Goal: Task Accomplishment & Management: Manage account settings

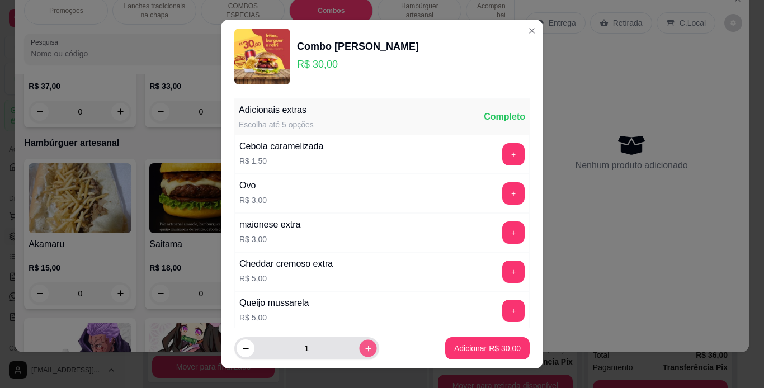
click at [359, 344] on button "increase-product-quantity" at bounding box center [367, 348] width 17 height 17
type input "2"
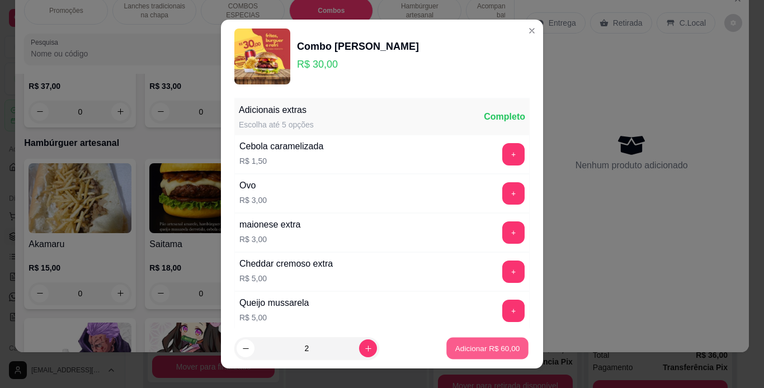
click at [488, 350] on p "Adicionar R$ 60,00" at bounding box center [488, 349] width 65 height 11
type input "2"
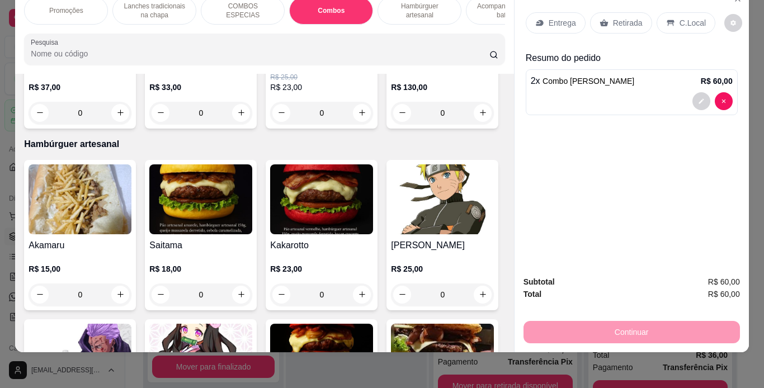
click at [672, 18] on div "C.Local" at bounding box center [686, 22] width 59 height 21
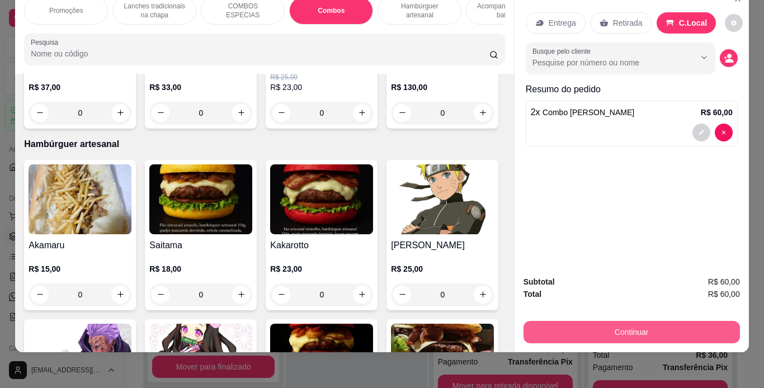
click at [594, 326] on button "Continuar" at bounding box center [632, 332] width 217 height 22
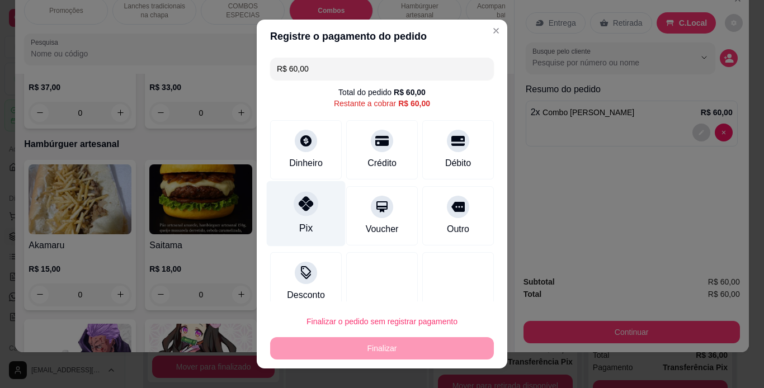
click at [311, 201] on div at bounding box center [306, 203] width 25 height 25
type input "R$ 0,00"
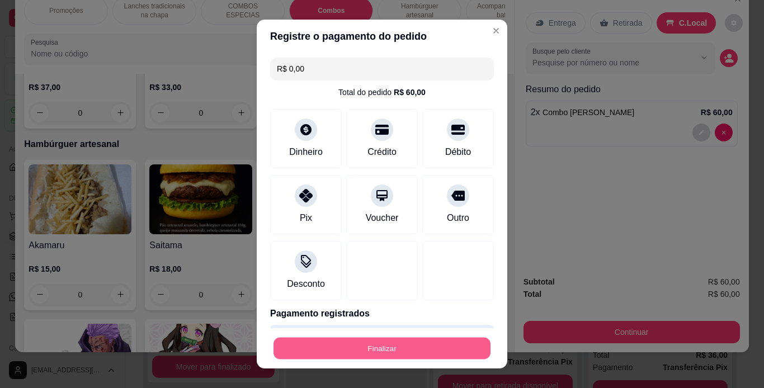
click at [409, 341] on button "Finalizar" at bounding box center [382, 349] width 217 height 22
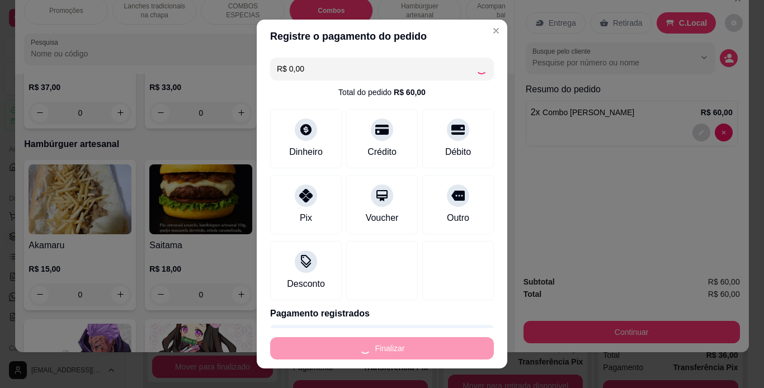
type input "0"
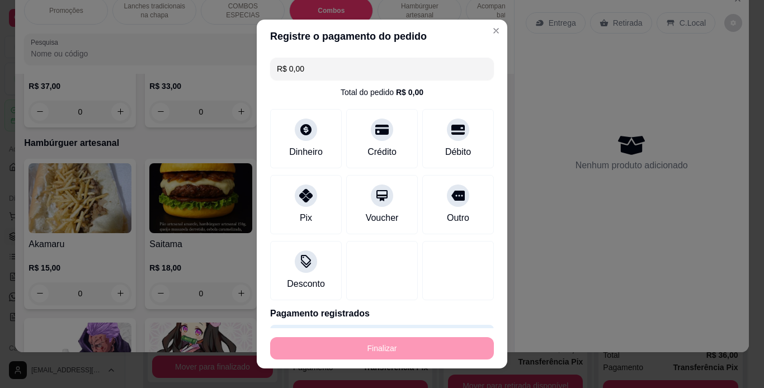
type input "-R$ 60,00"
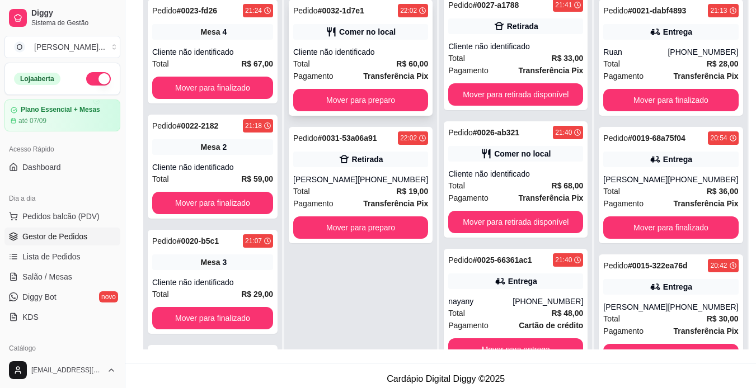
click at [381, 51] on div "Cliente não identificado" at bounding box center [360, 51] width 135 height 11
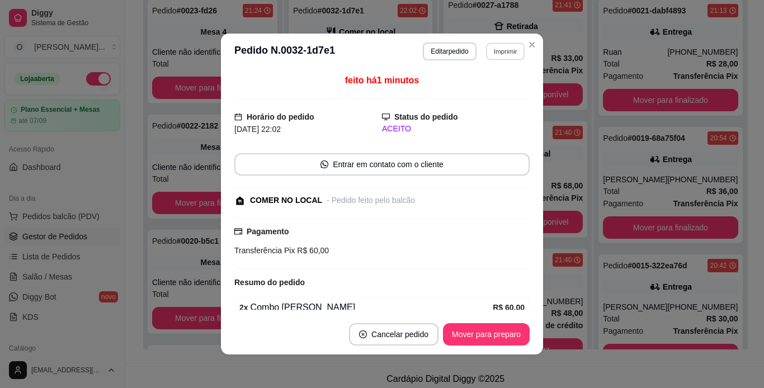
click at [495, 57] on button "Imprimir" at bounding box center [505, 51] width 39 height 17
click at [481, 84] on button "IMPRESSORA" at bounding box center [481, 90] width 78 height 17
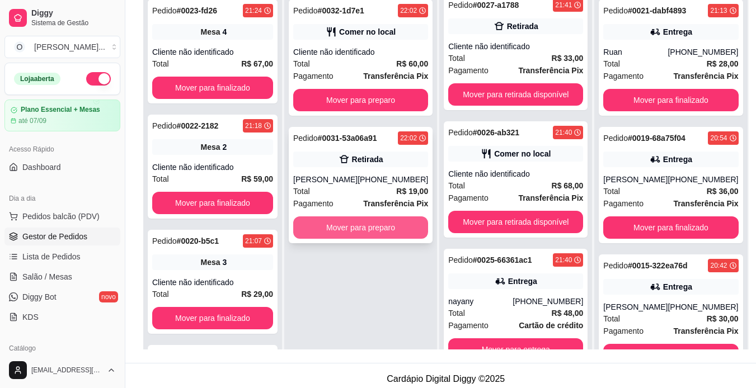
click at [406, 232] on button "Mover para preparo" at bounding box center [360, 228] width 135 height 22
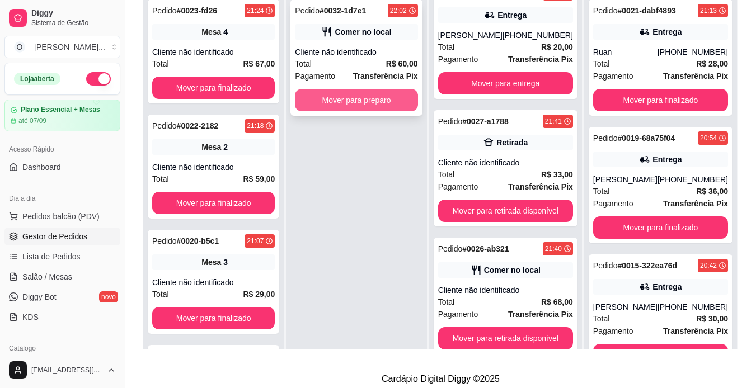
scroll to position [527, 0]
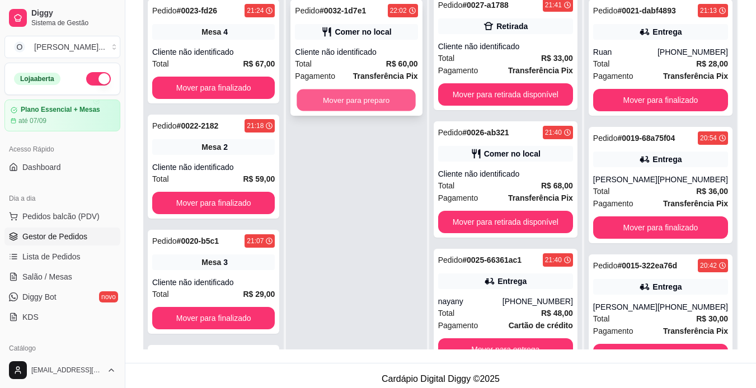
click at [378, 99] on button "Mover para preparo" at bounding box center [356, 101] width 119 height 22
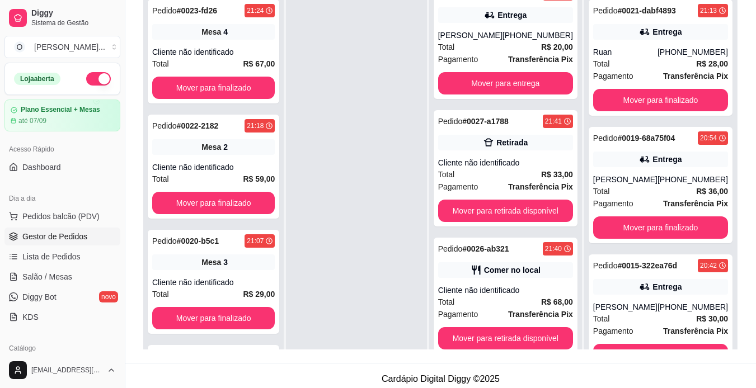
scroll to position [655, 0]
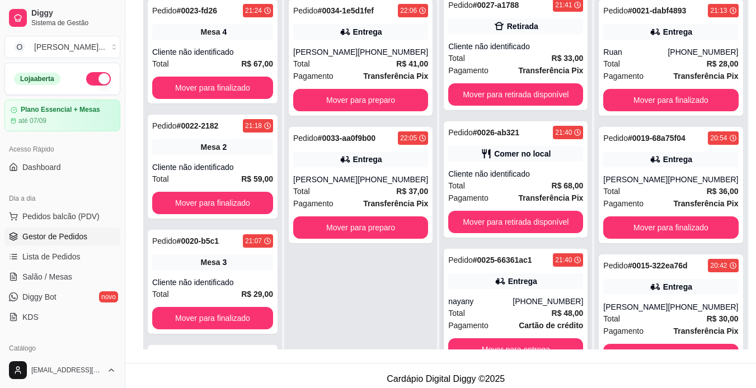
click at [503, 256] on strong "# 0025-66361ac1" at bounding box center [502, 260] width 59 height 9
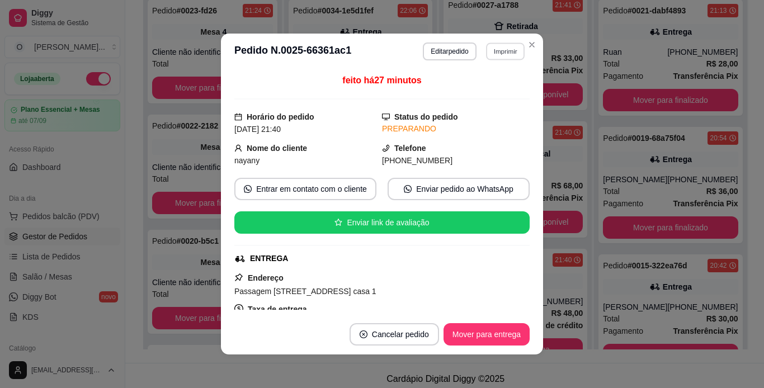
click at [501, 47] on button "Imprimir" at bounding box center [505, 51] width 39 height 17
click at [495, 87] on button "IMPRESSORA" at bounding box center [481, 90] width 78 height 17
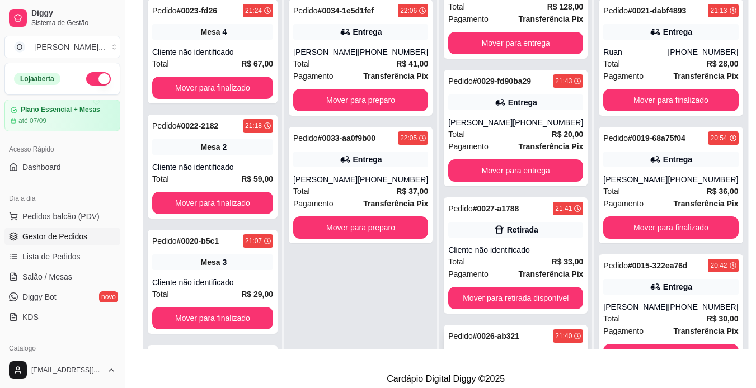
scroll to position [436, 0]
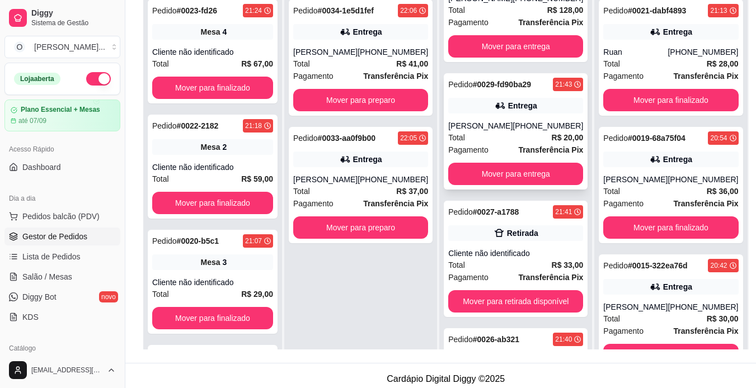
click at [526, 144] on div "Total R$ 20,00" at bounding box center [515, 138] width 135 height 12
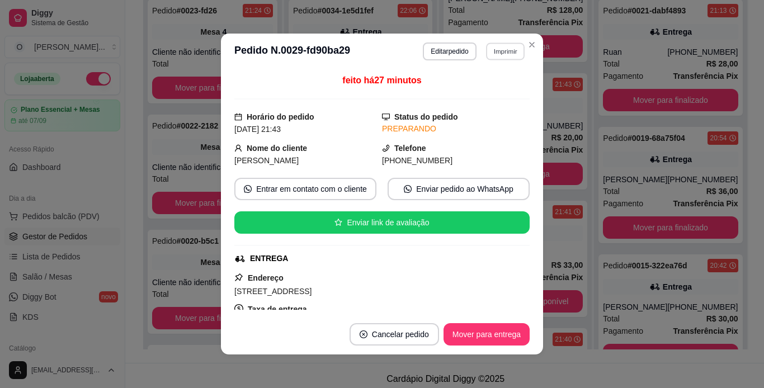
click at [506, 53] on button "Imprimir" at bounding box center [505, 51] width 39 height 17
click at [494, 96] on button "IMPRESSORA" at bounding box center [481, 90] width 78 height 17
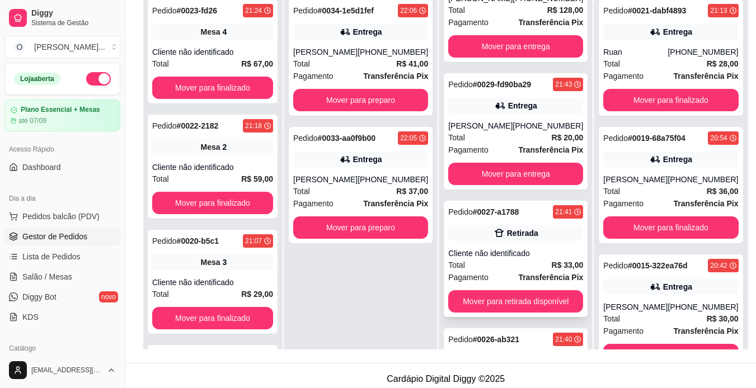
click at [527, 257] on div "Pedido # 0027-a1788 21:41 Retirada Cliente não identificado Total R$ 33,00 Paga…" at bounding box center [516, 259] width 144 height 116
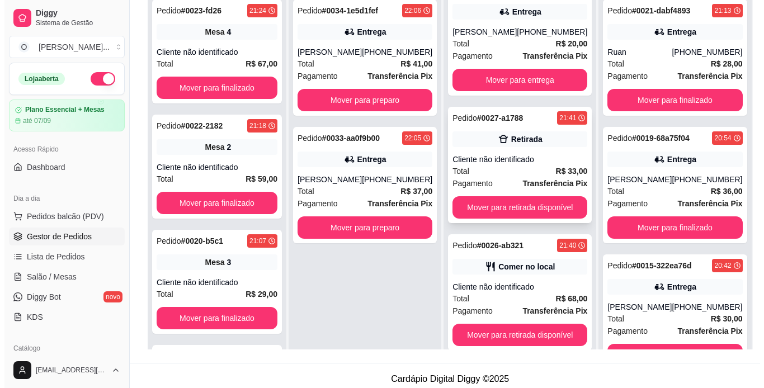
scroll to position [531, 0]
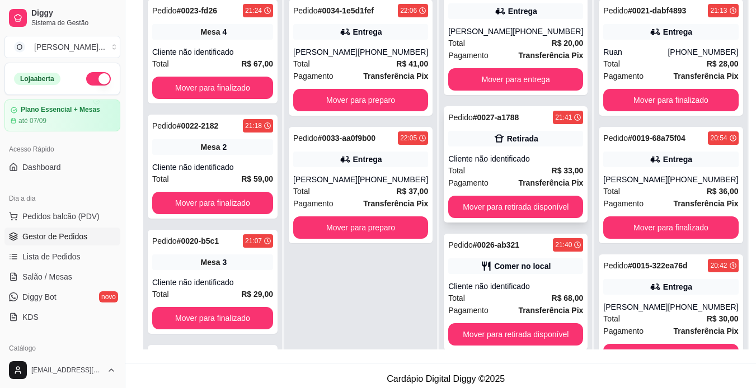
click at [515, 162] on div "Pedido # 0027-a1788 21:41 Retirada Cliente não identificado Total R$ 33,00 Paga…" at bounding box center [516, 164] width 144 height 116
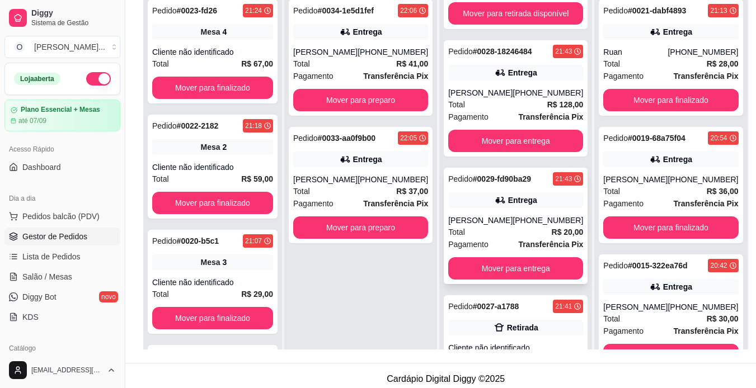
scroll to position [341, 0]
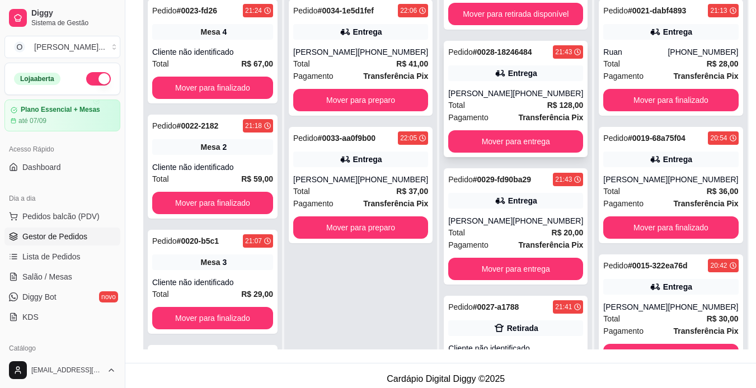
click at [534, 81] on div "Pedido # 0028-18246484 21:43 [PERSON_NAME] [PHONE_NUMBER] Total R$ 128,00 Pagam…" at bounding box center [516, 99] width 144 height 116
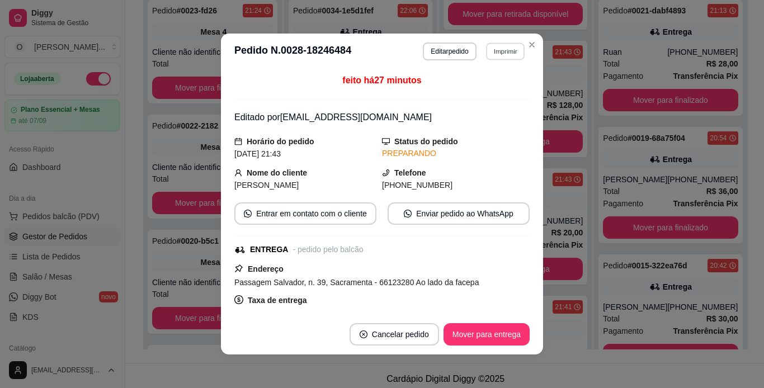
click at [492, 49] on button "Imprimir" at bounding box center [505, 51] width 39 height 17
click at [487, 86] on button "IMPRESSORA" at bounding box center [481, 90] width 78 height 17
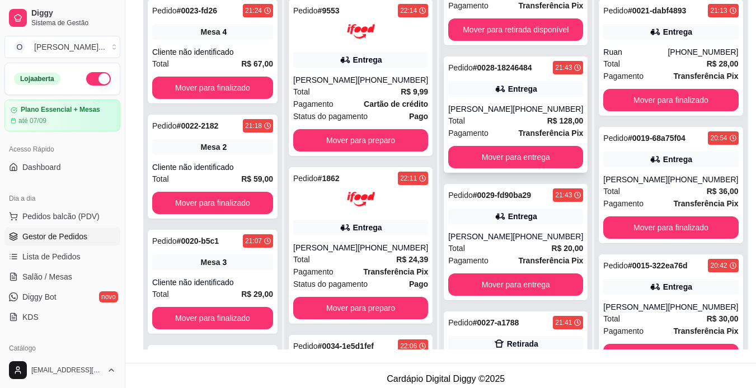
scroll to position [377, 0]
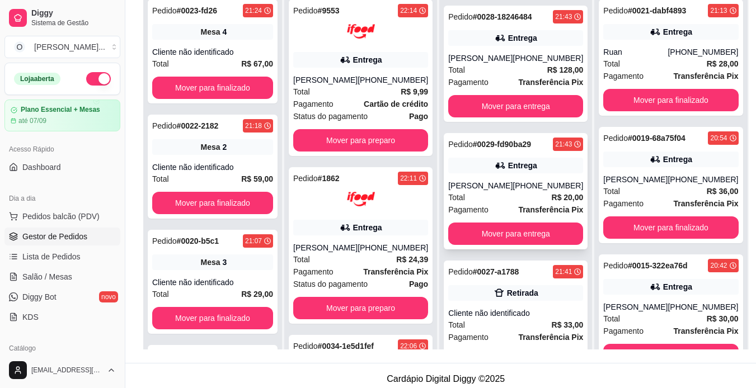
click at [506, 187] on div "Pedido # 0029-fd90ba29 21:43 Entrega [PERSON_NAME] [PHONE_NUMBER] Total R$ 20,0…" at bounding box center [516, 191] width 144 height 116
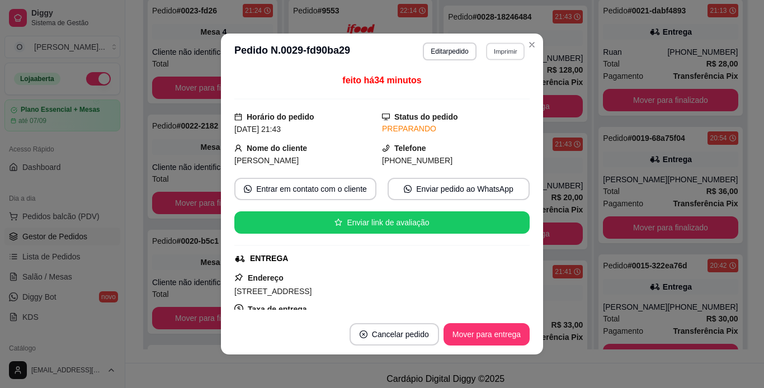
click at [499, 53] on button "Imprimir" at bounding box center [505, 51] width 39 height 17
click at [494, 89] on button "IMPRESSORA" at bounding box center [481, 90] width 78 height 17
click at [529, 43] on icon "Close" at bounding box center [532, 44] width 9 height 9
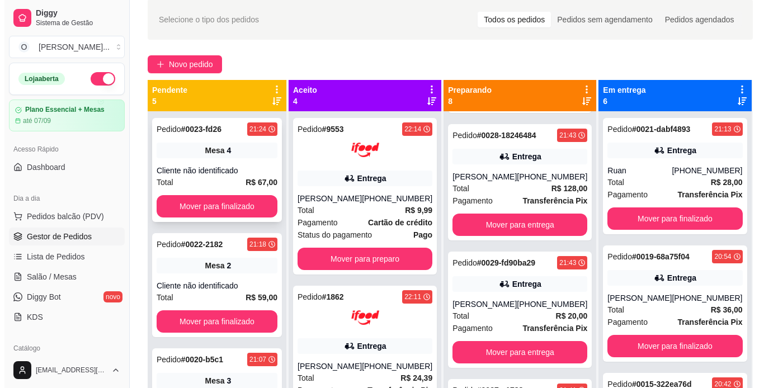
scroll to position [0, 0]
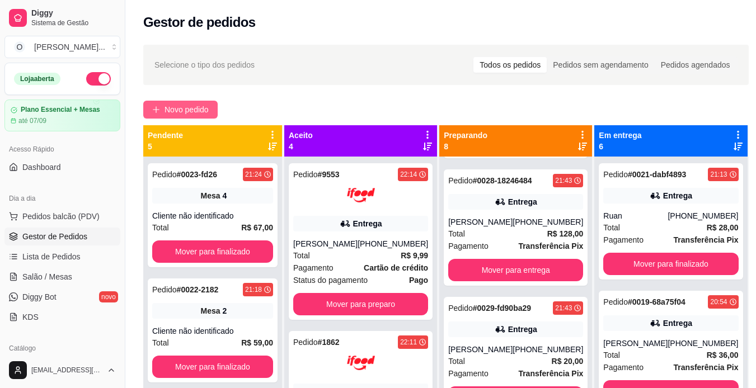
click at [171, 107] on span "Novo pedido" at bounding box center [187, 110] width 44 height 12
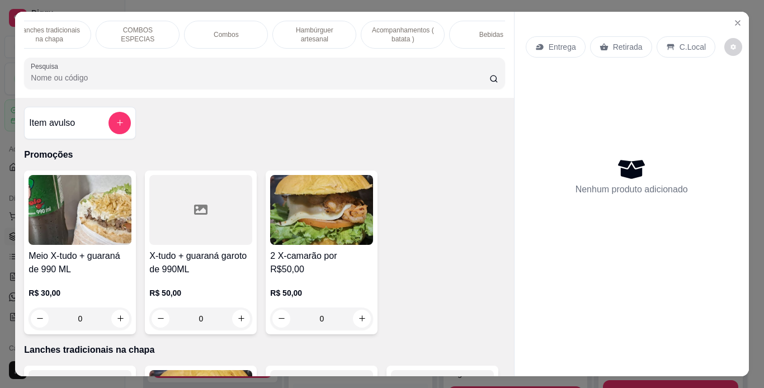
scroll to position [0, 105]
click at [409, 33] on p "Acompanhamentos ( batata )" at bounding box center [403, 35] width 65 height 18
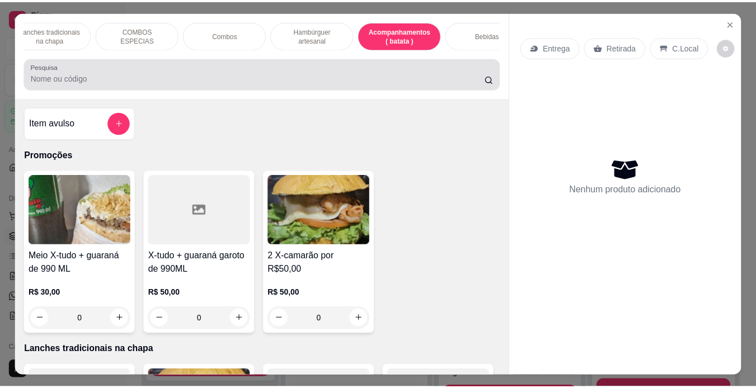
scroll to position [29, 0]
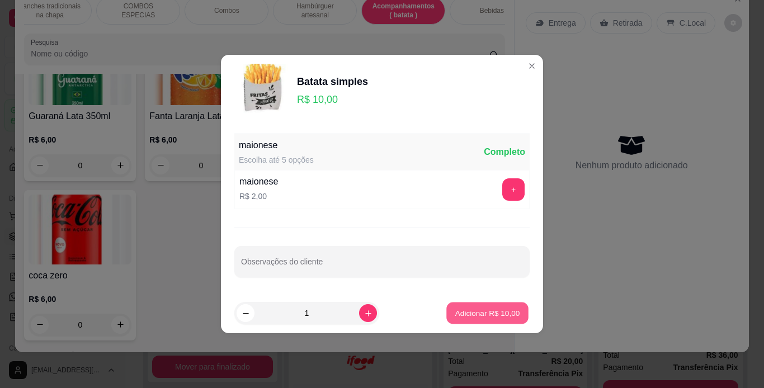
click at [506, 312] on p "Adicionar R$ 10,00" at bounding box center [488, 313] width 65 height 11
type input "1"
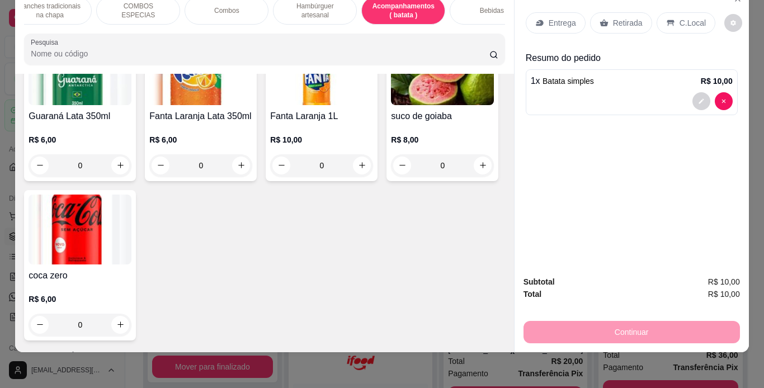
click at [613, 17] on p "Retirada" at bounding box center [628, 22] width 30 height 11
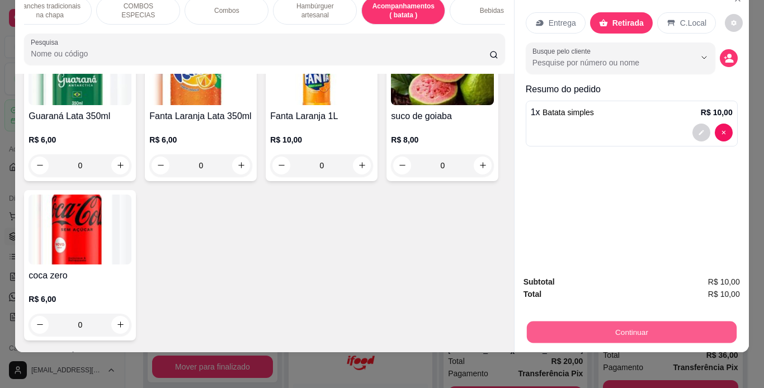
click at [594, 331] on button "Continuar" at bounding box center [632, 333] width 210 height 22
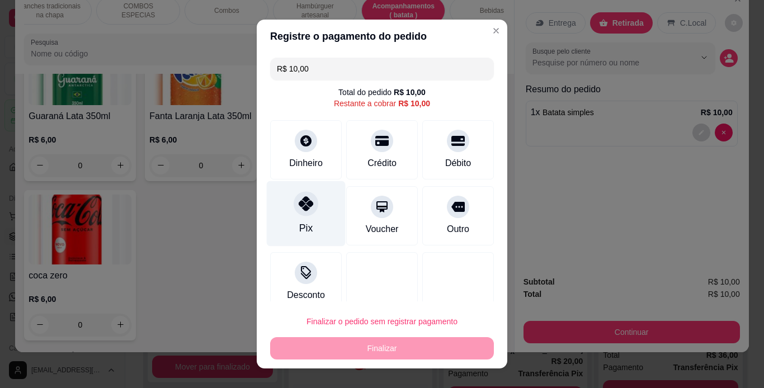
click at [311, 205] on div at bounding box center [306, 203] width 25 height 25
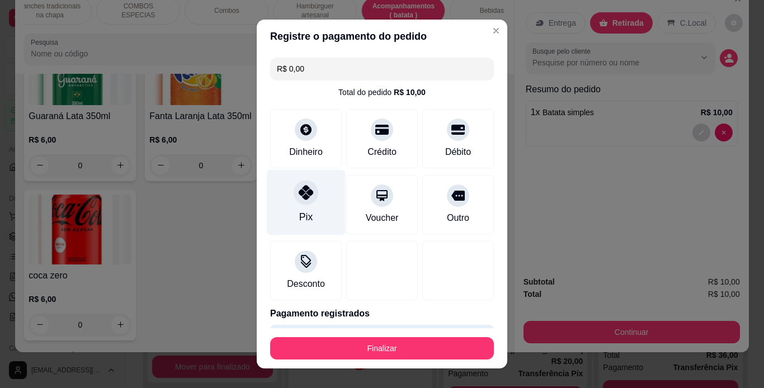
type input "R$ 0,00"
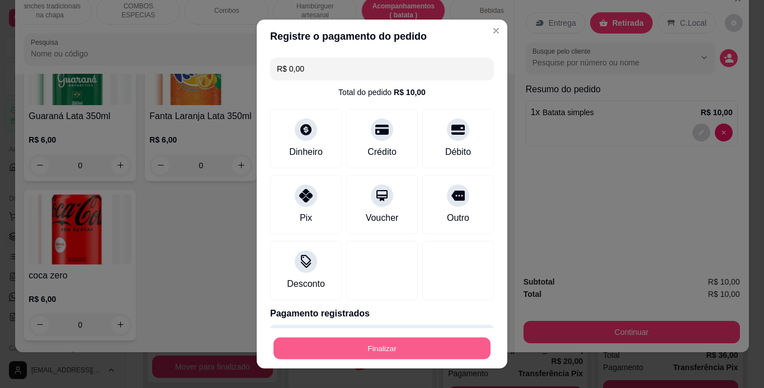
click at [369, 349] on button "Finalizar" at bounding box center [382, 349] width 217 height 22
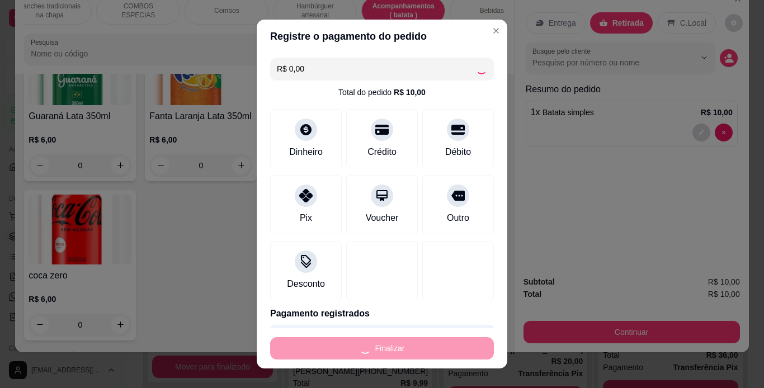
type input "0"
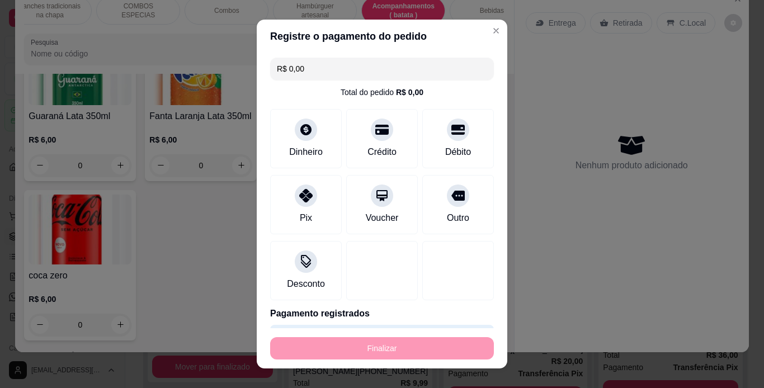
type input "-R$ 10,00"
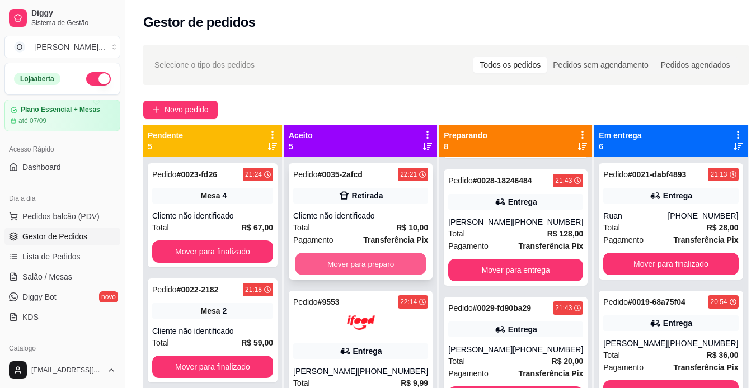
click at [342, 260] on button "Mover para preparo" at bounding box center [360, 264] width 131 height 22
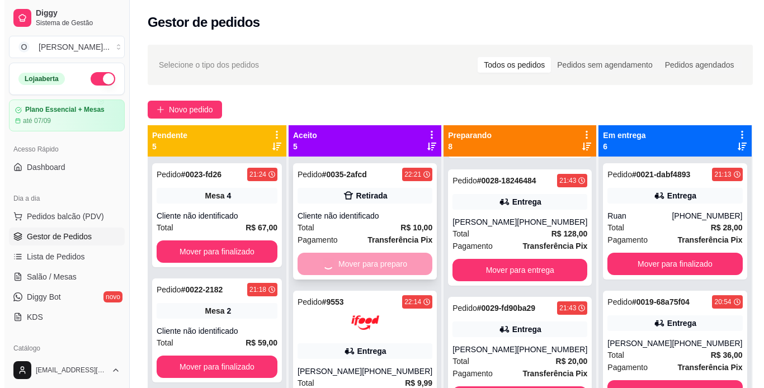
scroll to position [504, 0]
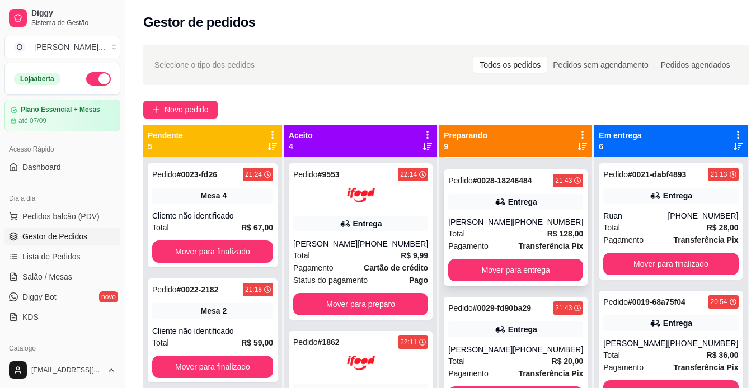
click at [472, 228] on div "[PERSON_NAME]" at bounding box center [480, 222] width 64 height 11
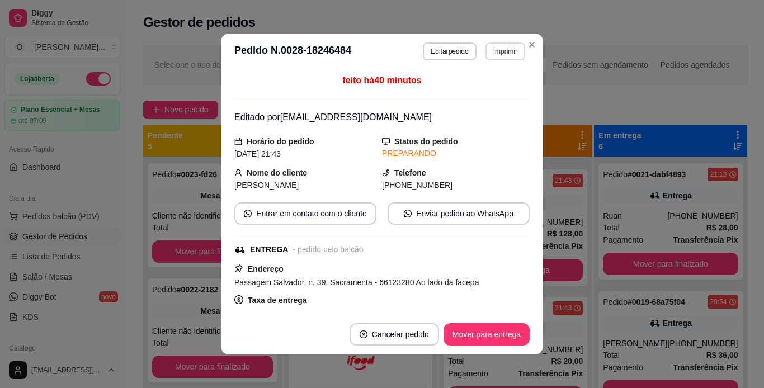
click at [496, 43] on button "Imprimir" at bounding box center [506, 52] width 40 height 18
click at [494, 91] on button "IMPRESSORA" at bounding box center [481, 90] width 78 height 17
click at [450, 46] on button "Editar pedido" at bounding box center [450, 51] width 52 height 17
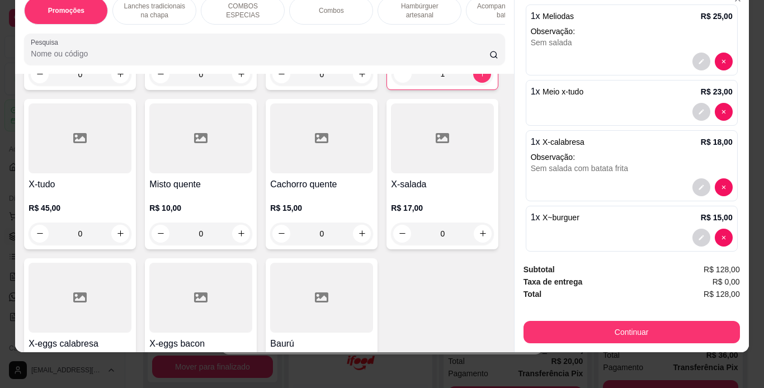
scroll to position [307, 0]
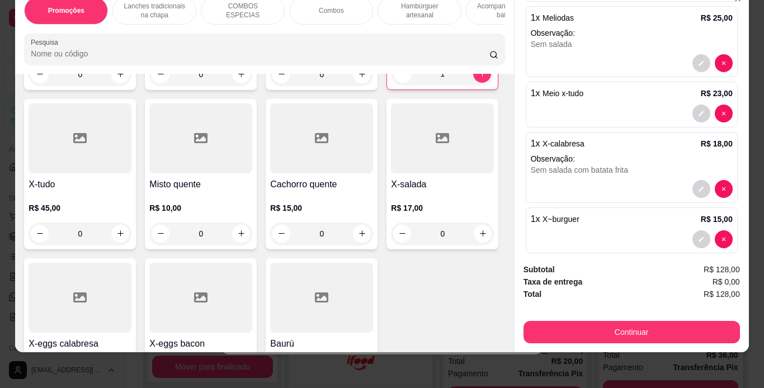
click at [392, 85] on div "1" at bounding box center [443, 74] width 102 height 22
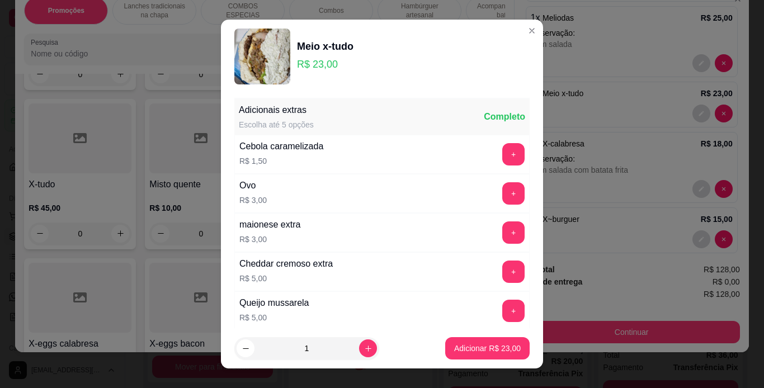
scroll to position [242, 0]
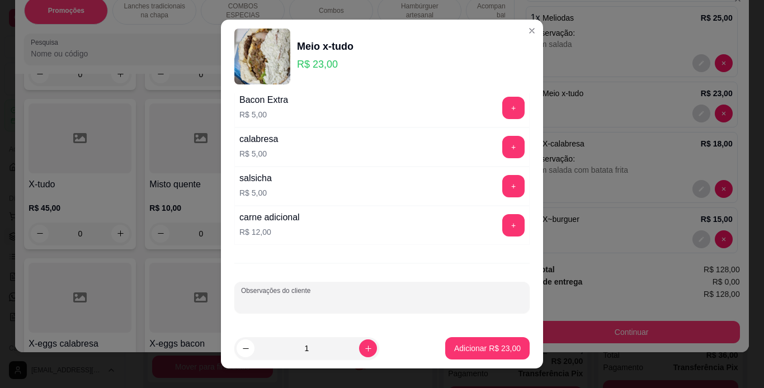
click at [349, 301] on input "Observações do cliente" at bounding box center [382, 302] width 282 height 11
type input "só batata palha"
click at [477, 341] on button "Adicionar R$ 23,00" at bounding box center [488, 349] width 82 height 22
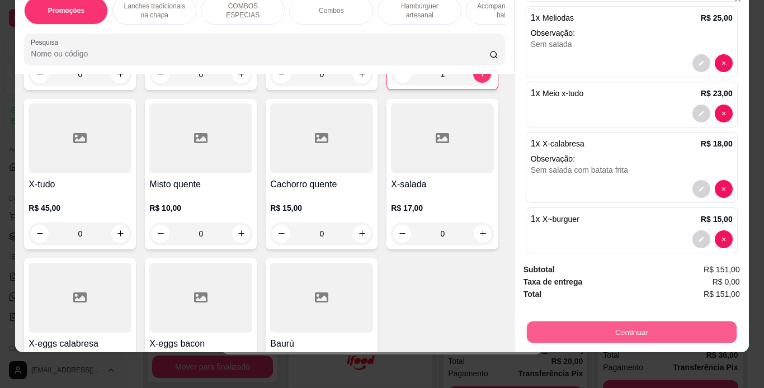
click at [577, 324] on button "Continuar" at bounding box center [632, 333] width 210 height 22
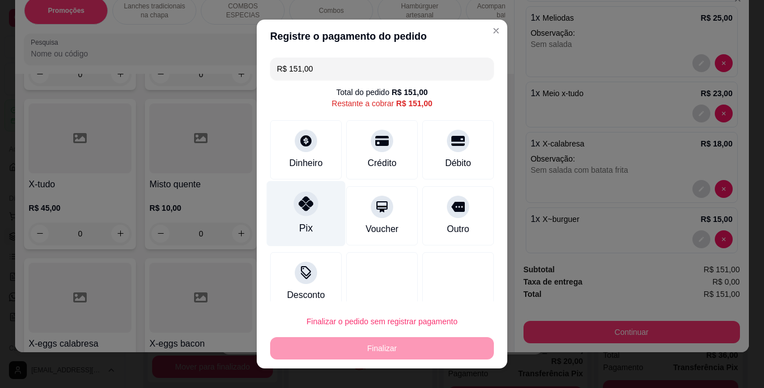
click at [292, 215] on div "Pix" at bounding box center [306, 213] width 79 height 65
type input "R$ 0,00"
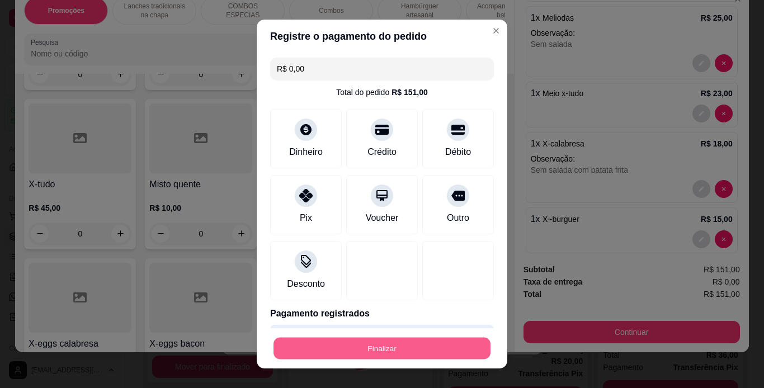
click at [407, 339] on button "Finalizar" at bounding box center [382, 349] width 217 height 22
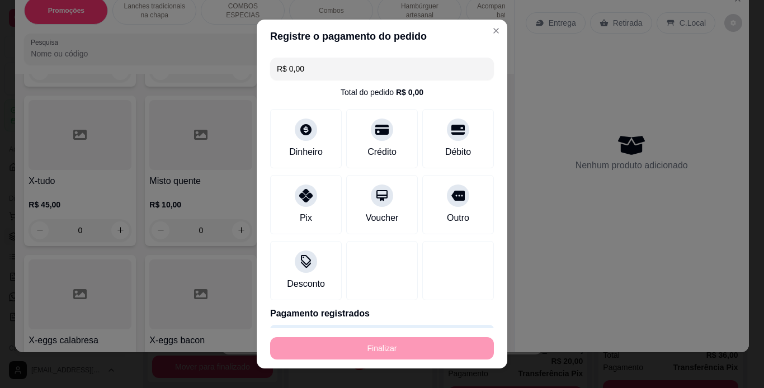
type input "0"
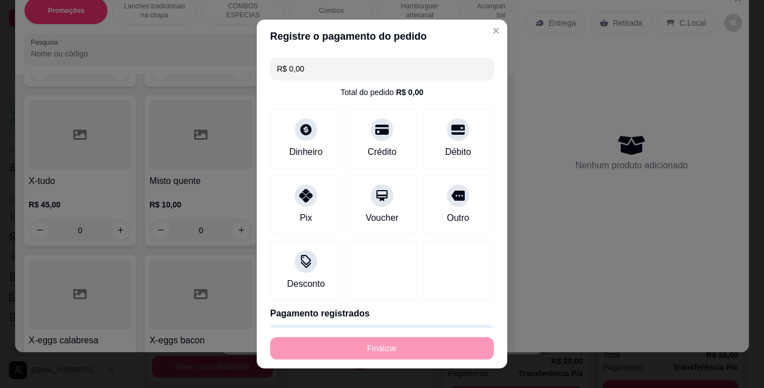
type input "-R$ 151,00"
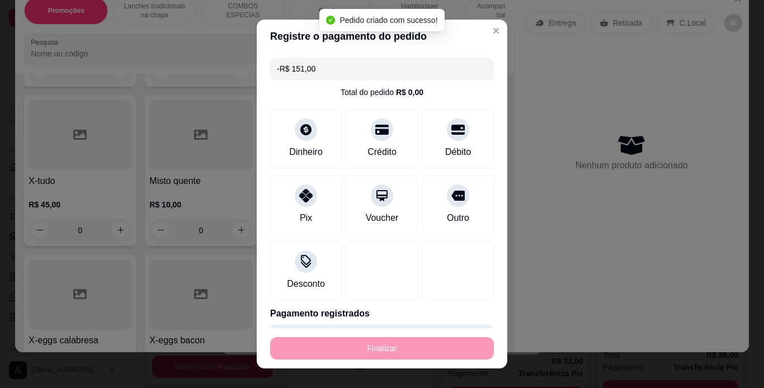
scroll to position [722, 0]
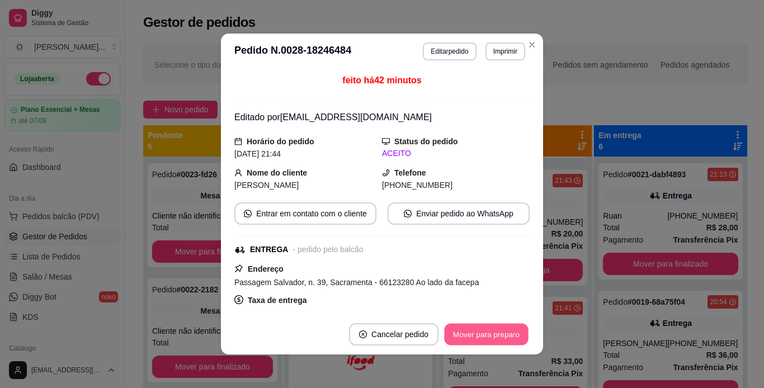
click at [471, 324] on button "Mover para preparo" at bounding box center [486, 335] width 84 height 22
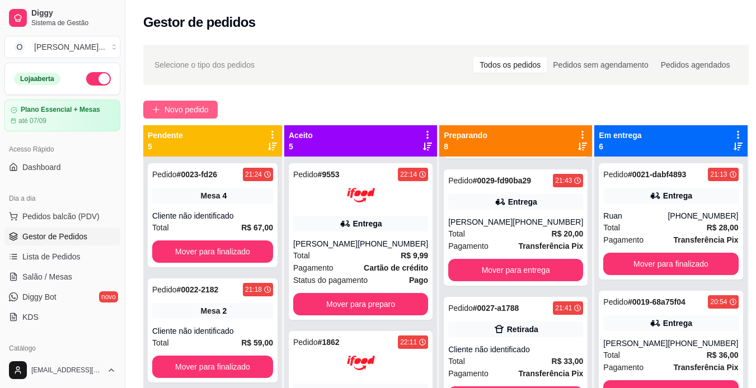
click at [170, 110] on span "Novo pedido" at bounding box center [187, 110] width 44 height 12
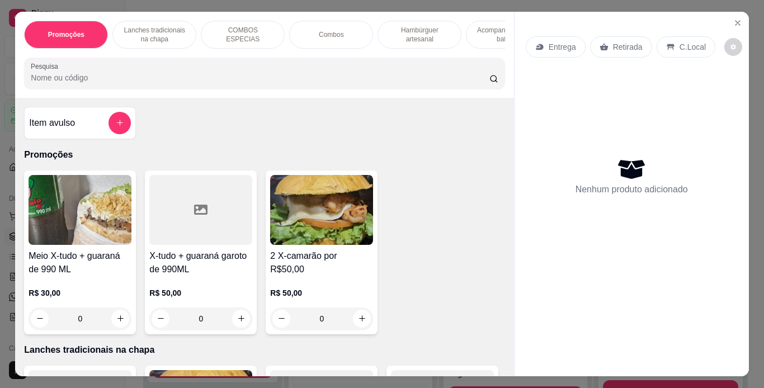
click at [140, 29] on p "Lanches tradicionais na chapa" at bounding box center [154, 35] width 65 height 18
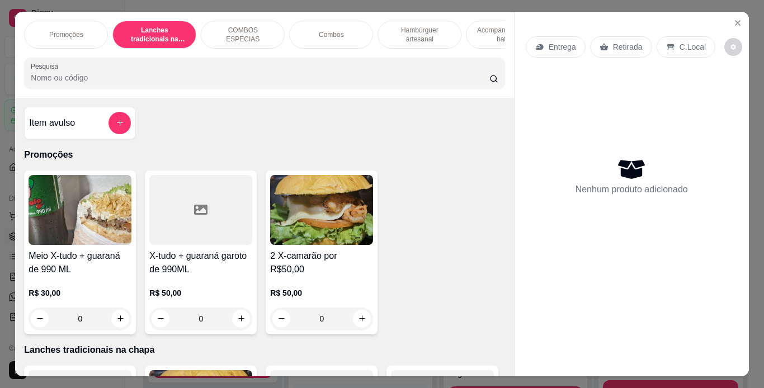
scroll to position [29, 0]
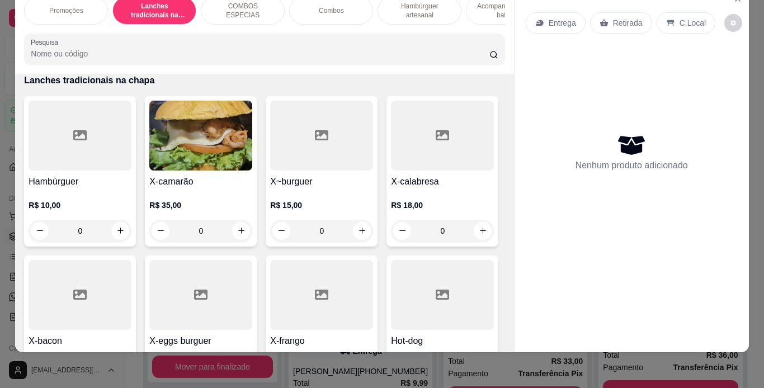
click at [359, 226] on div "0" at bounding box center [321, 231] width 103 height 22
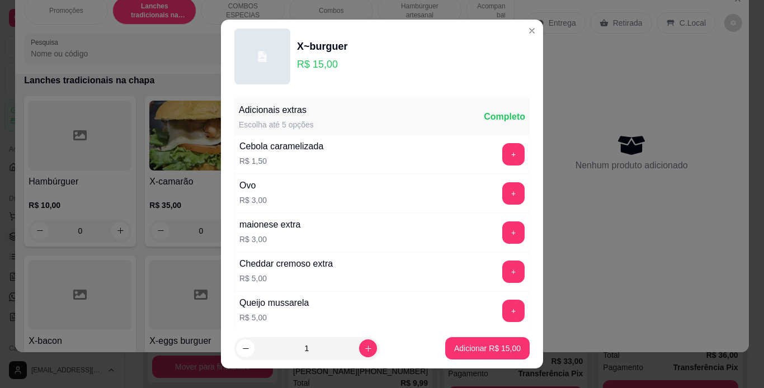
scroll to position [242, 0]
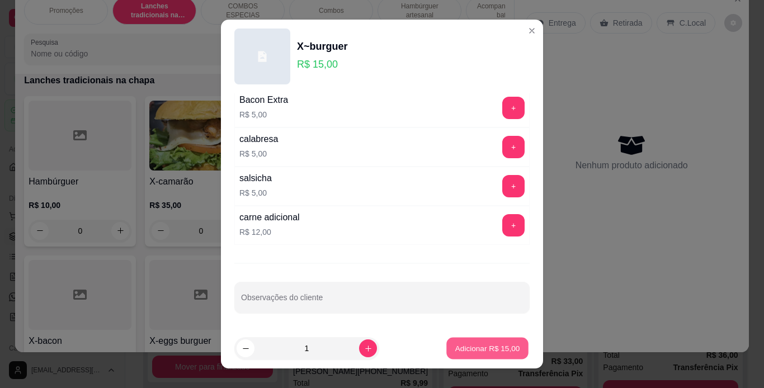
click at [475, 349] on p "Adicionar R$ 15,00" at bounding box center [488, 349] width 65 height 11
type input "1"
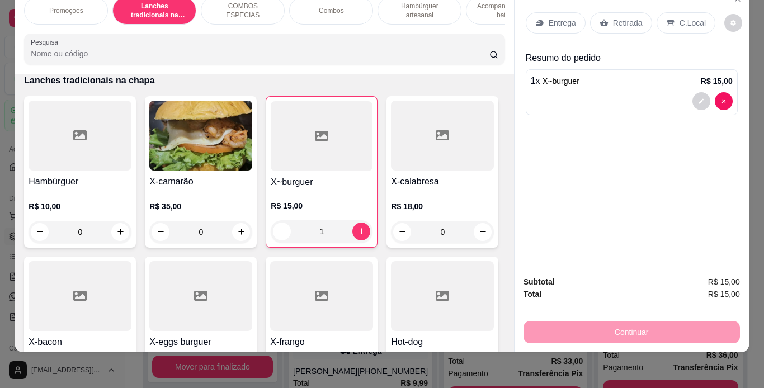
click at [680, 17] on p "C.Local" at bounding box center [693, 22] width 26 height 11
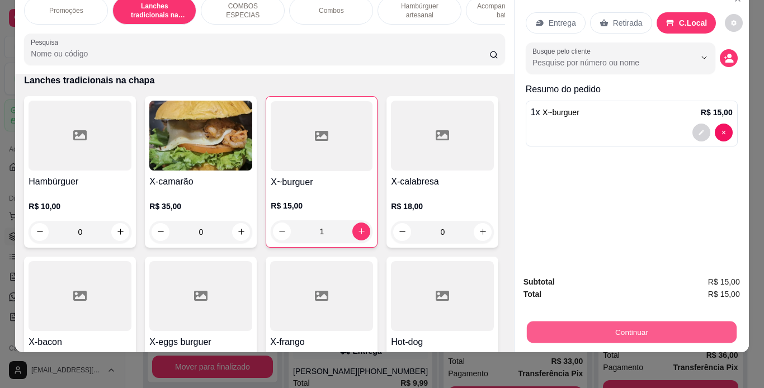
click at [631, 325] on button "Continuar" at bounding box center [632, 333] width 210 height 22
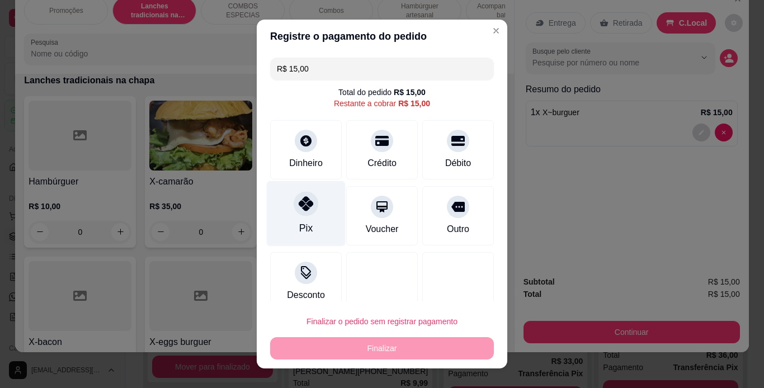
click at [287, 206] on div "Pix" at bounding box center [306, 213] width 79 height 65
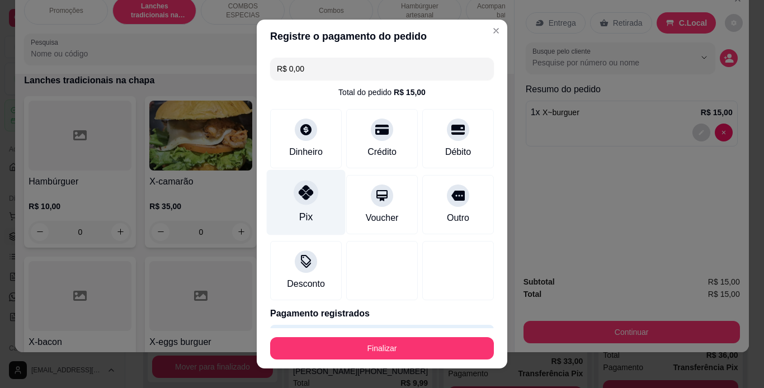
type input "R$ 0,00"
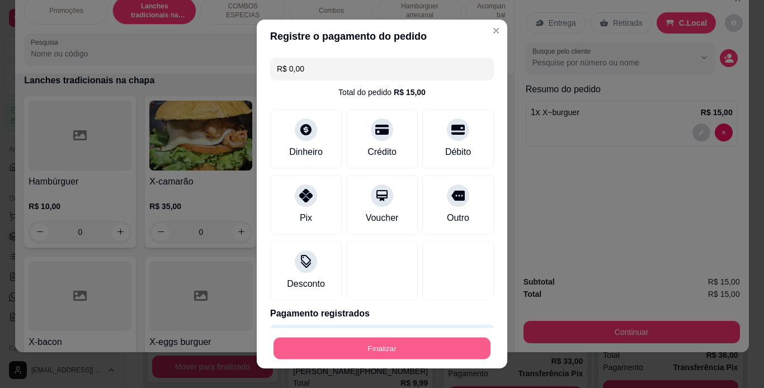
click at [385, 348] on button "Finalizar" at bounding box center [382, 349] width 217 height 22
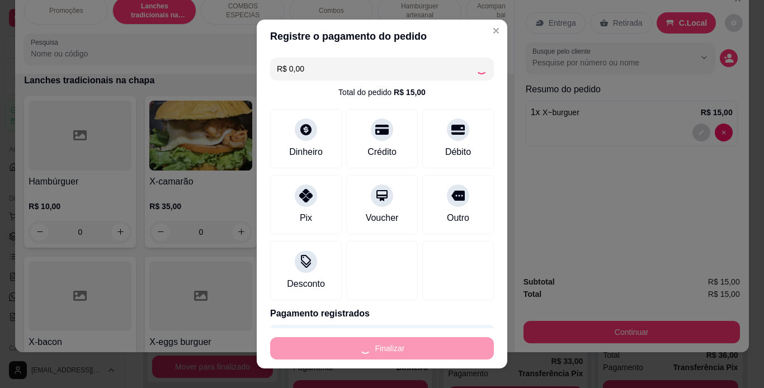
type input "0"
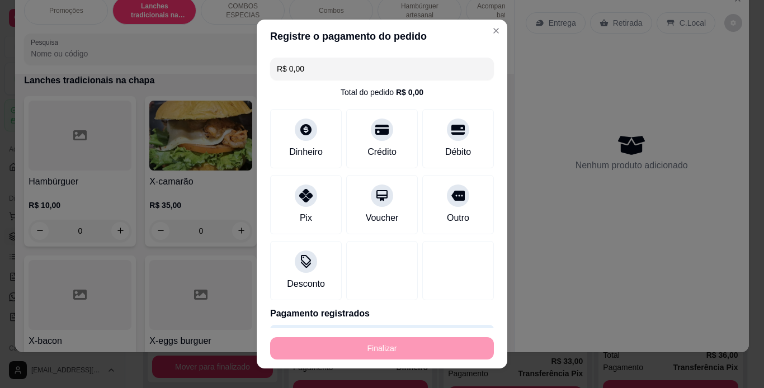
type input "-R$ 15,00"
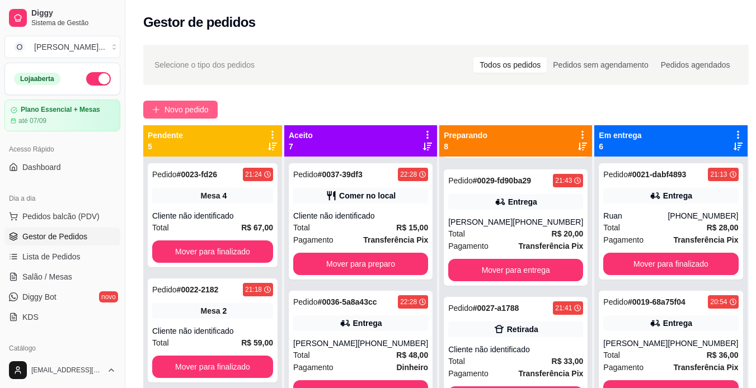
click at [208, 107] on span "Novo pedido" at bounding box center [187, 110] width 44 height 12
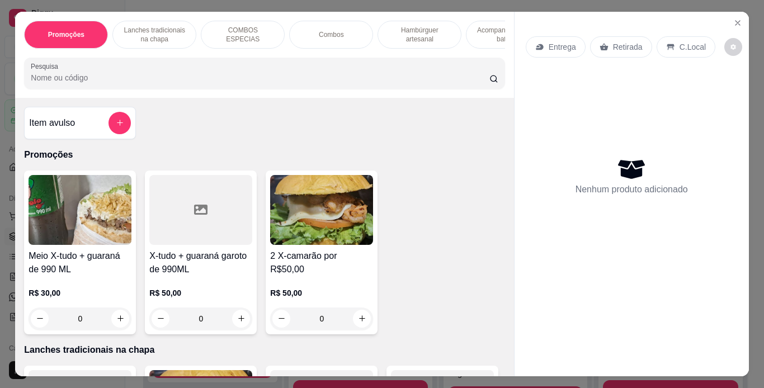
click at [158, 27] on p "Lanches tradicionais na chapa" at bounding box center [154, 35] width 65 height 18
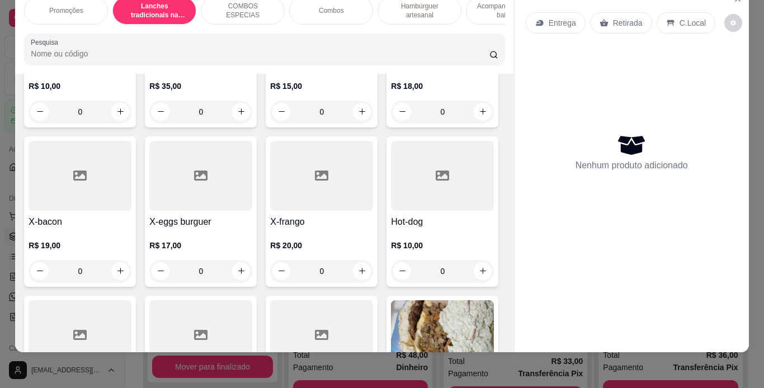
scroll to position [365, 0]
click at [391, 123] on div "0" at bounding box center [442, 111] width 103 height 22
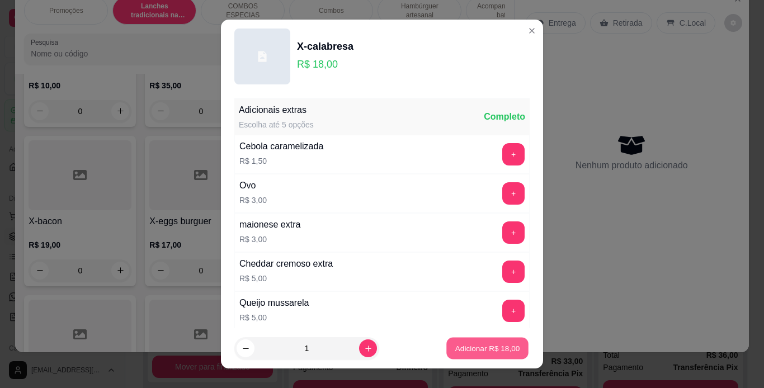
click at [460, 351] on p "Adicionar R$ 18,00" at bounding box center [488, 349] width 65 height 11
type input "1"
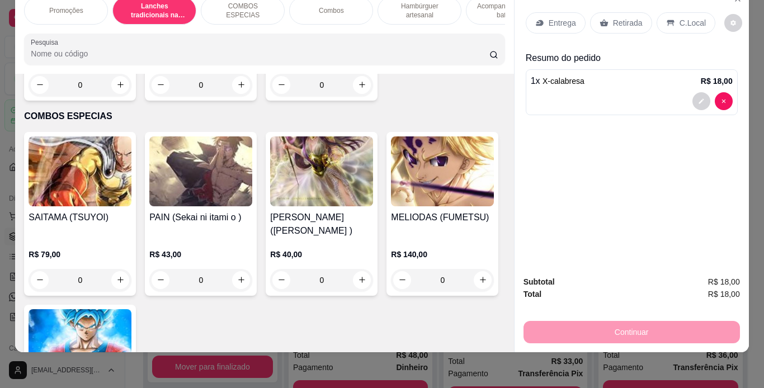
scroll to position [1031, 0]
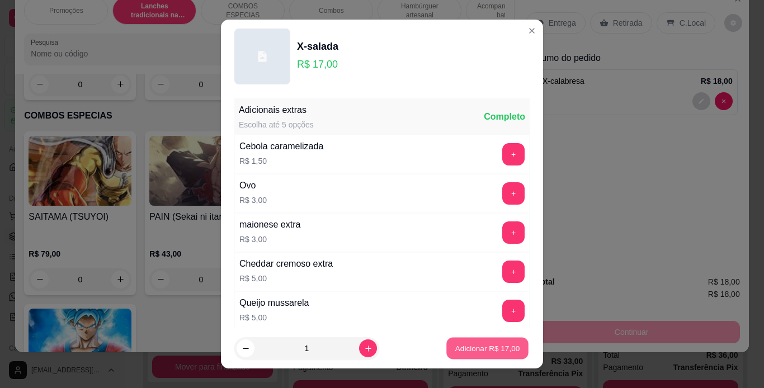
click at [499, 349] on p "Adicionar R$ 17,00" at bounding box center [488, 349] width 65 height 11
type input "1"
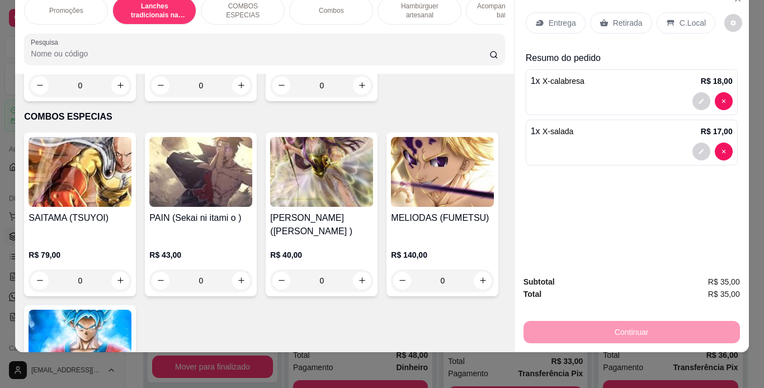
click at [666, 18] on icon at bounding box center [670, 22] width 9 height 9
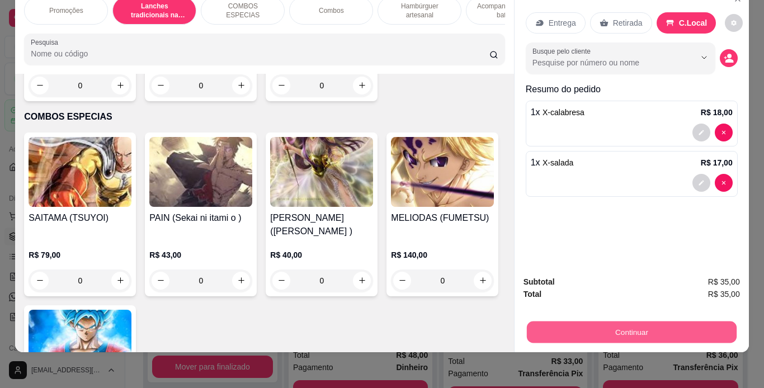
click at [592, 322] on button "Continuar" at bounding box center [632, 333] width 210 height 22
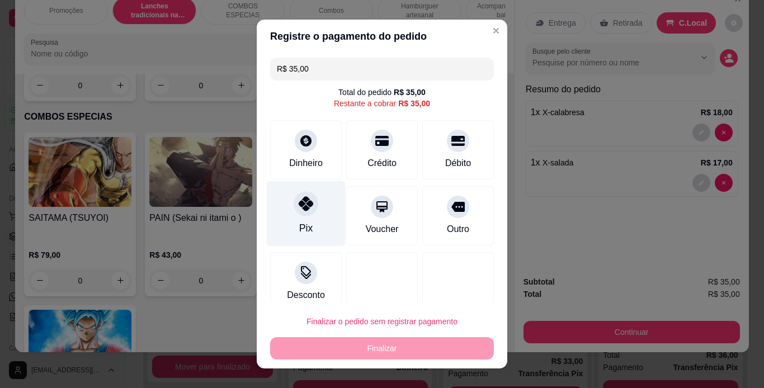
click at [299, 216] on div at bounding box center [306, 203] width 25 height 25
type input "R$ 0,00"
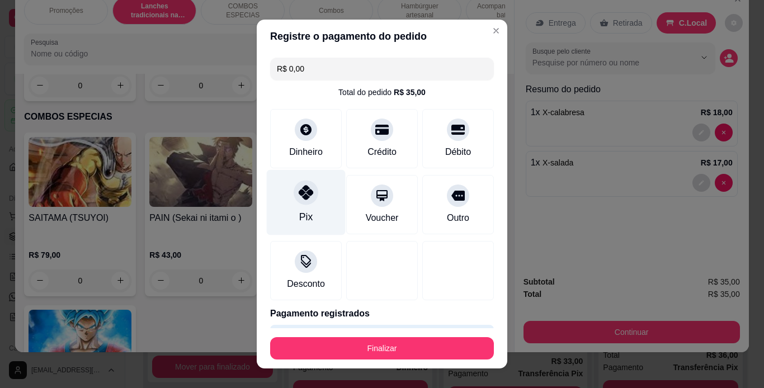
click at [299, 216] on div "Pix" at bounding box center [305, 217] width 13 height 15
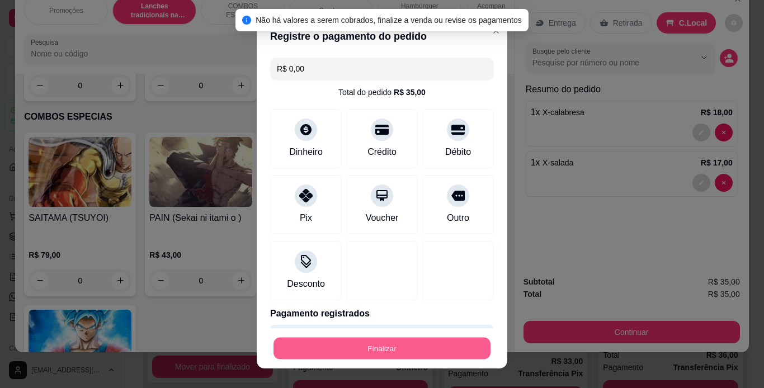
click at [370, 350] on button "Finalizar" at bounding box center [382, 349] width 217 height 22
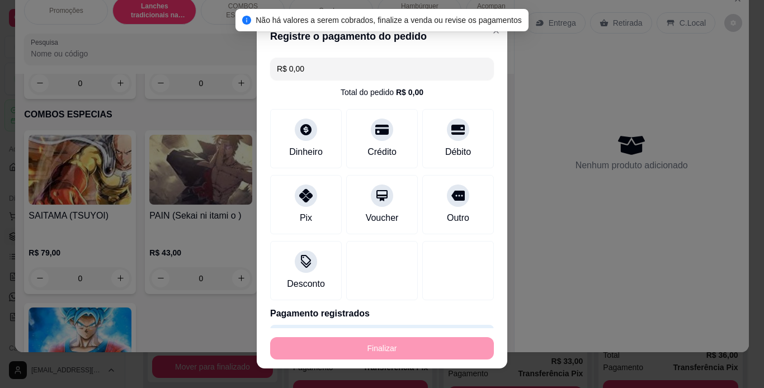
type input "0"
type input "-R$ 35,00"
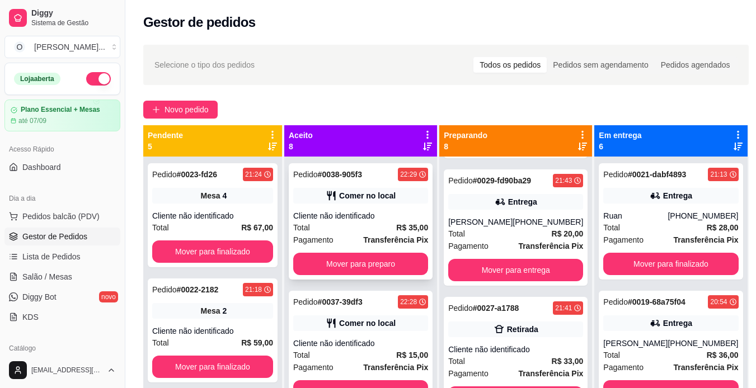
click at [330, 196] on icon at bounding box center [331, 196] width 8 height 10
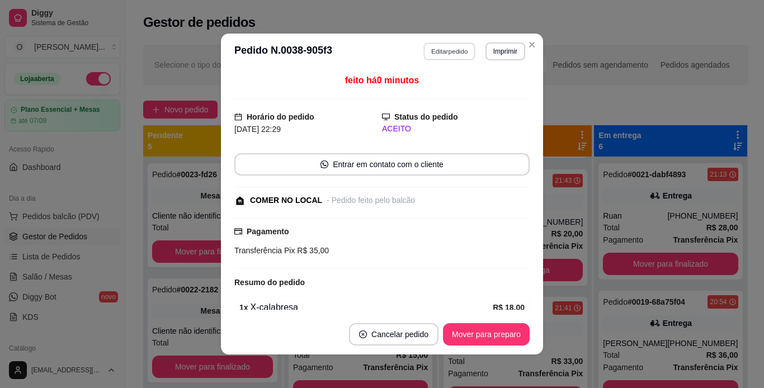
click at [458, 53] on button "Editar pedido" at bounding box center [450, 51] width 52 height 17
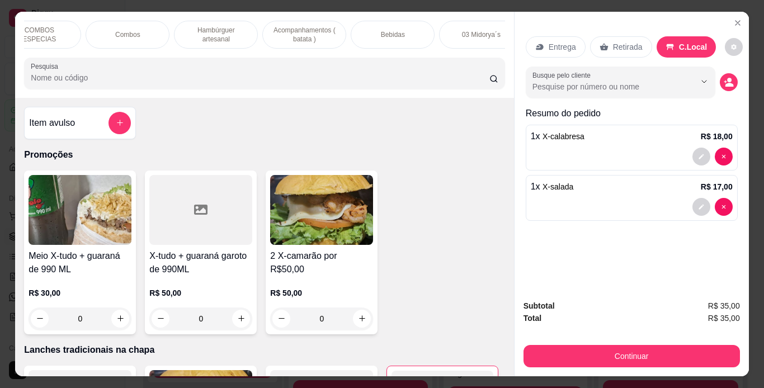
scroll to position [0, 204]
click at [407, 33] on div "Bebidas" at bounding box center [392, 35] width 84 height 28
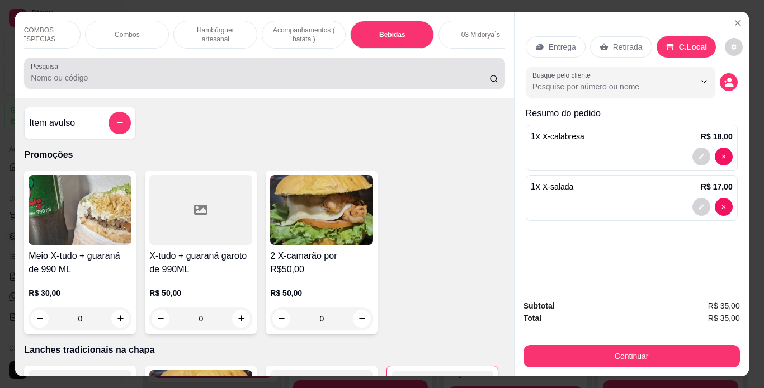
scroll to position [29, 0]
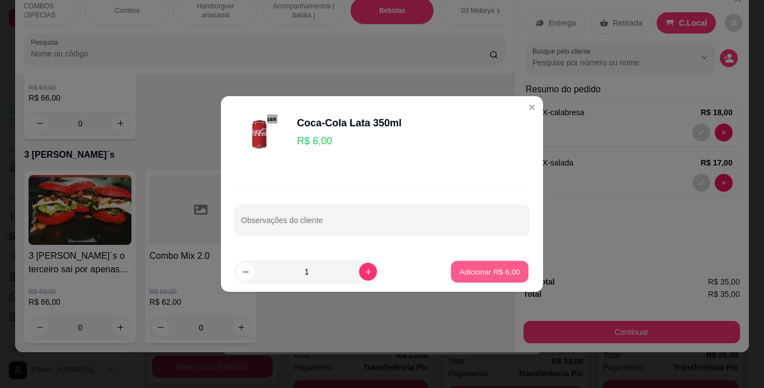
click at [506, 280] on button "Adicionar R$ 6,00" at bounding box center [490, 272] width 78 height 22
type input "1"
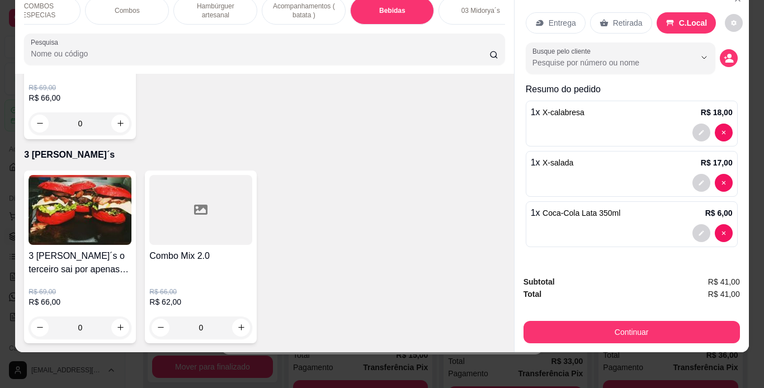
click at [626, 17] on p "Retirada" at bounding box center [628, 22] width 30 height 11
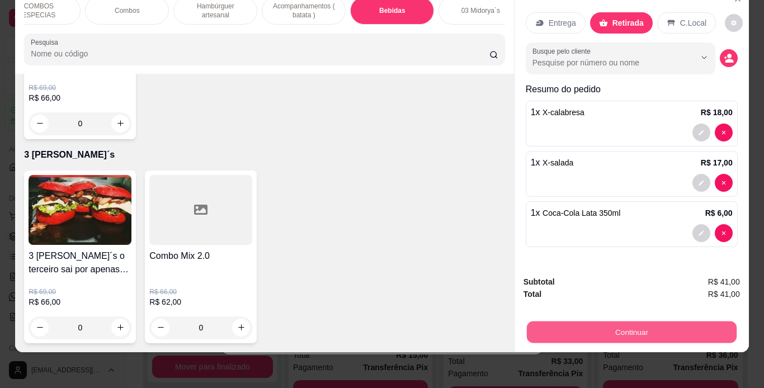
click at [680, 322] on button "Continuar" at bounding box center [632, 333] width 210 height 22
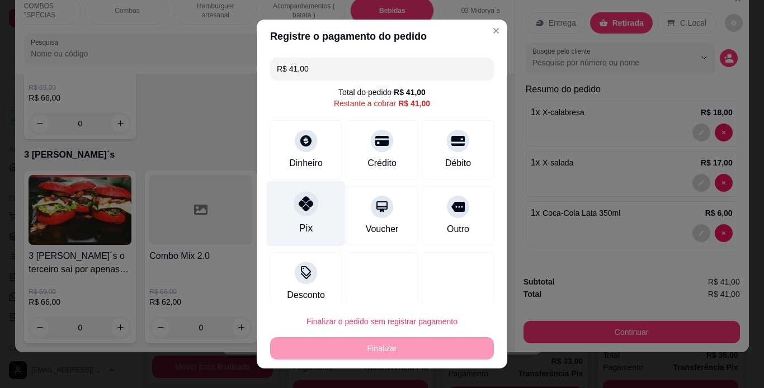
click at [298, 214] on div at bounding box center [306, 203] width 25 height 25
type input "R$ 0,00"
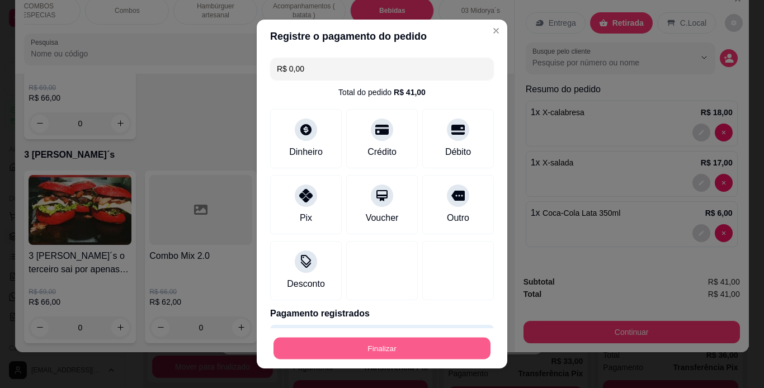
click at [324, 350] on button "Finalizar" at bounding box center [382, 349] width 217 height 22
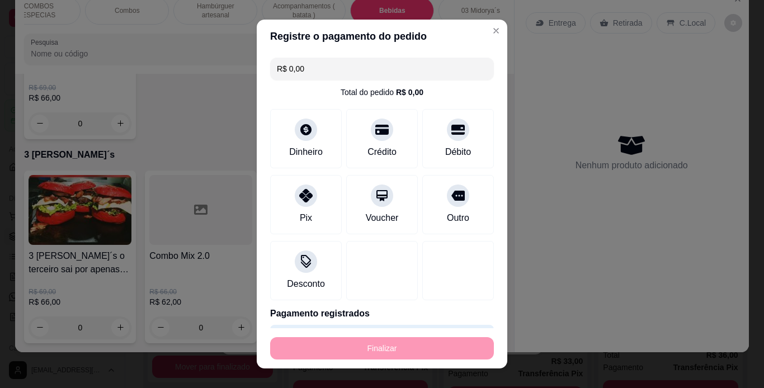
type input "0"
type input "-R$ 41,00"
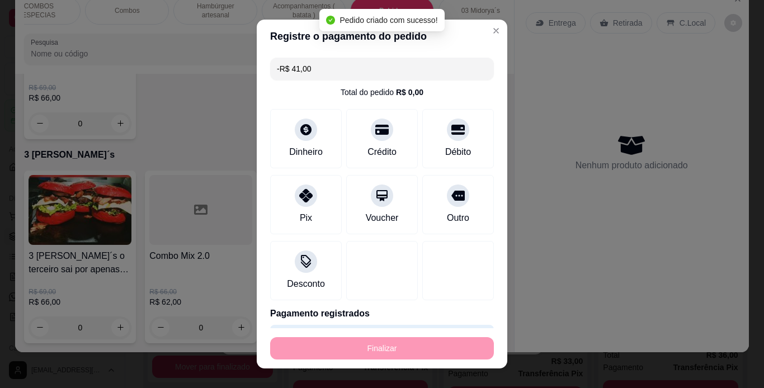
scroll to position [3437, 0]
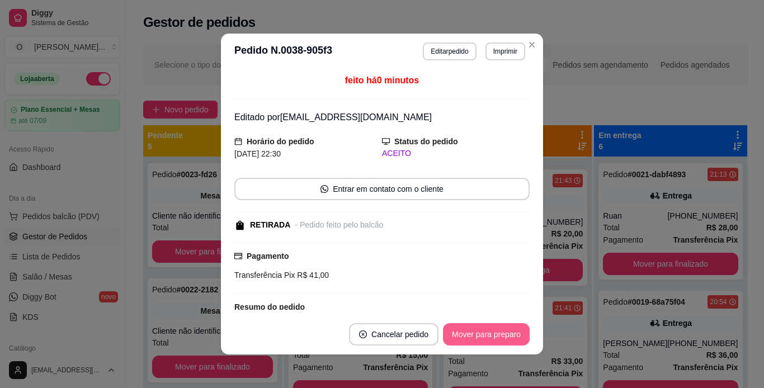
click at [518, 334] on button "Mover para preparo" at bounding box center [486, 334] width 87 height 22
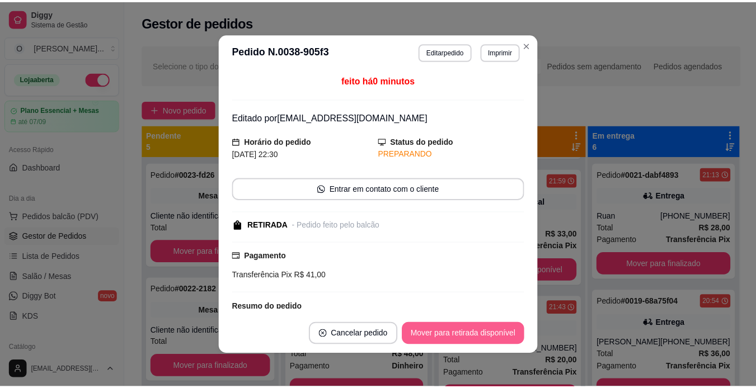
scroll to position [632, 0]
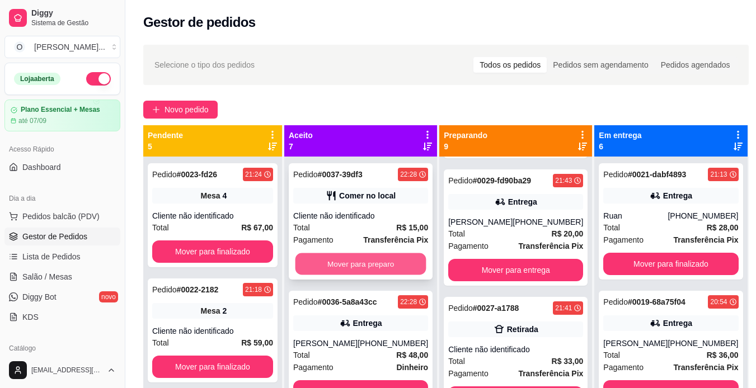
click at [405, 260] on button "Mover para preparo" at bounding box center [360, 264] width 131 height 22
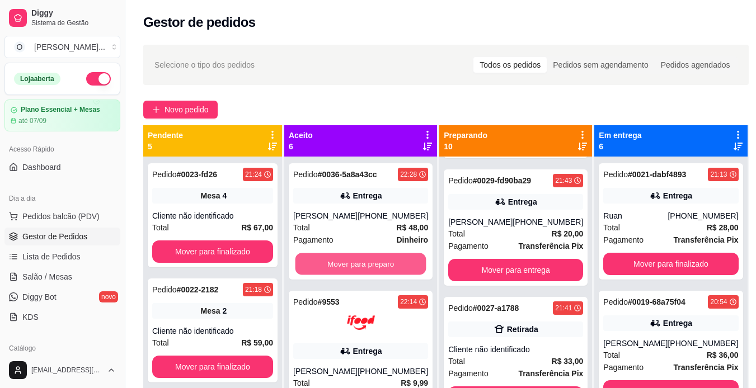
click at [405, 260] on button "Mover para preparo" at bounding box center [360, 264] width 131 height 22
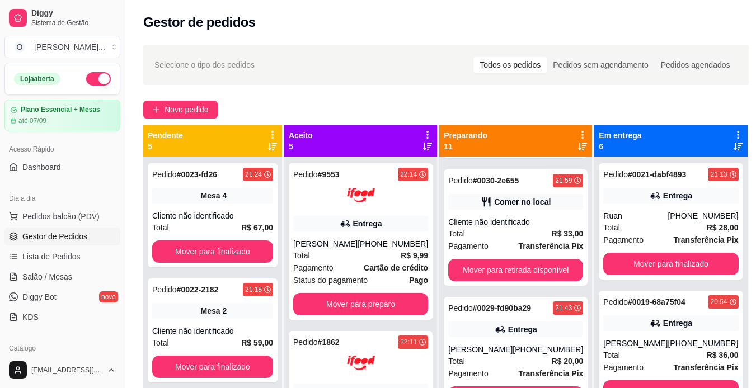
scroll to position [887, 0]
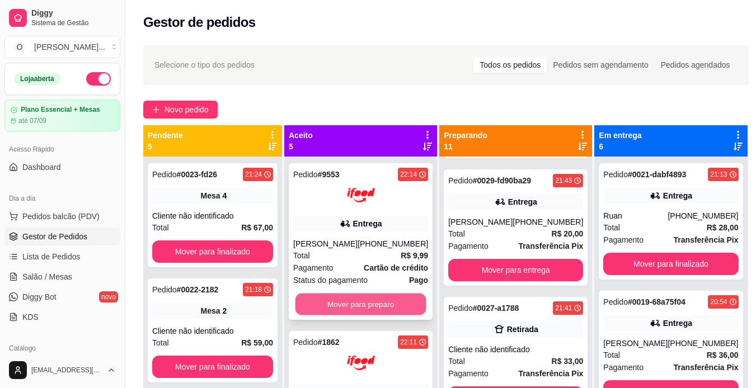
click at [388, 312] on button "Mover para preparo" at bounding box center [360, 305] width 131 height 22
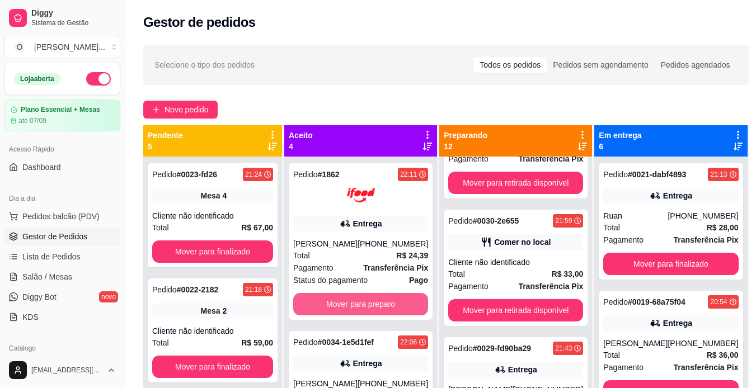
scroll to position [1055, 0]
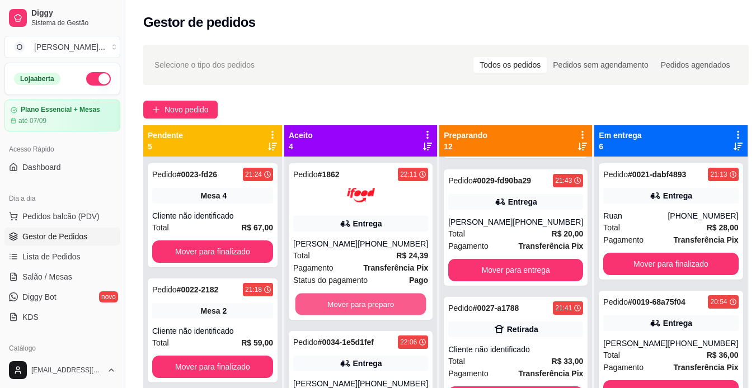
click at [388, 312] on button "Mover para preparo" at bounding box center [360, 305] width 131 height 22
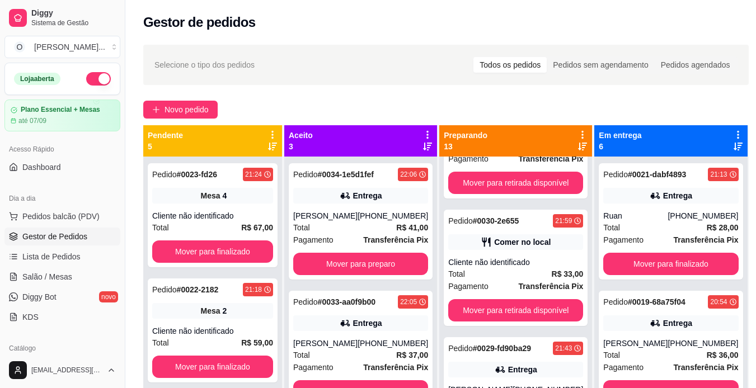
scroll to position [1223, 0]
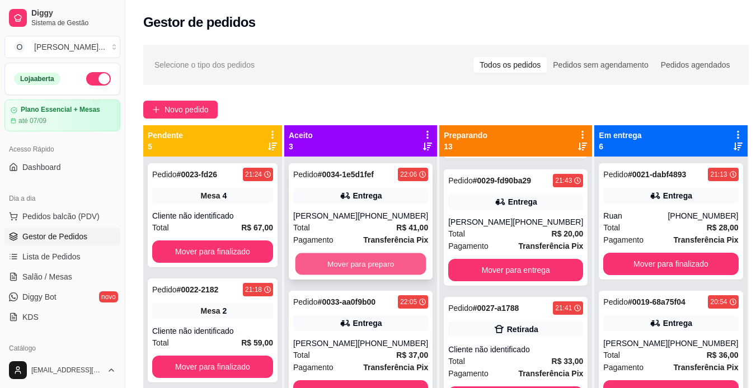
click at [397, 255] on button "Mover para preparo" at bounding box center [360, 264] width 131 height 22
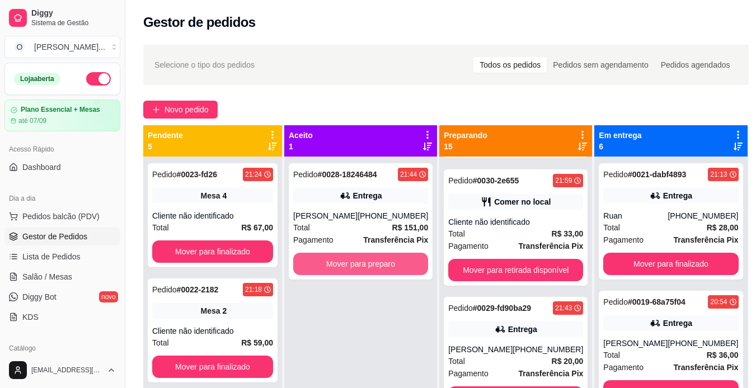
scroll to position [1478, 0]
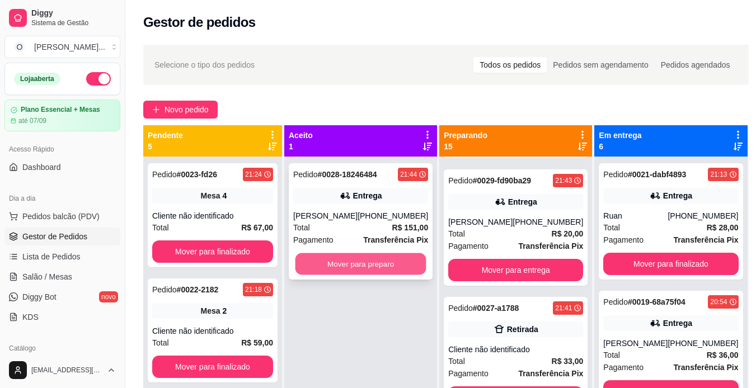
click at [397, 259] on button "Mover para preparo" at bounding box center [360, 264] width 131 height 22
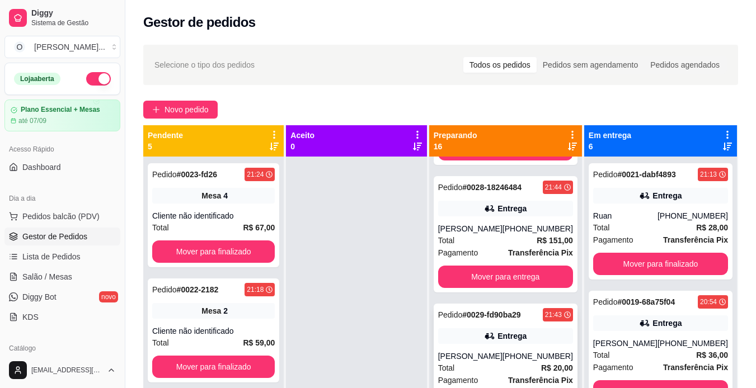
scroll to position [1463, 0]
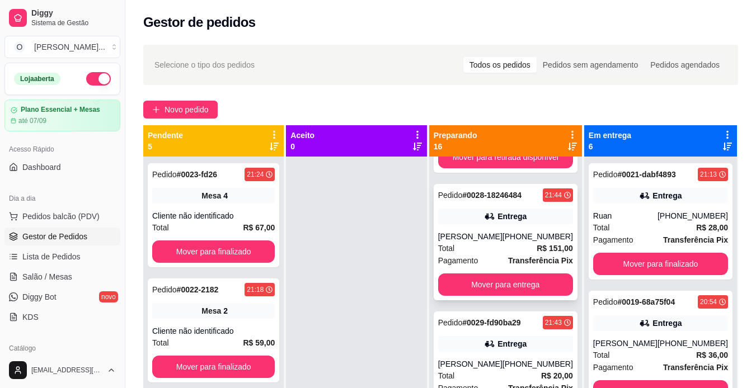
click at [524, 206] on div "Pedido # 0028-18246484 21:44 [PERSON_NAME] [PHONE_NUMBER] Total R$ 151,00 Pagam…" at bounding box center [506, 242] width 144 height 116
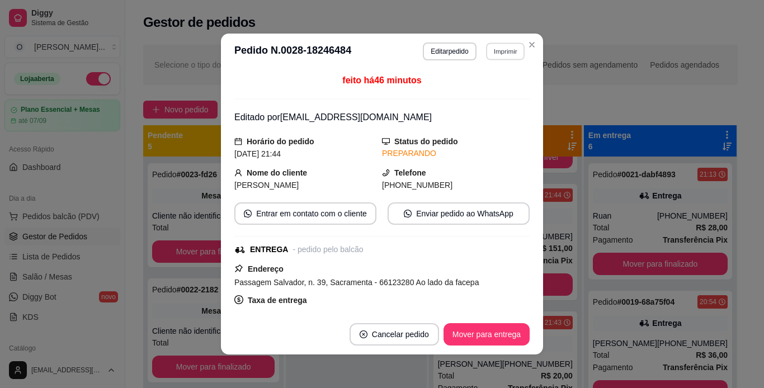
click at [510, 52] on button "Imprimir" at bounding box center [505, 51] width 39 height 17
click at [504, 86] on button "IMPRESSORA" at bounding box center [481, 90] width 78 height 17
click at [450, 337] on button "Mover para entrega" at bounding box center [487, 335] width 84 height 22
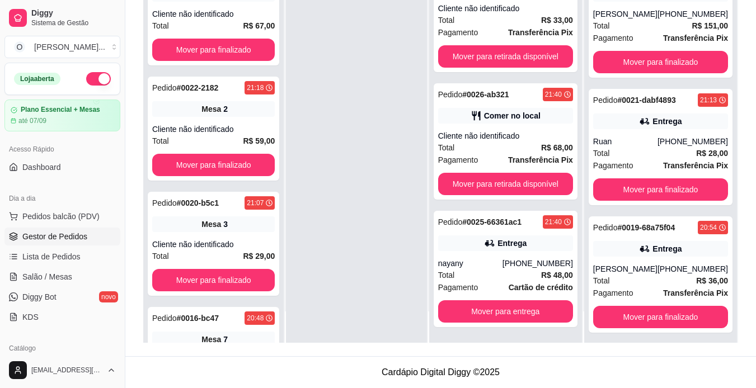
scroll to position [1617, 0]
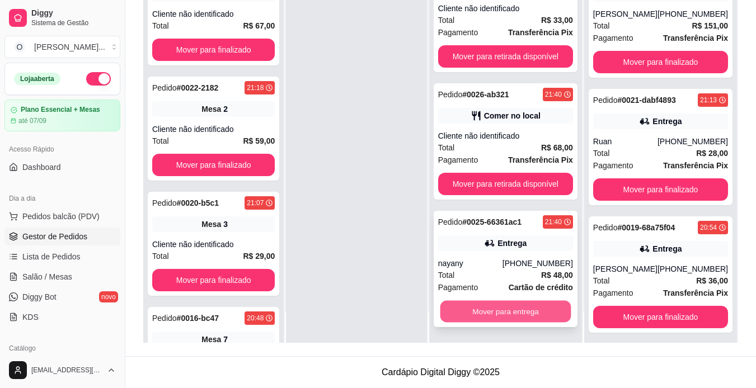
click at [491, 309] on button "Mover para entrega" at bounding box center [505, 312] width 131 height 22
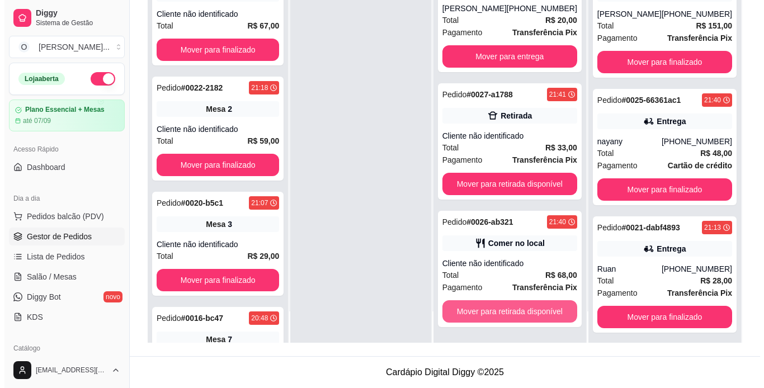
scroll to position [1490, 0]
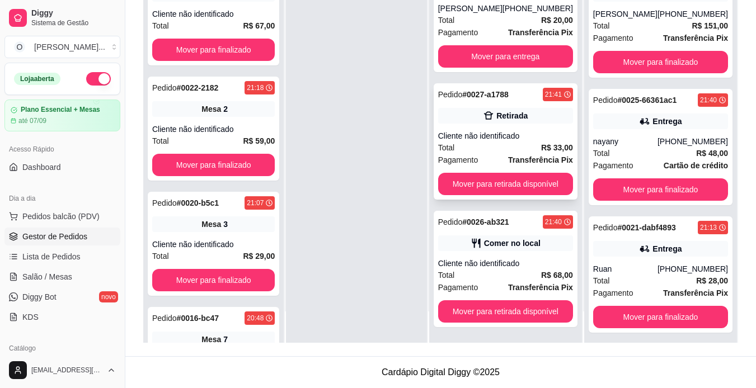
click at [508, 146] on div "Total R$ 33,00" at bounding box center [505, 148] width 135 height 12
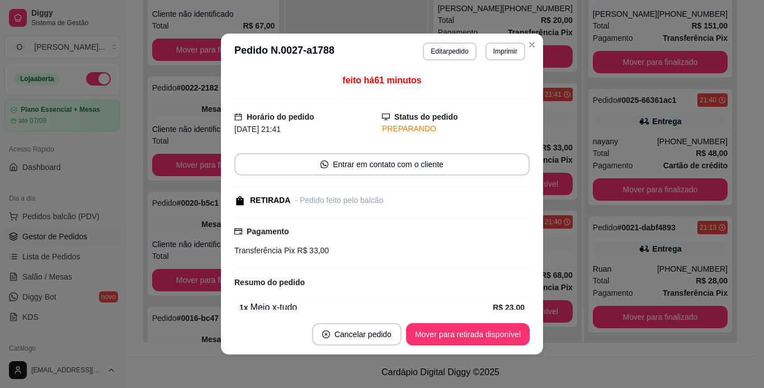
scroll to position [120, 0]
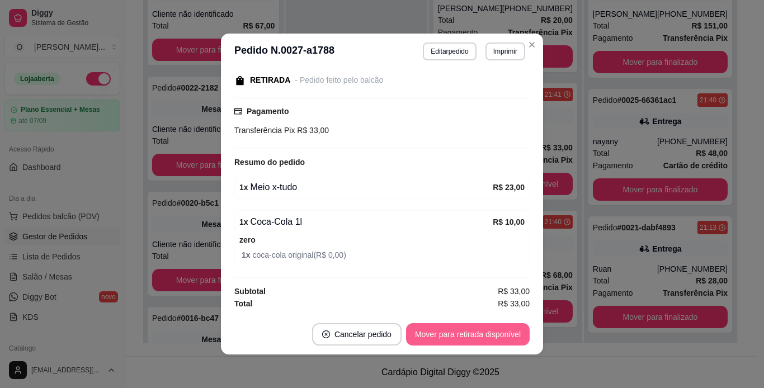
click at [489, 335] on div "**********" at bounding box center [382, 194] width 764 height 388
click at [489, 335] on button "Mover para retirada disponível" at bounding box center [468, 335] width 120 height 22
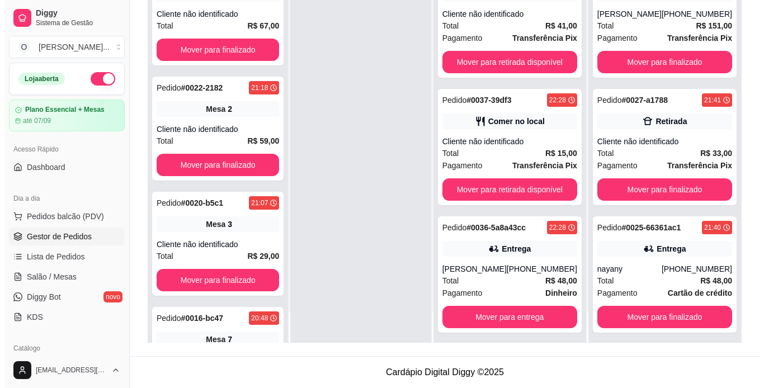
scroll to position [0, 0]
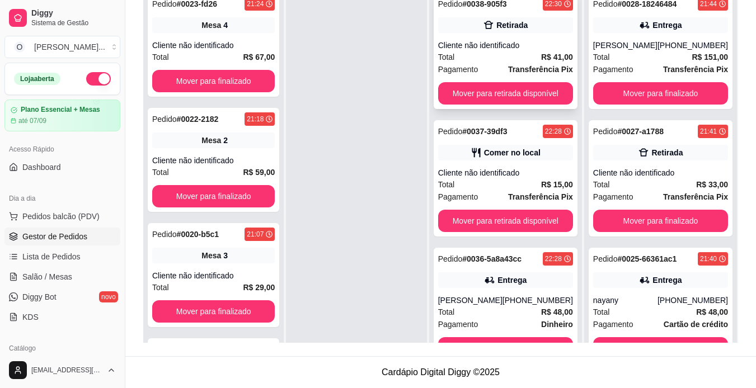
click at [518, 49] on div "Cliente não identificado" at bounding box center [505, 45] width 135 height 11
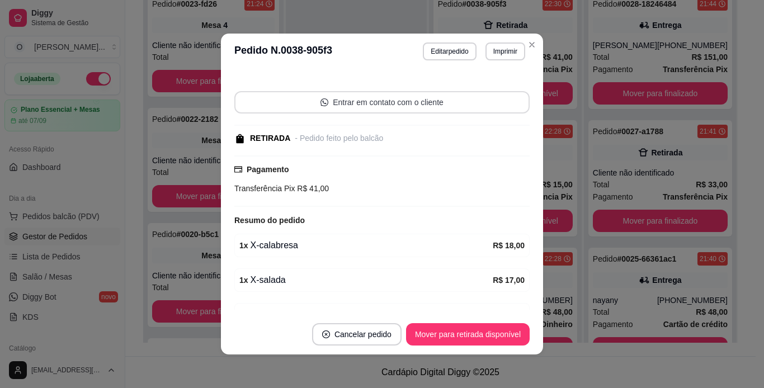
scroll to position [147, 0]
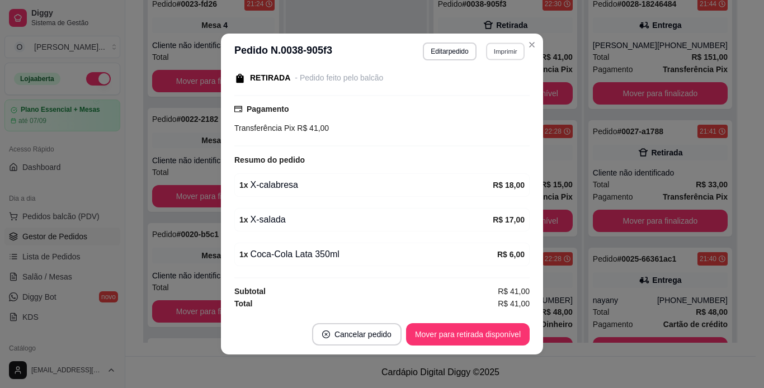
click at [494, 49] on button "Imprimir" at bounding box center [505, 51] width 39 height 17
click at [487, 91] on button "IMPRESSORA" at bounding box center [481, 90] width 78 height 17
click at [466, 338] on button "Mover para retirada disponível" at bounding box center [468, 335] width 120 height 22
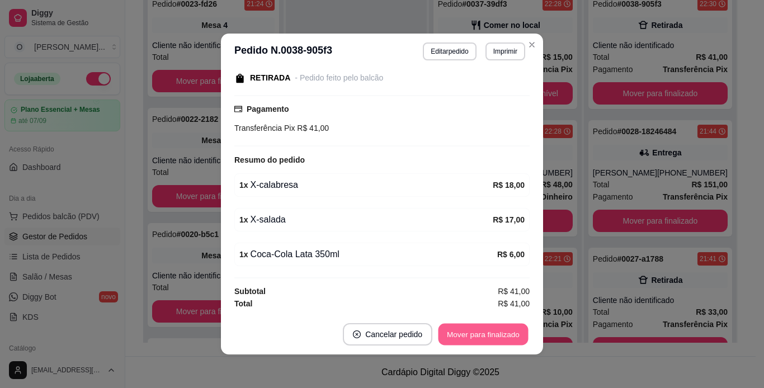
click at [466, 338] on button "Mover para finalizado" at bounding box center [484, 335] width 90 height 22
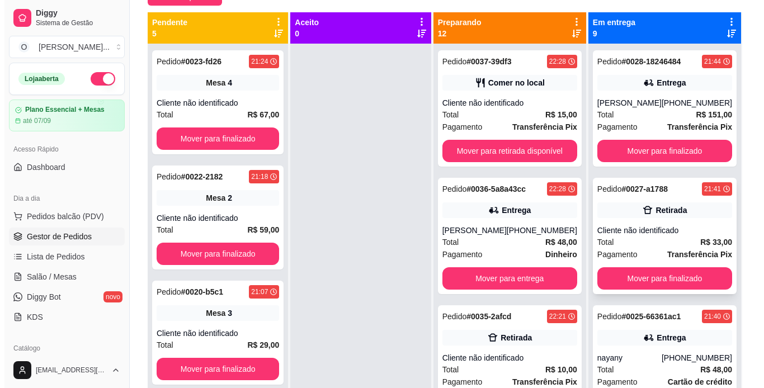
scroll to position [112, 0]
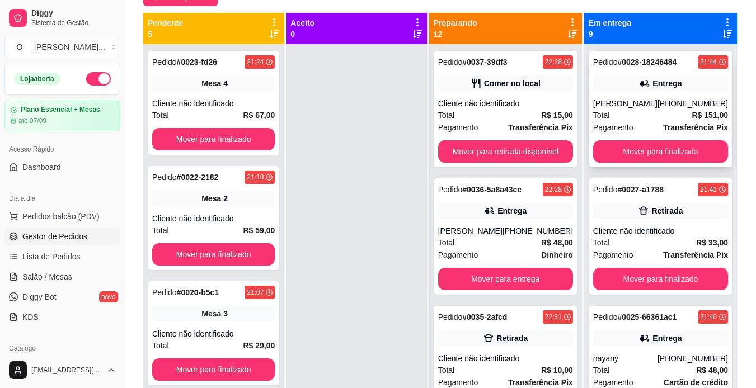
click at [659, 121] on div "Total R$ 151,00" at bounding box center [660, 115] width 135 height 12
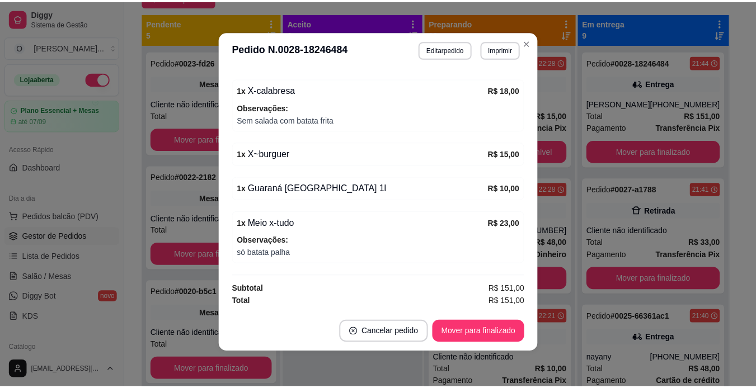
scroll to position [2, 0]
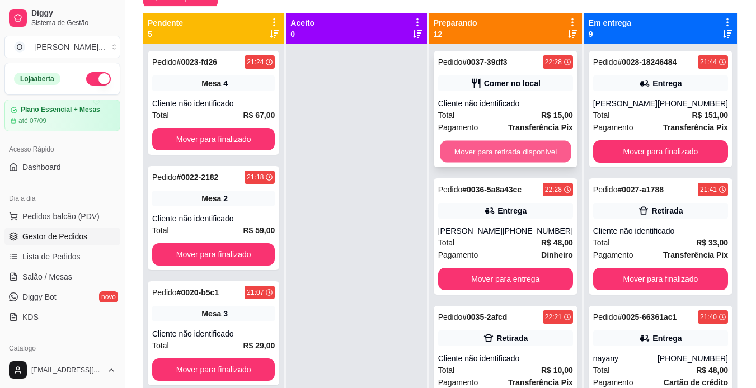
click at [525, 156] on button "Mover para retirada disponível" at bounding box center [505, 152] width 131 height 22
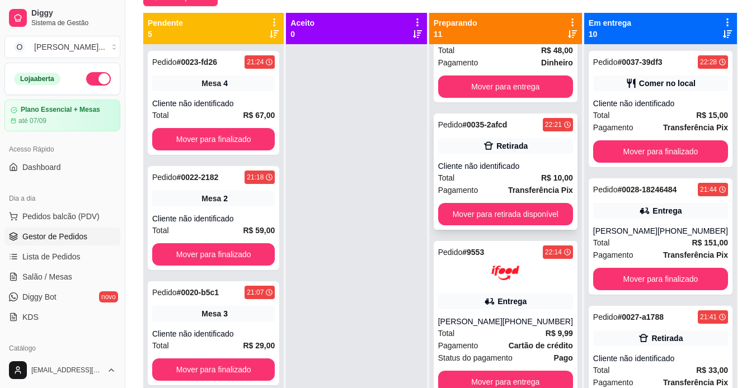
scroll to position [64, 0]
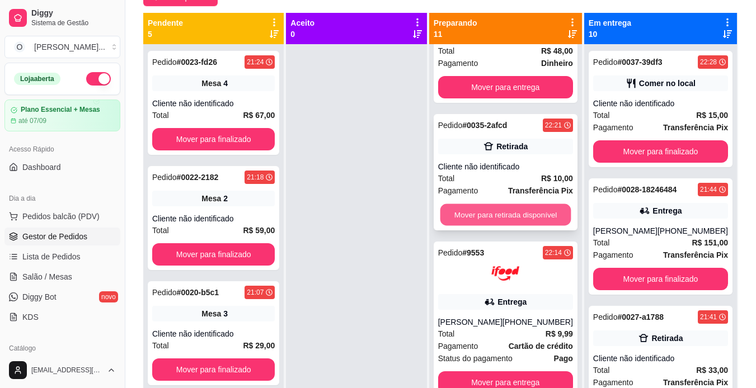
click at [529, 225] on button "Mover para retirada disponível" at bounding box center [505, 215] width 131 height 22
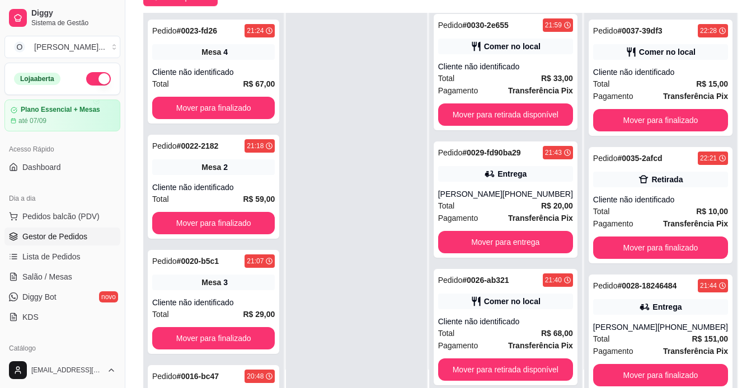
scroll to position [31, 0]
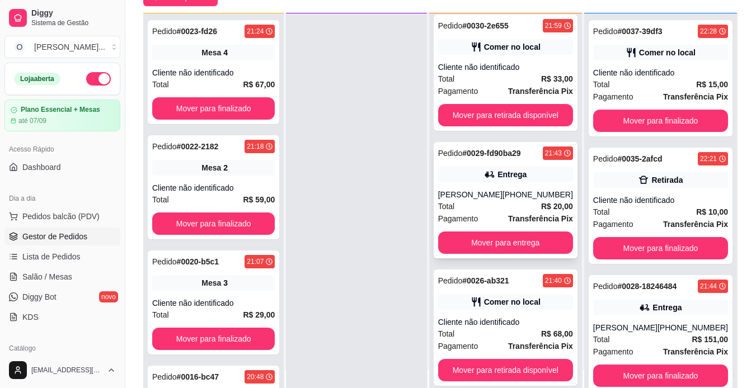
click at [524, 170] on div "Entrega" at bounding box center [511, 174] width 29 height 11
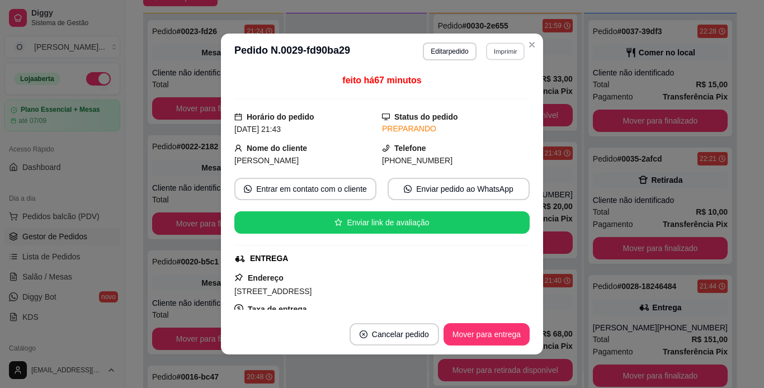
click at [509, 55] on button "Imprimir" at bounding box center [505, 51] width 39 height 17
click at [506, 90] on button "IMPRESSORA" at bounding box center [481, 90] width 78 height 17
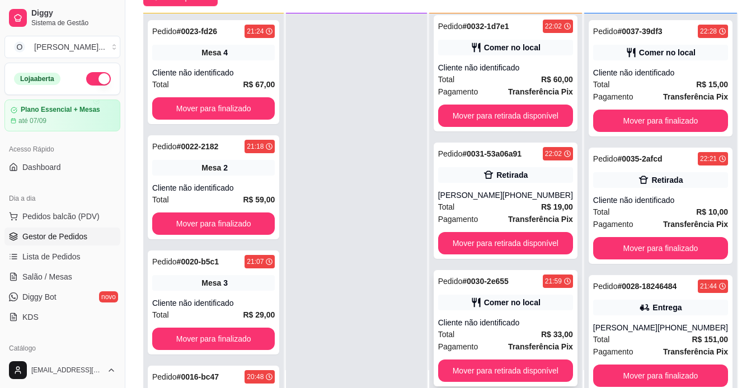
scroll to position [724, 0]
click at [525, 239] on button "Mover para retirada disponível" at bounding box center [505, 244] width 131 height 22
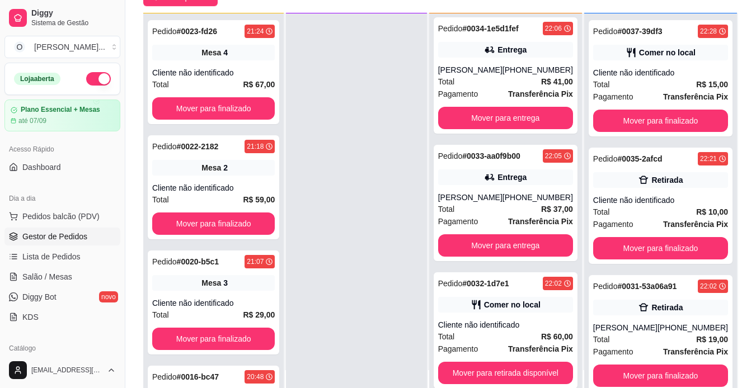
scroll to position [458, 0]
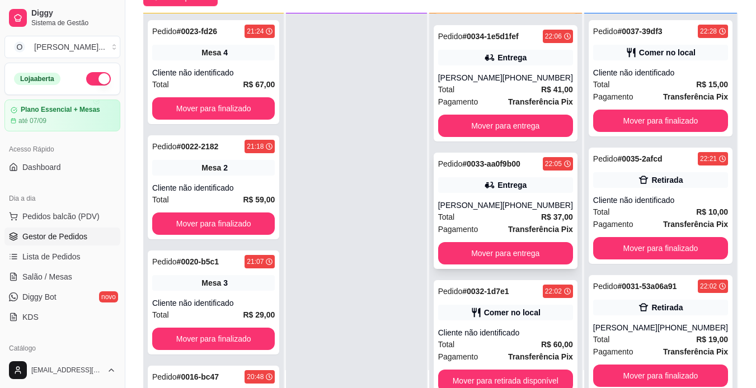
click at [525, 222] on div "Total R$ 37,00" at bounding box center [505, 217] width 135 height 12
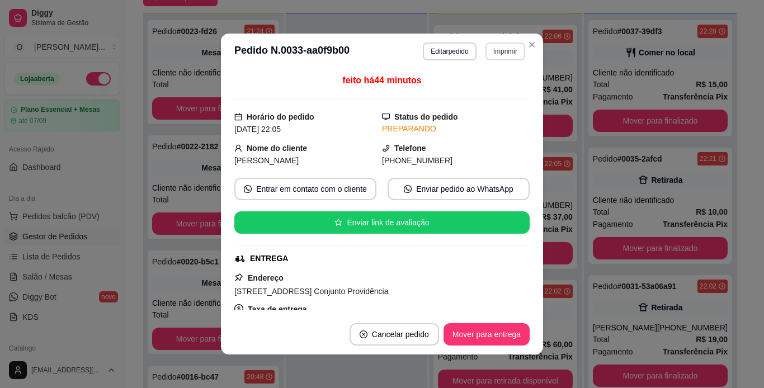
click at [510, 52] on button "Imprimir" at bounding box center [506, 52] width 40 height 18
click at [503, 89] on button "IMPRESSORA" at bounding box center [482, 90] width 78 height 17
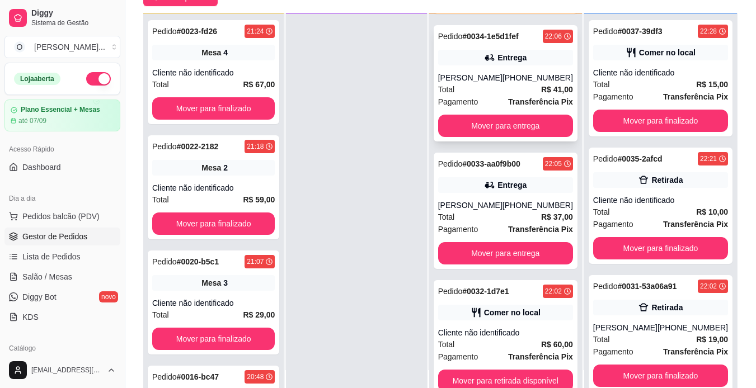
click at [533, 58] on div "Entrega" at bounding box center [505, 58] width 135 height 16
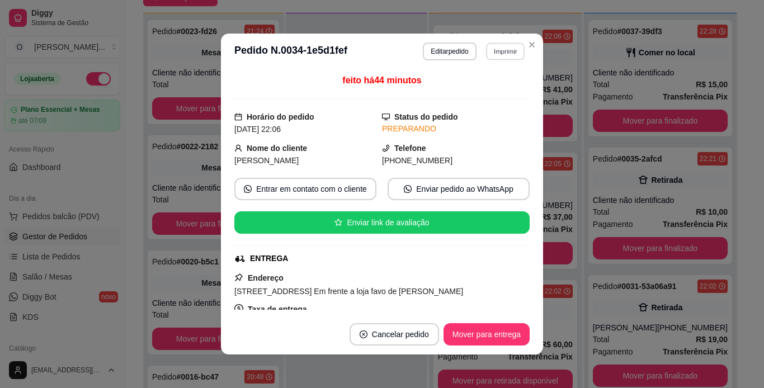
click at [506, 49] on button "Imprimir" at bounding box center [505, 51] width 39 height 17
click at [492, 89] on button "IMPRESSORA" at bounding box center [481, 90] width 78 height 17
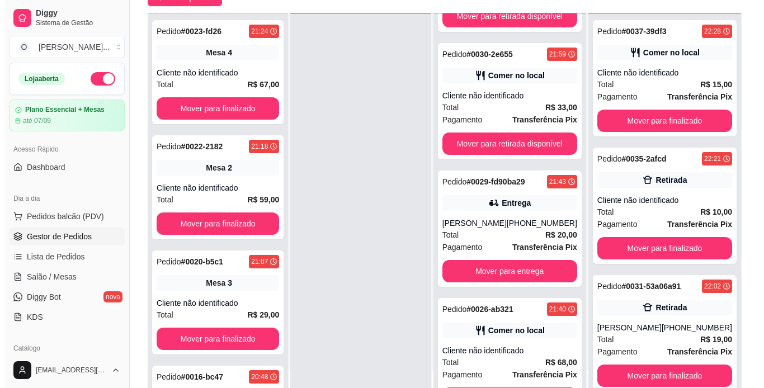
scroll to position [824, 0]
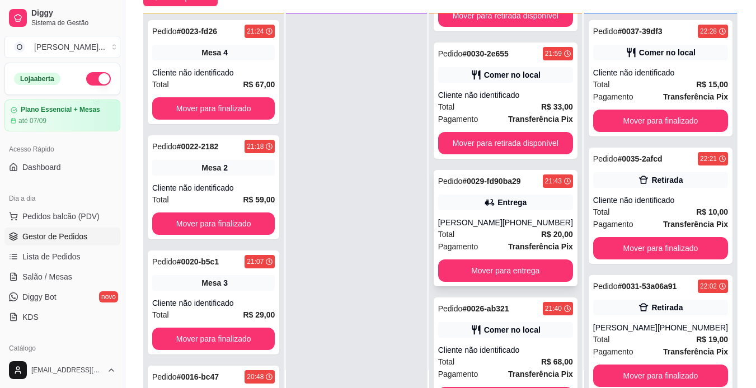
click at [509, 217] on div "[PHONE_NUMBER]" at bounding box center [538, 222] width 71 height 11
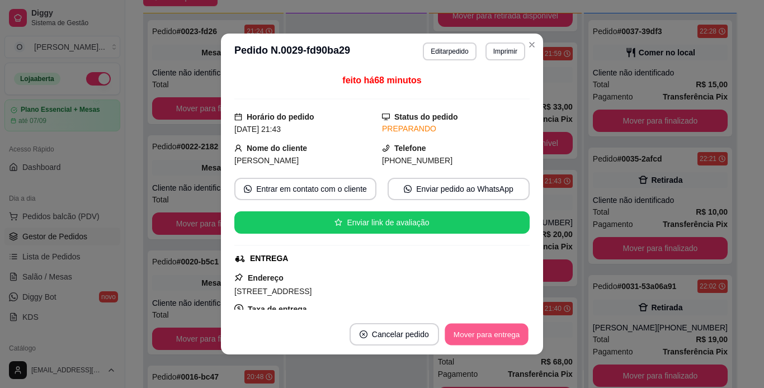
click at [466, 334] on button "Mover para entrega" at bounding box center [487, 335] width 84 height 22
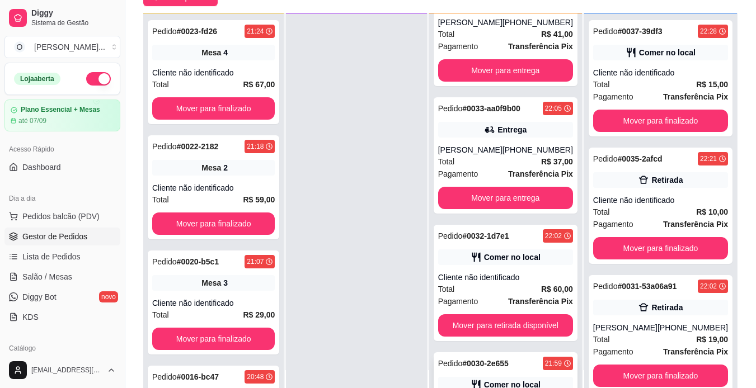
scroll to position [512, 0]
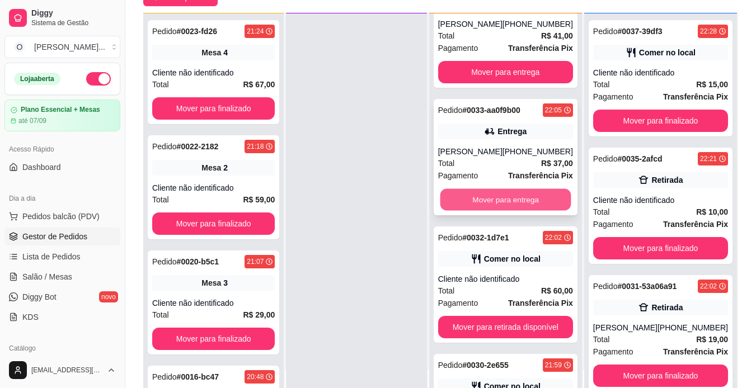
click at [518, 200] on button "Mover para entrega" at bounding box center [505, 200] width 131 height 22
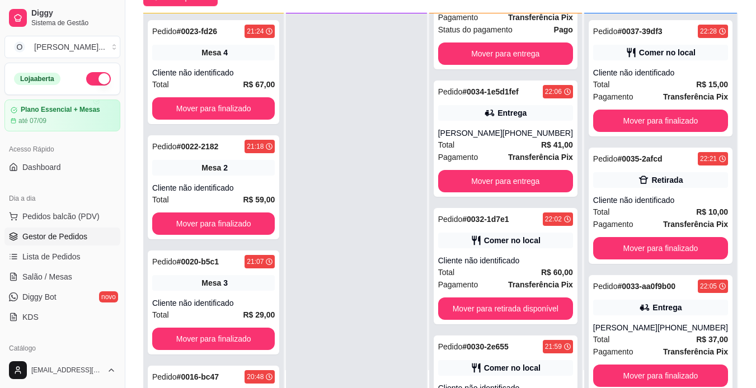
scroll to position [402, 0]
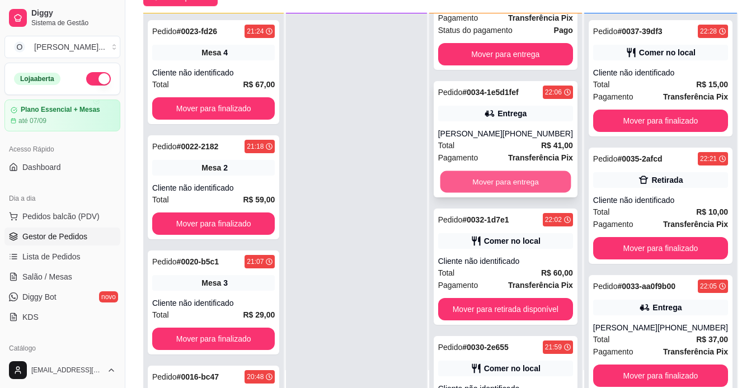
click at [534, 175] on button "Mover para entrega" at bounding box center [505, 182] width 131 height 22
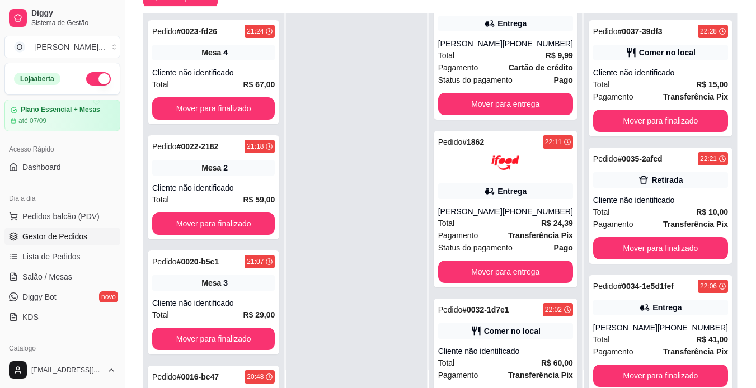
scroll to position [184, 0]
click at [534, 175] on div at bounding box center [505, 163] width 135 height 28
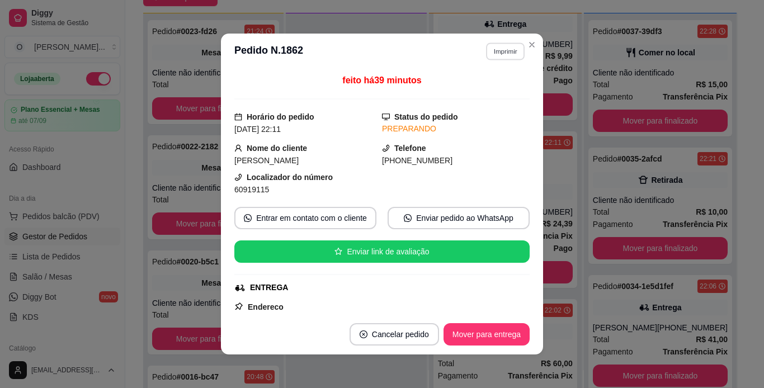
click at [497, 45] on button "Imprimir" at bounding box center [505, 51] width 39 height 17
click at [495, 89] on button "IMPRESSORA" at bounding box center [481, 90] width 78 height 17
click at [496, 330] on button "Mover para entrega" at bounding box center [487, 335] width 84 height 22
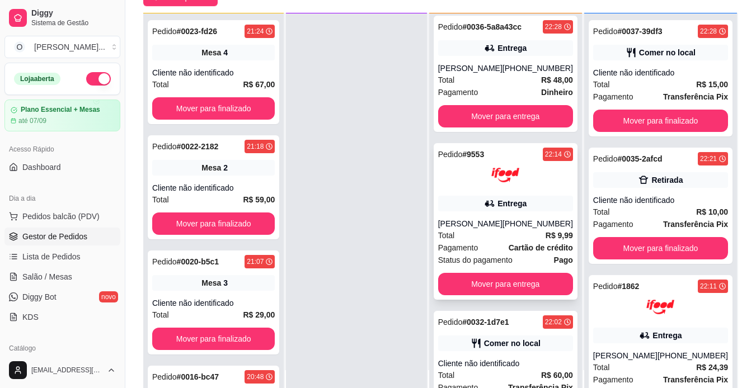
scroll to position [0, 0]
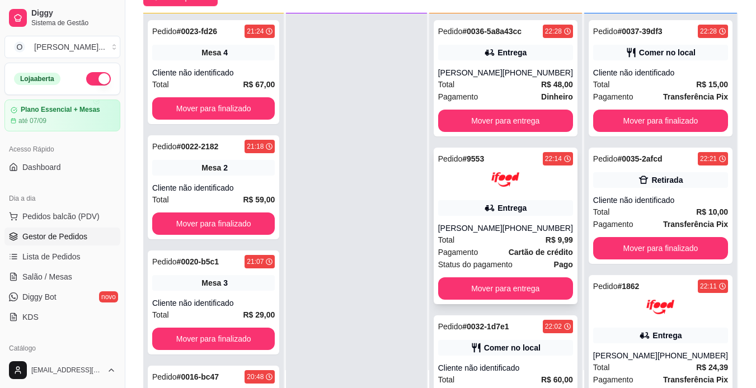
click at [523, 51] on div "Entrega" at bounding box center [511, 52] width 29 height 11
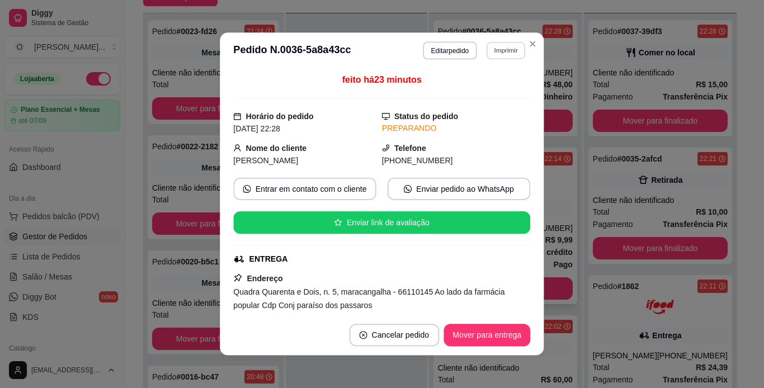
click at [523, 51] on header "**********" at bounding box center [382, 50] width 324 height 36
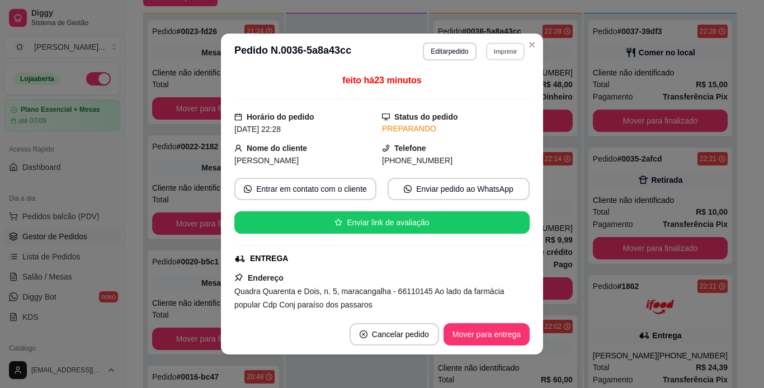
click at [497, 55] on button "Imprimir" at bounding box center [505, 51] width 39 height 17
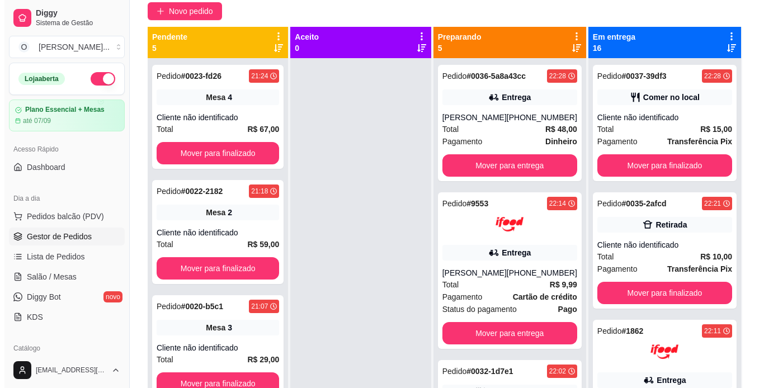
scroll to position [96, 0]
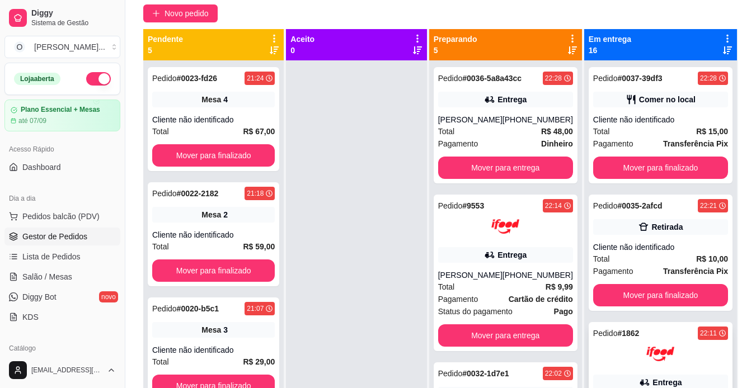
click at [650, 343] on img at bounding box center [660, 354] width 28 height 28
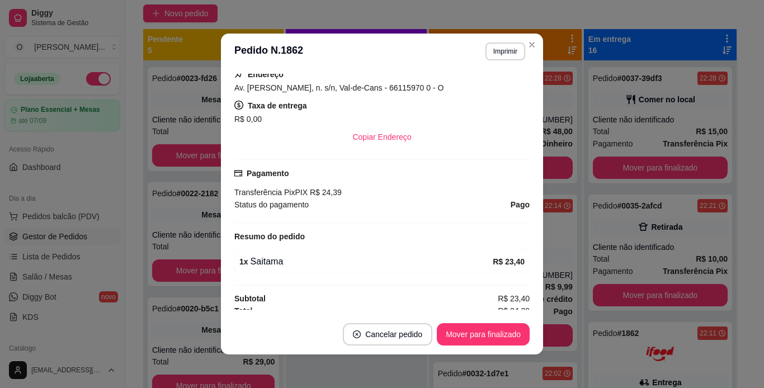
scroll to position [240, 0]
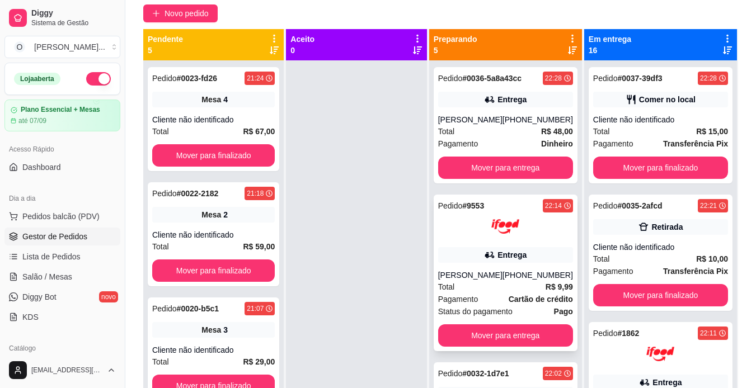
click at [540, 244] on div "Pedido # 9553 22:14 Entrega [PERSON_NAME] [PHONE_NUMBER] Total R$ 9,99 Pagament…" at bounding box center [506, 273] width 144 height 157
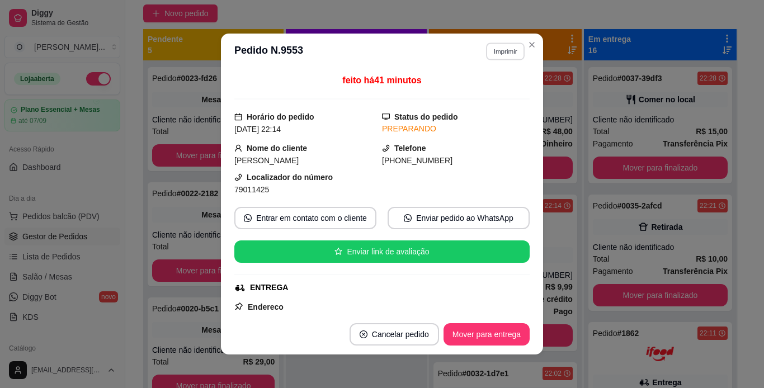
click at [508, 55] on button "Imprimir" at bounding box center [505, 51] width 39 height 17
click at [483, 95] on button "IMPRESSORA" at bounding box center [481, 90] width 78 height 17
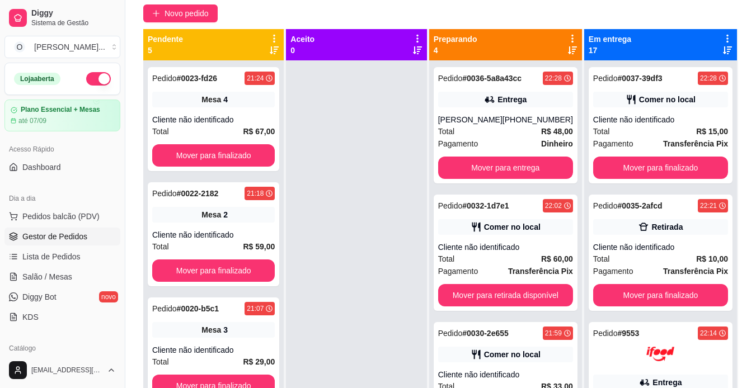
click at [678, 339] on div "Pedido # 9553 22:14" at bounding box center [660, 333] width 135 height 13
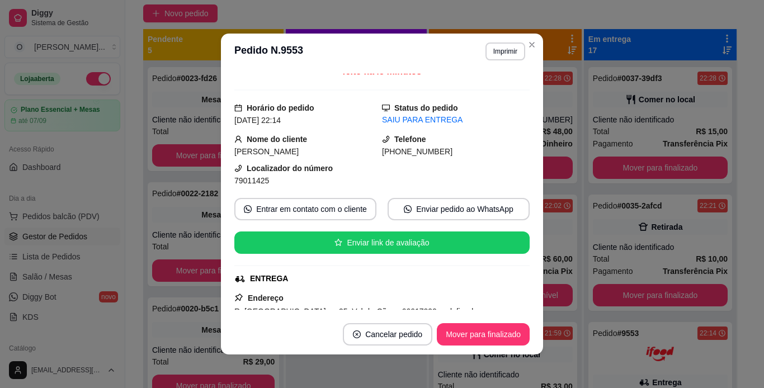
scroll to position [8, 0]
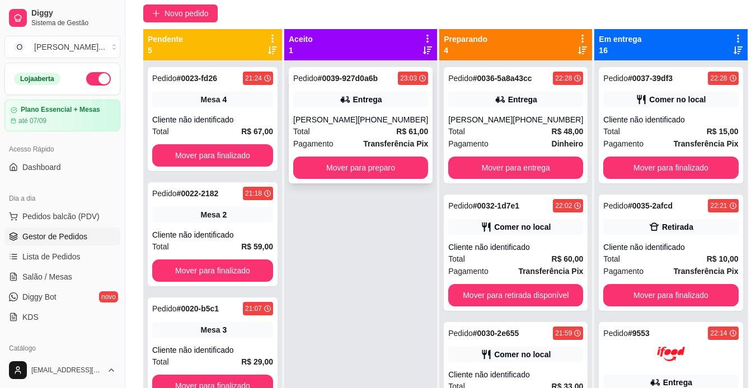
click at [363, 110] on div "Pedido # 0039-927d0a6b 23:03 Entrega [PERSON_NAME] [PHONE_NUMBER] Total R$ 61,0…" at bounding box center [361, 125] width 144 height 116
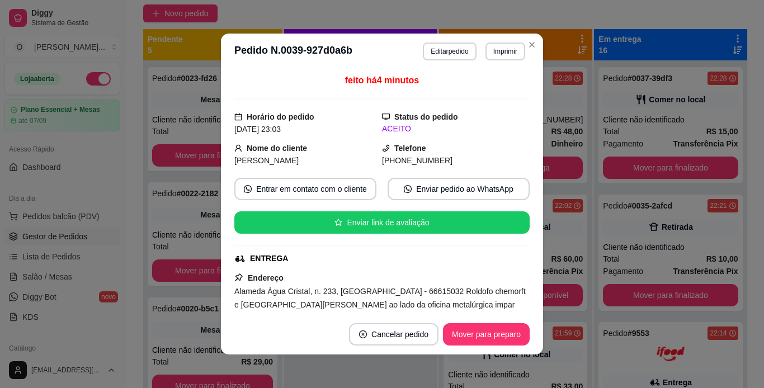
scroll to position [102, 0]
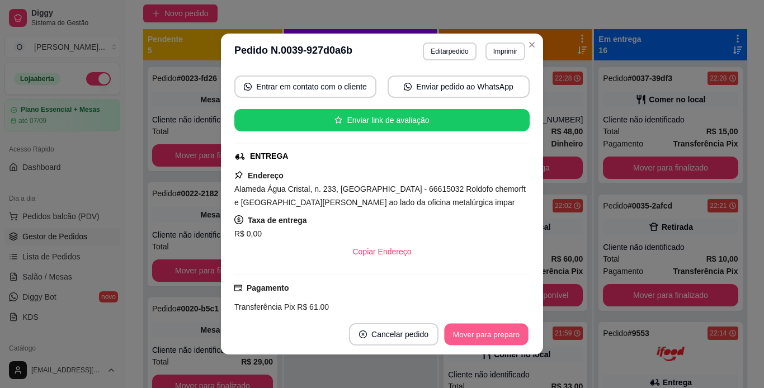
click at [464, 332] on button "Mover para preparo" at bounding box center [486, 335] width 84 height 22
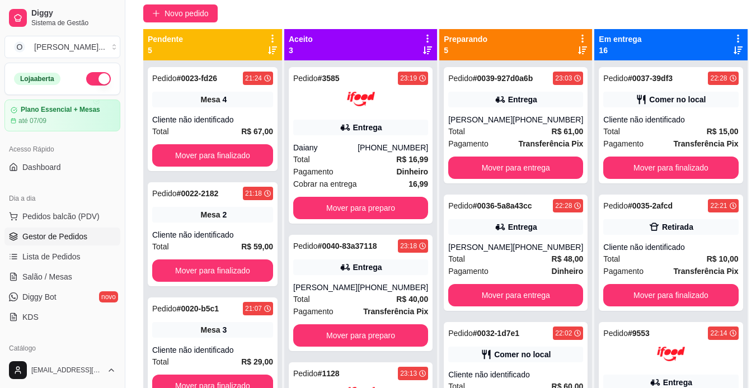
click at [170, 3] on div "Selecione o tipo dos pedidos Todos os pedidos Pedidos sem agendamento Pedidos a…" at bounding box center [445, 186] width 641 height 489
click at [171, 18] on span "Novo pedido" at bounding box center [187, 13] width 44 height 12
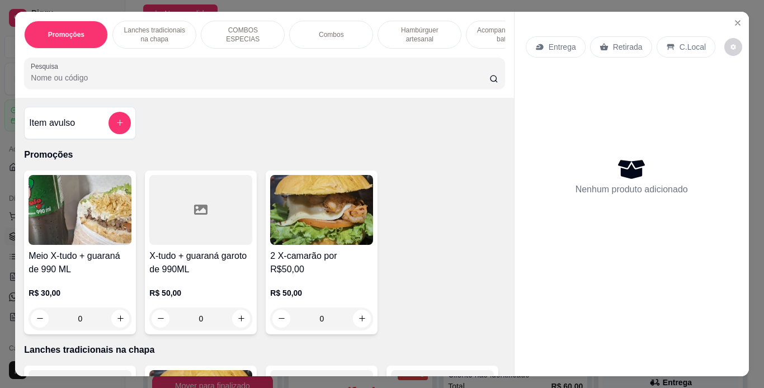
click at [248, 31] on p "COMBOS ESPECIAS" at bounding box center [242, 35] width 65 height 18
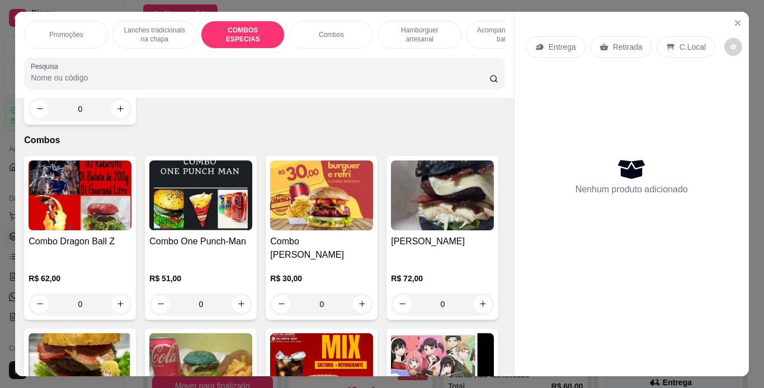
scroll to position [29, 0]
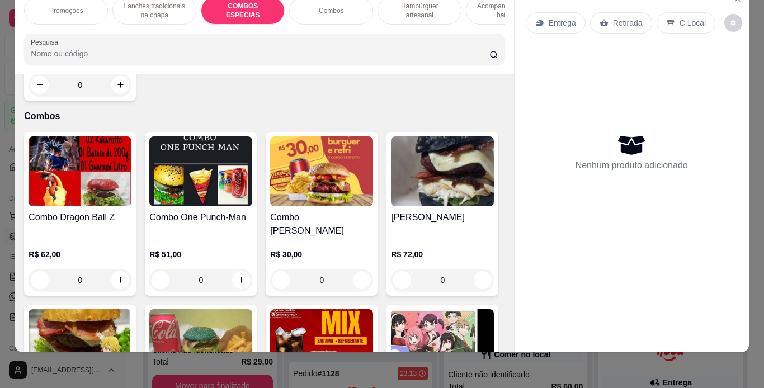
click at [344, 8] on div "Combos" at bounding box center [331, 11] width 84 height 28
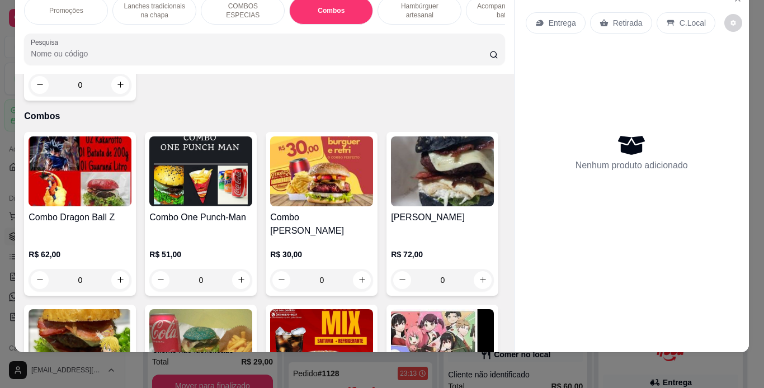
scroll to position [1726, 0]
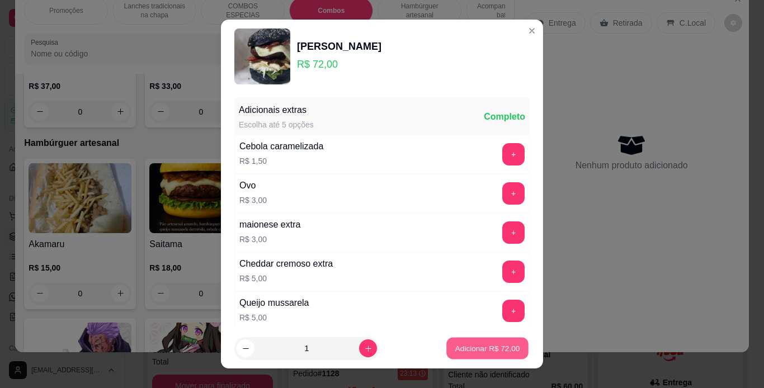
click at [472, 348] on p "Adicionar R$ 72,00" at bounding box center [488, 349] width 65 height 11
type input "1"
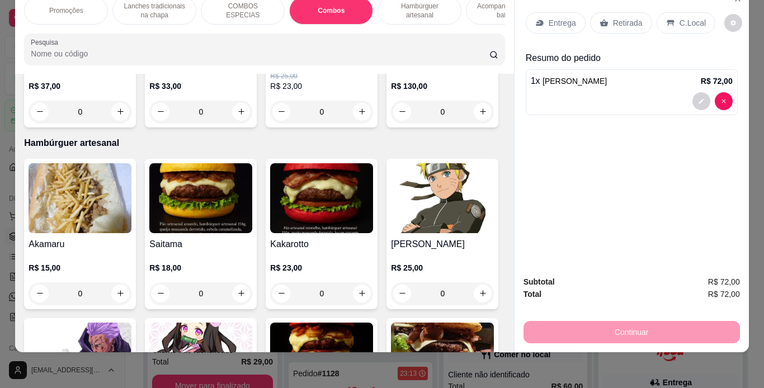
click at [689, 18] on p "C.Local" at bounding box center [693, 22] width 26 height 11
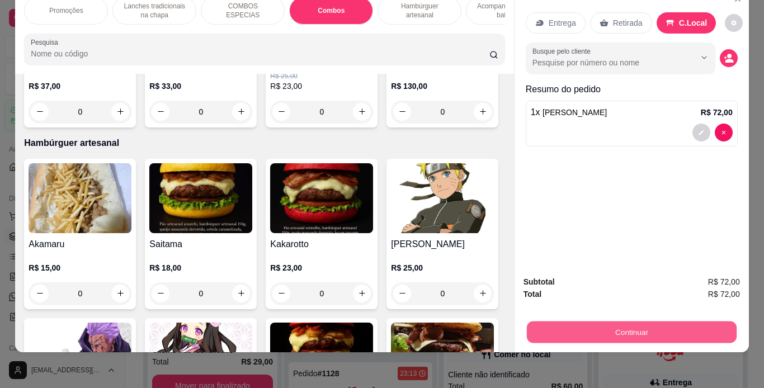
click at [612, 325] on button "Continuar" at bounding box center [632, 333] width 210 height 22
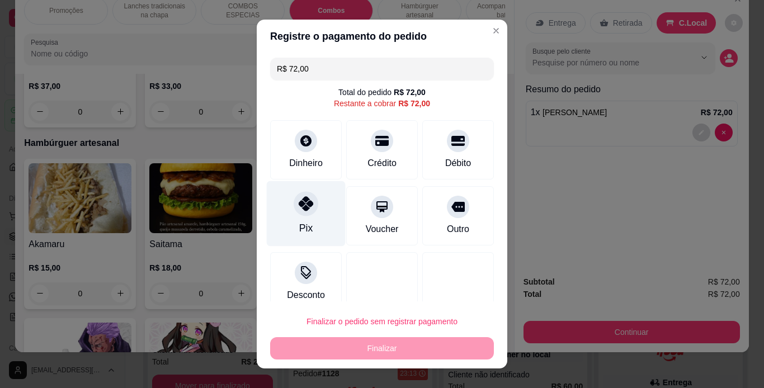
click at [300, 208] on icon at bounding box center [306, 203] width 15 height 15
type input "R$ 0,00"
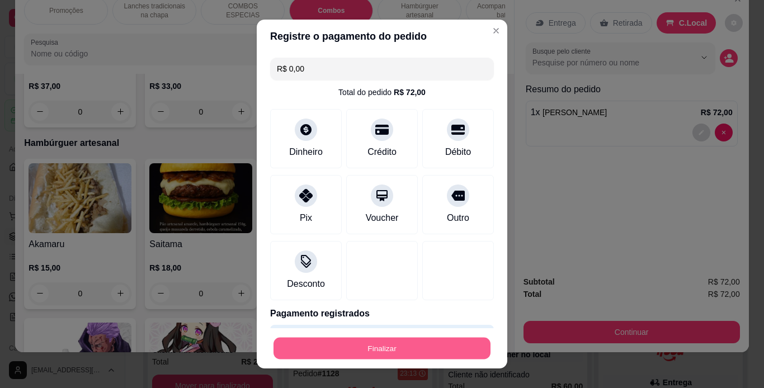
click at [391, 341] on button "Finalizar" at bounding box center [382, 349] width 217 height 22
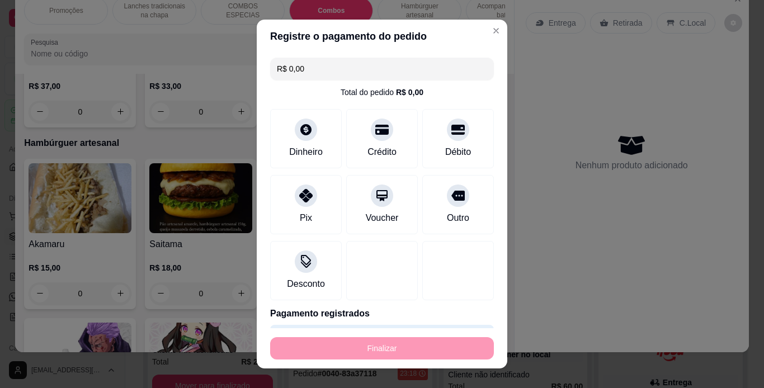
type input "0"
type input "-R$ 72,00"
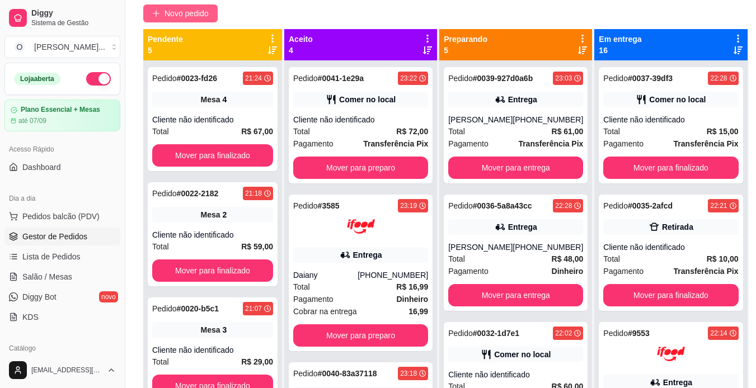
click at [201, 12] on span "Novo pedido" at bounding box center [187, 13] width 44 height 12
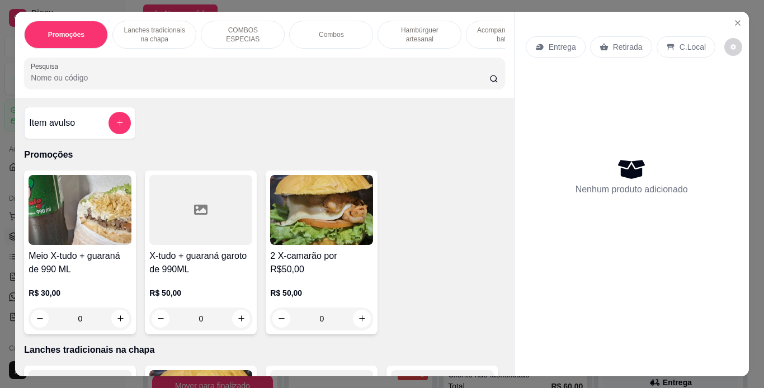
click at [171, 30] on p "Lanches tradicionais na chapa" at bounding box center [154, 35] width 65 height 18
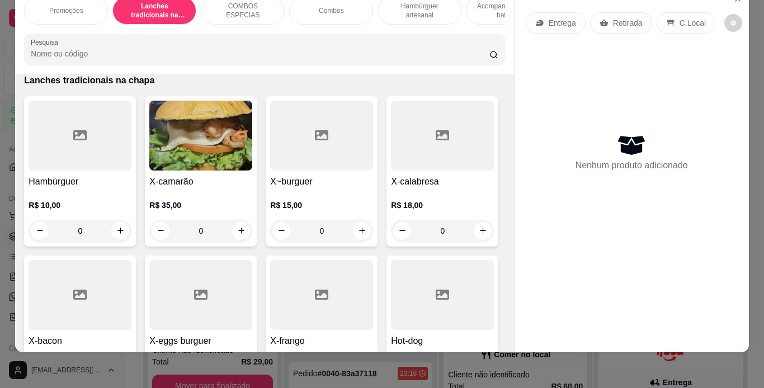
scroll to position [280, 0]
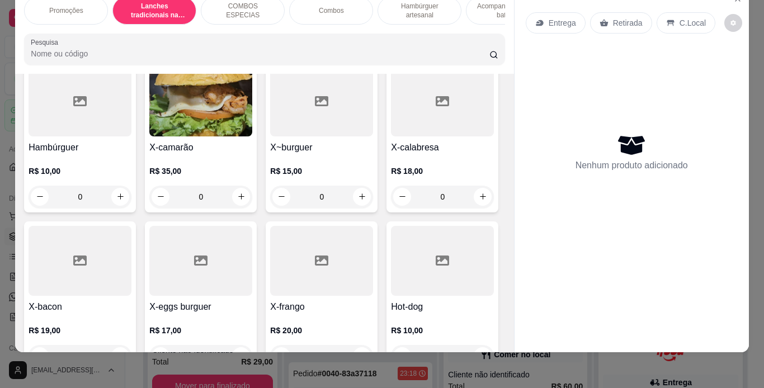
click at [124, 195] on div "0" at bounding box center [80, 197] width 103 height 22
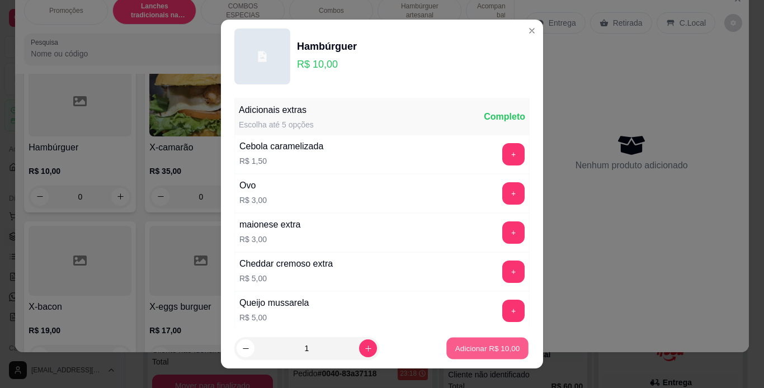
click at [456, 346] on p "Adicionar R$ 10,00" at bounding box center [488, 349] width 65 height 11
type input "1"
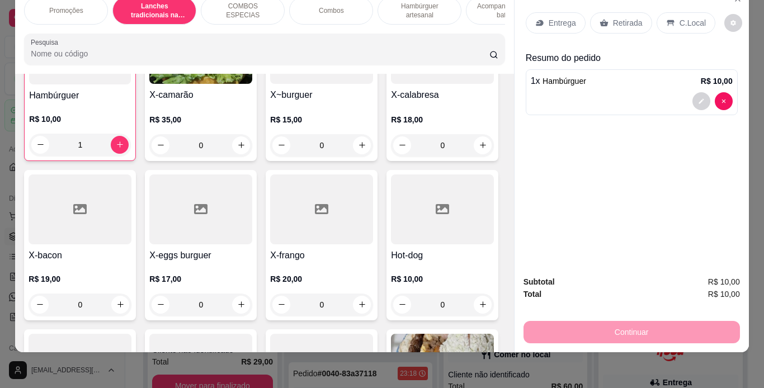
scroll to position [332, 0]
click at [252, 287] on div "R$ 17,00 0" at bounding box center [200, 295] width 103 height 43
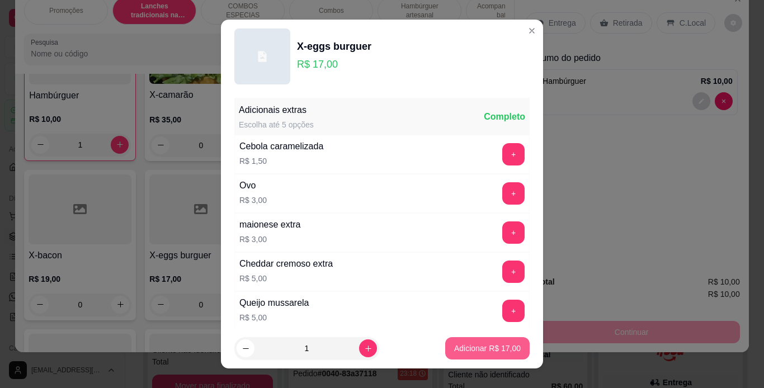
click at [454, 349] on p "Adicionar R$ 17,00" at bounding box center [487, 348] width 67 height 11
type input "1"
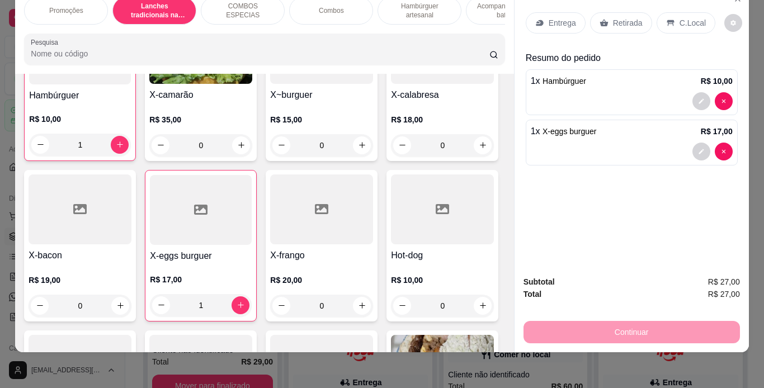
click at [118, 140] on div "1" at bounding box center [80, 145] width 102 height 22
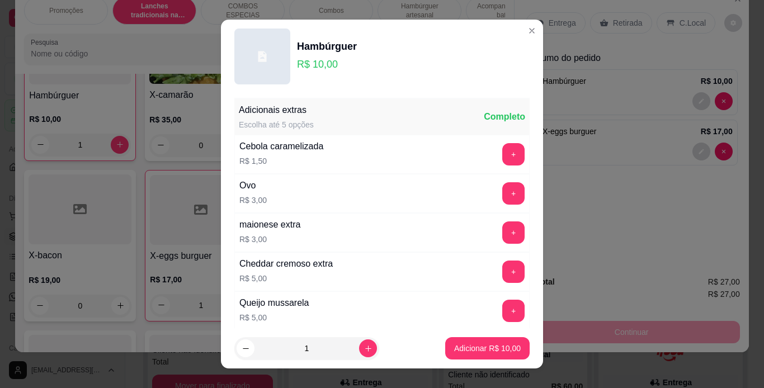
scroll to position [242, 0]
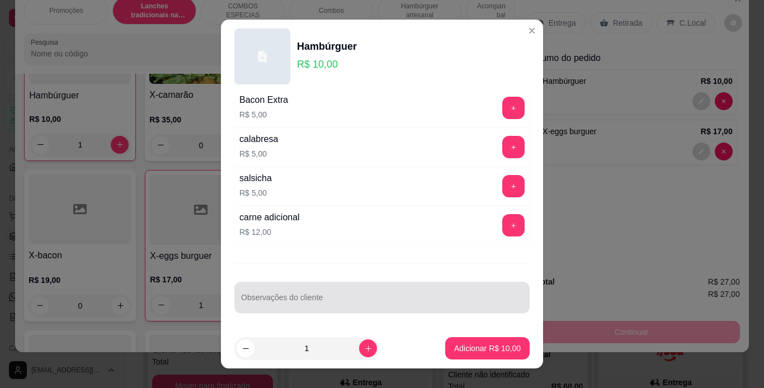
click at [314, 285] on div "Observações do cliente" at bounding box center [381, 297] width 295 height 31
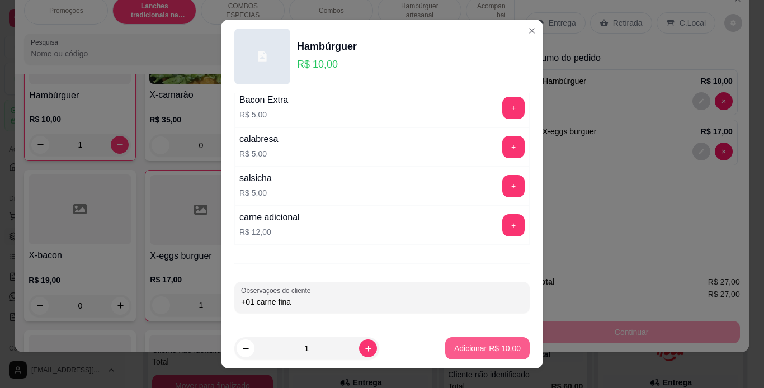
type input "+01 carne fina"
click at [456, 345] on p "Adicionar R$ 10,00" at bounding box center [488, 349] width 65 height 11
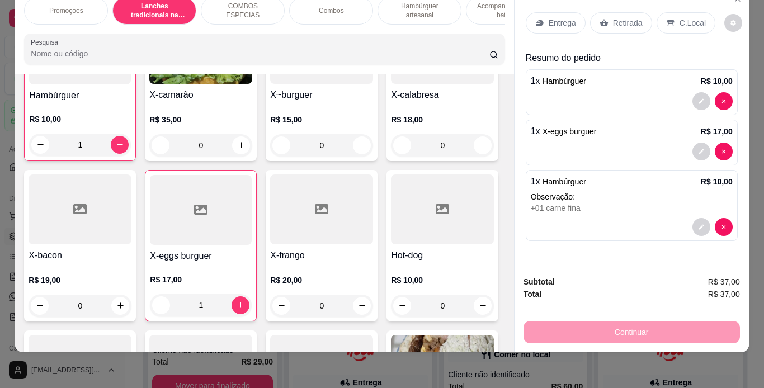
click at [626, 17] on p "Retirada" at bounding box center [628, 22] width 30 height 11
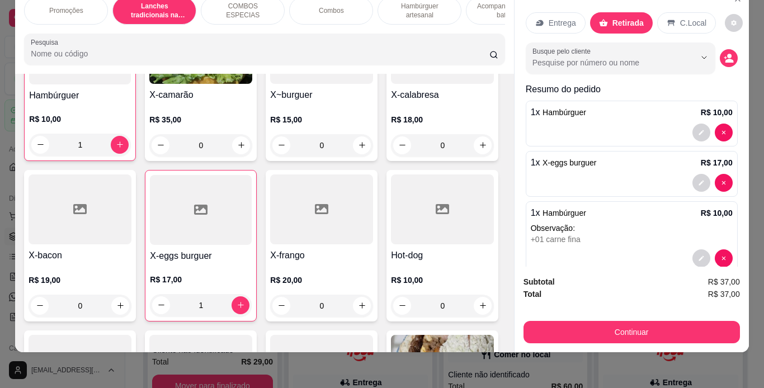
click at [591, 156] on p "1 x X-eggs burguer" at bounding box center [564, 162] width 66 height 13
click at [693, 250] on button "decrease-product-quantity" at bounding box center [701, 258] width 17 height 17
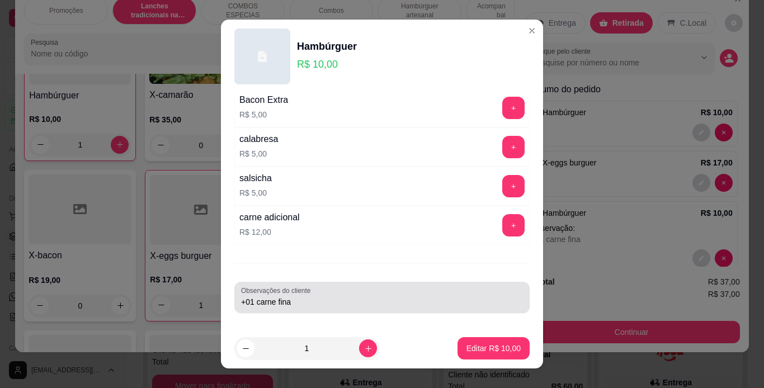
click at [429, 313] on div "Observações do cliente +01 carne fina" at bounding box center [381, 297] width 295 height 31
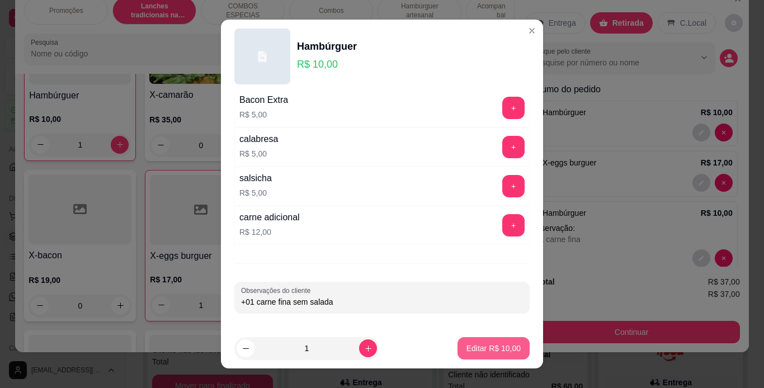
type input "+01 carne fina sem salada"
click at [485, 352] on p "Editar R$ 10,00" at bounding box center [493, 349] width 53 height 11
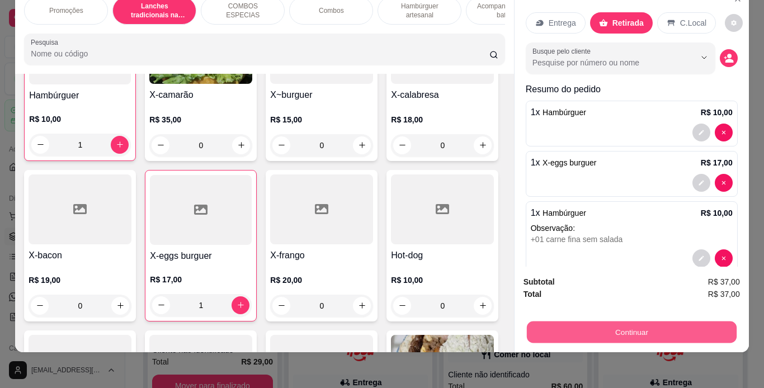
click at [591, 322] on button "Continuar" at bounding box center [632, 333] width 210 height 22
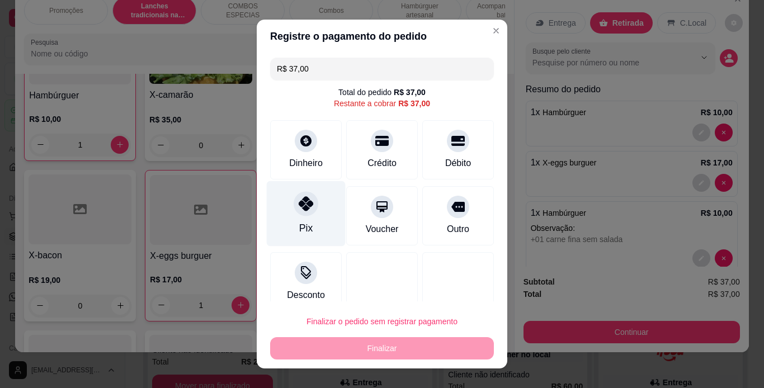
click at [301, 205] on icon at bounding box center [306, 203] width 15 height 15
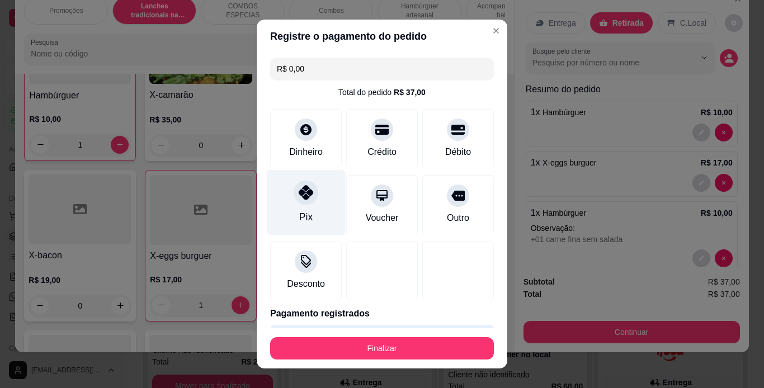
type input "R$ 0,00"
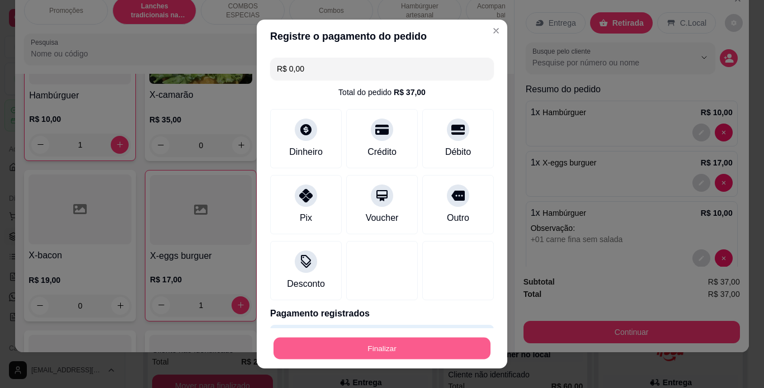
click at [377, 344] on button "Finalizar" at bounding box center [382, 349] width 217 height 22
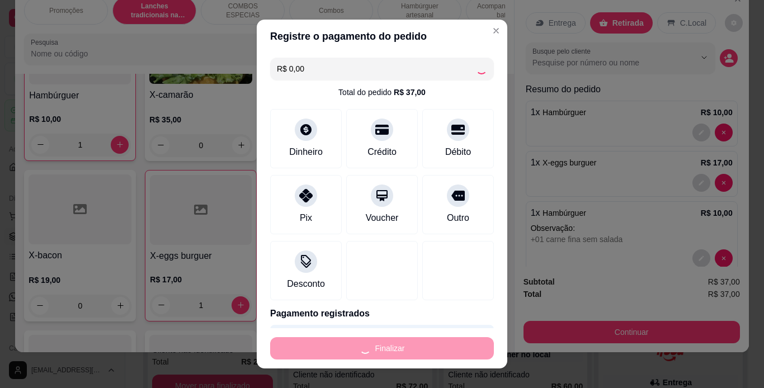
type input "0"
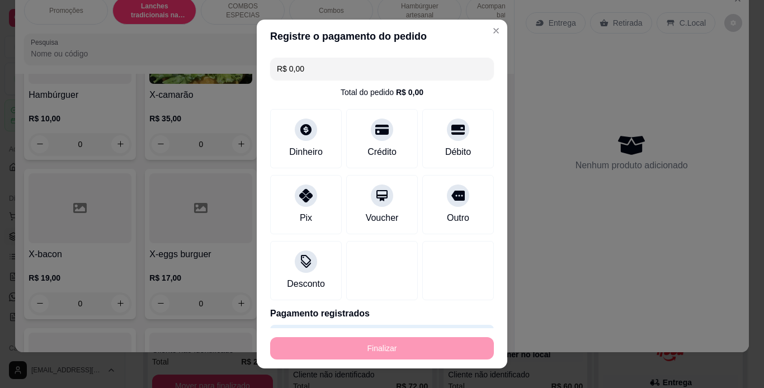
type input "-R$ 37,00"
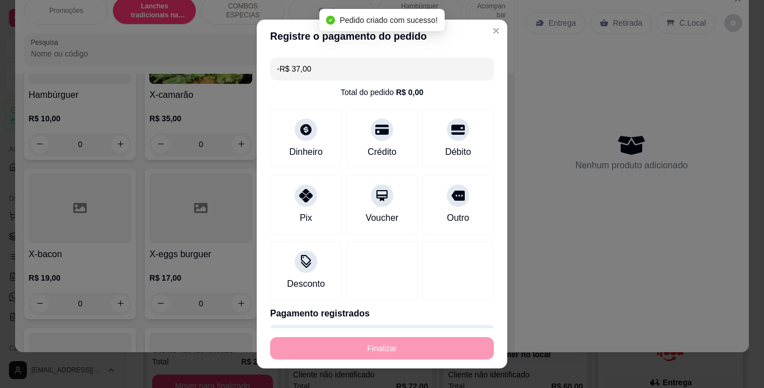
scroll to position [332, 0]
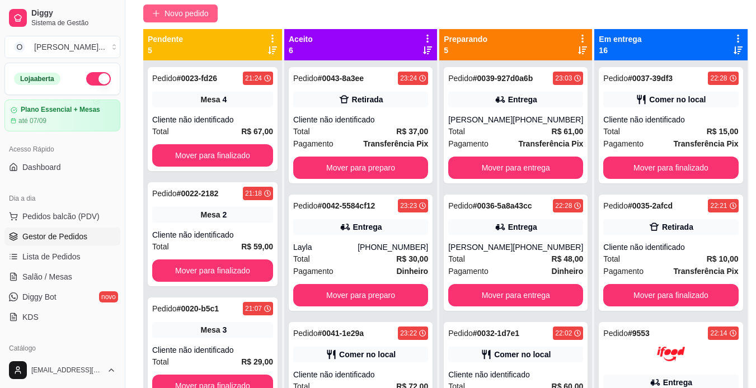
click at [201, 12] on span "Novo pedido" at bounding box center [187, 13] width 44 height 12
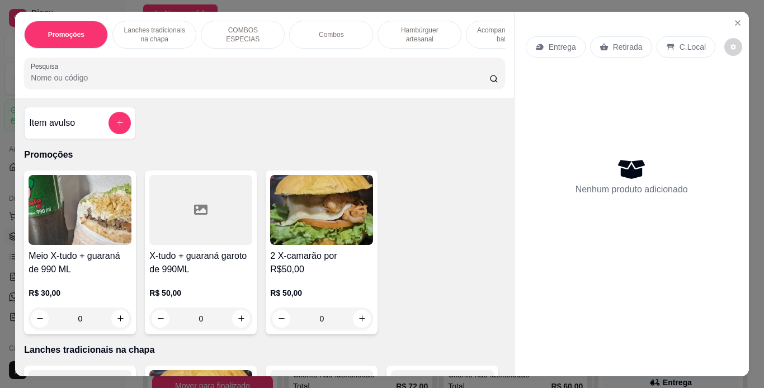
click at [630, 43] on p "Retirada" at bounding box center [628, 46] width 30 height 11
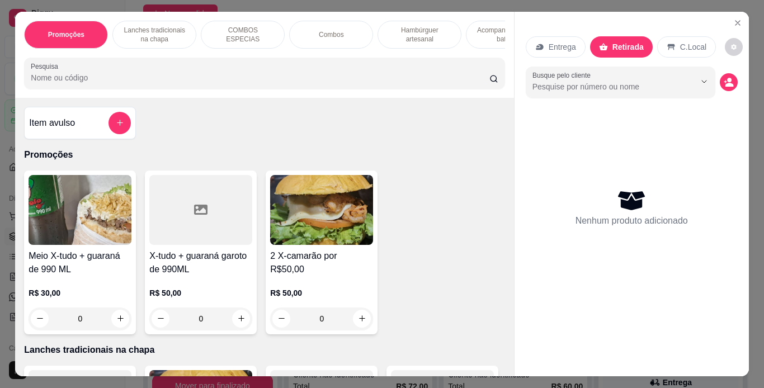
click at [564, 41] on p "Entrega" at bounding box center [562, 46] width 27 height 11
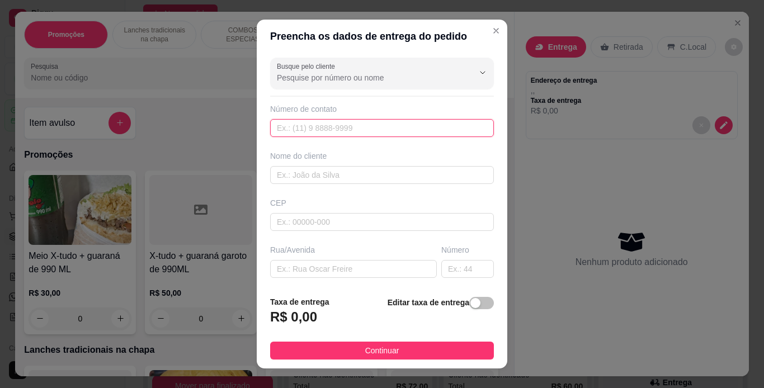
click at [334, 130] on input "text" at bounding box center [382, 128] width 224 height 18
type input "9"
type input "[PHONE_NUMBER]"
click at [344, 177] on input "text" at bounding box center [382, 175] width 224 height 18
type input "rebeca"
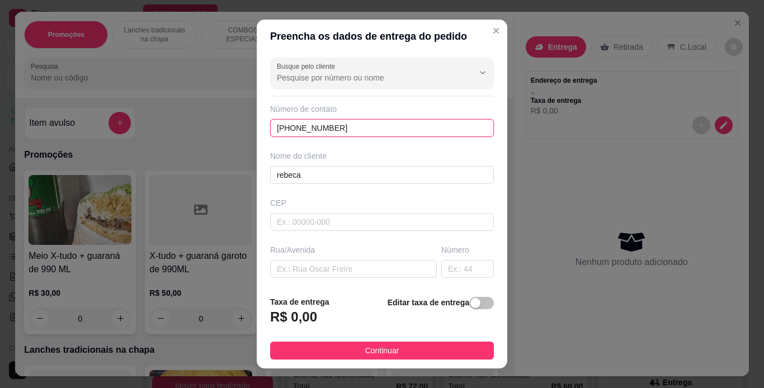
drag, startPoint x: 334, startPoint y: 131, endPoint x: 265, endPoint y: 129, distance: 68.9
click at [265, 129] on div "Busque pelo cliente Número de contato [PHONE_NUMBER] Nome do cliente rebeca CEP…" at bounding box center [382, 170] width 251 height 234
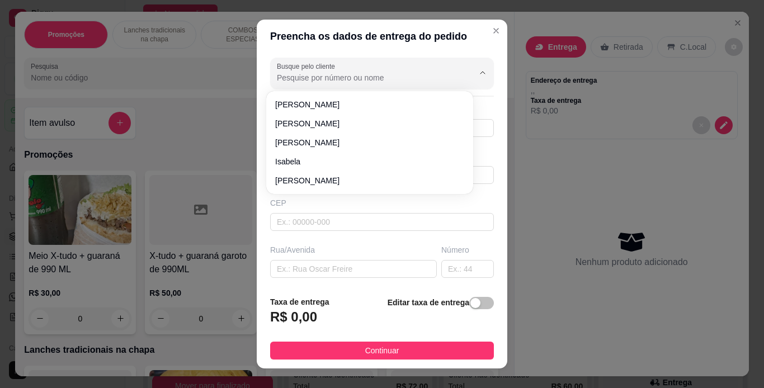
click at [316, 78] on input "Busque pelo cliente" at bounding box center [366, 77] width 179 height 11
paste input "[PHONE_NUMBER]"
type input "[PHONE_NUMBER]"
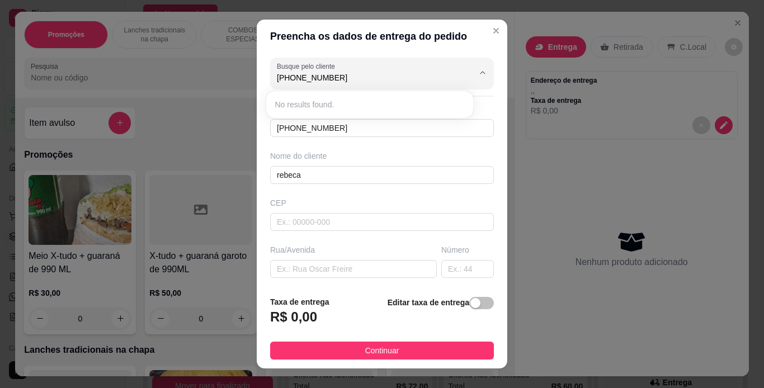
click at [359, 193] on div "Busque pelo cliente [PHONE_NUMBER] Número de contato [PHONE_NUMBER] Nome do cli…" at bounding box center [382, 170] width 251 height 234
click at [338, 265] on input "text" at bounding box center [353, 269] width 167 height 18
click at [359, 222] on input "text" at bounding box center [382, 222] width 224 height 18
type input "66110270"
type input "Passagem Marajoara Um"
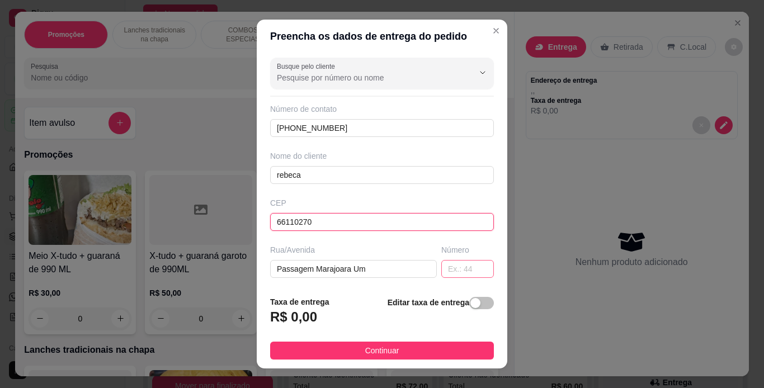
type input "66110270"
click at [442, 269] on input "text" at bounding box center [468, 269] width 53 height 18
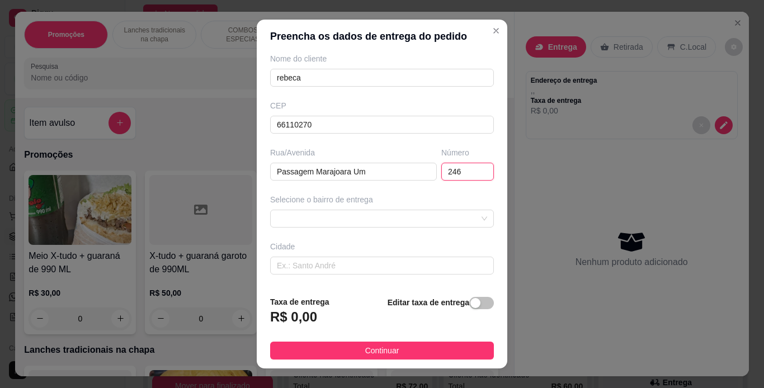
scroll to position [112, 0]
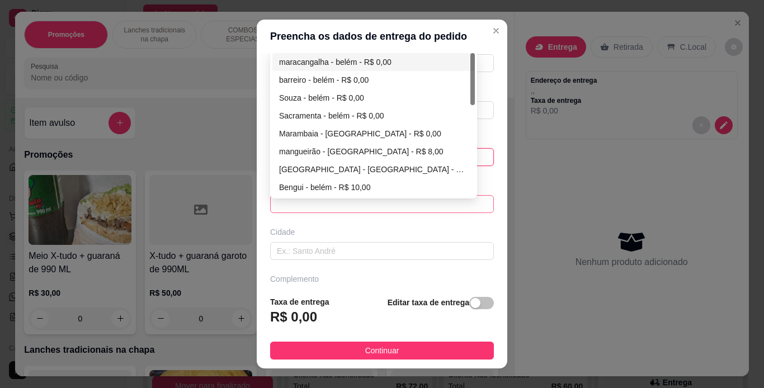
click at [414, 201] on span at bounding box center [382, 204] width 210 height 17
click at [442, 252] on input "text" at bounding box center [382, 251] width 224 height 18
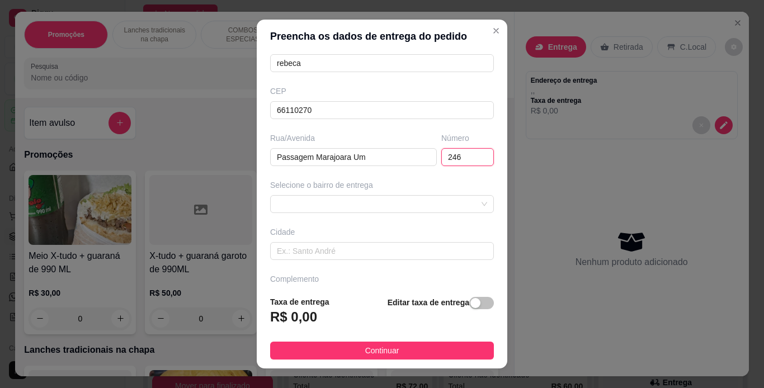
click at [461, 161] on input "246" at bounding box center [468, 157] width 53 height 18
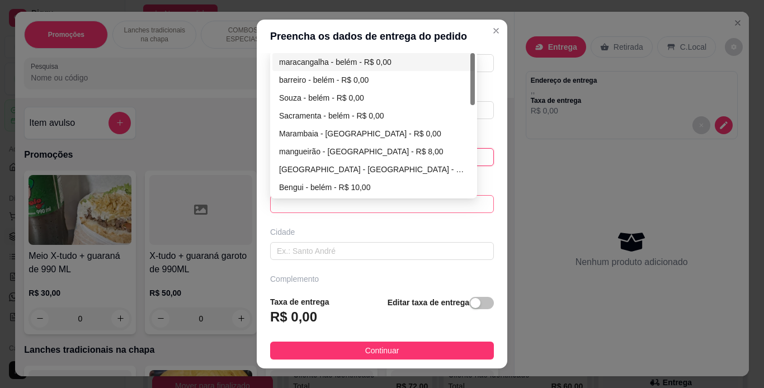
click at [384, 201] on span at bounding box center [382, 204] width 210 height 17
type input "268"
click at [385, 60] on div "maracangalha - belém - R$ 0,00" at bounding box center [373, 62] width 189 height 12
type input "[GEOGRAPHIC_DATA]"
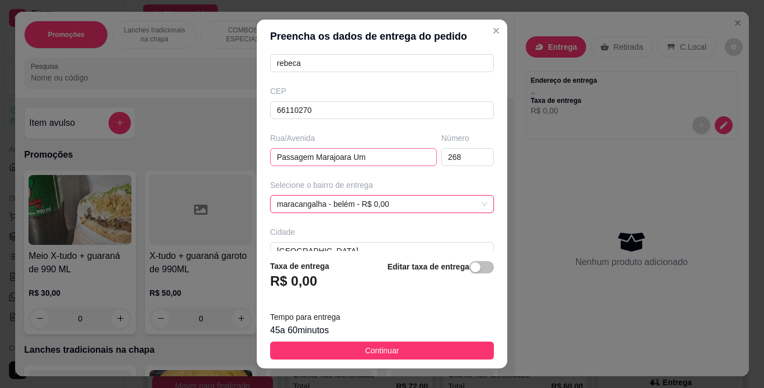
scroll to position [179, 0]
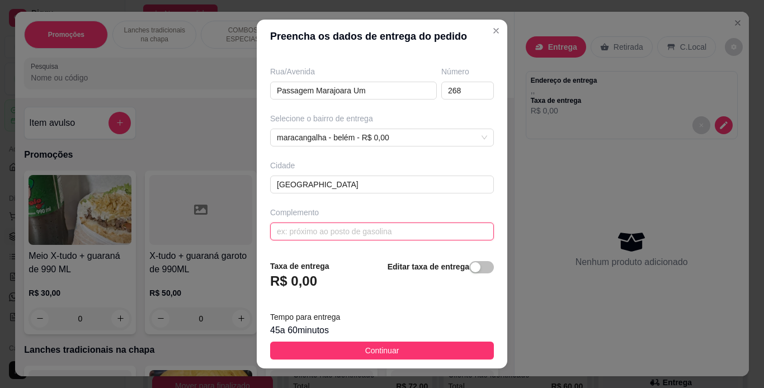
click at [384, 231] on input "text" at bounding box center [382, 232] width 224 height 18
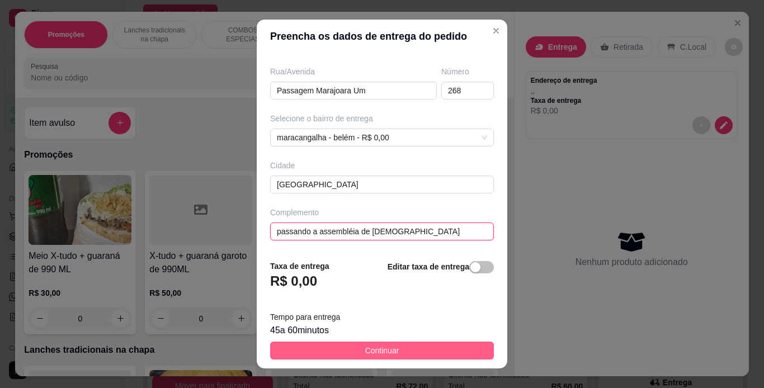
type input "passando a assembléia de [DEMOGRAPHIC_DATA]"
click at [420, 344] on button "Continuar" at bounding box center [382, 351] width 224 height 18
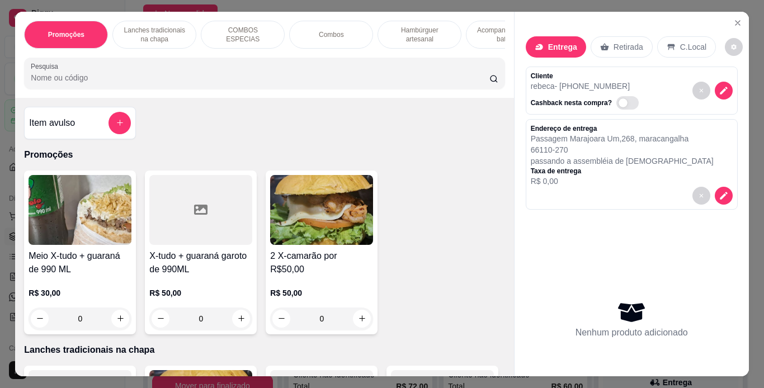
click at [420, 32] on p "Hambúrguer artesanal" at bounding box center [419, 35] width 65 height 18
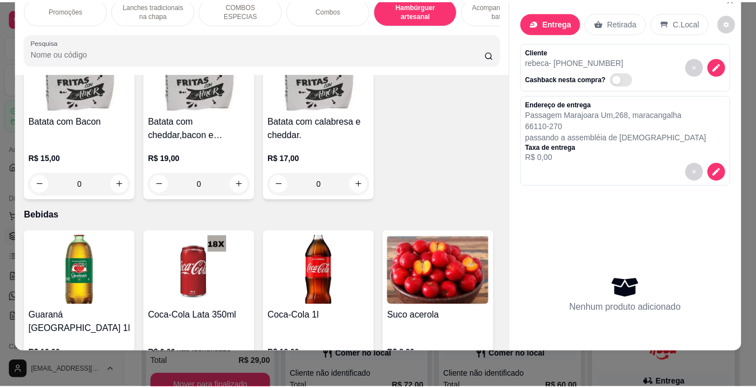
scroll to position [2523, 0]
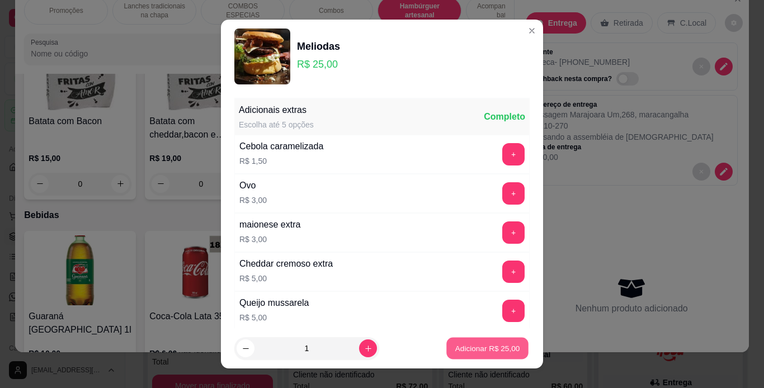
click at [467, 340] on button "Adicionar R$ 25,00" at bounding box center [488, 349] width 82 height 22
type input "1"
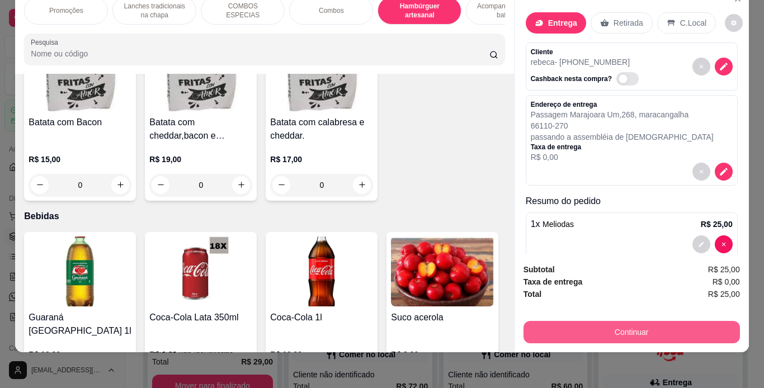
click at [542, 321] on button "Continuar" at bounding box center [632, 332] width 217 height 22
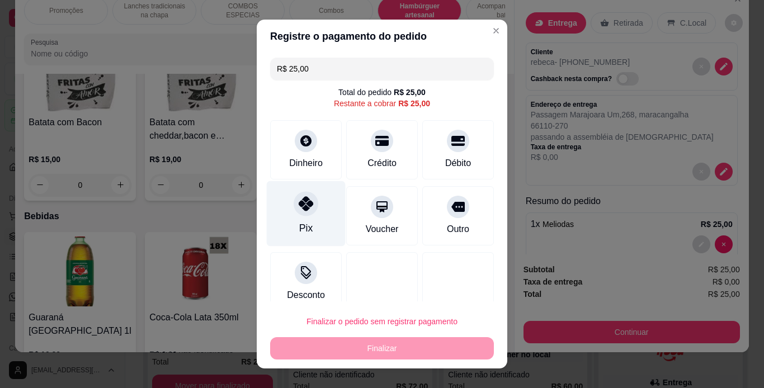
click at [299, 209] on icon at bounding box center [306, 203] width 15 height 15
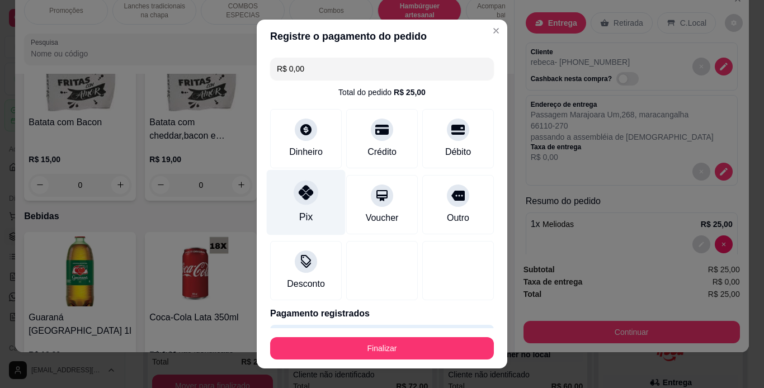
type input "R$ 0,00"
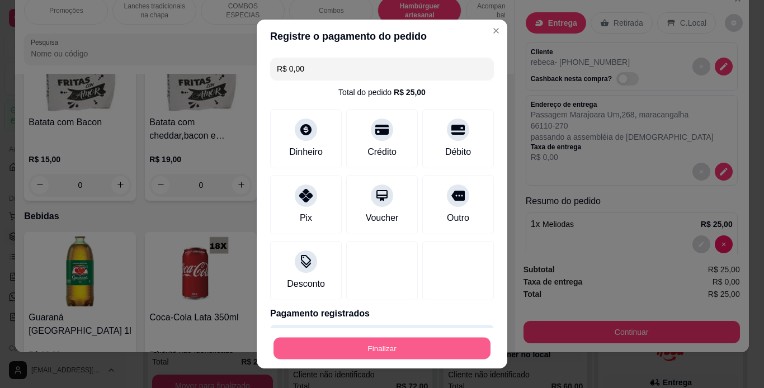
click at [397, 343] on button "Finalizar" at bounding box center [382, 349] width 217 height 22
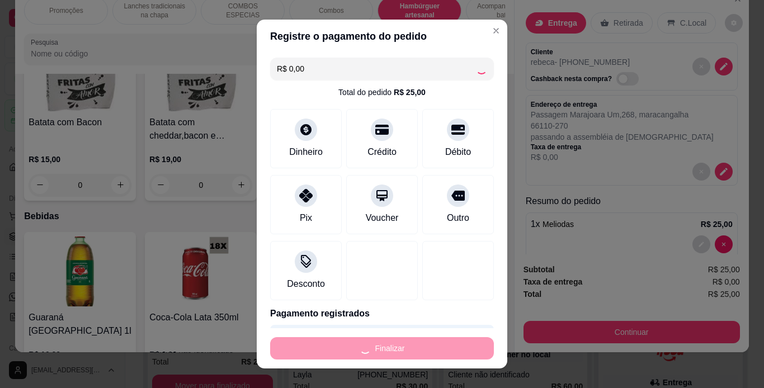
type input "0"
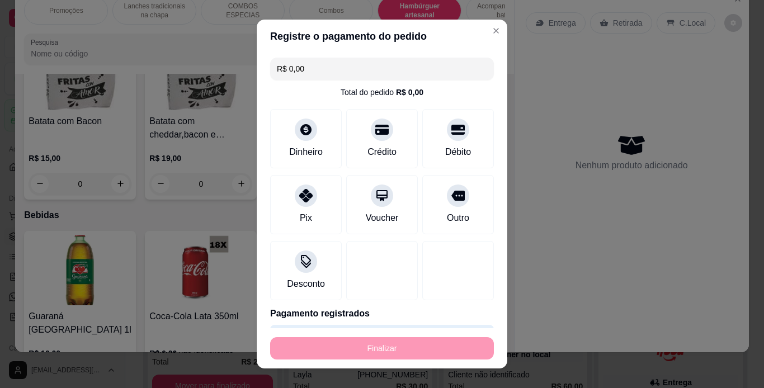
type input "-R$ 25,00"
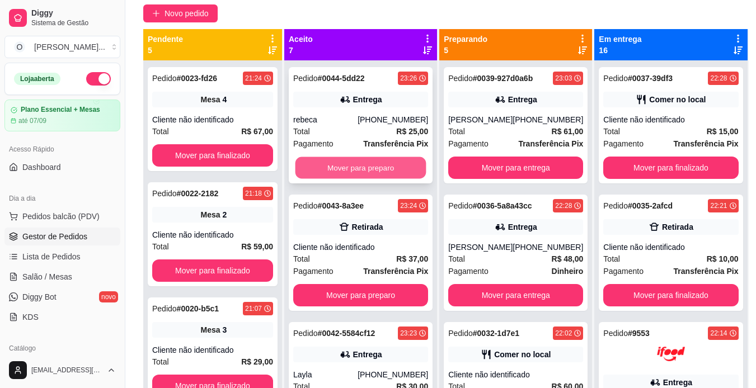
click at [324, 165] on button "Mover para preparo" at bounding box center [360, 168] width 131 height 22
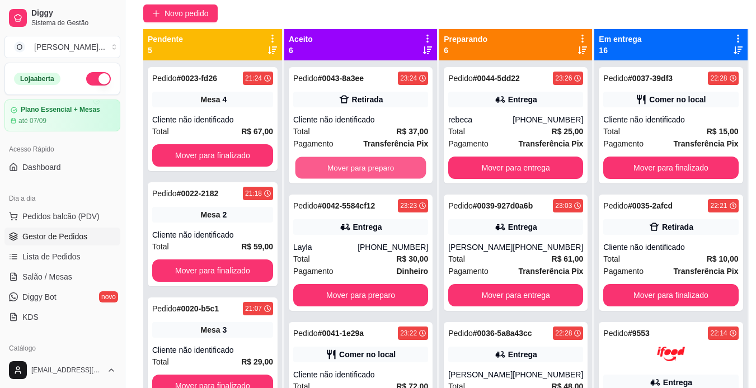
click at [324, 165] on button "Mover para preparo" at bounding box center [360, 168] width 131 height 22
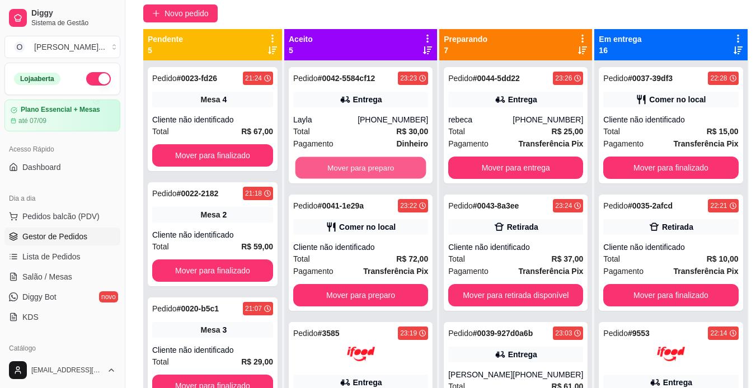
click at [324, 165] on button "Mover para preparo" at bounding box center [360, 168] width 131 height 22
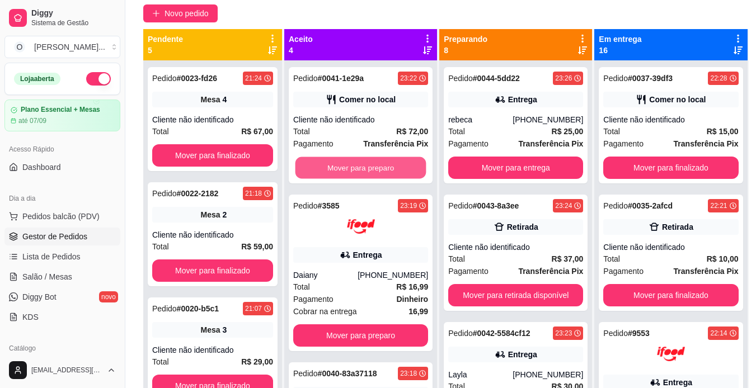
click at [324, 165] on button "Mover para preparo" at bounding box center [360, 168] width 131 height 22
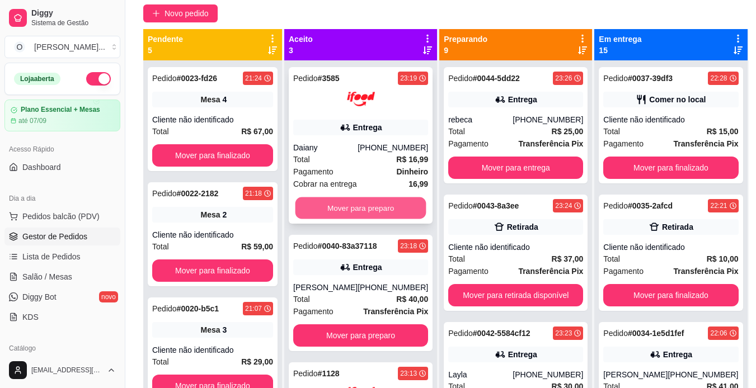
click at [330, 203] on button "Mover para preparo" at bounding box center [360, 209] width 131 height 22
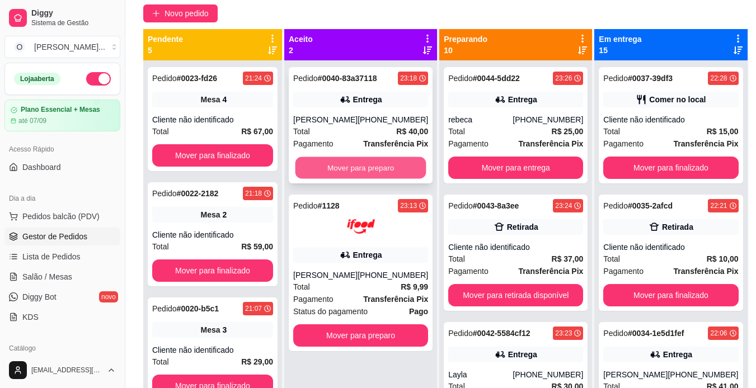
click at [340, 162] on button "Mover para preparo" at bounding box center [360, 168] width 131 height 22
click at [348, 176] on button "Mover para preparo" at bounding box center [360, 168] width 131 height 22
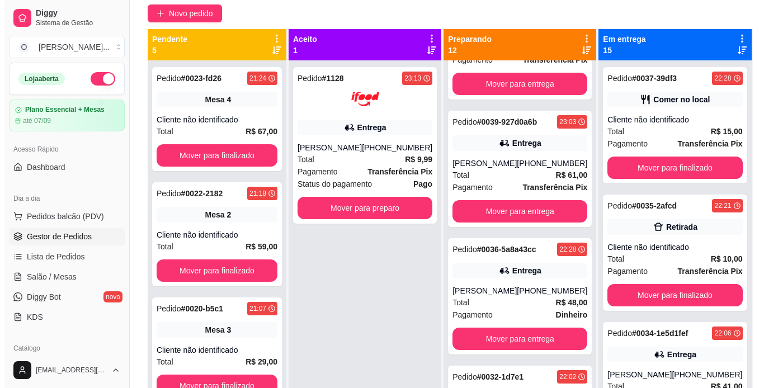
scroll to position [890, 0]
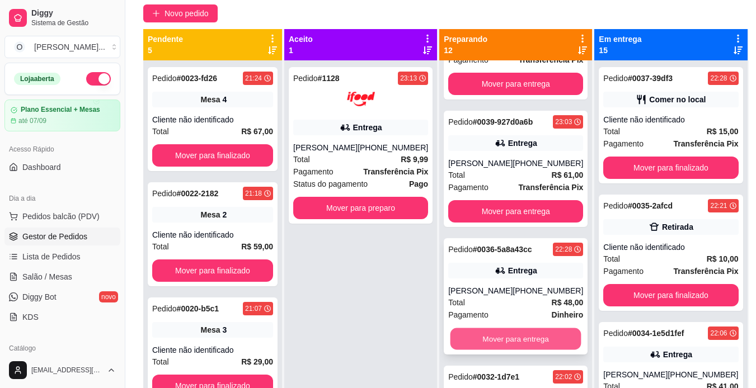
click at [496, 335] on button "Mover para entrega" at bounding box center [515, 339] width 131 height 22
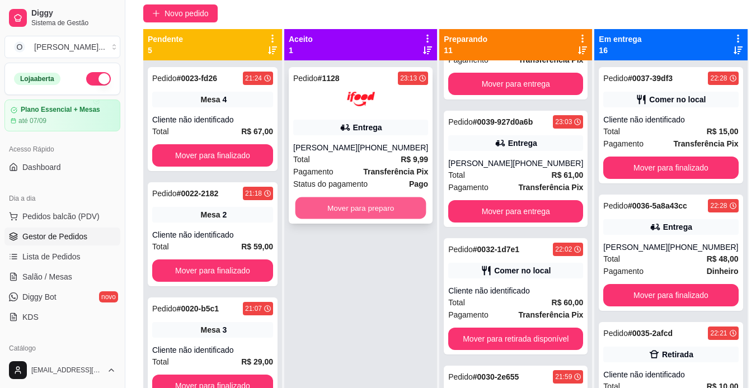
click at [369, 205] on button "Mover para preparo" at bounding box center [360, 209] width 131 height 22
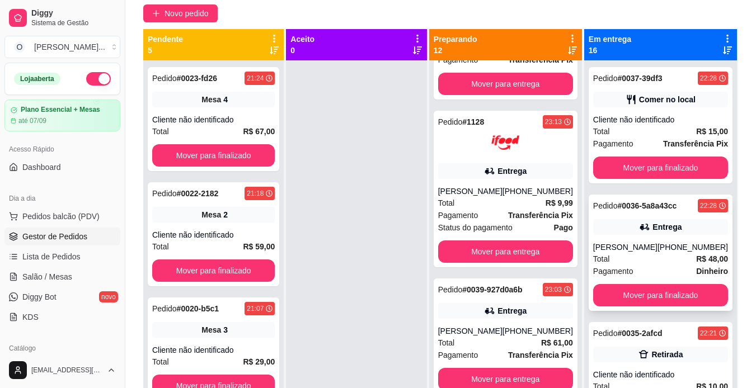
click at [679, 233] on div "Entrega" at bounding box center [660, 227] width 135 height 16
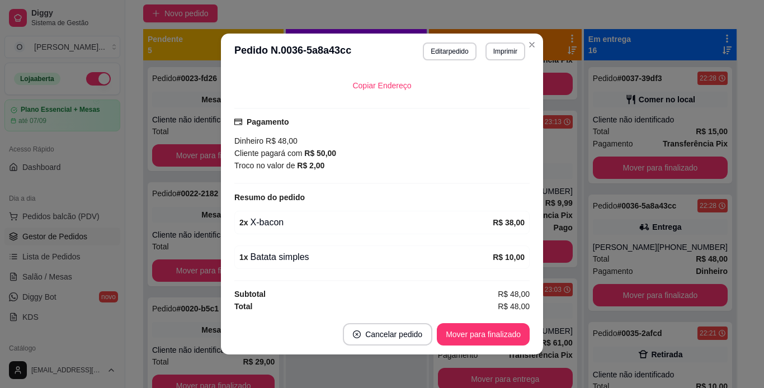
scroll to position [271, 0]
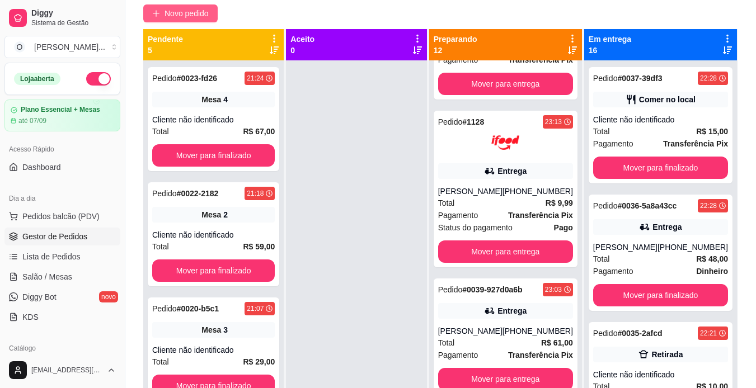
click at [207, 9] on span "Novo pedido" at bounding box center [187, 13] width 44 height 12
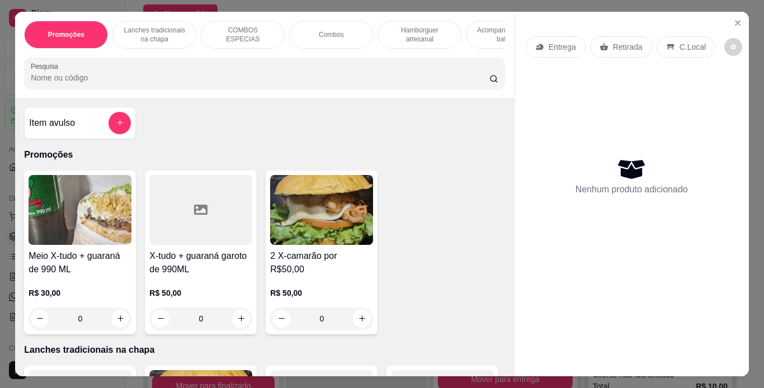
click at [667, 44] on icon at bounding box center [670, 47] width 7 height 6
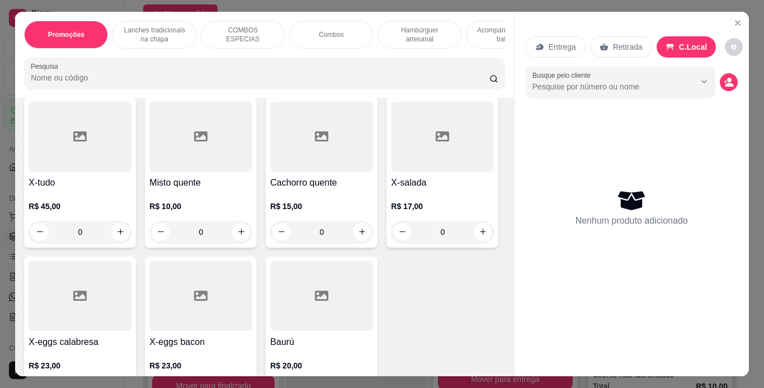
scroll to position [747, 0]
click at [107, 190] on h4 "X-tudo" at bounding box center [80, 183] width 103 height 13
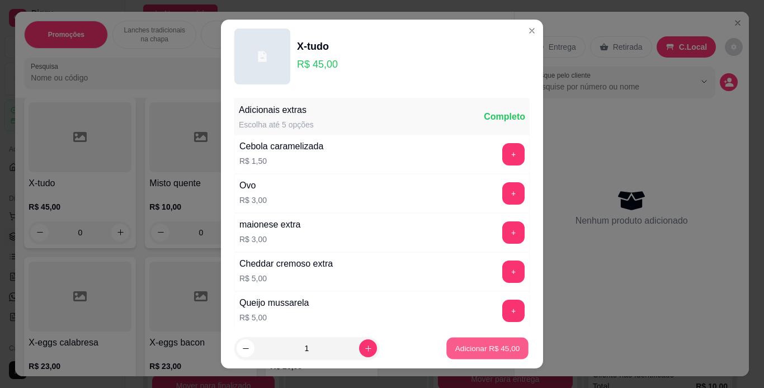
click at [492, 344] on p "Adicionar R$ 45,00" at bounding box center [488, 349] width 65 height 11
type input "1"
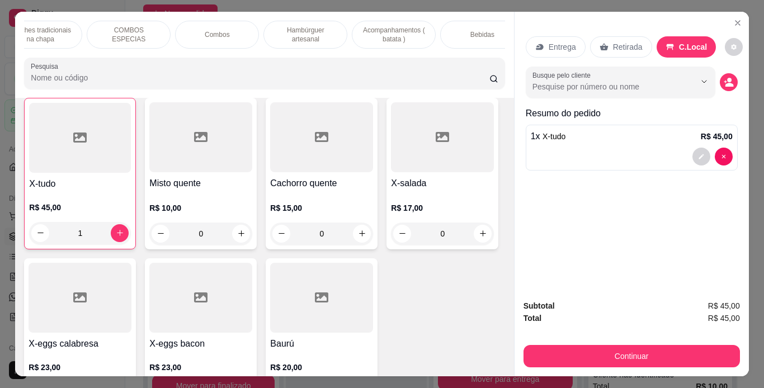
scroll to position [0, 114]
click at [471, 30] on p "Bebidas" at bounding box center [483, 34] width 24 height 9
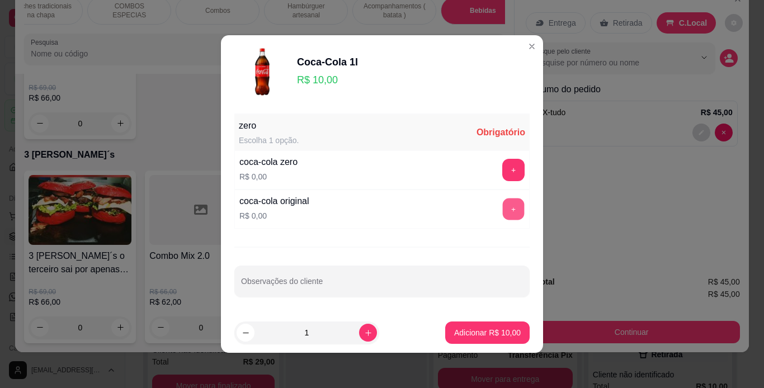
click at [503, 210] on button "+" at bounding box center [514, 210] width 22 height 22
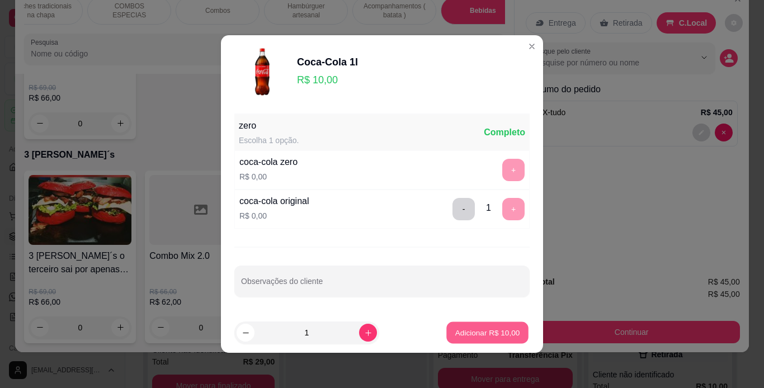
click at [475, 337] on p "Adicionar R$ 10,00" at bounding box center [488, 332] width 65 height 11
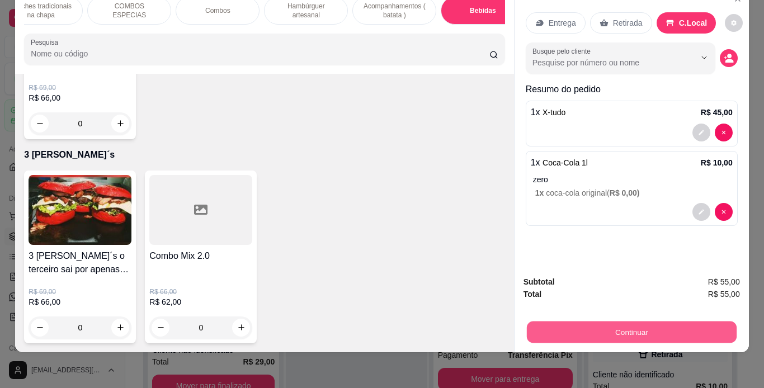
click at [591, 322] on button "Continuar" at bounding box center [632, 333] width 210 height 22
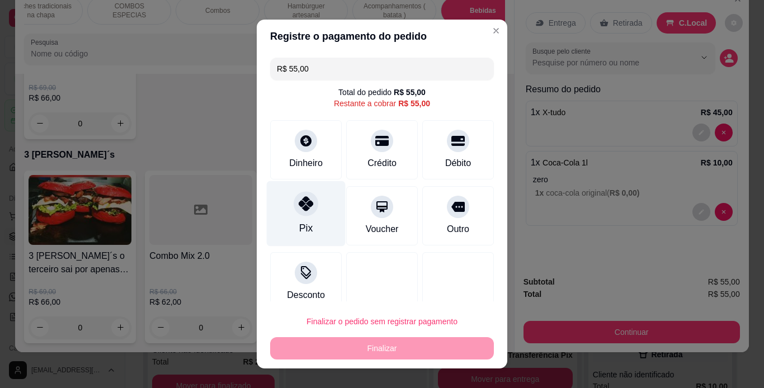
click at [301, 209] on icon at bounding box center [306, 203] width 15 height 15
type input "R$ 0,00"
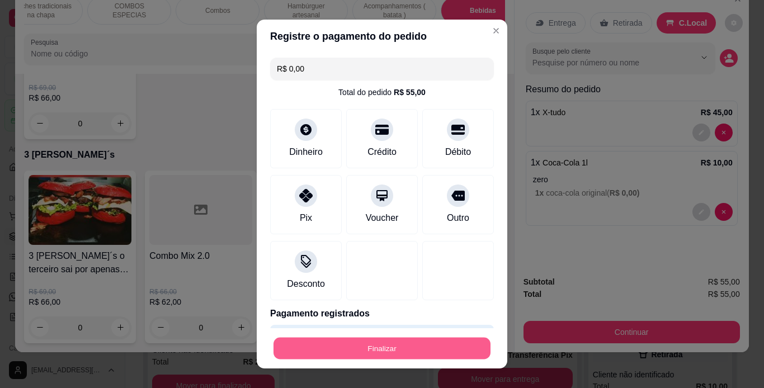
click at [401, 350] on button "Finalizar" at bounding box center [382, 349] width 217 height 22
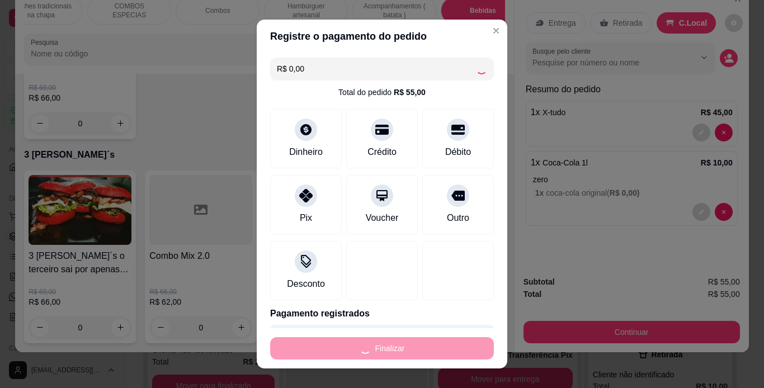
type input "0"
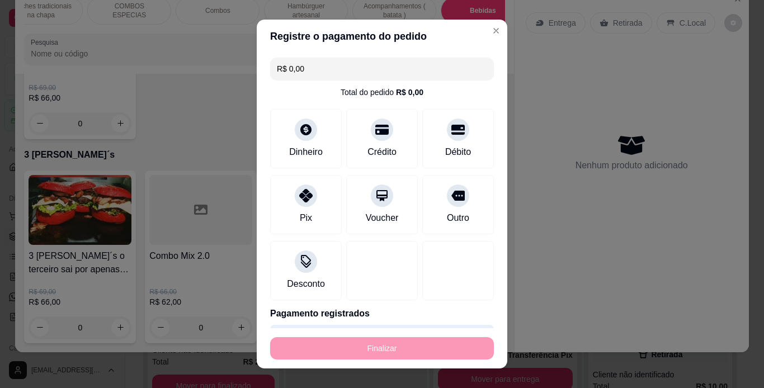
type input "-R$ 55,00"
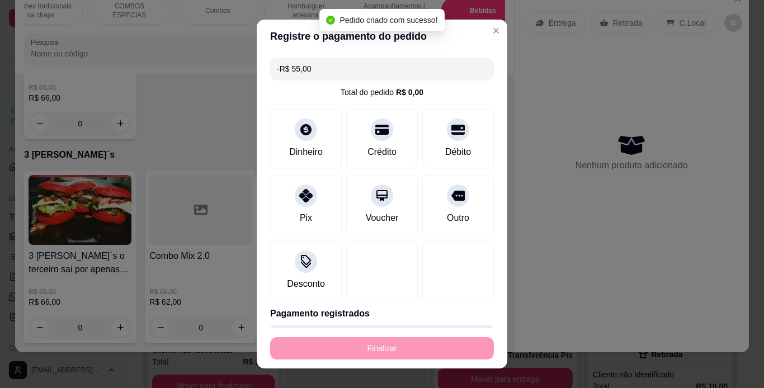
scroll to position [3437, 0]
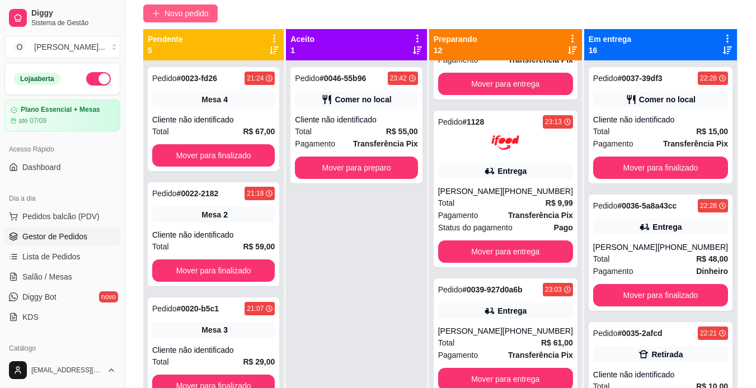
click at [208, 14] on span "Novo pedido" at bounding box center [187, 13] width 44 height 12
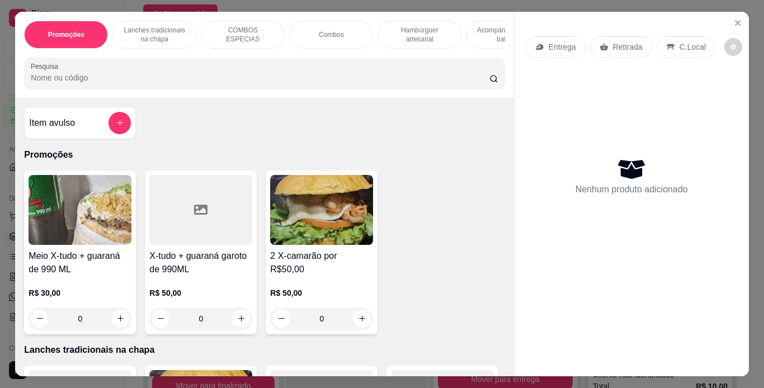
click at [165, 26] on p "Lanches tradicionais na chapa" at bounding box center [154, 35] width 65 height 18
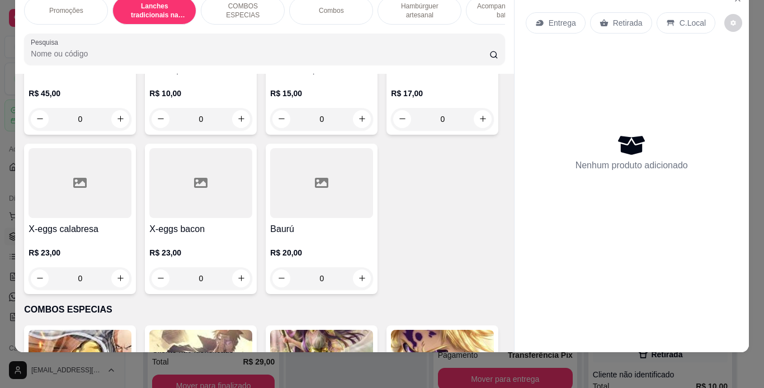
scroll to position [836, 0]
click at [115, 130] on div "R$ 45,00 0" at bounding box center [80, 104] width 103 height 54
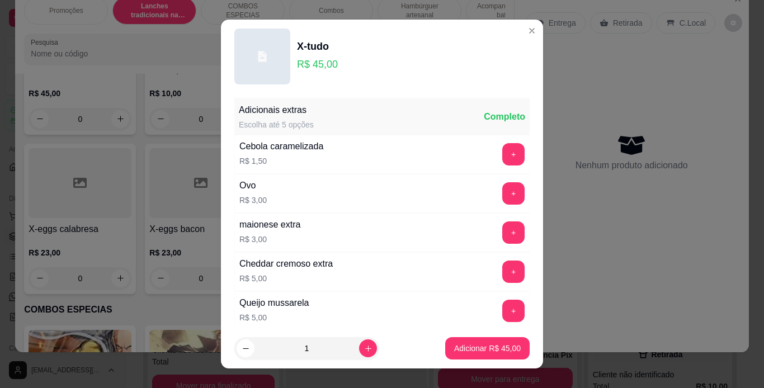
click at [473, 337] on footer "1 Adicionar R$ 45,00" at bounding box center [382, 348] width 322 height 40
click at [473, 340] on button "Adicionar R$ 45,00" at bounding box center [488, 349] width 82 height 22
type input "1"
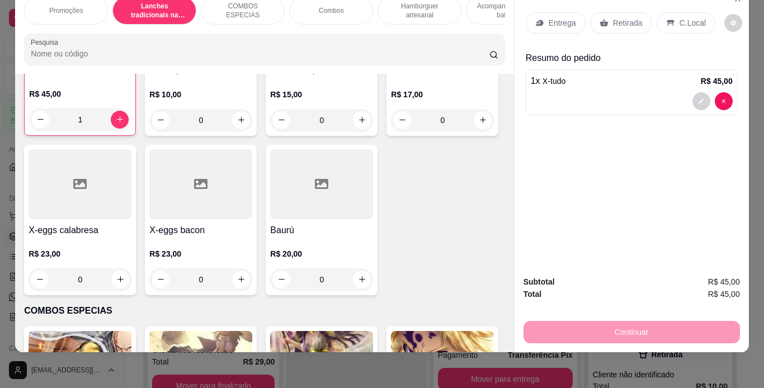
click at [444, 8] on p "Hambúrguer artesanal" at bounding box center [419, 11] width 65 height 18
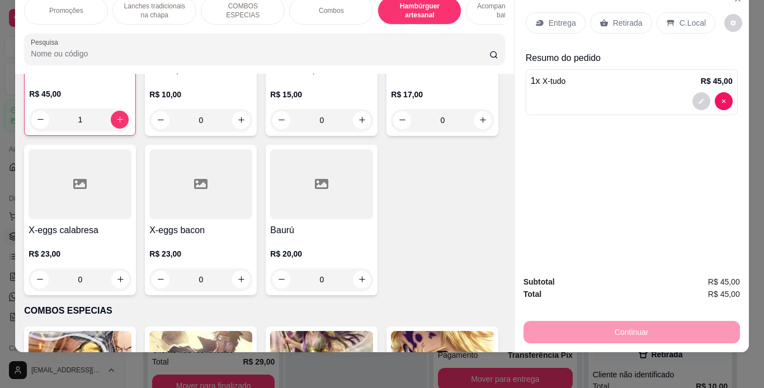
scroll to position [2237, 0]
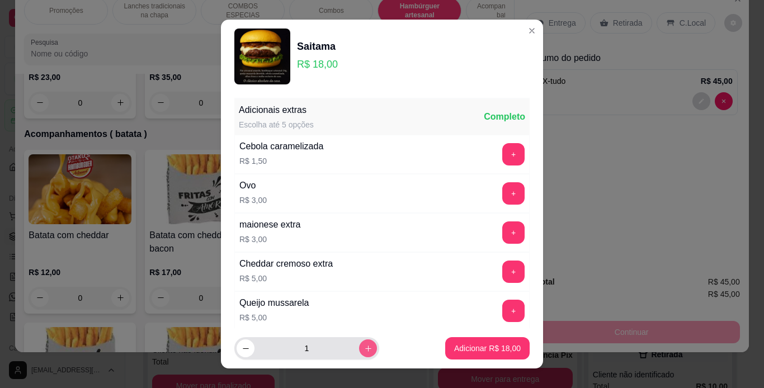
click at [365, 348] on icon "increase-product-quantity" at bounding box center [368, 349] width 6 height 6
type input "3"
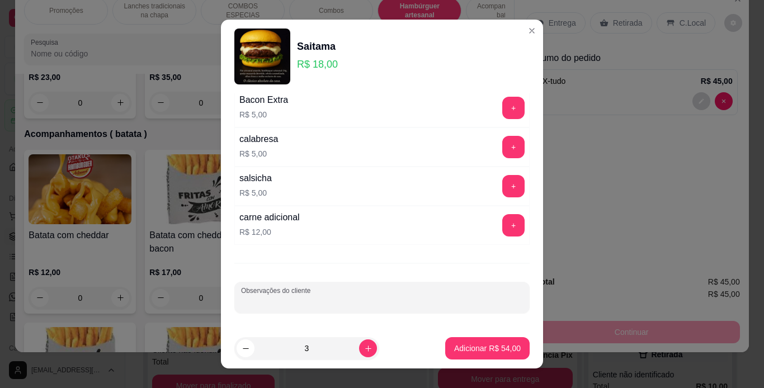
click at [360, 305] on input "Observações do cliente" at bounding box center [382, 302] width 282 height 11
type input "01 sem repolho"
click at [509, 357] on button "Adicionar R$ 54,00" at bounding box center [488, 349] width 82 height 22
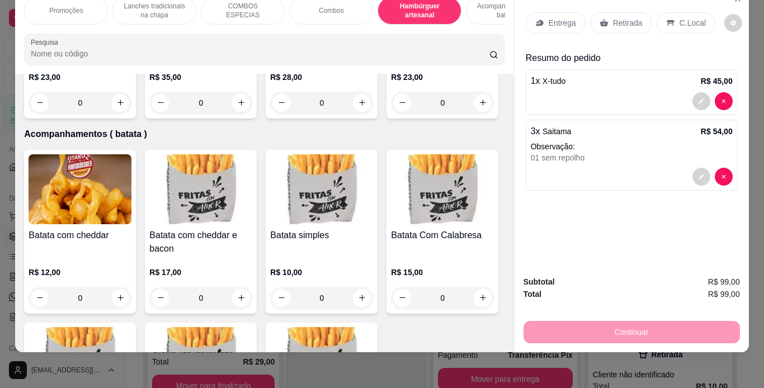
click at [668, 20] on icon at bounding box center [670, 23] width 7 height 6
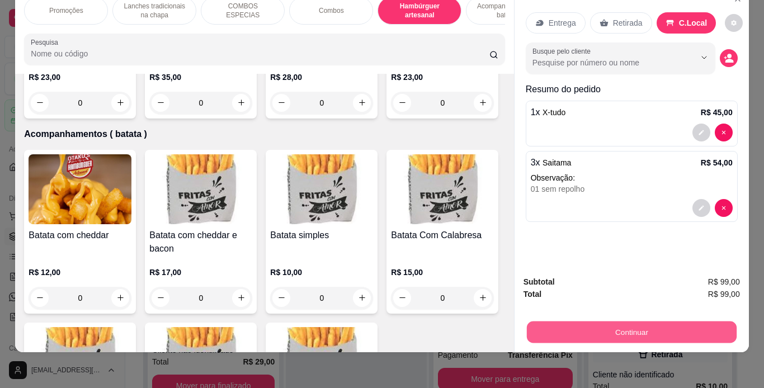
click at [590, 330] on button "Continuar" at bounding box center [632, 333] width 210 height 22
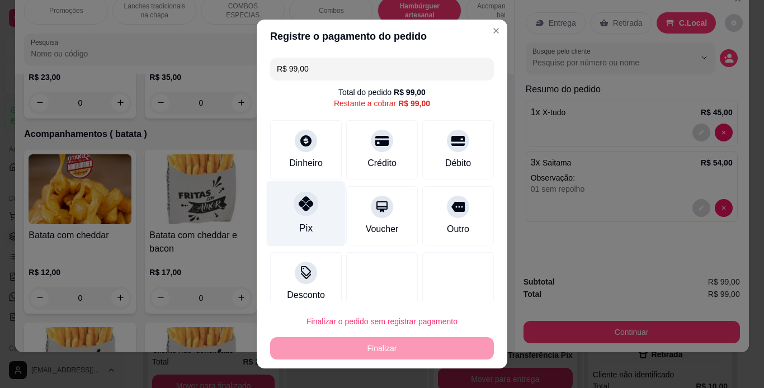
click at [299, 201] on icon at bounding box center [306, 203] width 15 height 15
type input "R$ 0,00"
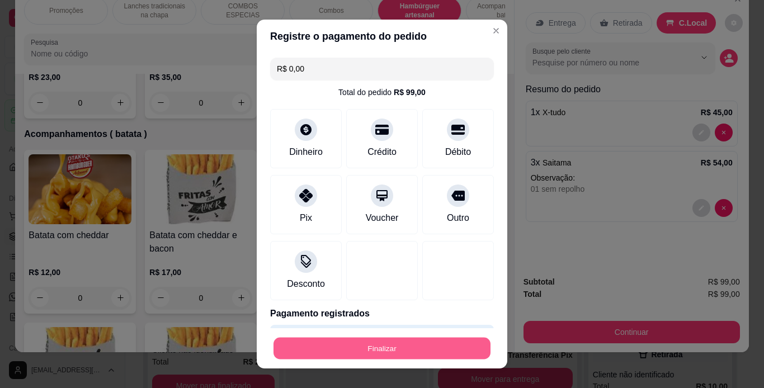
click at [382, 355] on button "Finalizar" at bounding box center [382, 349] width 217 height 22
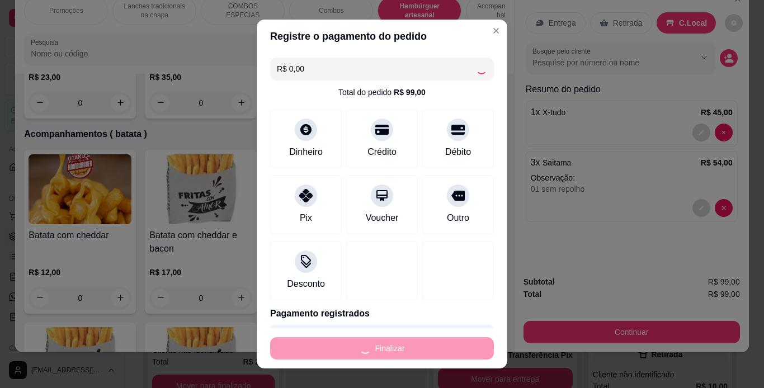
type input "0"
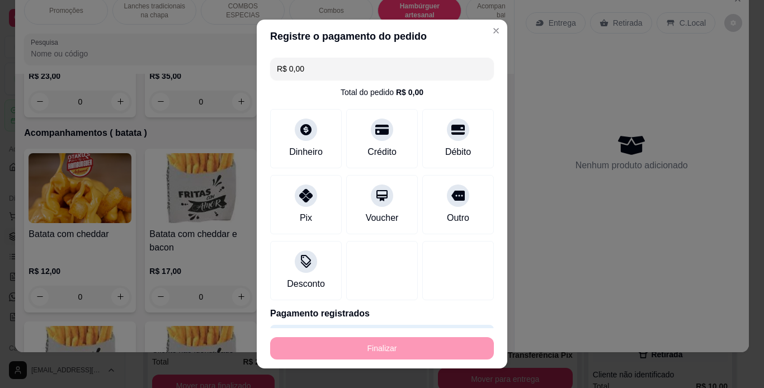
type input "-R$ 99,00"
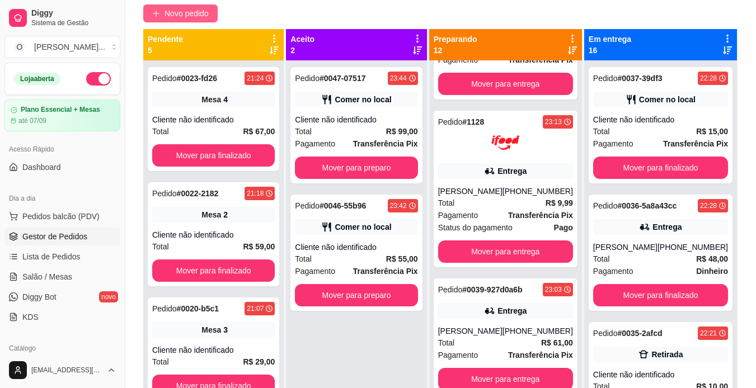
click at [192, 10] on span "Novo pedido" at bounding box center [187, 13] width 44 height 12
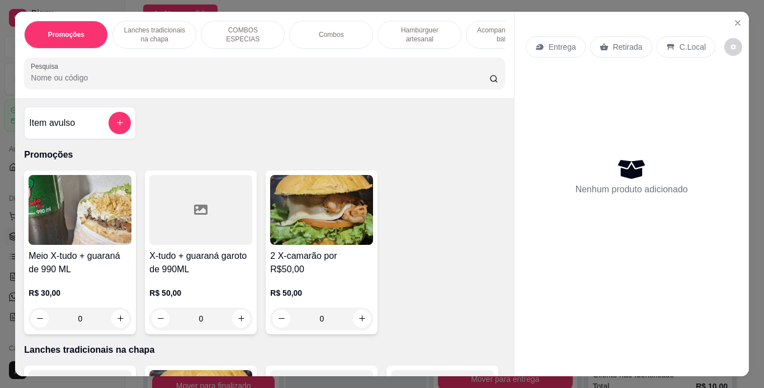
click at [415, 26] on p "Hambúrguer artesanal" at bounding box center [419, 35] width 65 height 18
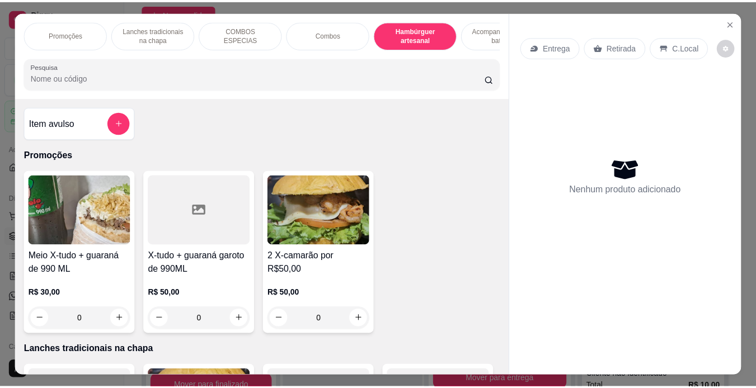
scroll to position [29, 0]
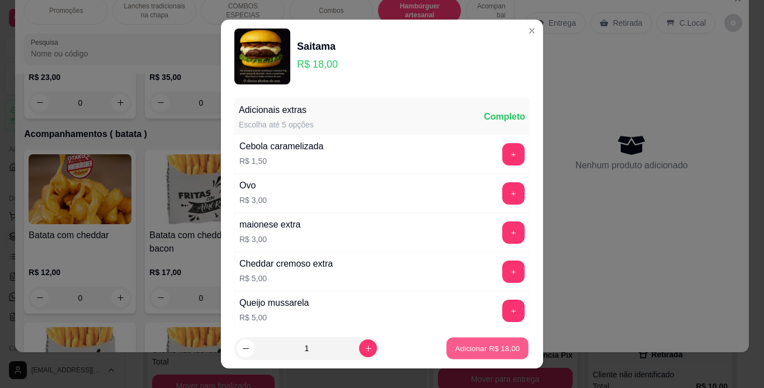
click at [456, 348] on p "Adicionar R$ 18,00" at bounding box center [488, 349] width 65 height 11
type input "1"
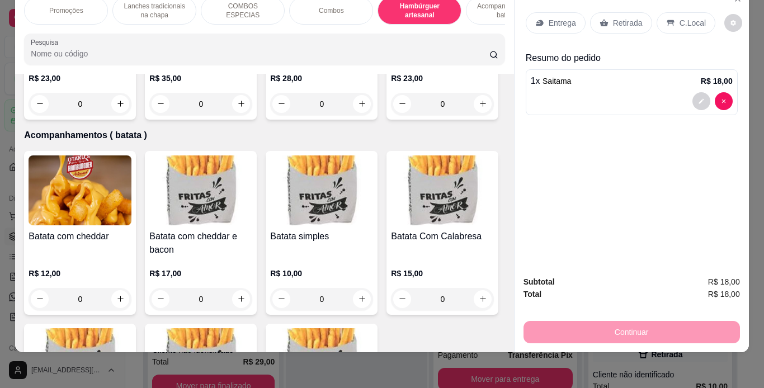
click at [668, 12] on div "C.Local" at bounding box center [686, 22] width 59 height 21
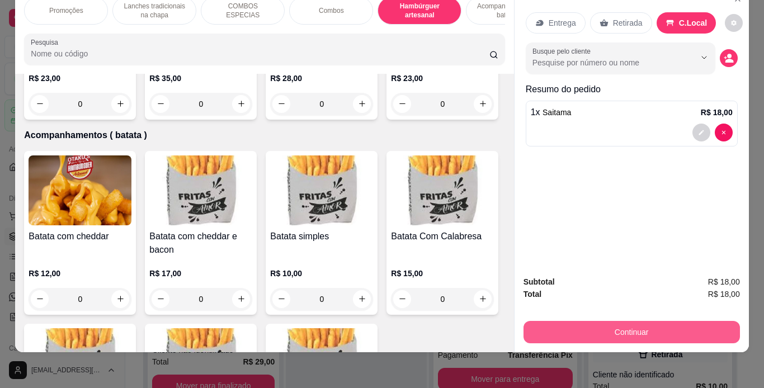
click at [568, 321] on button "Continuar" at bounding box center [632, 332] width 217 height 22
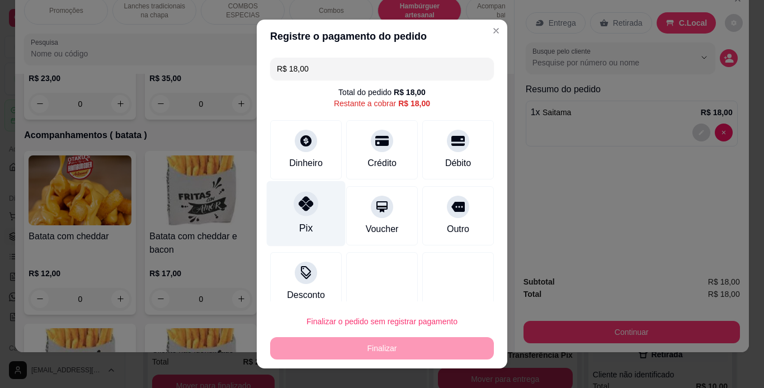
click at [307, 204] on icon at bounding box center [306, 203] width 15 height 15
type input "R$ 0,00"
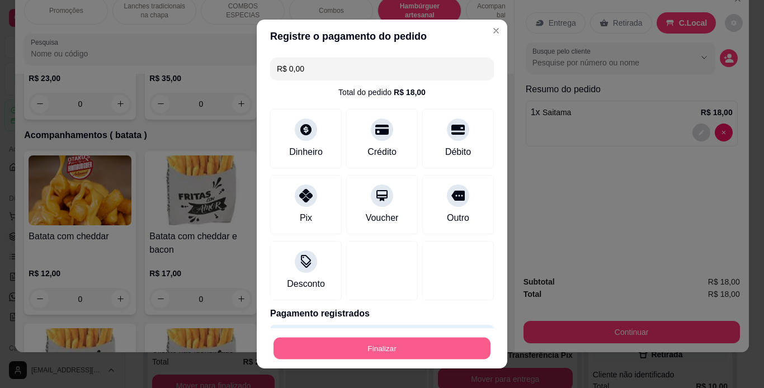
click at [410, 349] on button "Finalizar" at bounding box center [382, 349] width 217 height 22
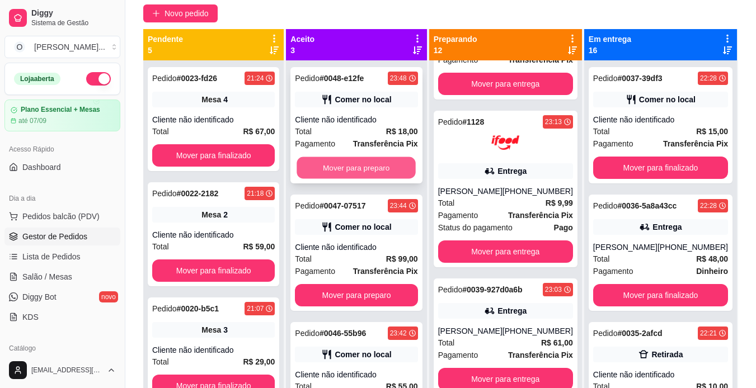
click at [372, 170] on button "Mover para preparo" at bounding box center [356, 168] width 119 height 22
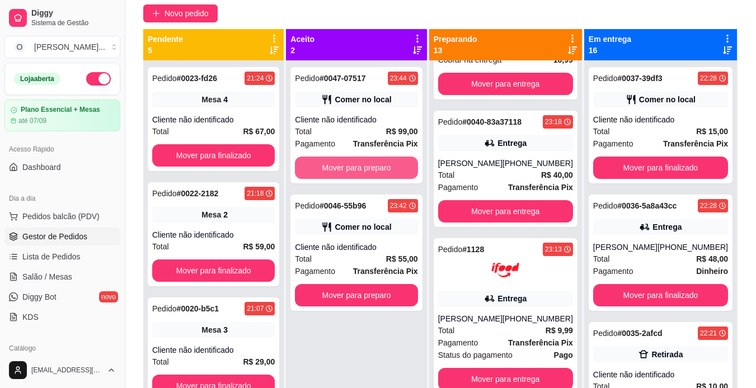
scroll to position [1017, 0]
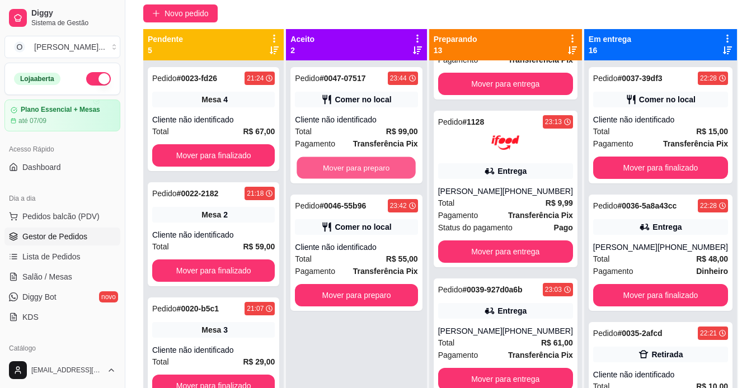
click at [372, 170] on button "Mover para preparo" at bounding box center [356, 168] width 119 height 22
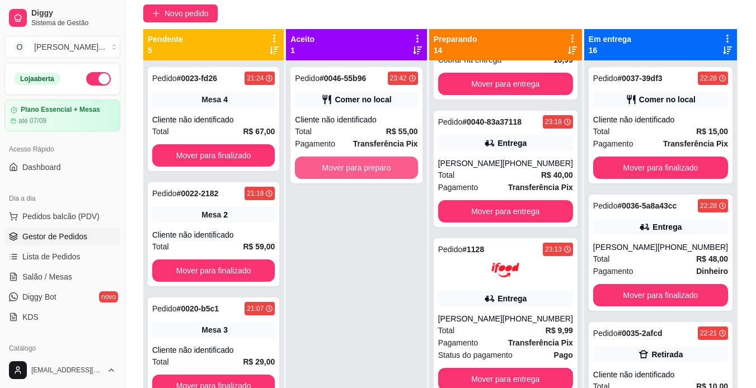
scroll to position [1145, 0]
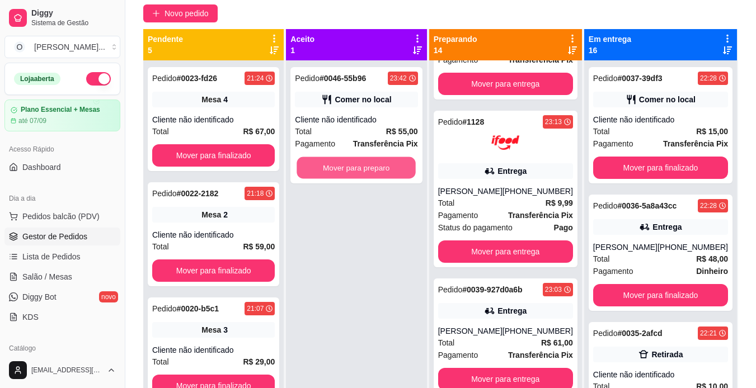
click at [372, 170] on button "Mover para preparo" at bounding box center [356, 168] width 119 height 22
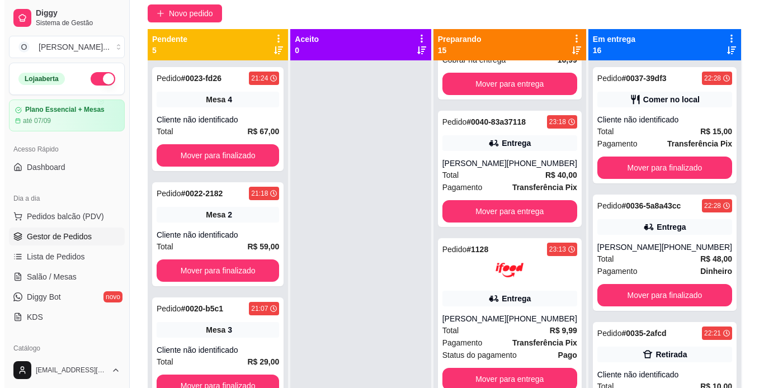
scroll to position [1273, 0]
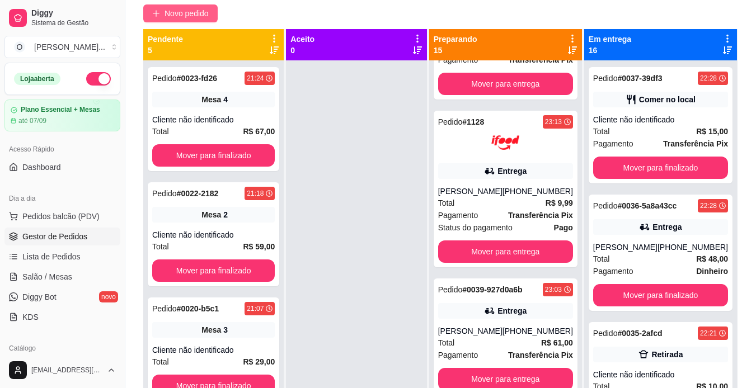
click at [183, 18] on span "Novo pedido" at bounding box center [187, 13] width 44 height 12
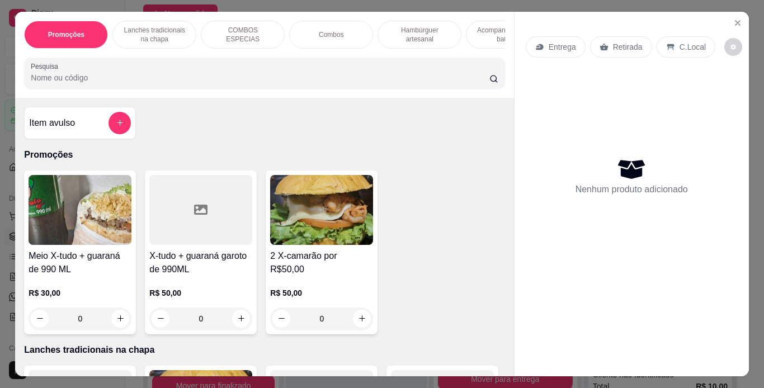
click at [671, 46] on div "C.Local" at bounding box center [686, 46] width 59 height 21
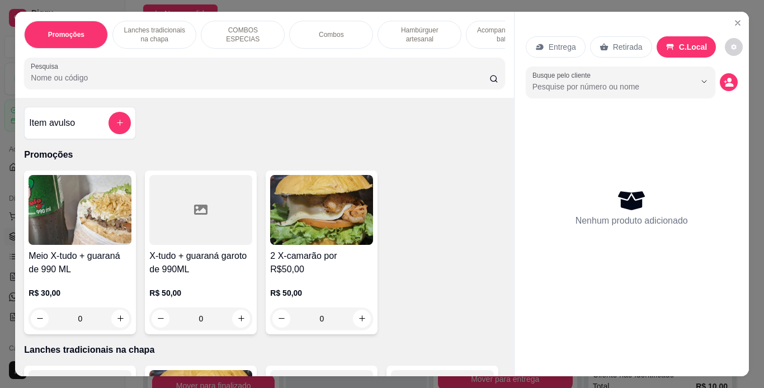
click at [348, 34] on div "Combos" at bounding box center [331, 35] width 84 height 28
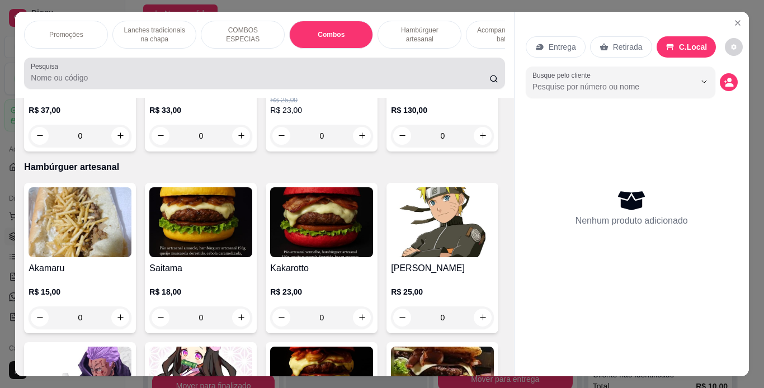
scroll to position [29, 0]
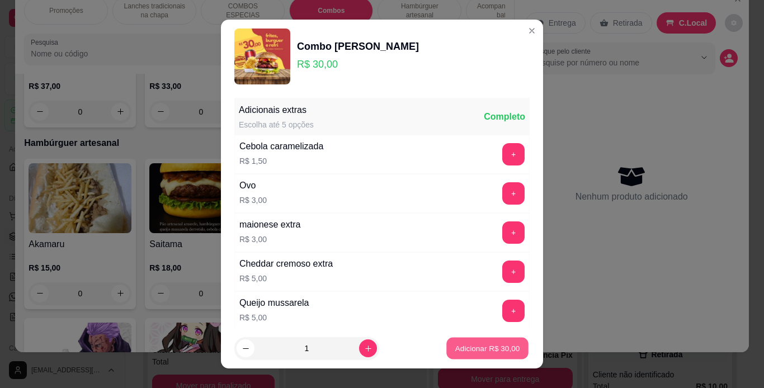
click at [474, 354] on p "Adicionar R$ 30,00" at bounding box center [488, 349] width 65 height 11
type input "1"
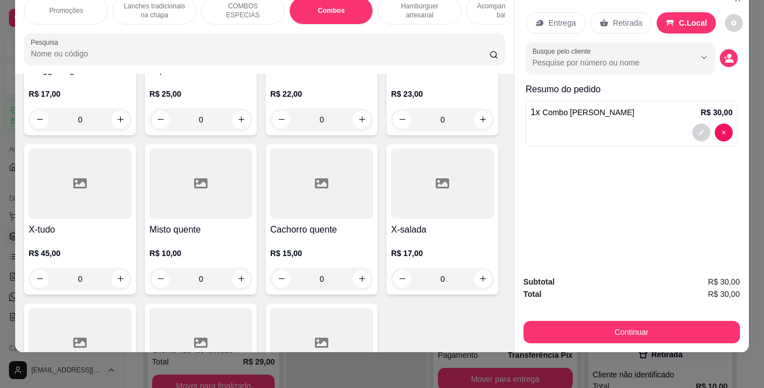
scroll to position [677, 0]
click at [391, 99] on p "R$ 23,00" at bounding box center [442, 93] width 103 height 11
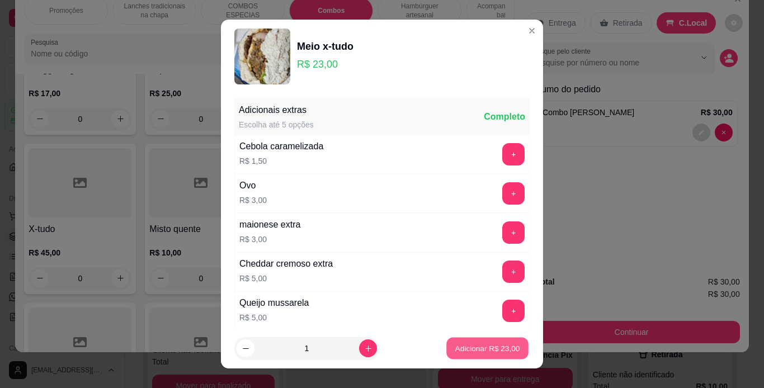
click at [458, 355] on button "Adicionar R$ 23,00" at bounding box center [488, 349] width 82 height 22
type input "1"
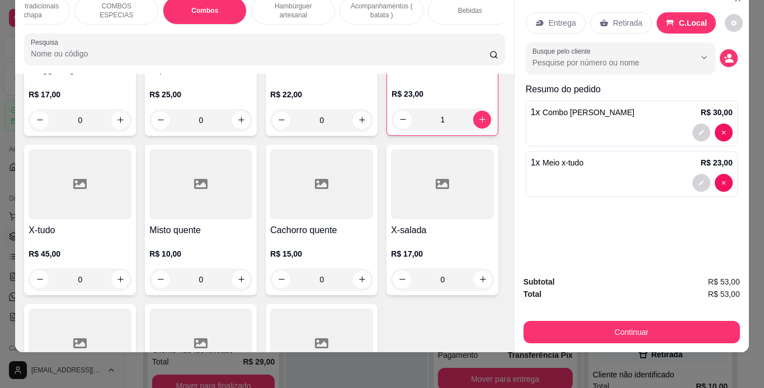
scroll to position [0, 126]
click at [461, 6] on p "Bebidas" at bounding box center [470, 10] width 24 height 9
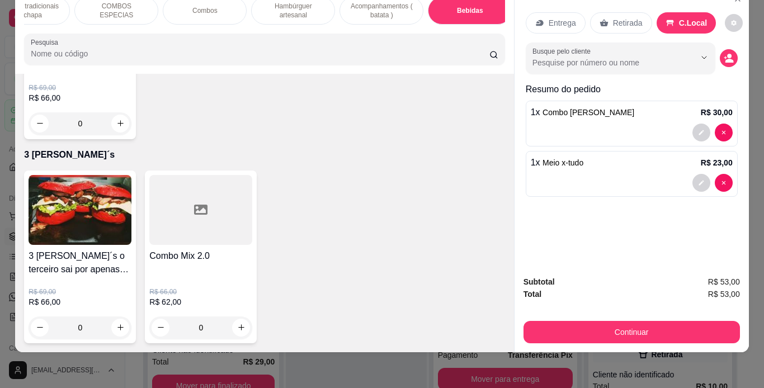
scroll to position [3757, 0]
type input "1"
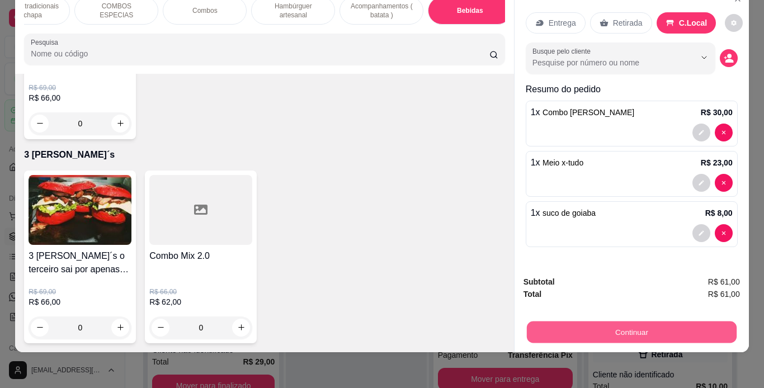
click at [534, 323] on button "Continuar" at bounding box center [632, 333] width 210 height 22
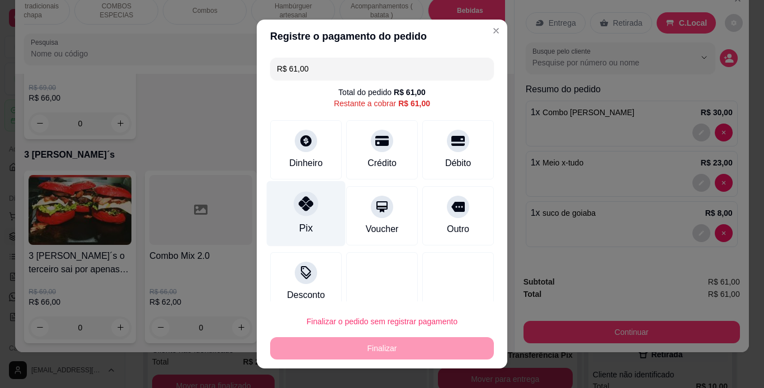
click at [298, 195] on div at bounding box center [306, 203] width 25 height 25
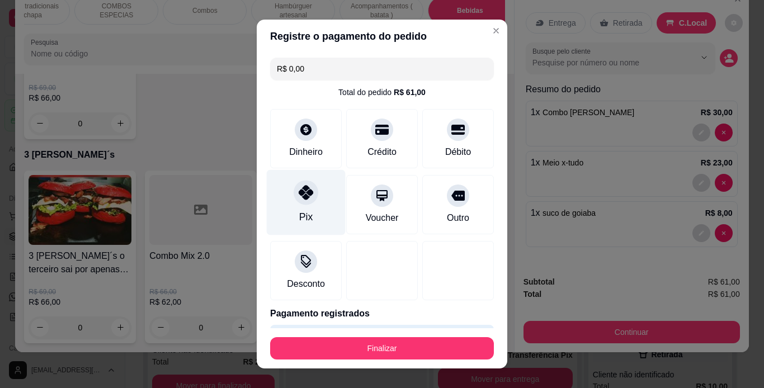
type input "R$ 0,00"
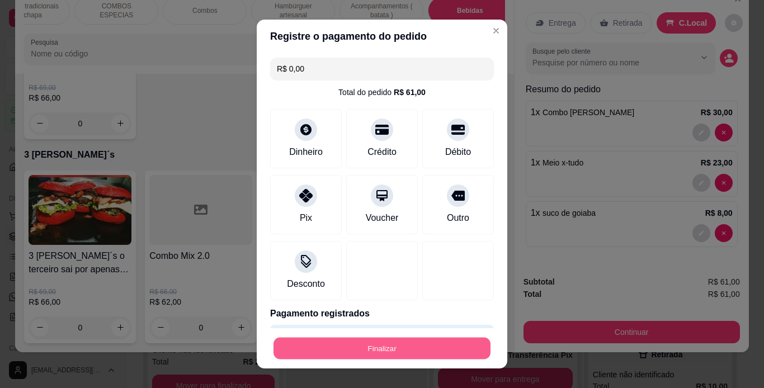
click at [392, 348] on button "Finalizar" at bounding box center [382, 349] width 217 height 22
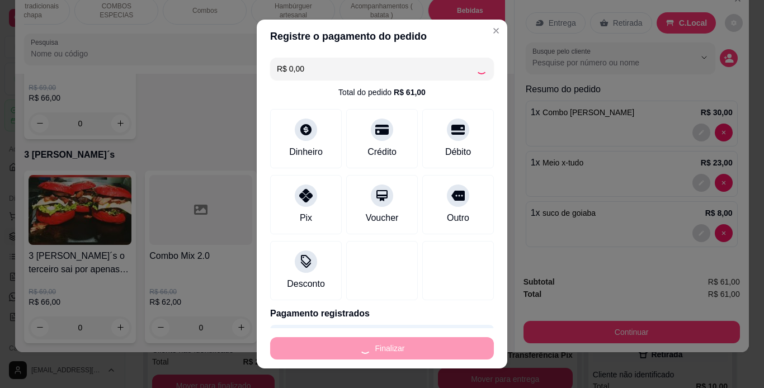
type input "0"
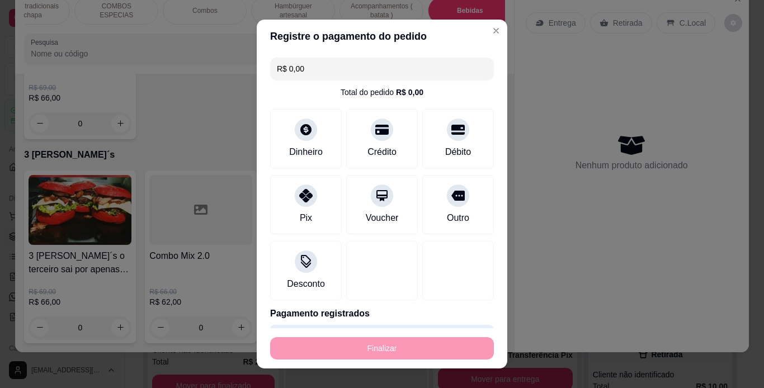
type input "-R$ 61,00"
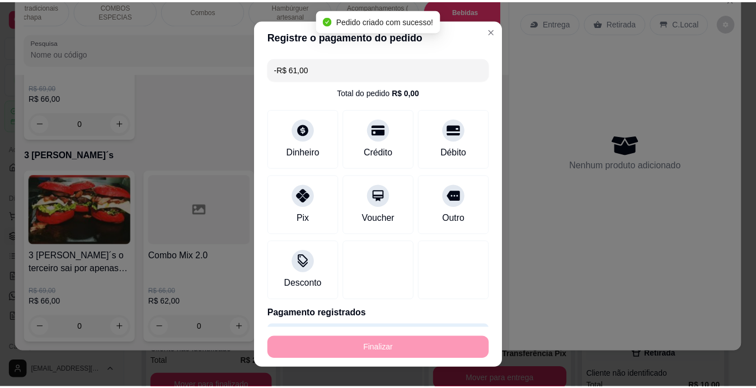
scroll to position [3754, 0]
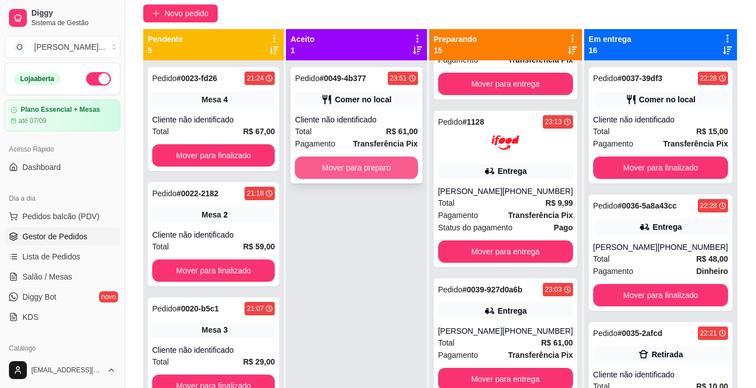
click at [372, 171] on button "Mover para preparo" at bounding box center [356, 168] width 123 height 22
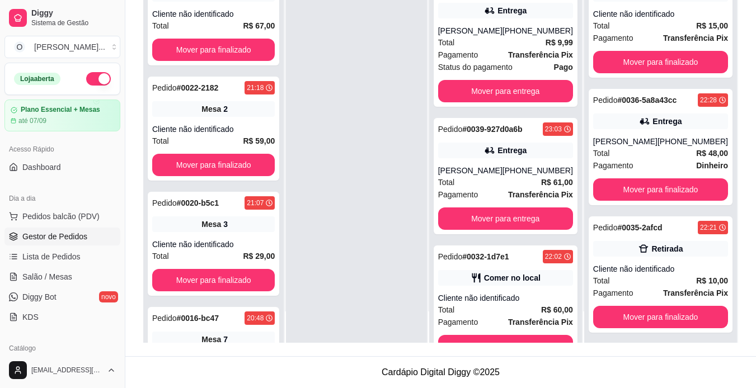
scroll to position [1454, 0]
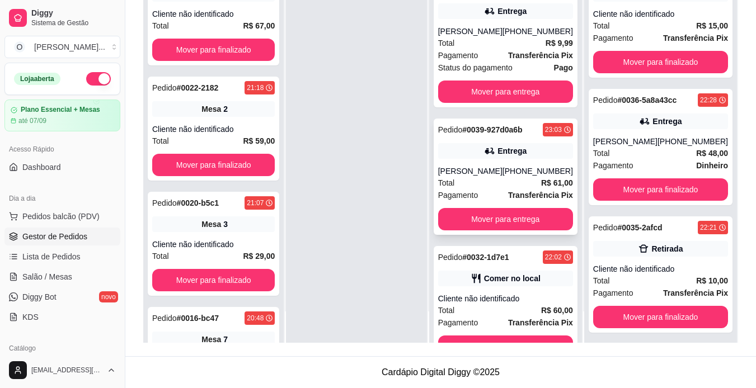
click at [494, 153] on icon at bounding box center [490, 151] width 8 height 6
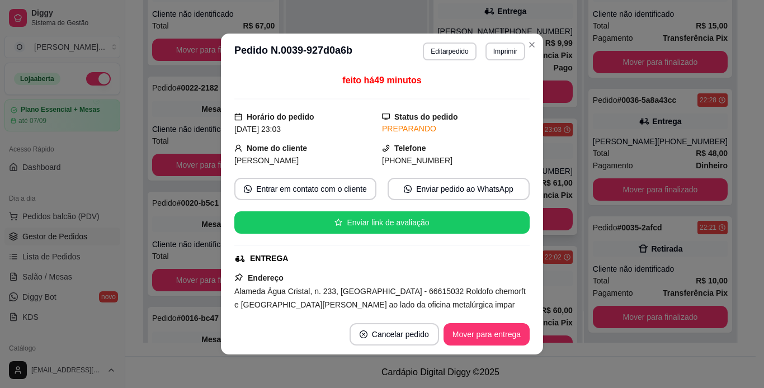
click at [494, 153] on div "Telefone [PHONE_NUMBER]" at bounding box center [456, 154] width 148 height 25
click at [504, 58] on button "Imprimir" at bounding box center [505, 51] width 39 height 17
click at [499, 87] on button "IMPRESSORA" at bounding box center [481, 90] width 78 height 17
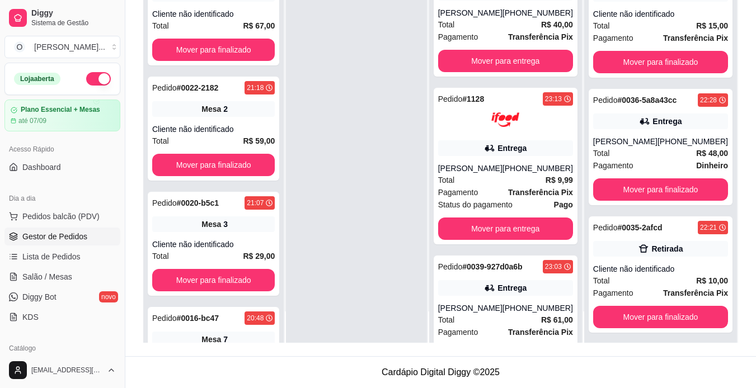
scroll to position [1316, 0]
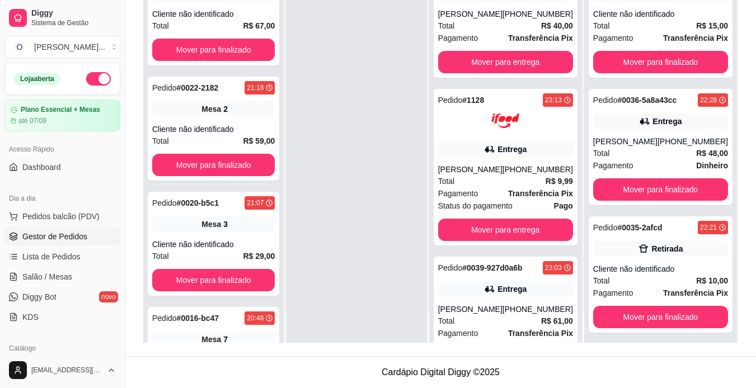
click at [556, 126] on div at bounding box center [505, 121] width 135 height 28
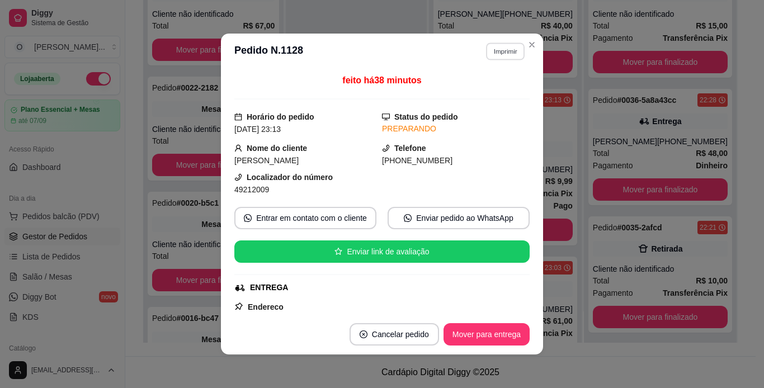
click at [492, 45] on button "Imprimir" at bounding box center [505, 51] width 39 height 17
click at [492, 95] on button "IMPRESSORA" at bounding box center [481, 90] width 78 height 17
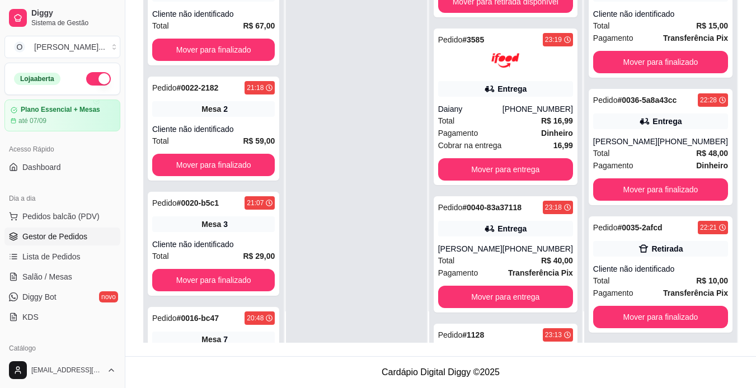
scroll to position [1079, 0]
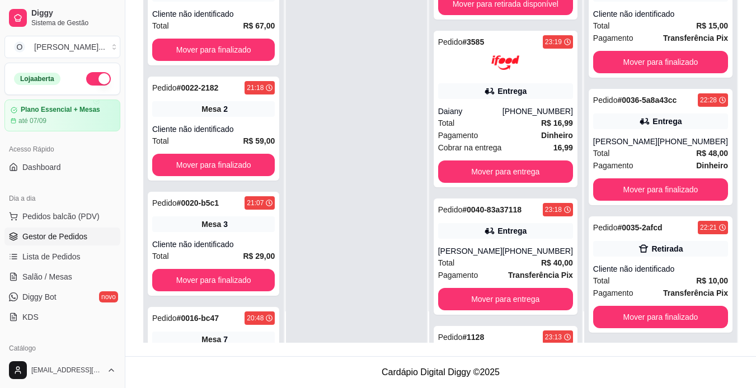
click at [554, 129] on span "R$ 16,99" at bounding box center [557, 123] width 32 height 12
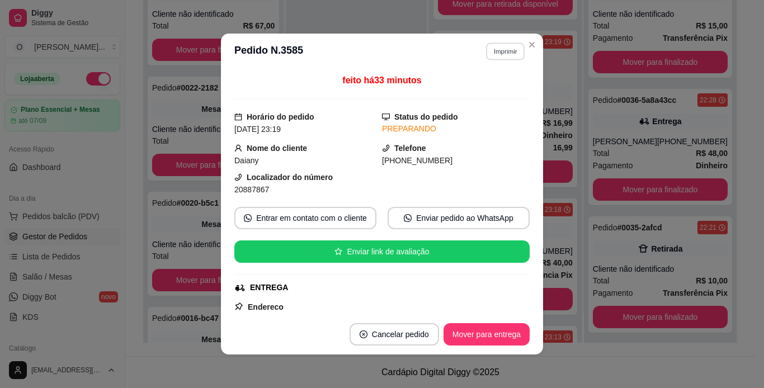
click at [502, 52] on button "Imprimir" at bounding box center [505, 51] width 39 height 17
click at [499, 87] on button "IMPRESSORA" at bounding box center [481, 90] width 78 height 17
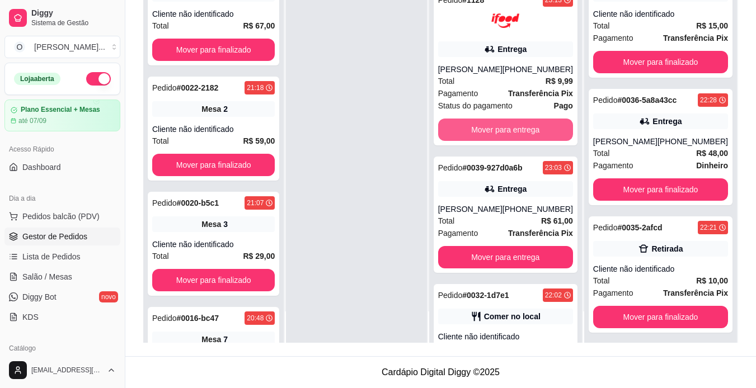
scroll to position [1416, 0]
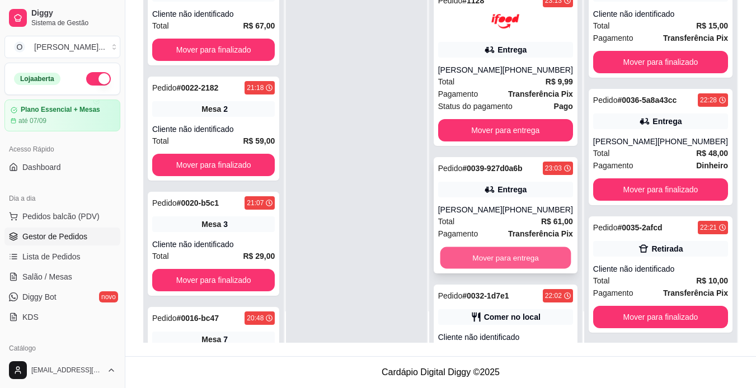
click at [547, 250] on button "Mover para entrega" at bounding box center [505, 258] width 131 height 22
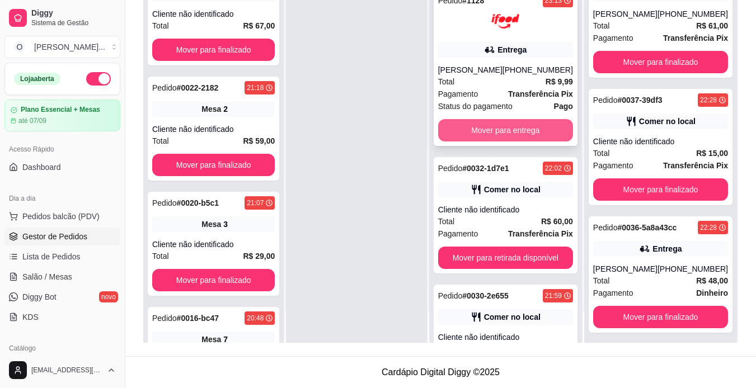
click at [543, 129] on button "Mover para entrega" at bounding box center [505, 130] width 135 height 22
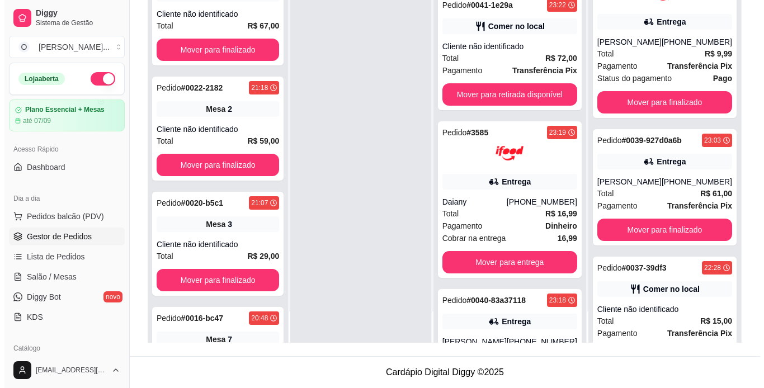
scroll to position [987, 0]
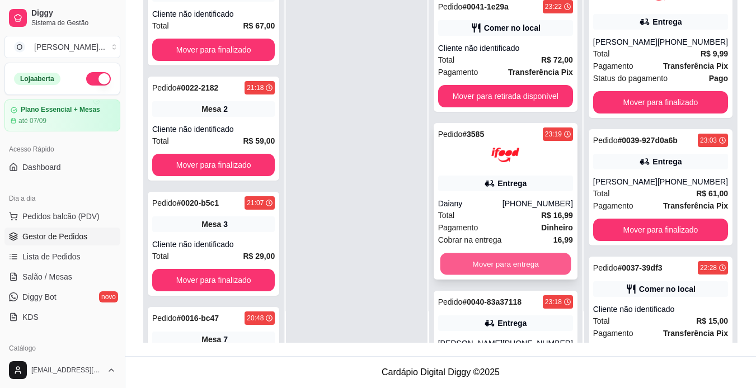
click at [530, 265] on button "Mover para entrega" at bounding box center [505, 264] width 131 height 22
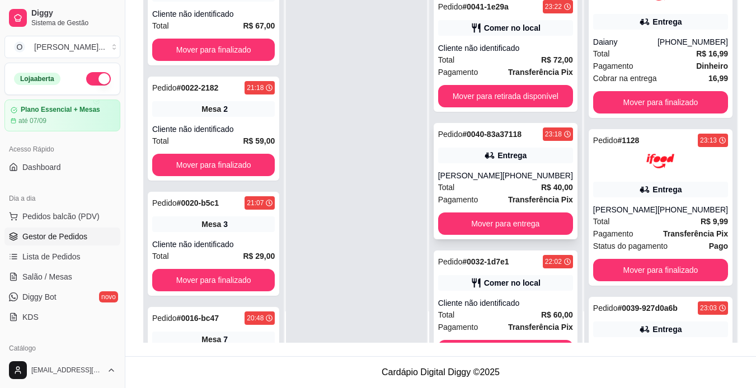
click at [529, 152] on div "Entrega" at bounding box center [505, 156] width 135 height 16
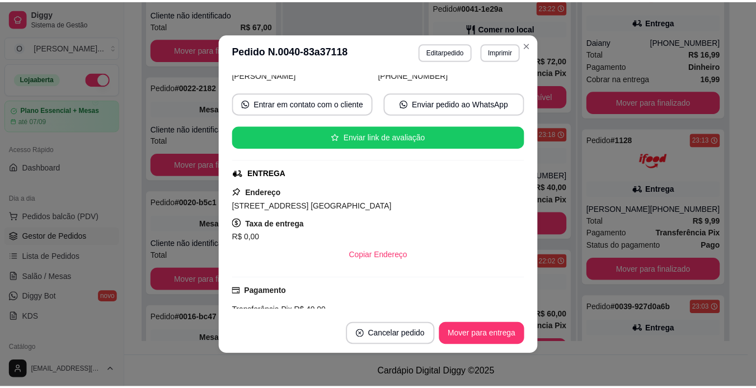
scroll to position [0, 0]
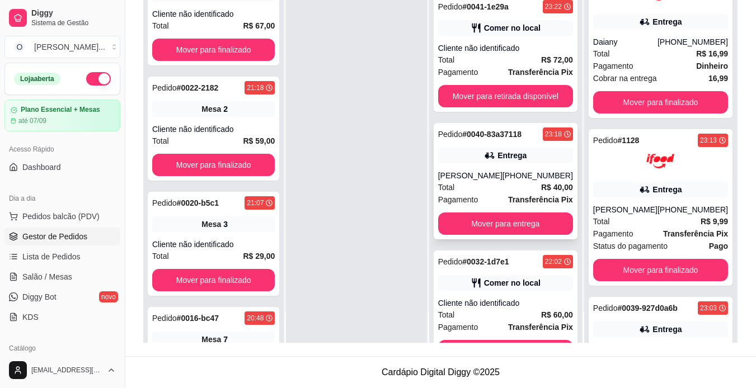
click at [489, 172] on div "[PERSON_NAME]" at bounding box center [470, 175] width 64 height 11
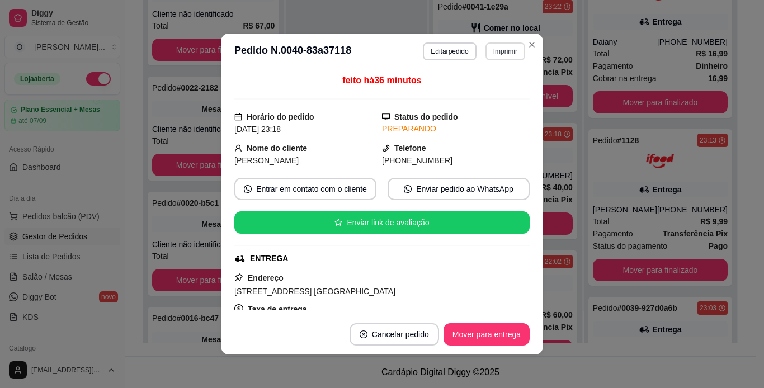
click at [511, 54] on button "Imprimir" at bounding box center [506, 52] width 40 height 18
click at [497, 90] on button "IMPRESSORA" at bounding box center [481, 90] width 78 height 17
click at [488, 340] on button "Mover para entrega" at bounding box center [487, 335] width 84 height 22
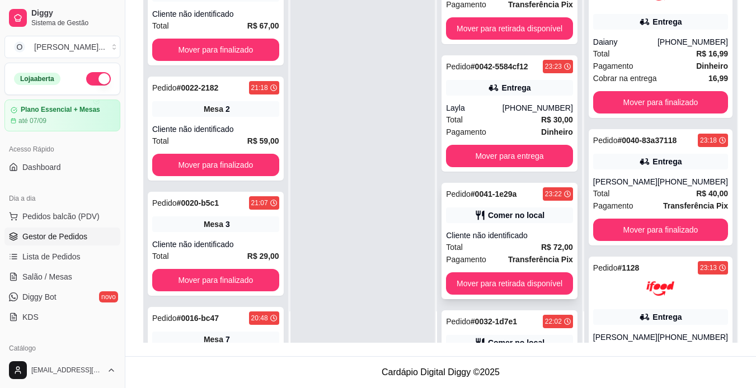
scroll to position [799, 0]
click at [539, 111] on div "[PHONE_NUMBER]" at bounding box center [538, 108] width 71 height 11
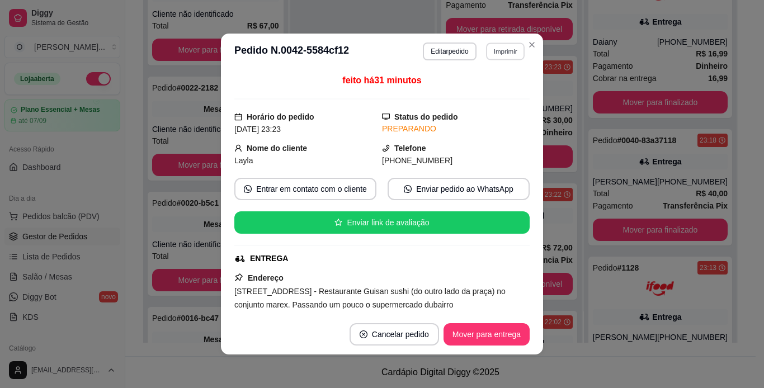
click at [509, 50] on button "Imprimir" at bounding box center [505, 51] width 39 height 17
click at [488, 96] on button "IMPRESSORA" at bounding box center [481, 90] width 78 height 17
click at [508, 333] on button "Mover para entrega" at bounding box center [487, 335] width 84 height 22
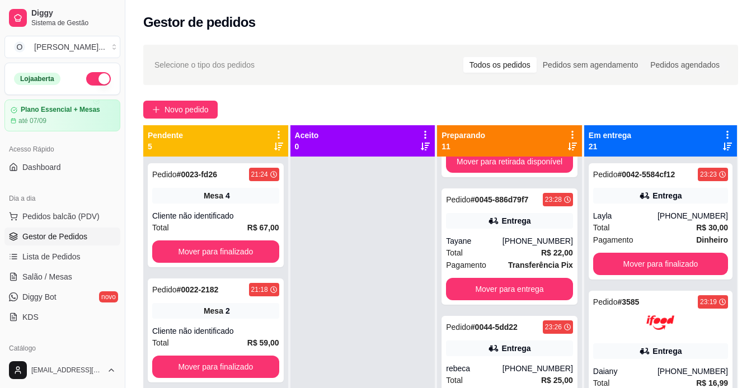
scroll to position [486, 0]
click at [519, 338] on div "Pedido # 0044-5dd22 23:26 Entrega rebeca [PHONE_NUMBER] Total R$ 25,00 Pagament…" at bounding box center [510, 374] width 136 height 116
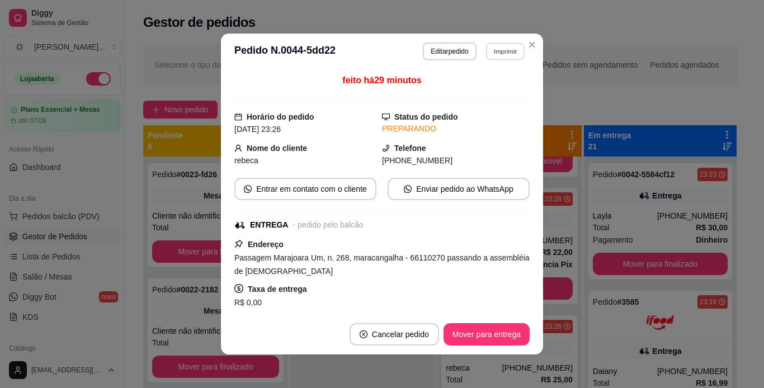
click at [504, 52] on button "Imprimir" at bounding box center [505, 51] width 39 height 17
click at [499, 90] on button "IMPRESSORA" at bounding box center [481, 90] width 78 height 17
click at [500, 330] on button "Mover para entrega" at bounding box center [487, 335] width 84 height 22
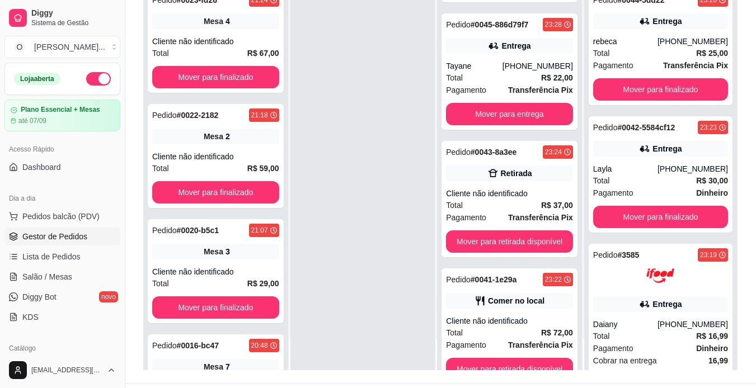
scroll to position [143, 0]
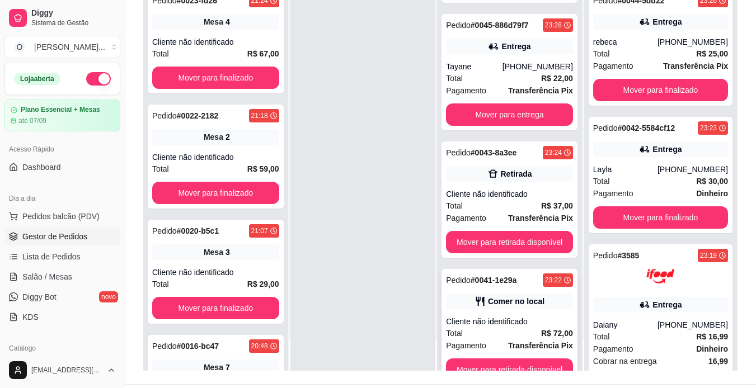
click at [508, 349] on strong "Transferência Pix" at bounding box center [540, 345] width 65 height 9
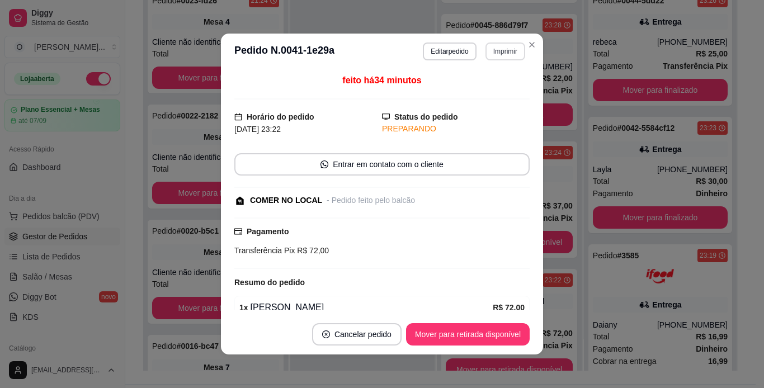
click at [491, 50] on button "Imprimir" at bounding box center [506, 52] width 40 height 18
click at [496, 96] on button "IMPRESSORA" at bounding box center [481, 90] width 78 height 17
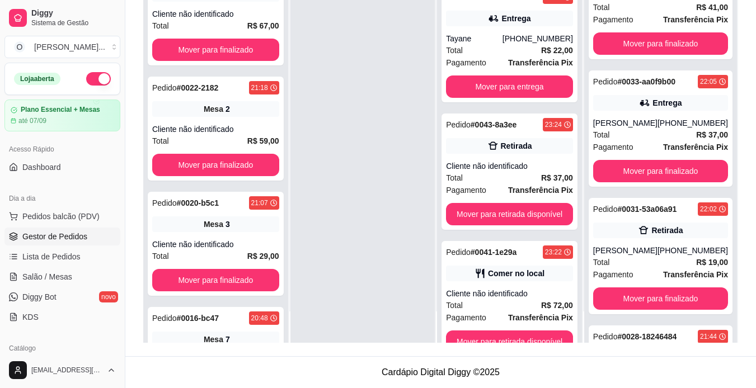
scroll to position [1247, 0]
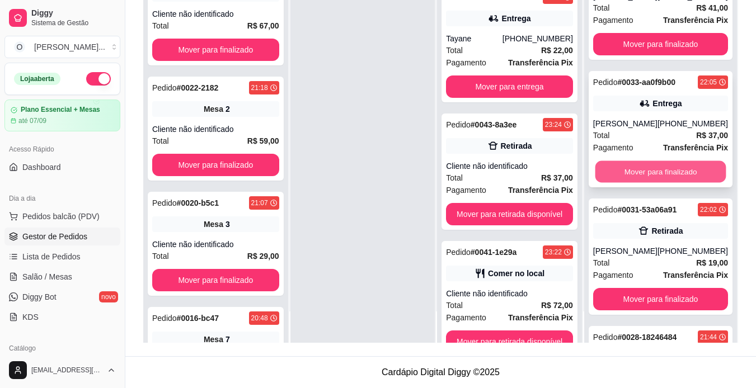
click at [665, 175] on button "Mover para finalizado" at bounding box center [660, 172] width 131 height 22
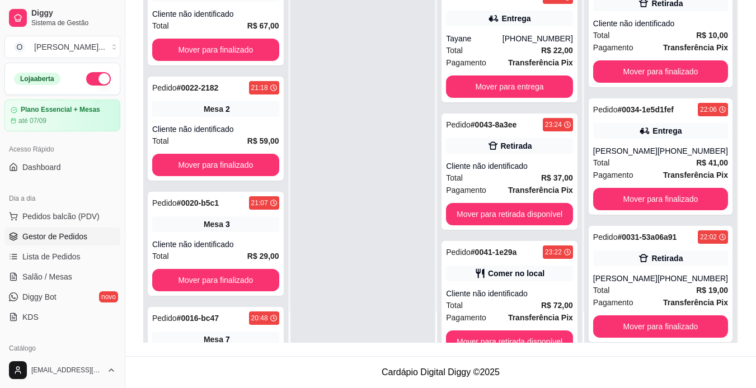
scroll to position [1091, 0]
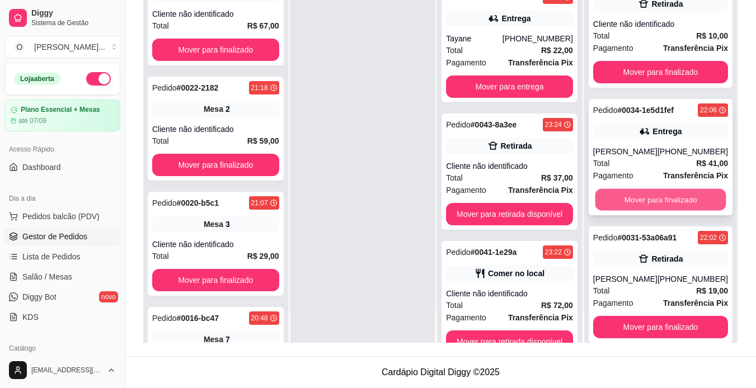
click at [650, 195] on button "Mover para finalizado" at bounding box center [660, 200] width 131 height 22
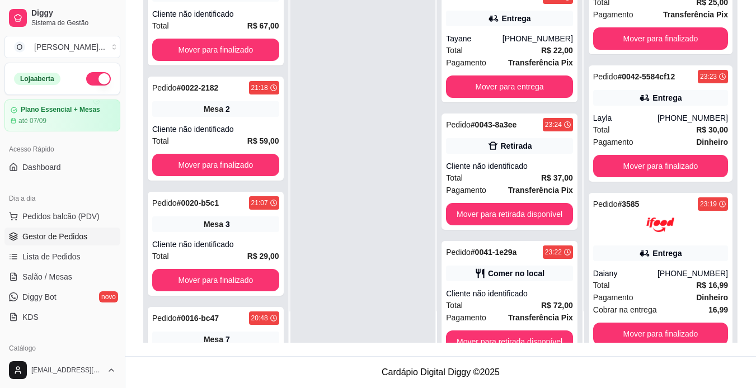
scroll to position [0, 0]
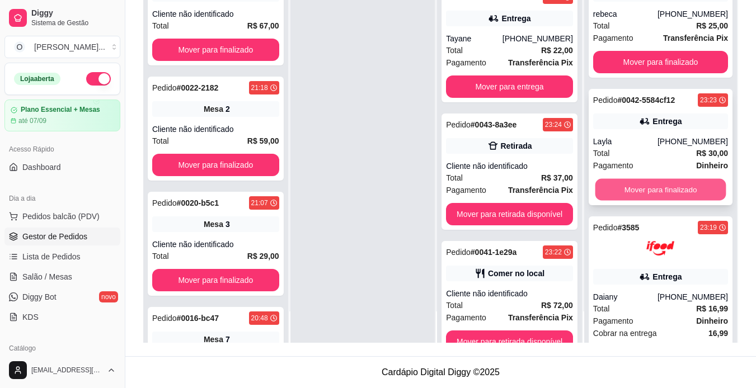
click at [675, 187] on button "Mover para finalizado" at bounding box center [660, 190] width 131 height 22
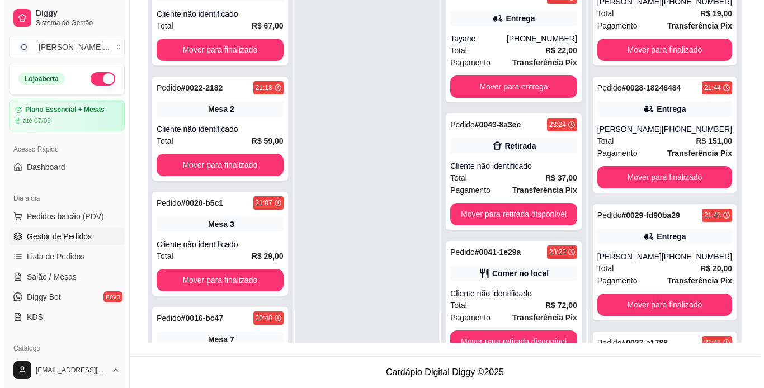
scroll to position [1107, 0]
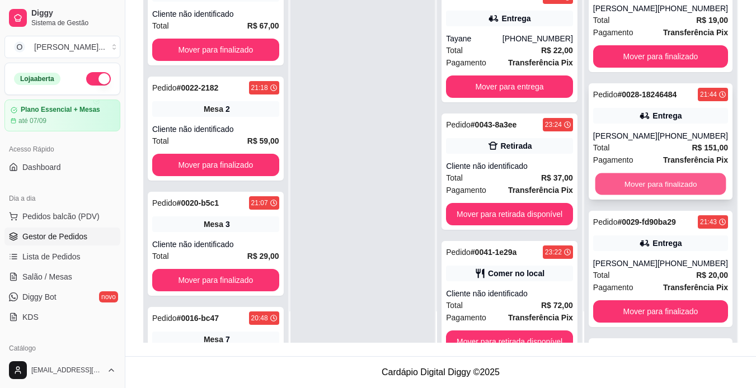
click at [659, 195] on button "Mover para finalizado" at bounding box center [660, 184] width 131 height 22
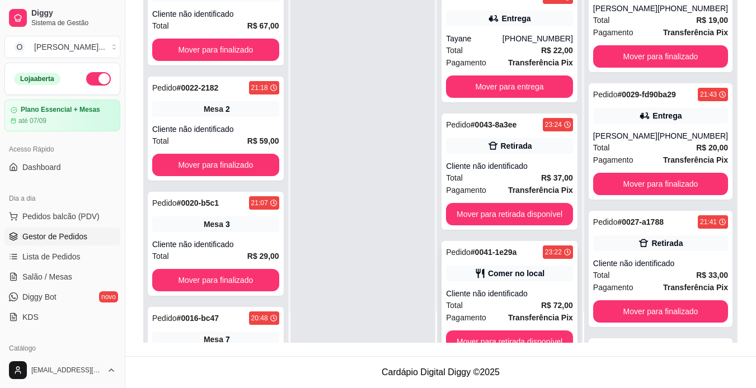
click at [537, 288] on div "Pedido # 0041-1e29a 23:22 Comer no local Cliente não identificado Total R$ 72,0…" at bounding box center [510, 299] width 136 height 116
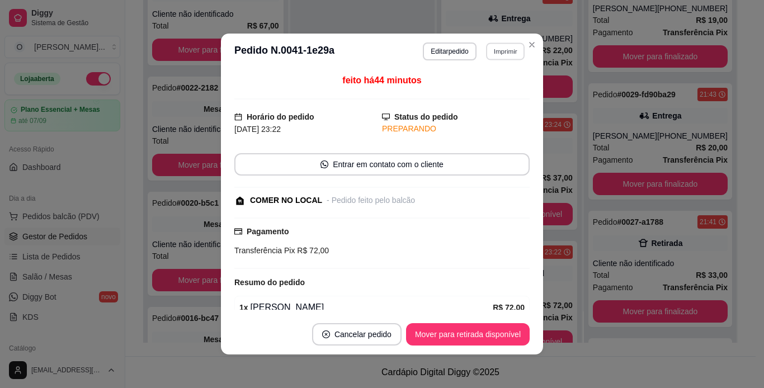
click at [489, 53] on button "Imprimir" at bounding box center [505, 51] width 39 height 17
click at [482, 85] on button "IMPRESSORA" at bounding box center [481, 90] width 78 height 17
click at [481, 335] on button "Mover para retirada disponível" at bounding box center [468, 335] width 120 height 22
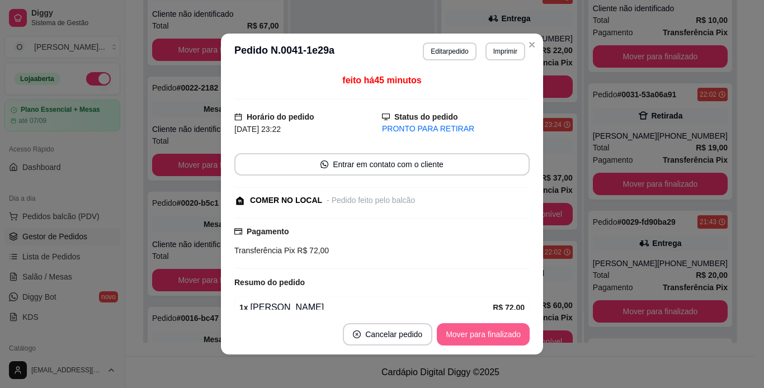
scroll to position [1234, 0]
click at [481, 335] on button "Mover para finalizado" at bounding box center [484, 335] width 90 height 22
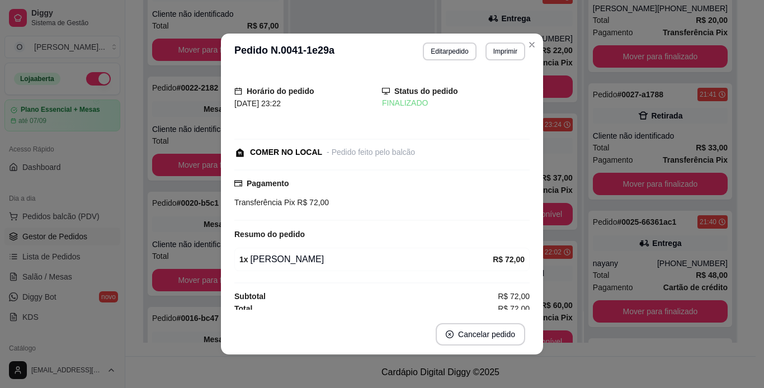
scroll to position [1107, 0]
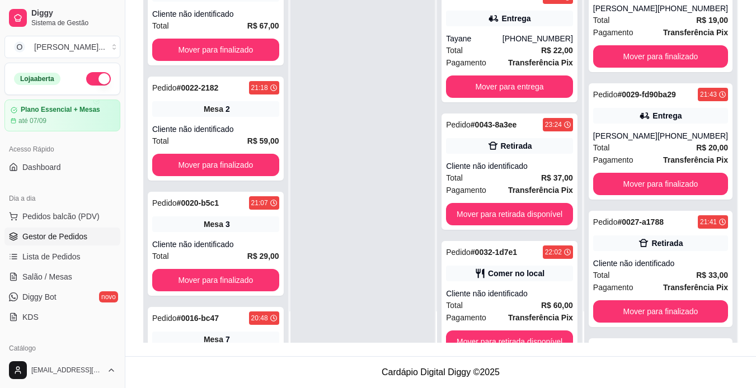
click at [623, 281] on div "Total R$ 33,00" at bounding box center [660, 275] width 135 height 12
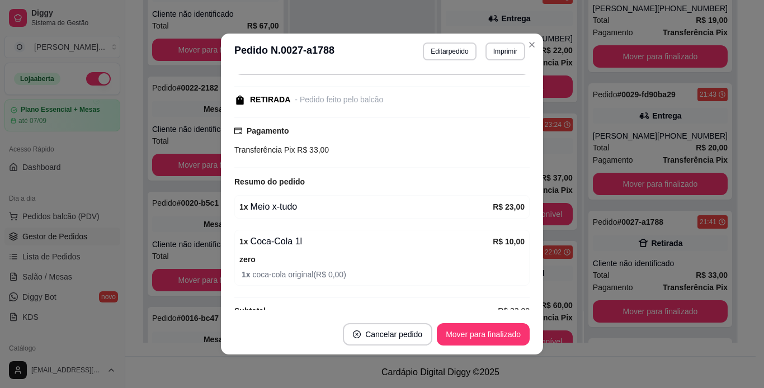
scroll to position [120, 0]
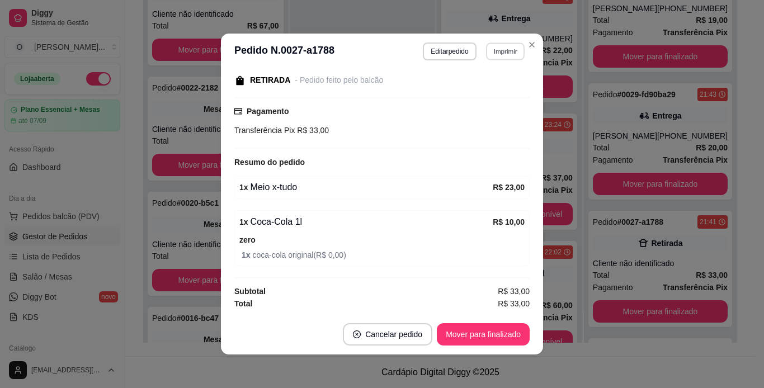
click at [498, 58] on button "Imprimir" at bounding box center [505, 51] width 39 height 17
click at [480, 89] on button "IMPRESSORA" at bounding box center [481, 90] width 78 height 17
click at [491, 334] on button "Mover para finalizado" at bounding box center [484, 335] width 90 height 22
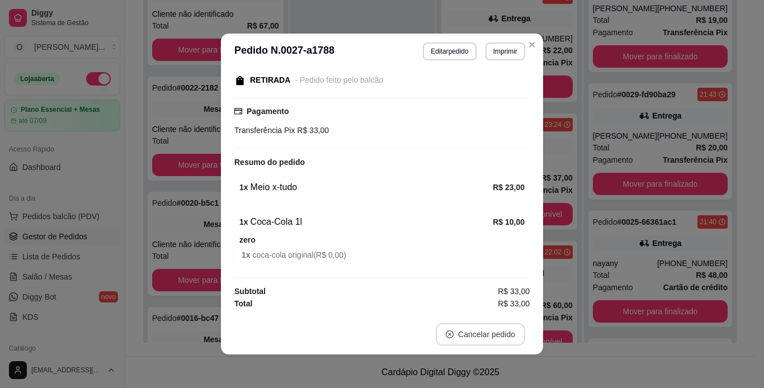
scroll to position [72, 0]
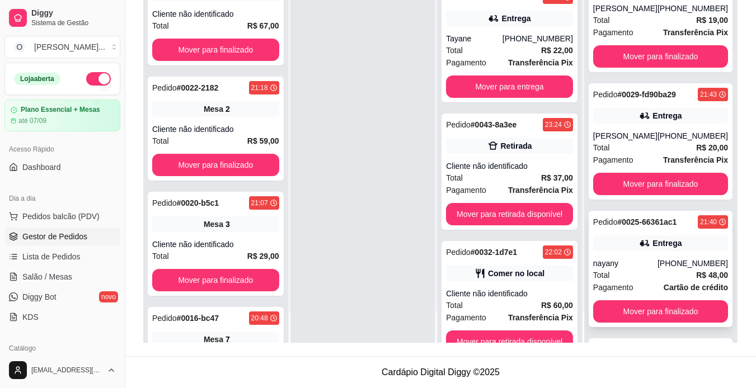
click at [639, 255] on div "Pedido # 0025-66361ac1 21:40 Entrega nayany [PHONE_NUMBER] Total R$ 48,00 Pagam…" at bounding box center [661, 269] width 144 height 116
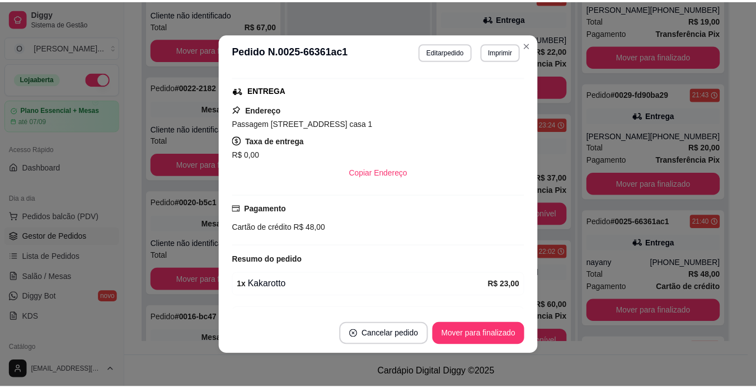
scroll to position [233, 0]
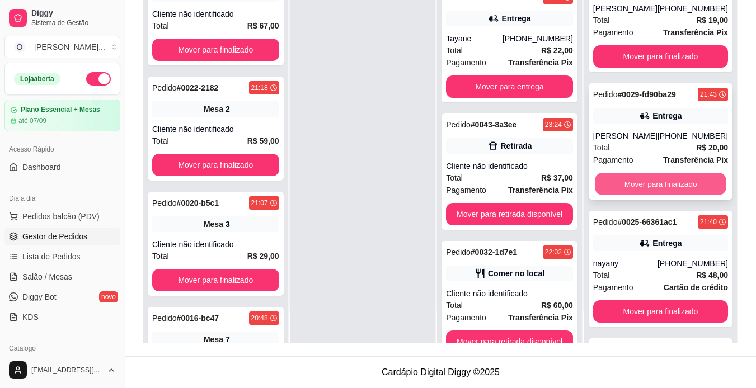
click at [644, 181] on button "Mover para finalizado" at bounding box center [660, 184] width 131 height 22
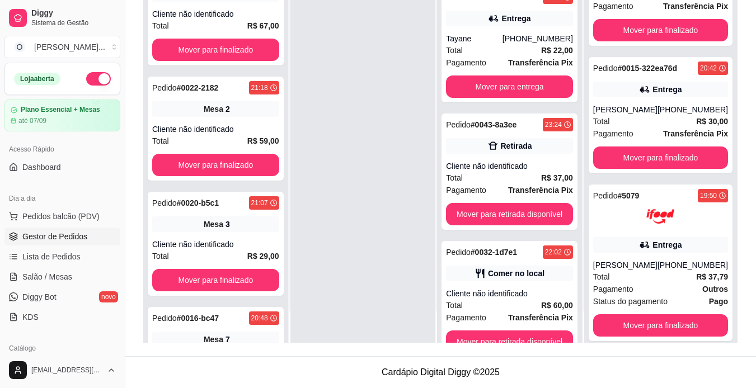
scroll to position [1517, 0]
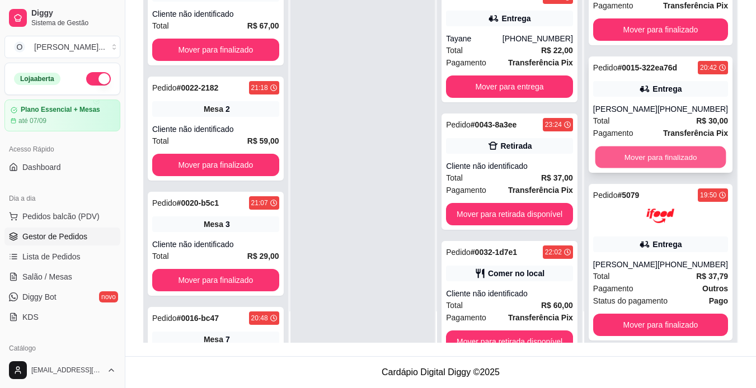
click at [645, 153] on button "Mover para finalizado" at bounding box center [660, 158] width 131 height 22
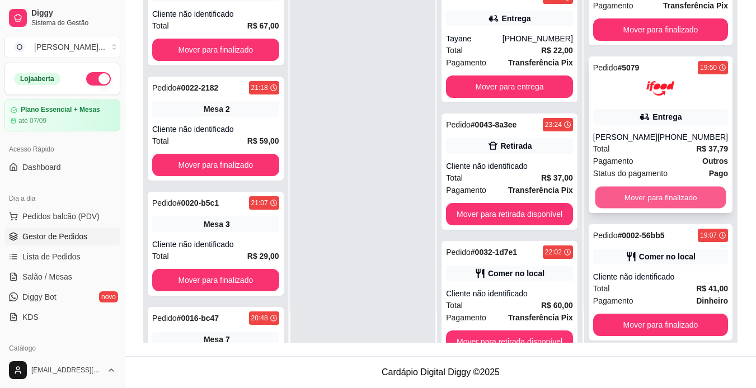
click at [647, 195] on button "Mover para finalizado" at bounding box center [660, 198] width 131 height 22
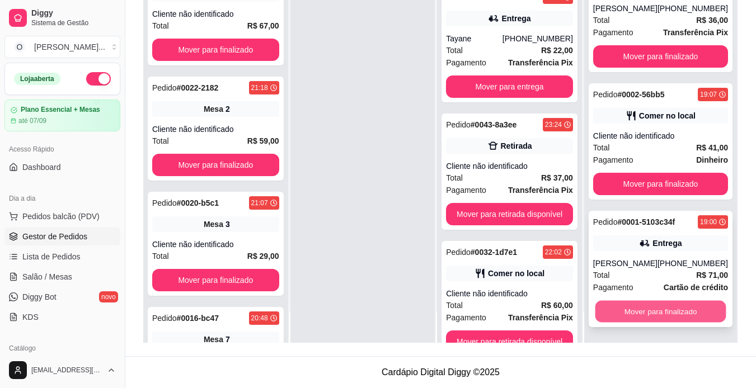
click at [640, 309] on button "Mover para finalizado" at bounding box center [660, 312] width 131 height 22
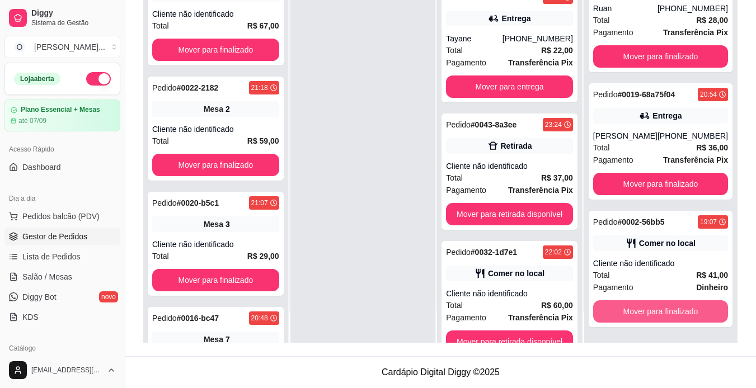
scroll to position [1362, 0]
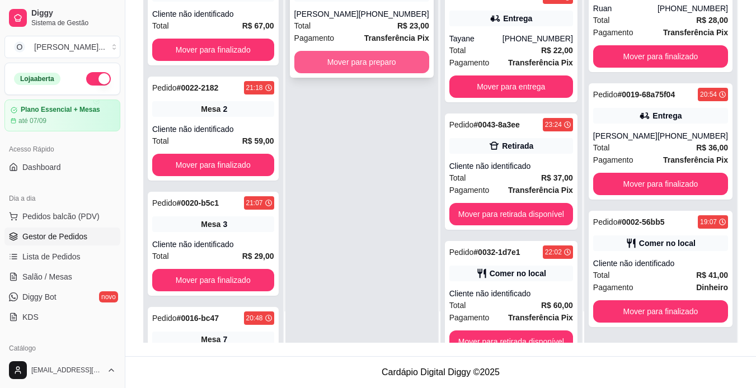
click at [379, 63] on button "Mover para preparo" at bounding box center [361, 62] width 135 height 22
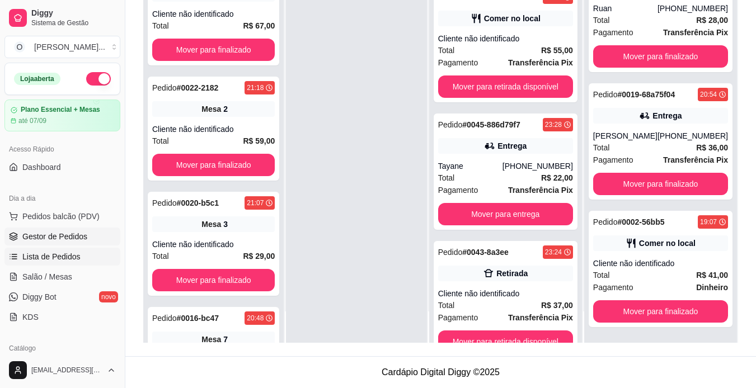
scroll to position [613, 0]
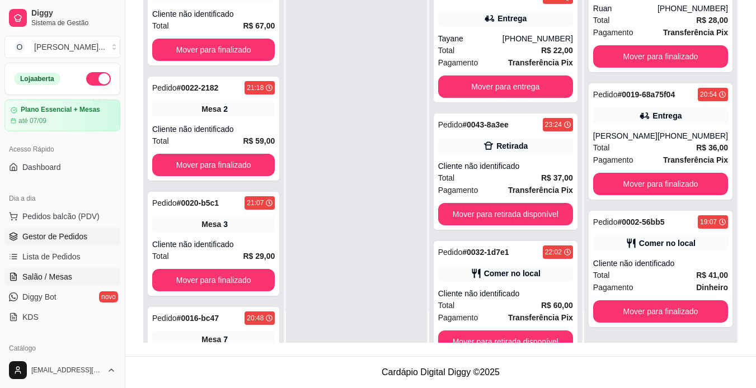
click at [55, 276] on span "Salão / Mesas" at bounding box center [47, 276] width 50 height 11
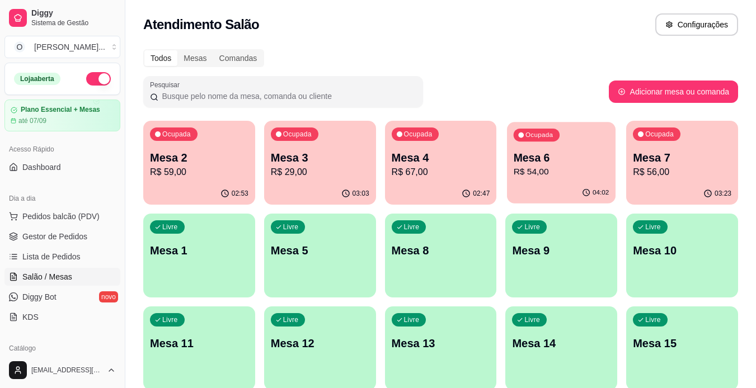
click at [526, 162] on p "Mesa 6" at bounding box center [562, 158] width 96 height 15
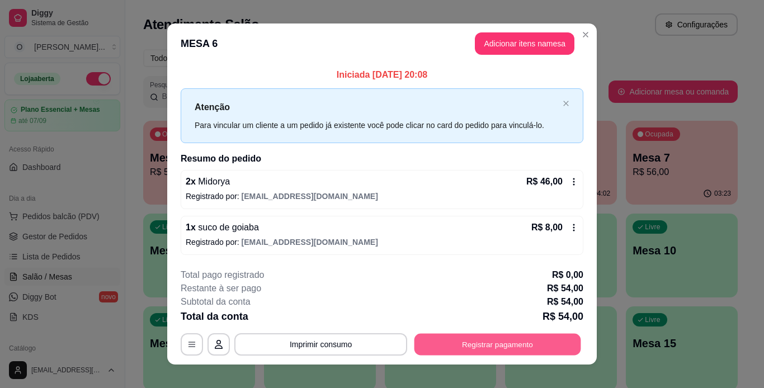
click at [518, 341] on button "Registrar pagamento" at bounding box center [498, 345] width 167 height 22
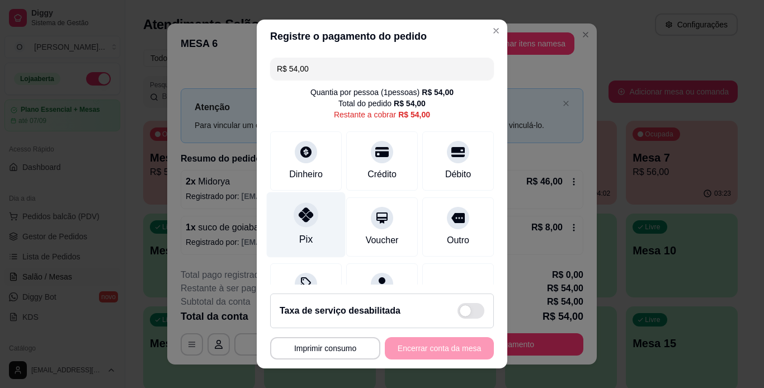
click at [294, 212] on div at bounding box center [306, 215] width 25 height 25
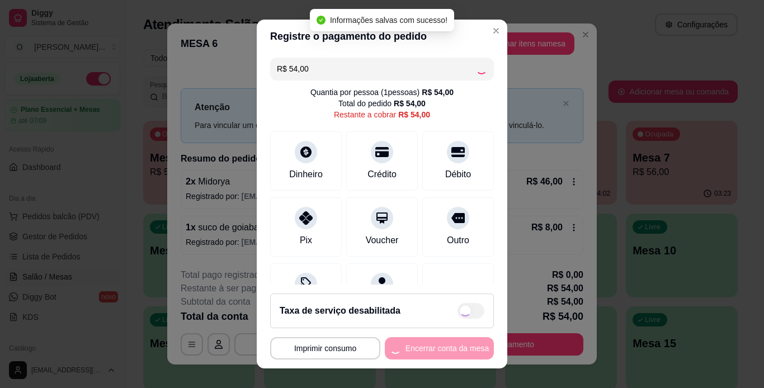
type input "R$ 0,00"
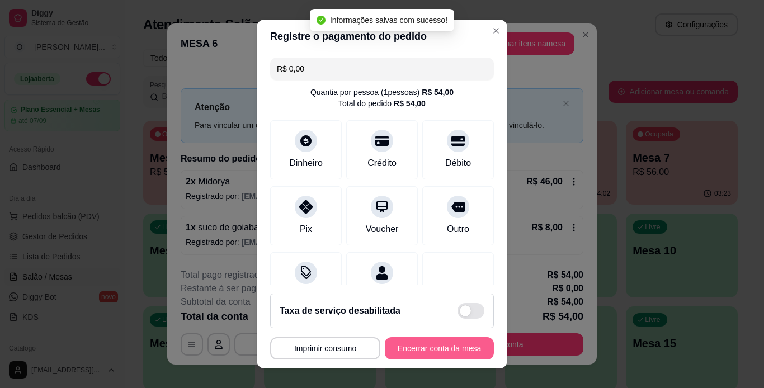
click at [435, 349] on button "Encerrar conta da mesa" at bounding box center [439, 348] width 109 height 22
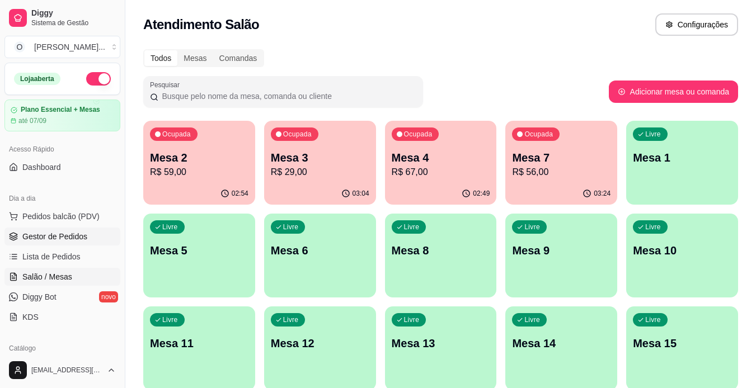
click at [93, 230] on link "Gestor de Pedidos" at bounding box center [62, 237] width 116 height 18
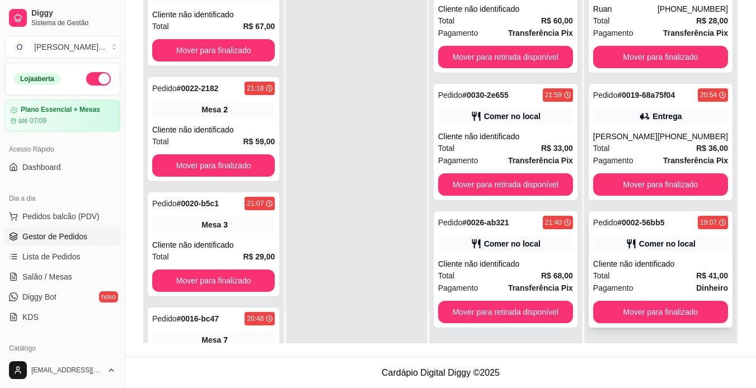
scroll to position [171, 0]
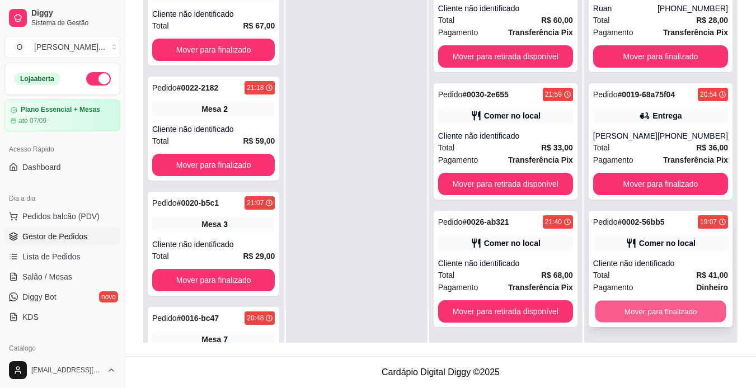
click at [659, 311] on button "Mover para finalizado" at bounding box center [660, 312] width 131 height 22
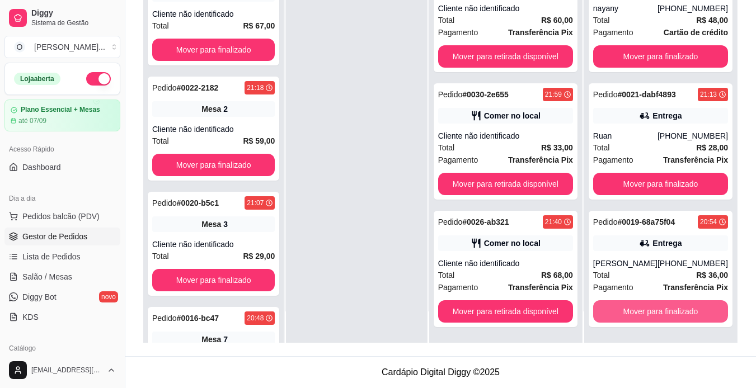
scroll to position [1234, 0]
click at [632, 264] on div "[PERSON_NAME]" at bounding box center [625, 263] width 64 height 11
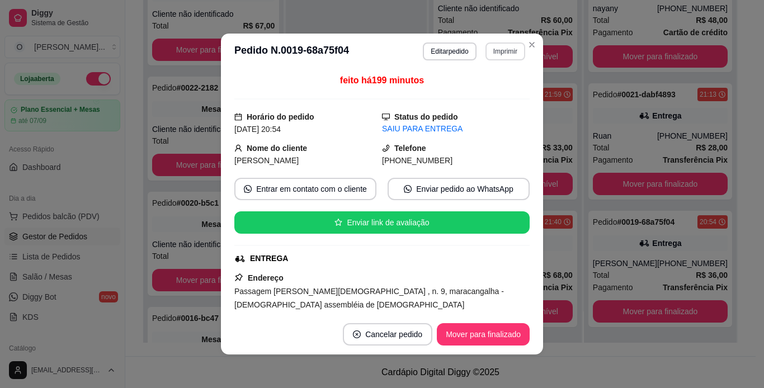
click at [506, 45] on button "Imprimir" at bounding box center [506, 52] width 40 height 18
click at [497, 92] on button "IMPRESSORA" at bounding box center [481, 90] width 78 height 17
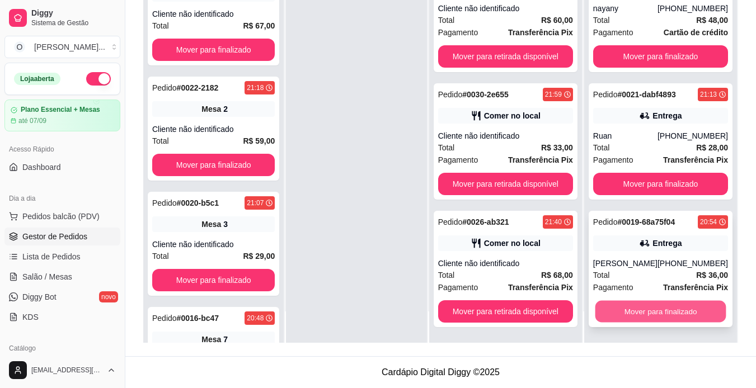
click at [682, 314] on button "Mover para finalizado" at bounding box center [660, 312] width 131 height 22
click at [666, 306] on button "Mover para finalizado" at bounding box center [660, 312] width 131 height 22
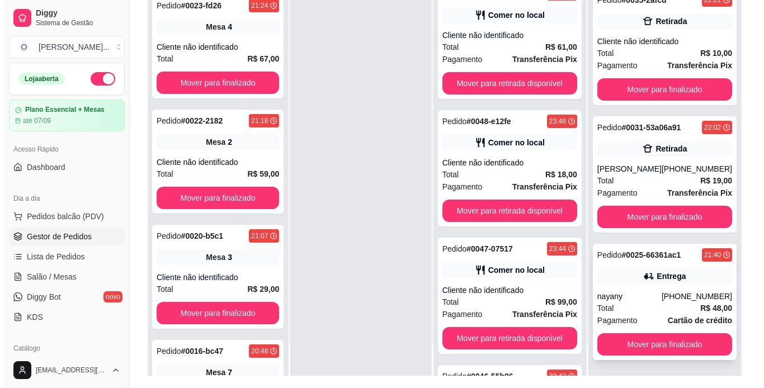
scroll to position [171, 0]
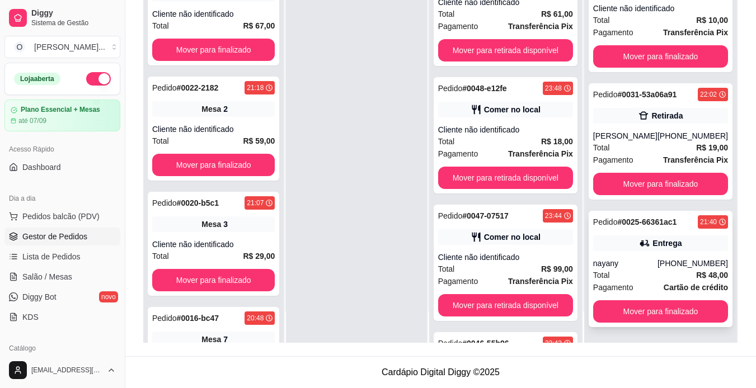
click at [652, 242] on div "Entrega" at bounding box center [666, 243] width 29 height 11
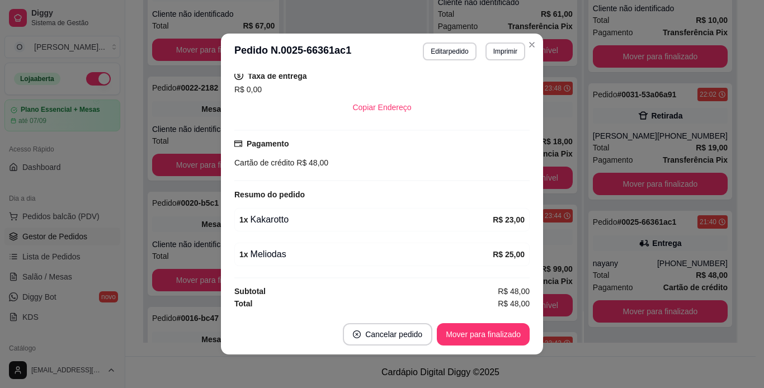
scroll to position [2, 0]
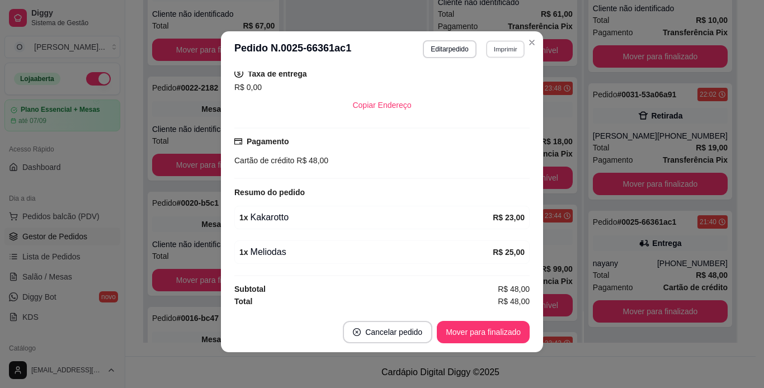
click at [505, 50] on button "Imprimir" at bounding box center [505, 48] width 39 height 17
click at [487, 93] on button "IMPRESSORA" at bounding box center [481, 87] width 78 height 17
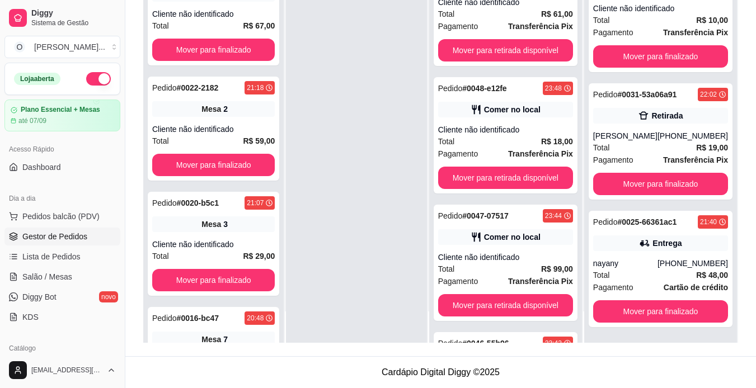
click at [617, 130] on div "[PERSON_NAME]" at bounding box center [625, 135] width 64 height 11
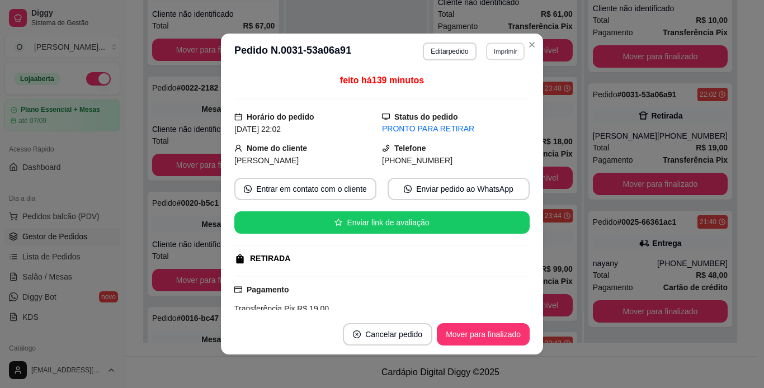
click at [506, 52] on button "Imprimir" at bounding box center [505, 51] width 39 height 17
click at [494, 89] on button "IMPRESSORA" at bounding box center [481, 90] width 78 height 17
click at [454, 333] on button "Mover para finalizado" at bounding box center [484, 335] width 90 height 22
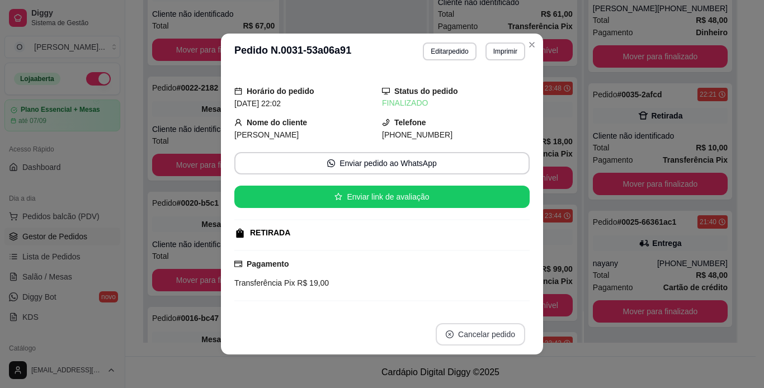
scroll to position [852, 0]
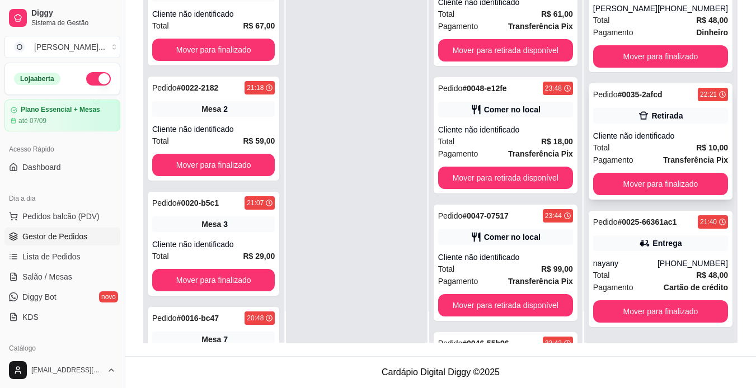
click at [652, 142] on div "Total R$ 10,00" at bounding box center [660, 148] width 135 height 12
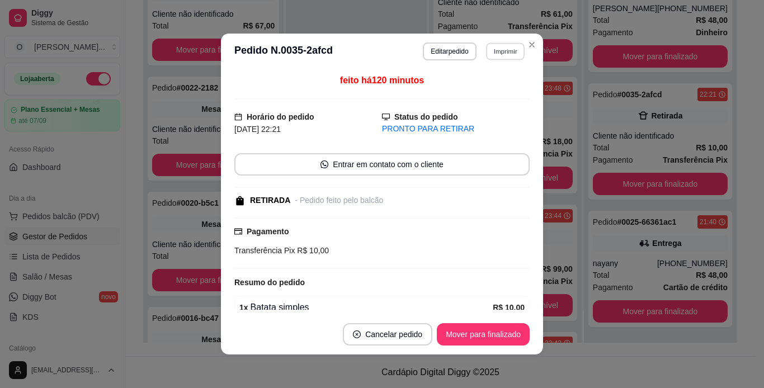
click at [492, 47] on button "Imprimir" at bounding box center [505, 51] width 39 height 17
click at [489, 84] on button "IMPRESSORA" at bounding box center [481, 90] width 78 height 17
click at [485, 327] on button "Mover para finalizado" at bounding box center [484, 335] width 90 height 22
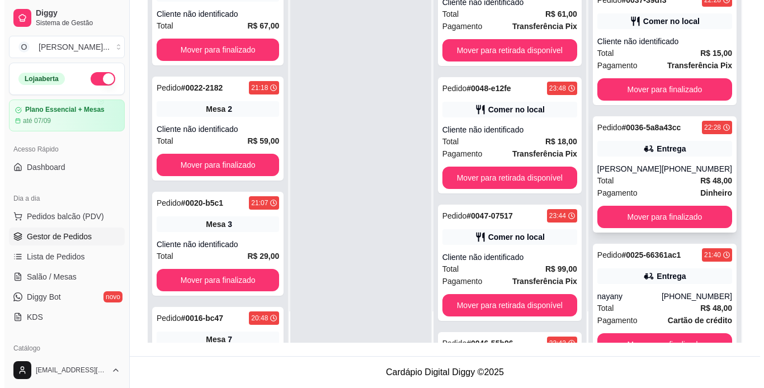
scroll to position [670, 0]
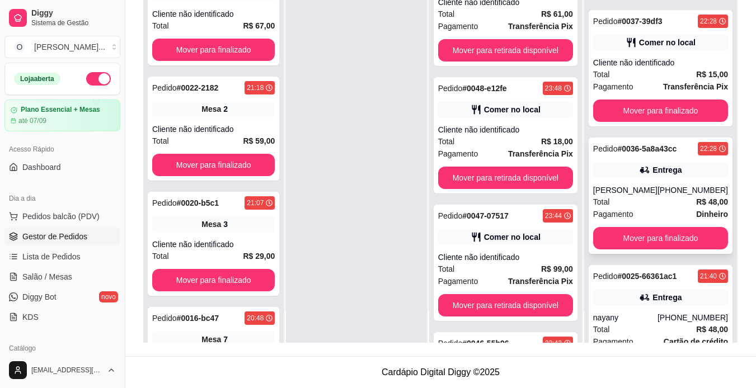
click at [656, 150] on strong "# 0036-5a8a43cc" at bounding box center [646, 148] width 59 height 9
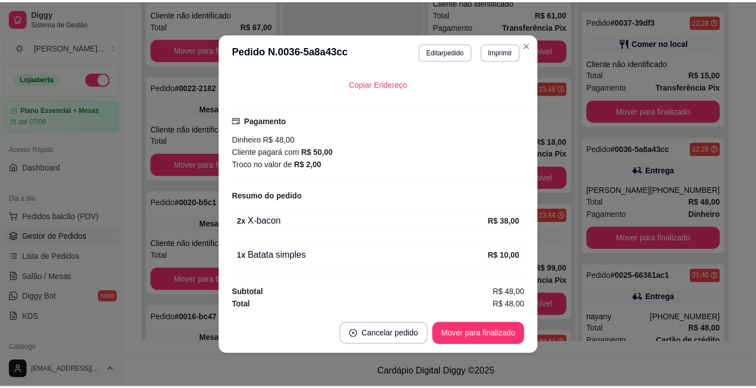
scroll to position [264, 0]
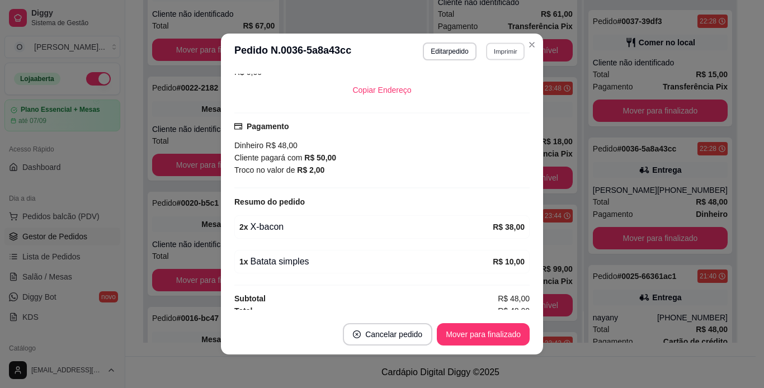
click at [508, 53] on button "Imprimir" at bounding box center [505, 51] width 39 height 17
click at [492, 88] on button "IMPRESSORA" at bounding box center [481, 90] width 78 height 17
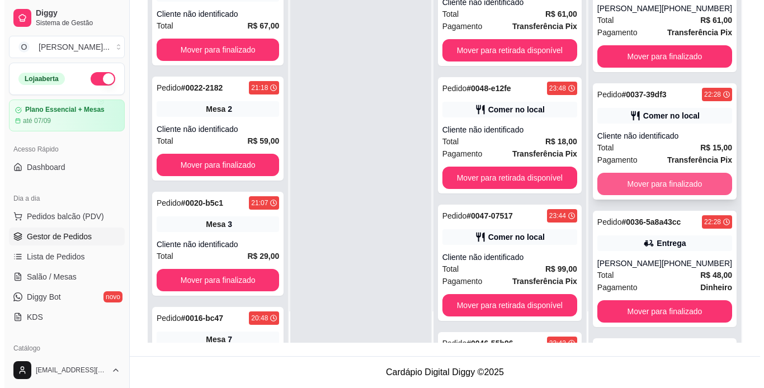
scroll to position [596, 0]
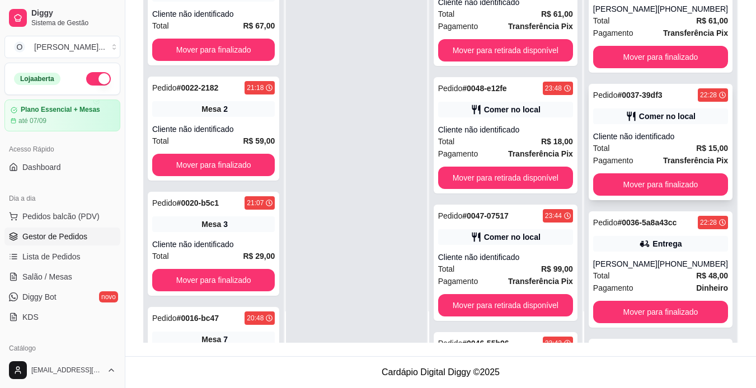
click at [638, 110] on div "Comer no local" at bounding box center [660, 117] width 135 height 16
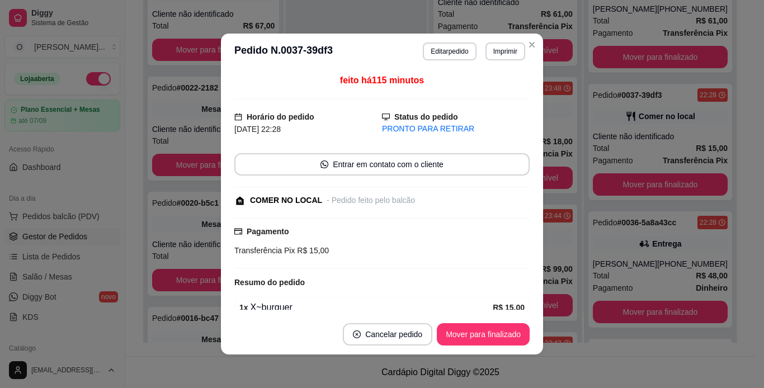
scroll to position [53, 0]
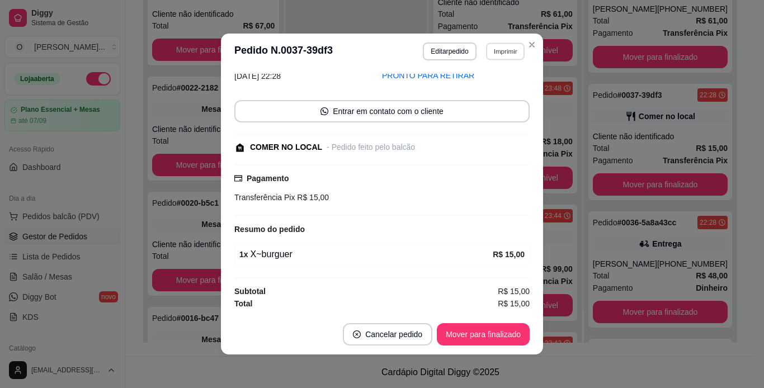
click at [499, 51] on button "Imprimir" at bounding box center [505, 51] width 39 height 17
click at [489, 92] on button "IMPRESSORA" at bounding box center [481, 90] width 78 height 17
click at [481, 335] on button "Mover para finalizado" at bounding box center [484, 335] width 90 height 22
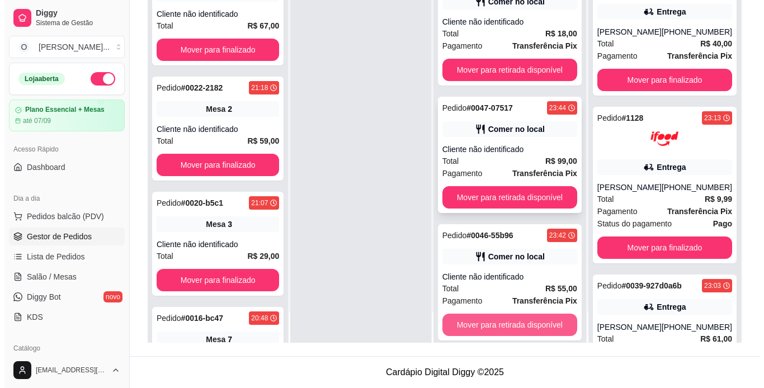
scroll to position [245, 0]
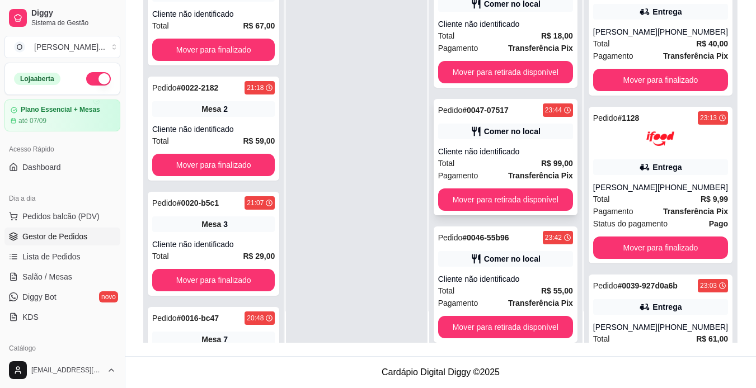
click at [511, 157] on div "Cliente não identificado" at bounding box center [505, 151] width 135 height 11
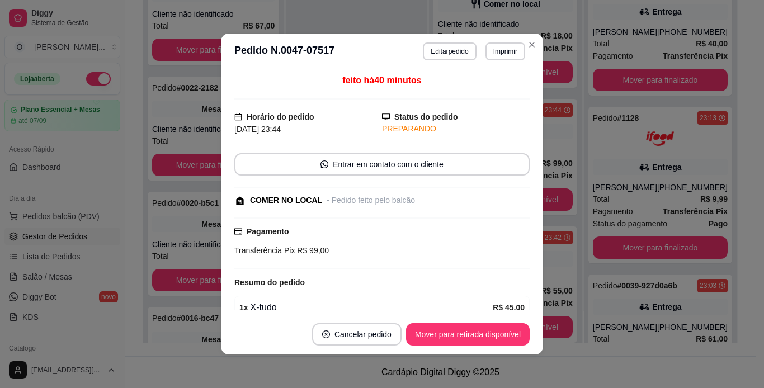
scroll to position [117, 0]
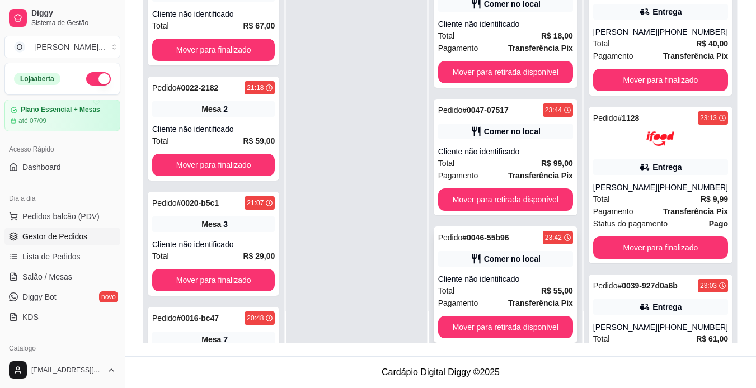
click at [525, 269] on div "Pedido # 0046-55b96 23:42 Comer no local Cliente não identificado Total R$ 55,0…" at bounding box center [506, 285] width 144 height 116
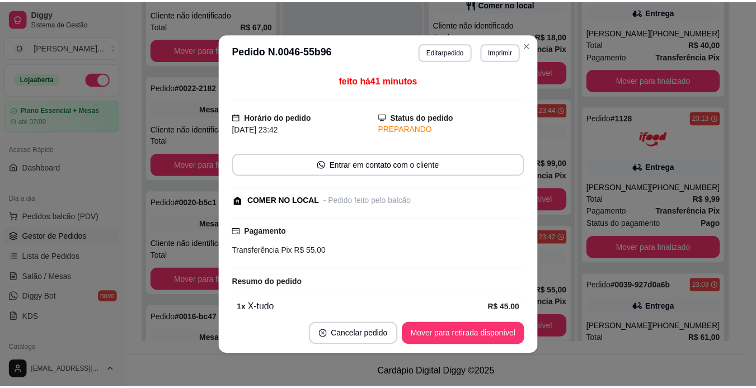
scroll to position [120, 0]
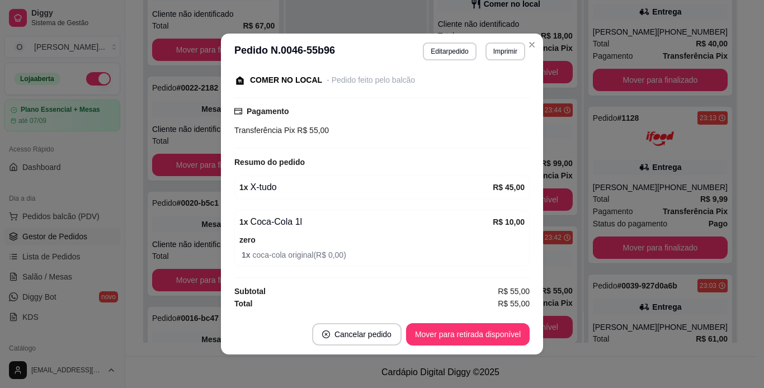
click at [505, 248] on div "zero 1 x coca-cola original ( R$ 0,00 )" at bounding box center [382, 247] width 285 height 28
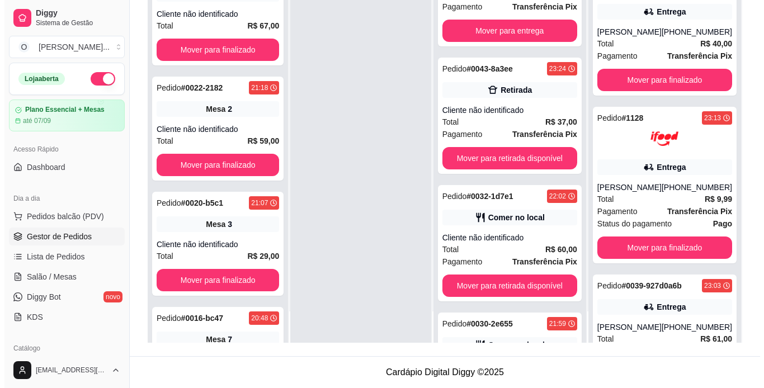
scroll to position [669, 0]
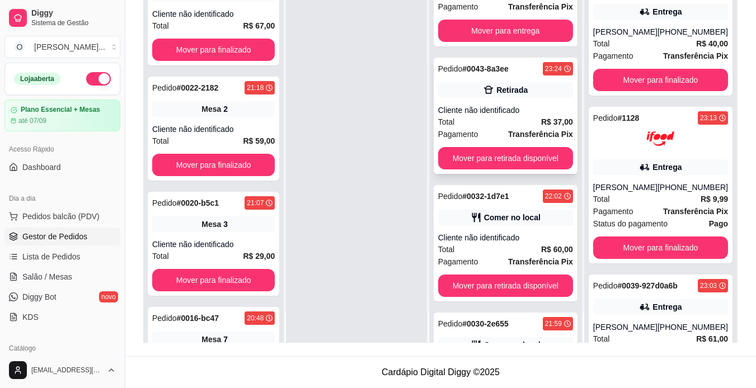
click at [533, 110] on div "Cliente não identificado" at bounding box center [505, 110] width 135 height 11
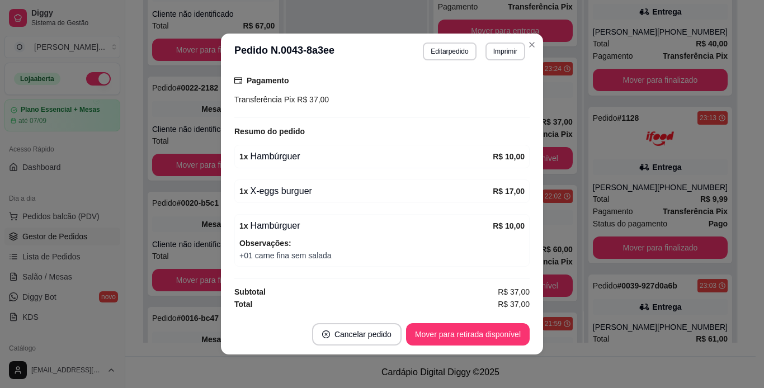
scroll to position [152, 0]
click at [487, 54] on button "Imprimir" at bounding box center [505, 51] width 39 height 17
click at [481, 89] on button "IMPRESSORA" at bounding box center [481, 90] width 78 height 17
click at [458, 327] on button "Mover para retirada disponível" at bounding box center [468, 335] width 120 height 22
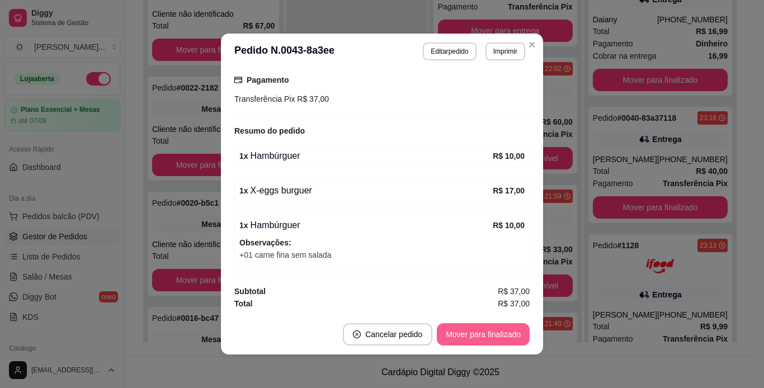
scroll to position [405, 0]
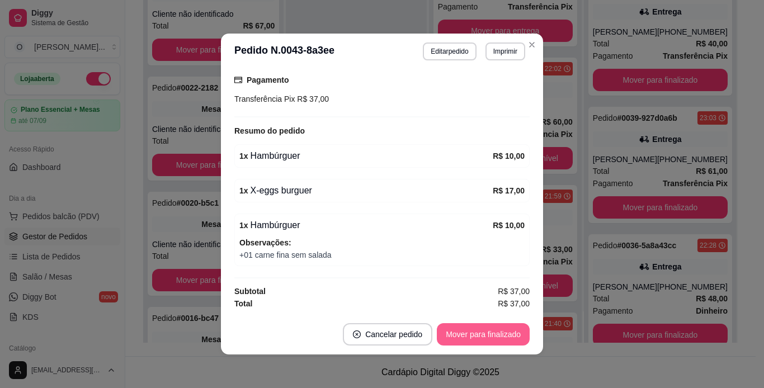
click at [514, 332] on button "Mover para finalizado" at bounding box center [483, 334] width 93 height 22
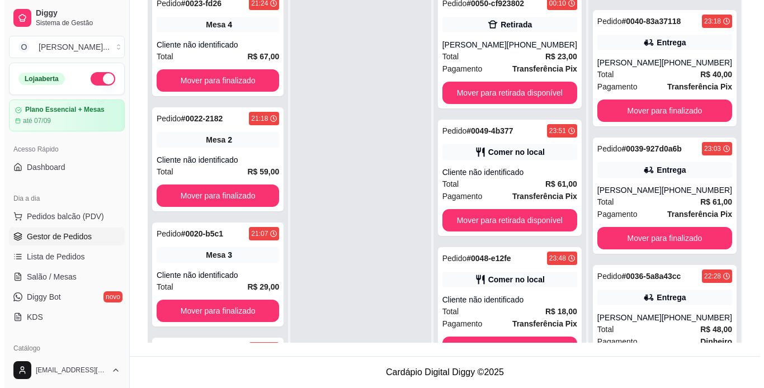
scroll to position [2, 0]
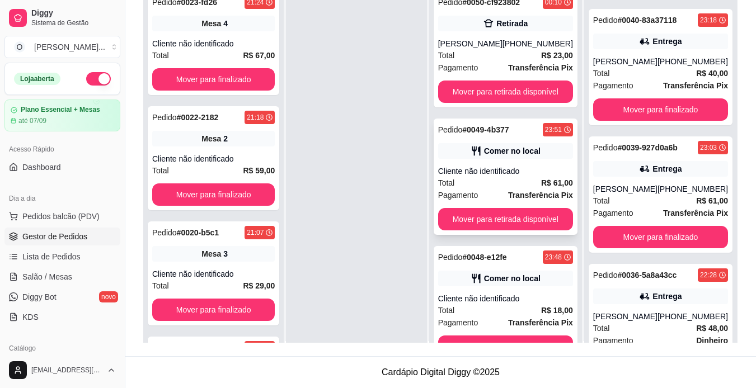
click at [515, 179] on div "Total R$ 61,00" at bounding box center [505, 183] width 135 height 12
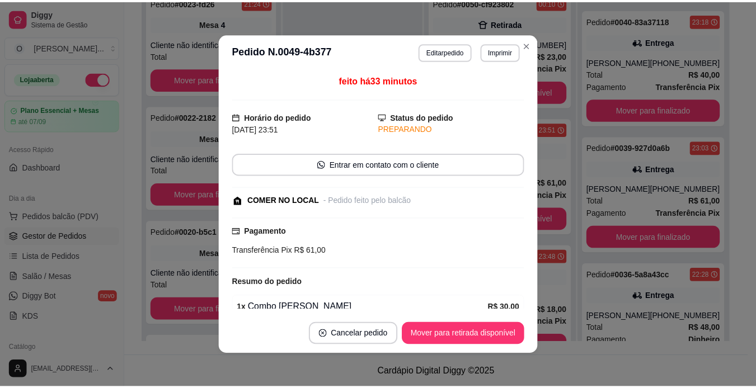
scroll to position [123, 0]
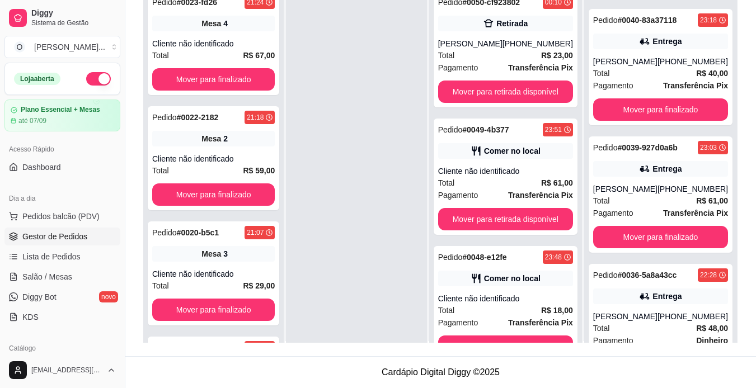
click at [571, 279] on div "Pedido # 0050-cf923802 00:10 Retirada [PERSON_NAME] [PHONE_NUMBER] Total R$ 23,…" at bounding box center [505, 178] width 153 height 388
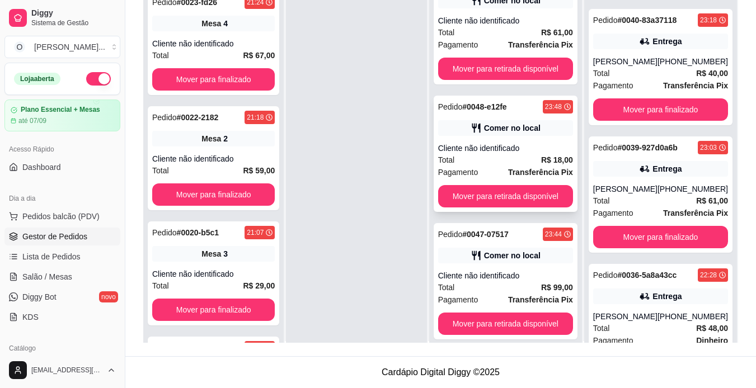
scroll to position [151, 0]
click at [542, 277] on div "Cliente não identificado" at bounding box center [505, 275] width 135 height 11
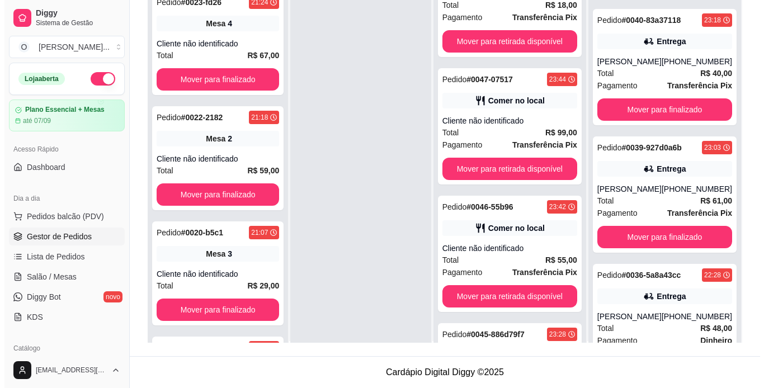
scroll to position [307, 0]
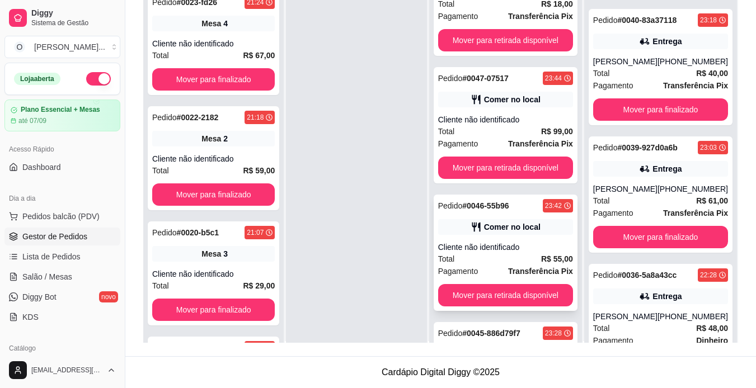
click at [542, 229] on div "Comer no local" at bounding box center [505, 227] width 135 height 16
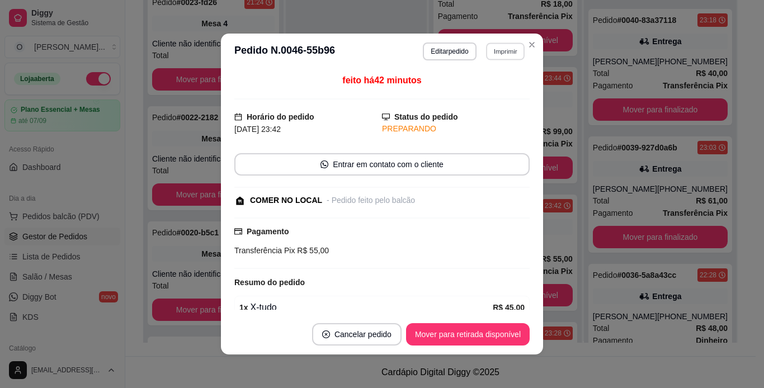
click at [495, 51] on button "Imprimir" at bounding box center [505, 51] width 39 height 17
click at [489, 92] on button "IMPRESSORA" at bounding box center [481, 90] width 78 height 17
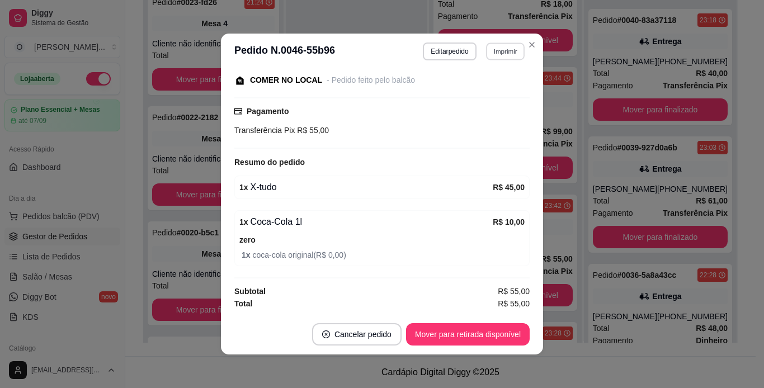
click at [495, 49] on button "Imprimir" at bounding box center [505, 51] width 39 height 17
click at [485, 88] on button "IMPRESSORA" at bounding box center [481, 90] width 78 height 17
click at [476, 336] on button "Mover para retirada disponível" at bounding box center [468, 335] width 120 height 22
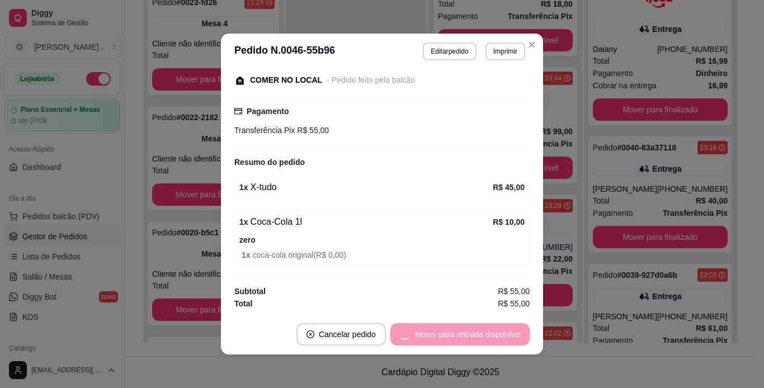
scroll to position [405, 0]
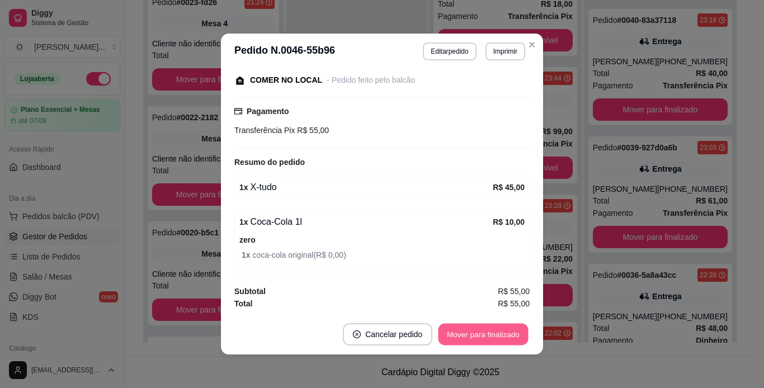
click at [476, 336] on button "Mover para finalizado" at bounding box center [484, 335] width 90 height 22
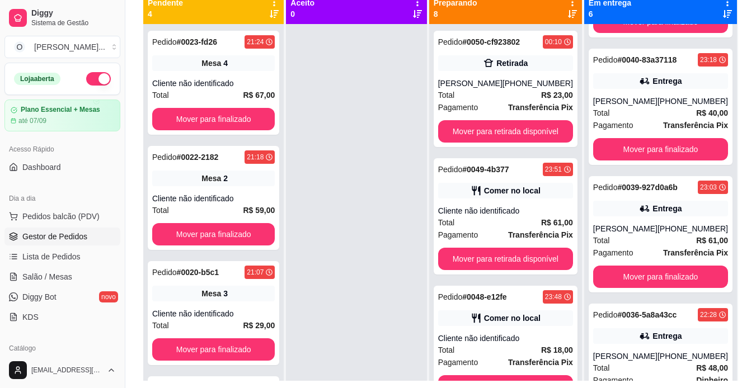
scroll to position [132, 0]
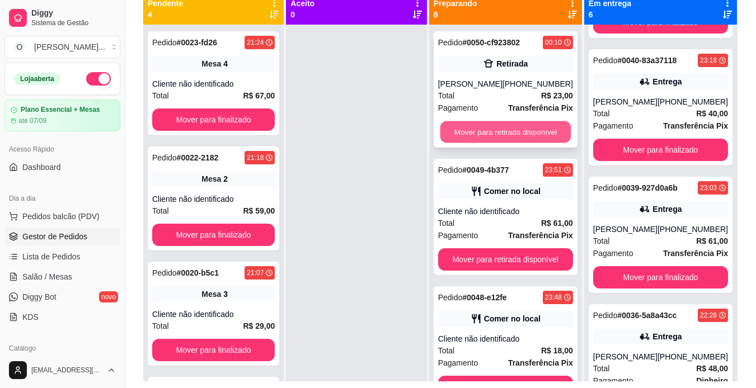
click at [478, 133] on button "Mover para retirada disponível" at bounding box center [505, 132] width 131 height 22
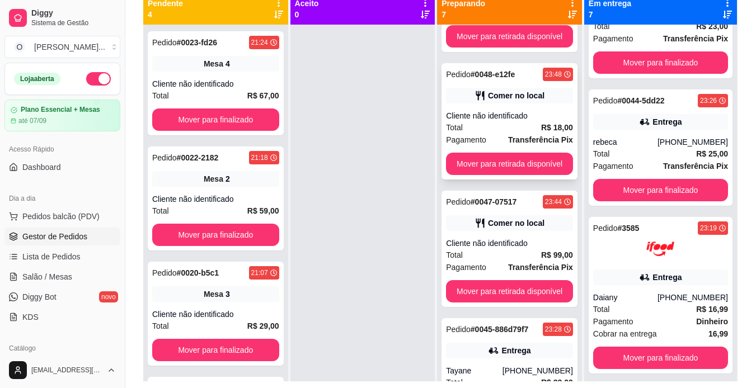
scroll to position [104, 0]
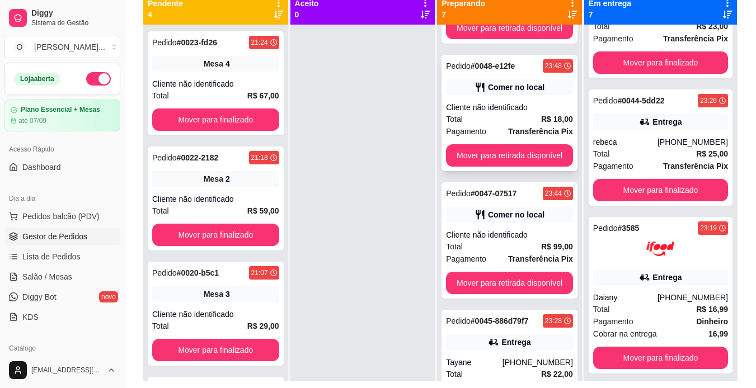
click at [511, 223] on div "Pedido # 0047-07517 23:44 Comer no local Cliente não identificado Total R$ 99,0…" at bounding box center [510, 240] width 136 height 116
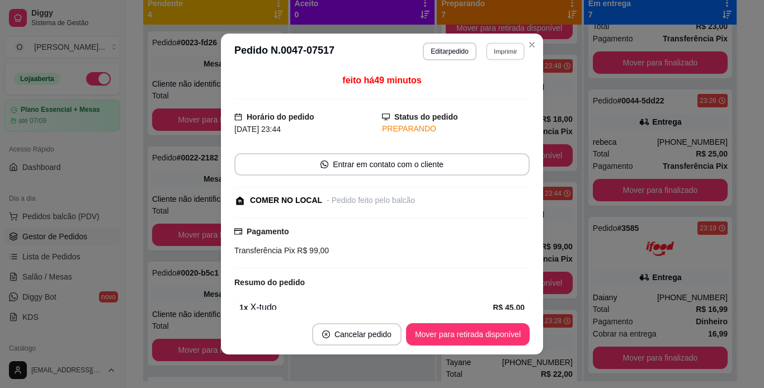
click at [502, 56] on button "Imprimir" at bounding box center [505, 51] width 39 height 17
click at [493, 88] on button "IMPRESSORA" at bounding box center [481, 91] width 81 height 18
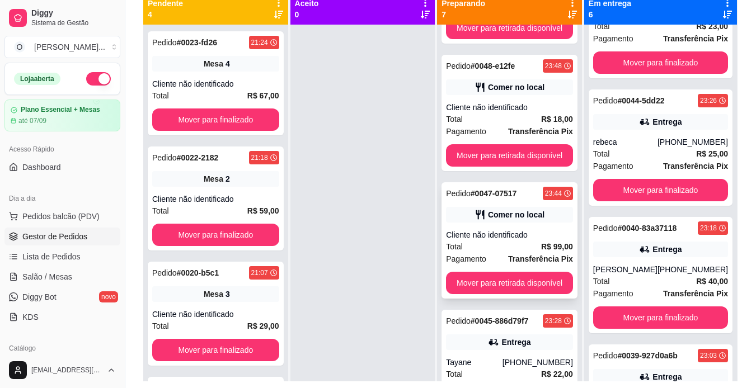
click at [514, 217] on div "Comer no local" at bounding box center [516, 214] width 57 height 11
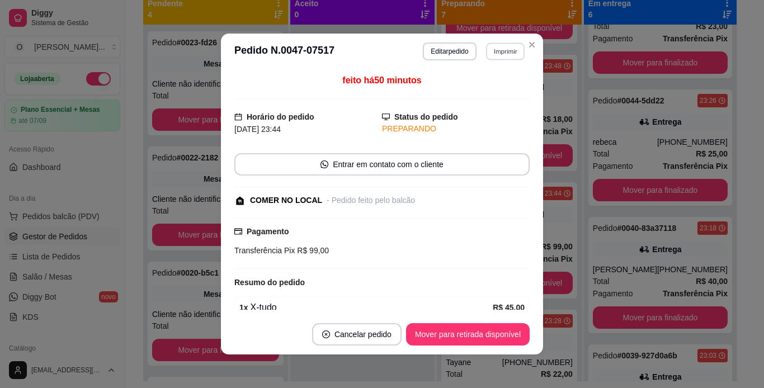
click at [501, 51] on button "Imprimir" at bounding box center [505, 51] width 39 height 17
click at [497, 88] on button "IMPRESSORA" at bounding box center [481, 90] width 78 height 17
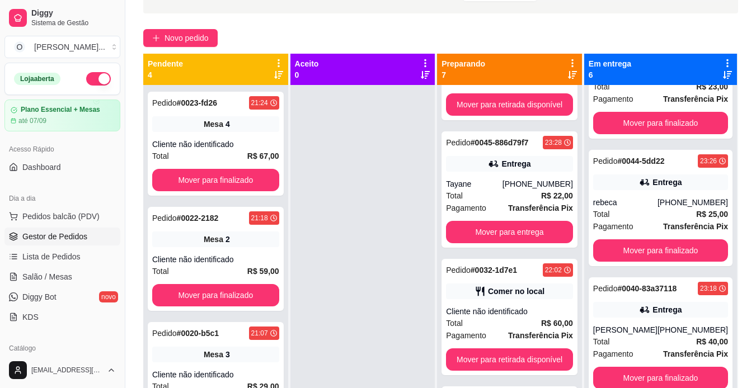
scroll to position [345, 0]
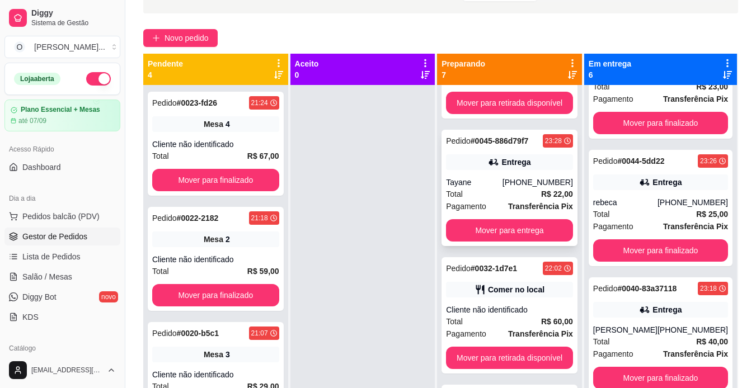
drag, startPoint x: 511, startPoint y: 146, endPoint x: 465, endPoint y: 156, distance: 47.5
click at [465, 156] on div "Entrega" at bounding box center [509, 162] width 127 height 16
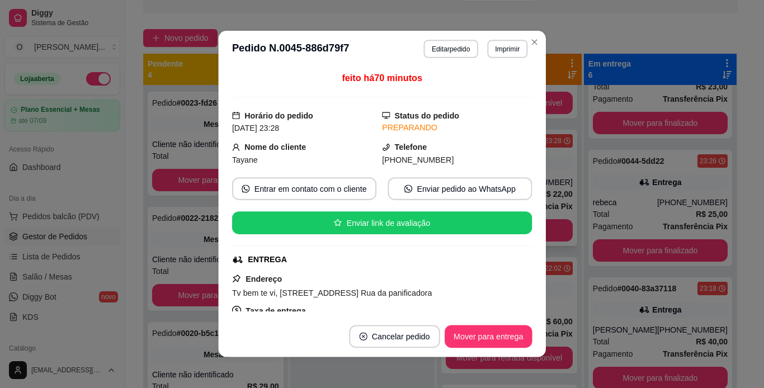
click at [465, 156] on div "[PHONE_NUMBER]" at bounding box center [457, 160] width 150 height 12
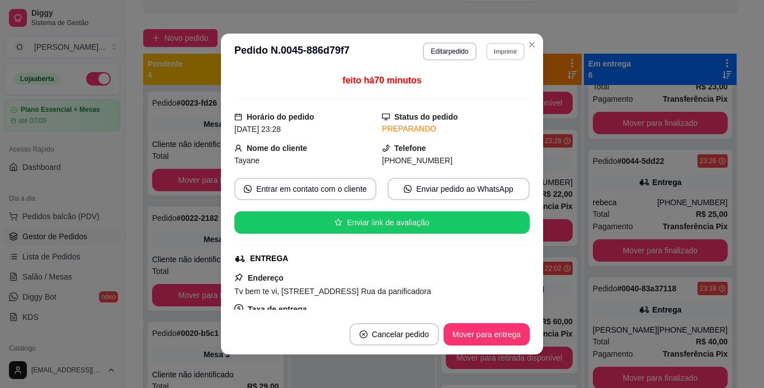
click at [497, 55] on button "Imprimir" at bounding box center [505, 51] width 39 height 17
click at [491, 88] on button "IMPRESSORA" at bounding box center [481, 90] width 78 height 17
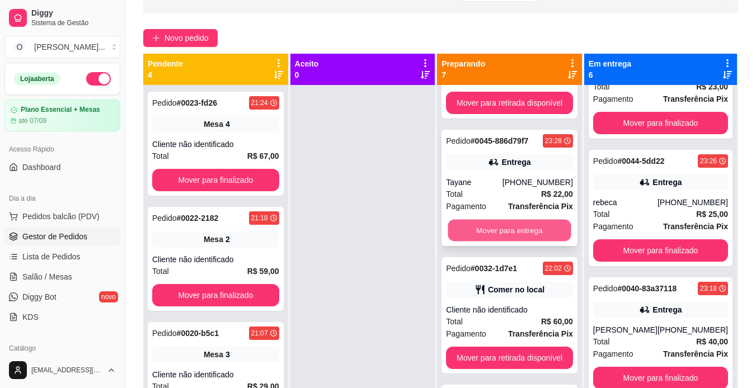
click at [521, 224] on button "Mover para entrega" at bounding box center [509, 231] width 123 height 22
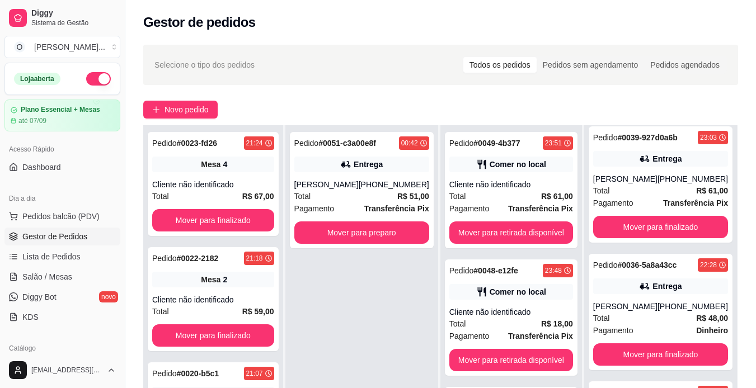
scroll to position [31, 0]
click at [635, 349] on button "Mover para finalizado" at bounding box center [660, 355] width 131 height 22
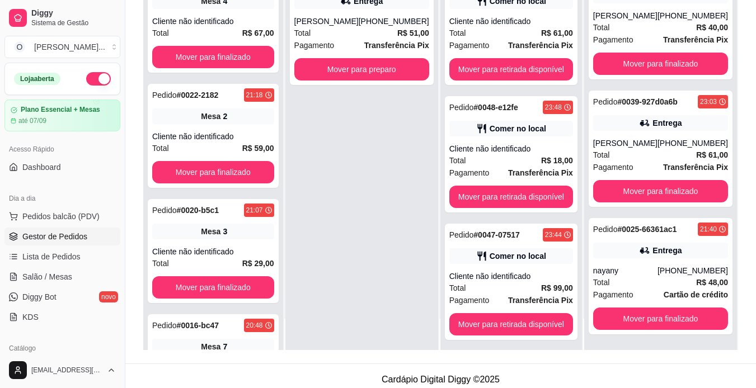
scroll to position [163, 0]
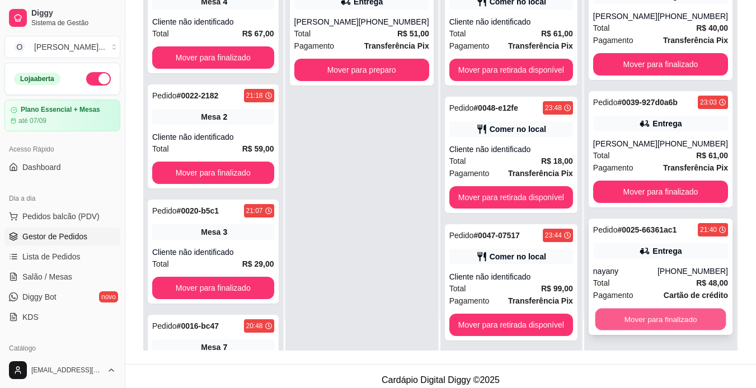
click at [648, 325] on button "Mover para finalizado" at bounding box center [660, 320] width 131 height 22
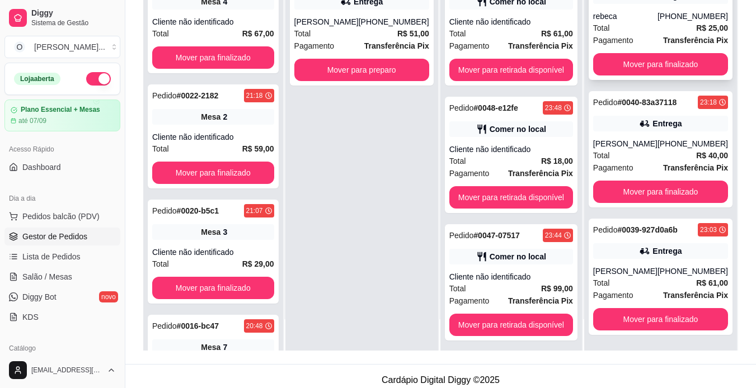
scroll to position [171, 0]
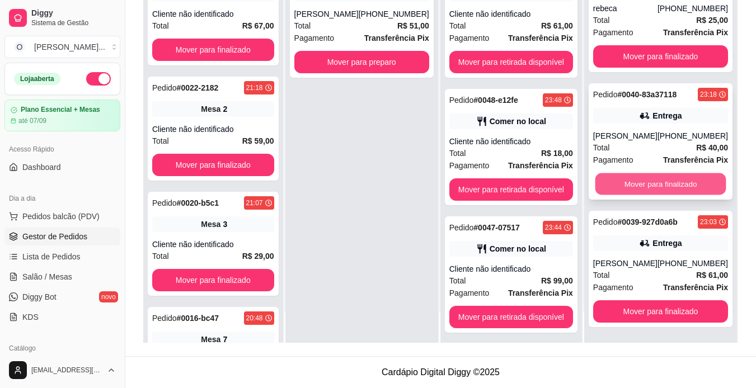
click at [667, 189] on button "Mover para finalizado" at bounding box center [660, 184] width 131 height 22
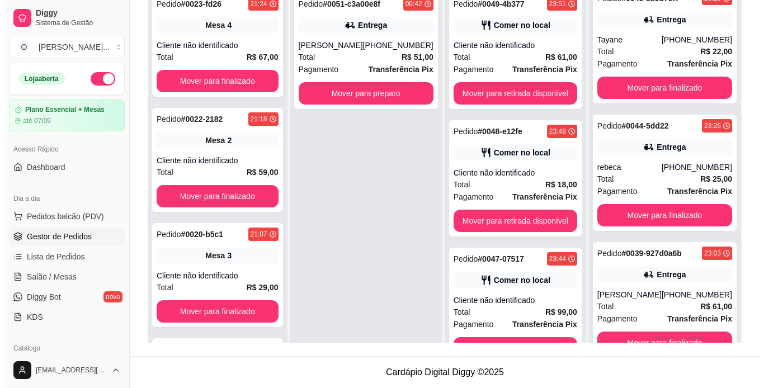
scroll to position [1, 0]
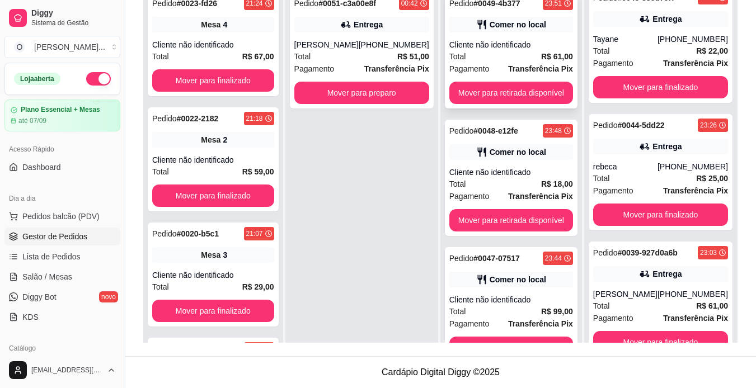
click at [509, 36] on div "Pedido # 0049-4b377 23:51 Comer no local Cliente não identificado Total R$ 61,0…" at bounding box center [511, 50] width 133 height 116
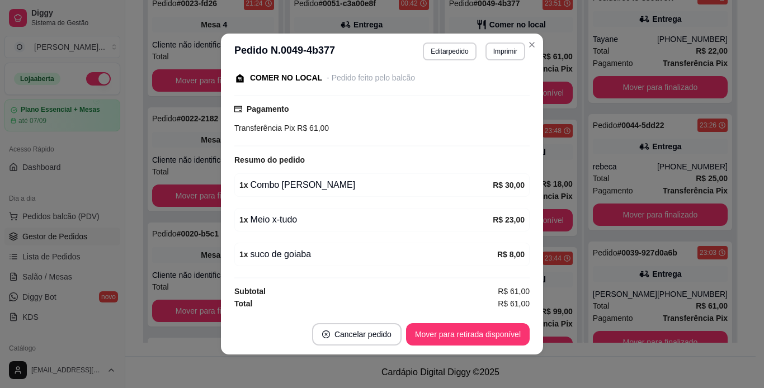
scroll to position [122, 0]
click at [496, 55] on button "Imprimir" at bounding box center [505, 51] width 39 height 17
click at [456, 53] on button "Editar pedido" at bounding box center [449, 52] width 53 height 18
click at [439, 48] on button "Editar pedido" at bounding box center [450, 51] width 52 height 17
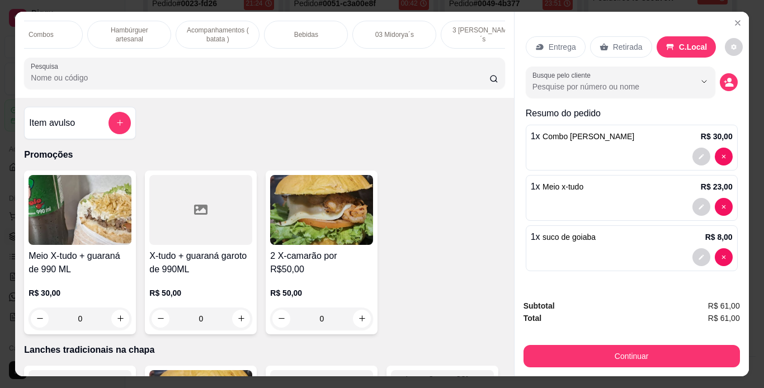
scroll to position [0, 290]
click at [318, 29] on div "Bebidas" at bounding box center [307, 35] width 84 height 28
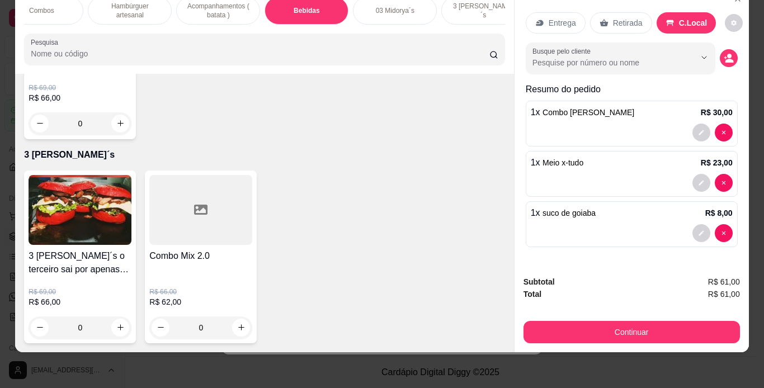
scroll to position [3729, 0]
type input "2"
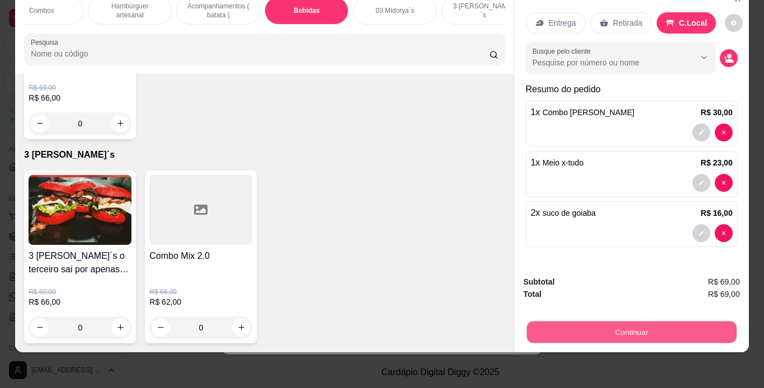
click at [547, 323] on button "Continuar" at bounding box center [632, 333] width 210 height 22
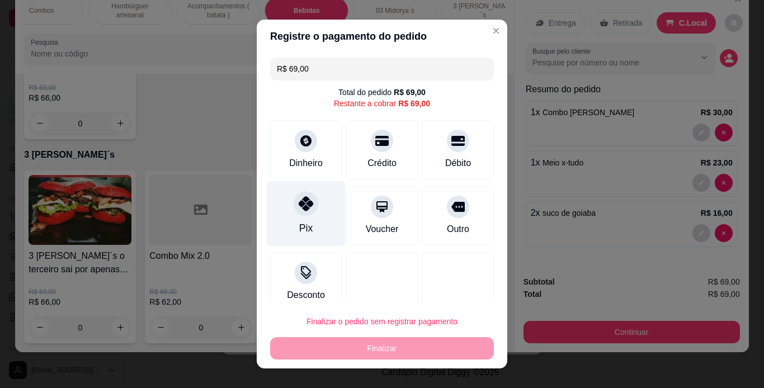
click at [294, 213] on div at bounding box center [306, 203] width 25 height 25
type input "R$ 0,00"
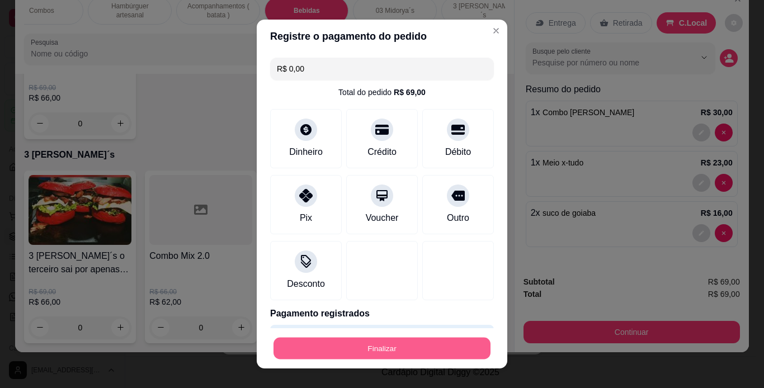
click at [367, 353] on button "Finalizar" at bounding box center [382, 349] width 217 height 22
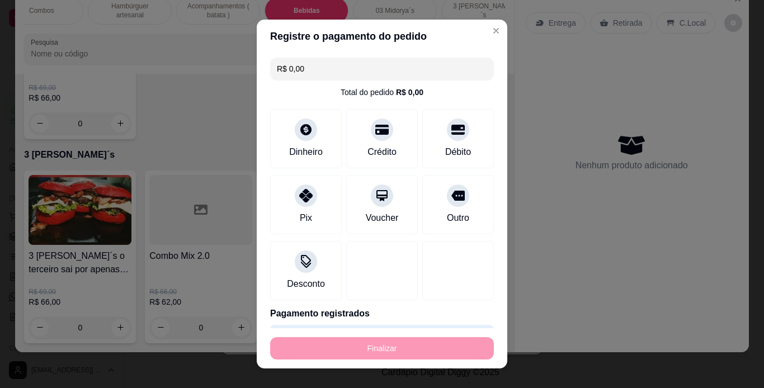
type input "0"
type input "-R$ 69,00"
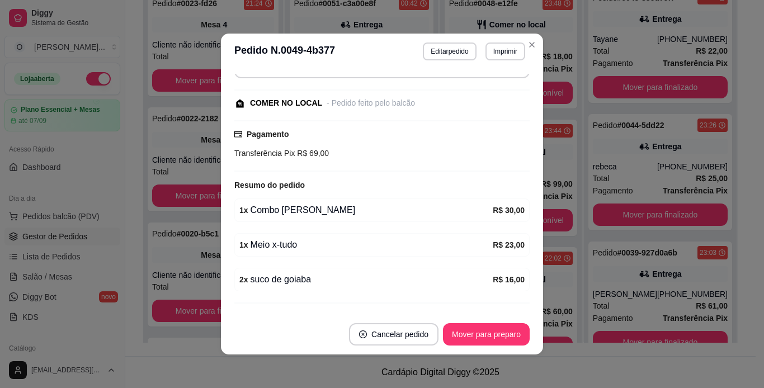
scroll to position [147, 0]
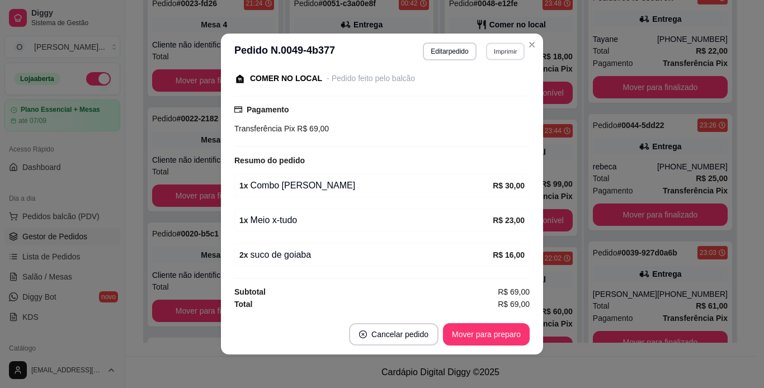
click at [501, 54] on button "Imprimir" at bounding box center [505, 51] width 39 height 17
click at [497, 91] on button "IMPRESSORA" at bounding box center [481, 90] width 78 height 17
click at [493, 336] on button "Mover para preparo" at bounding box center [486, 335] width 84 height 22
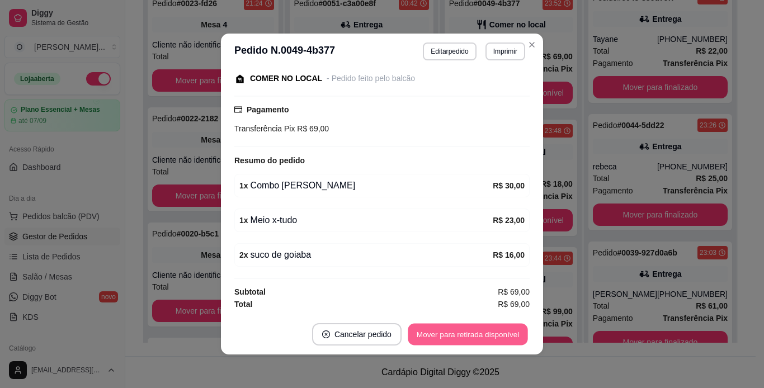
click at [493, 336] on button "Mover para retirada disponível" at bounding box center [468, 335] width 120 height 22
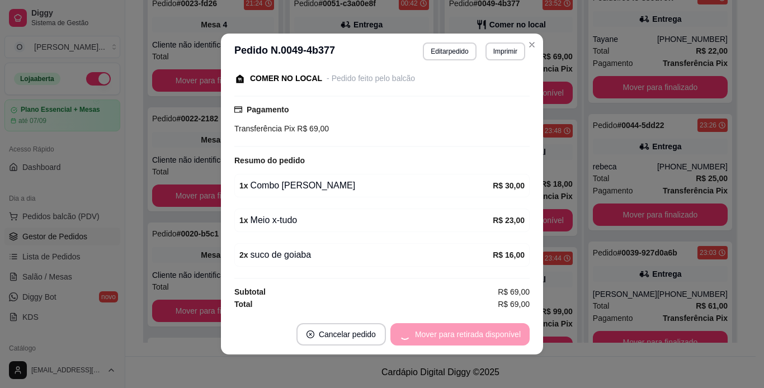
scroll to position [261, 0]
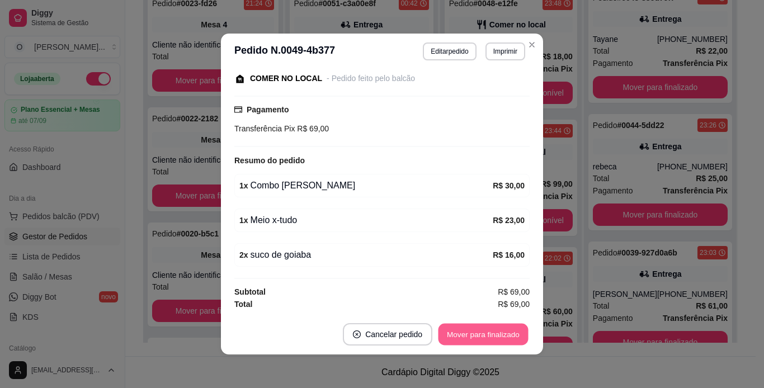
click at [493, 336] on button "Mover para finalizado" at bounding box center [484, 335] width 90 height 22
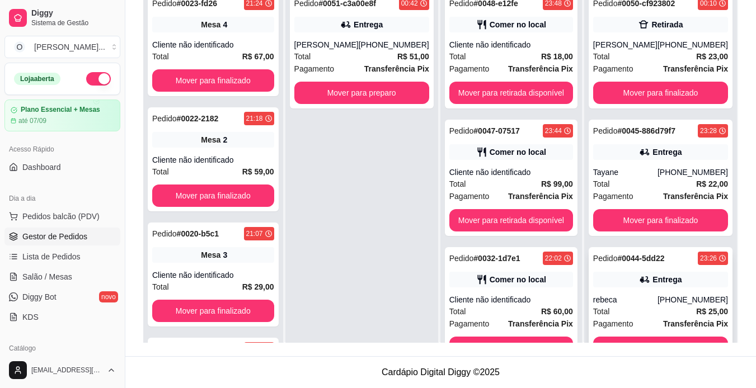
scroll to position [0, 0]
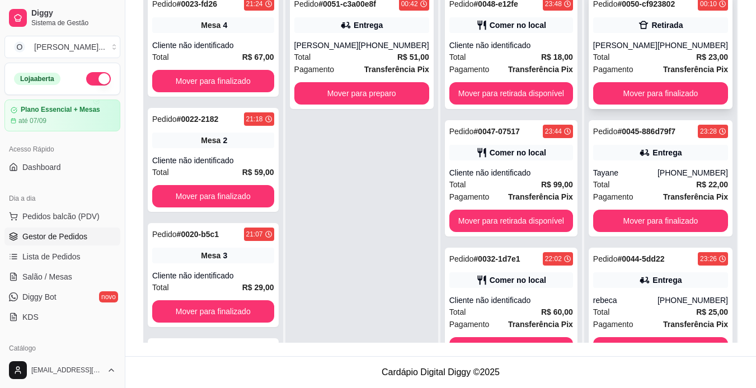
click at [663, 67] on strong "Transferência Pix" at bounding box center [695, 69] width 65 height 9
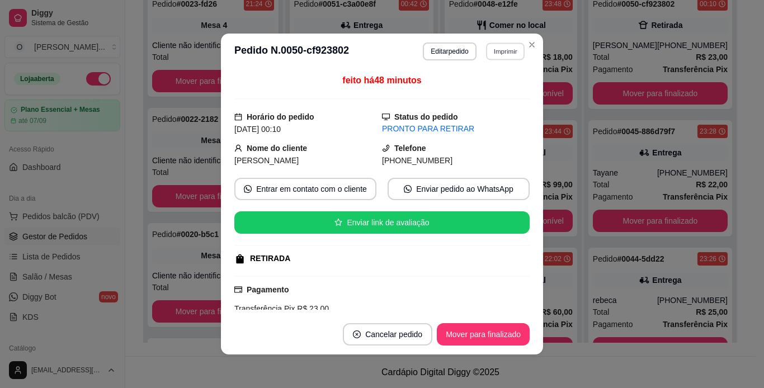
click at [503, 53] on button "Imprimir" at bounding box center [505, 51] width 39 height 17
click at [498, 86] on button "IMPRESSORA" at bounding box center [481, 90] width 78 height 17
click at [467, 334] on button "Mover para finalizado" at bounding box center [484, 335] width 90 height 22
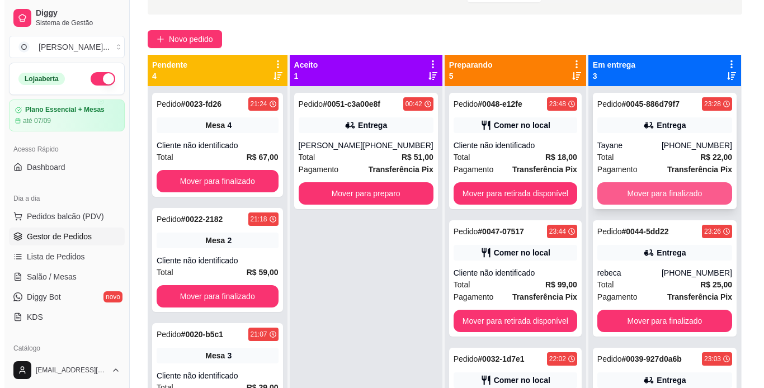
scroll to position [43, 0]
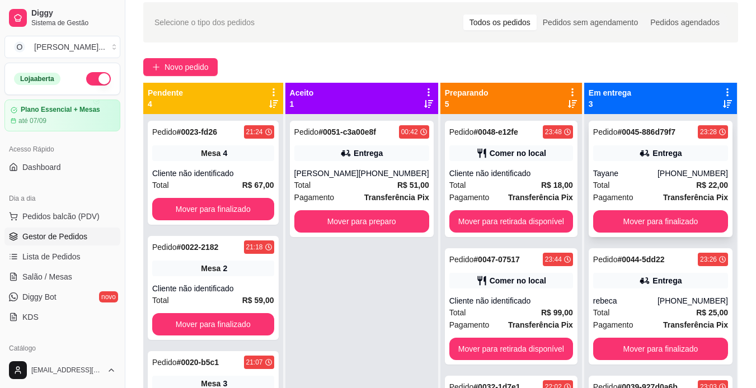
click at [647, 171] on div "Tayane" at bounding box center [625, 173] width 64 height 11
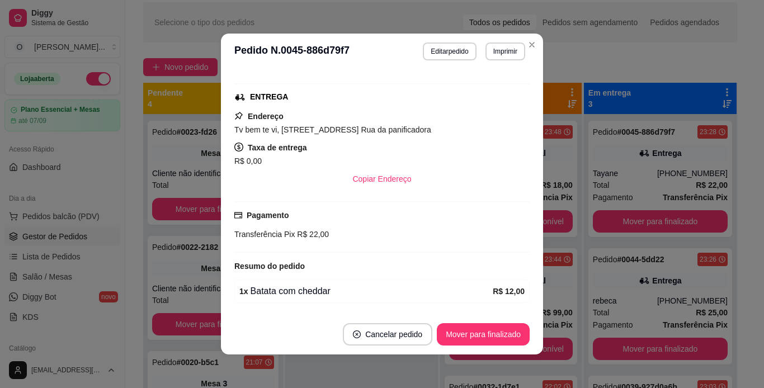
scroll to position [233, 0]
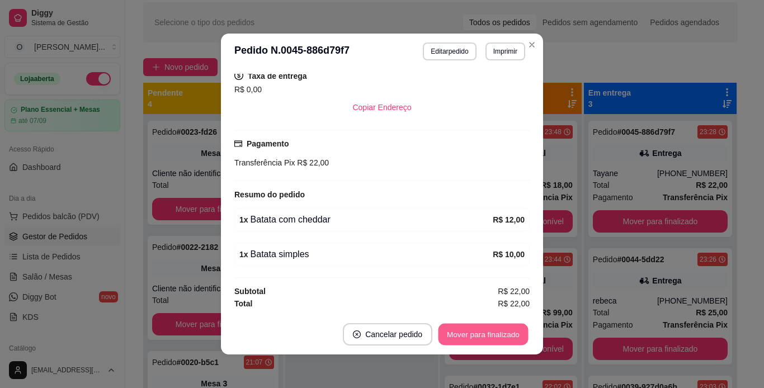
click at [478, 341] on button "Mover para finalizado" at bounding box center [484, 335] width 90 height 22
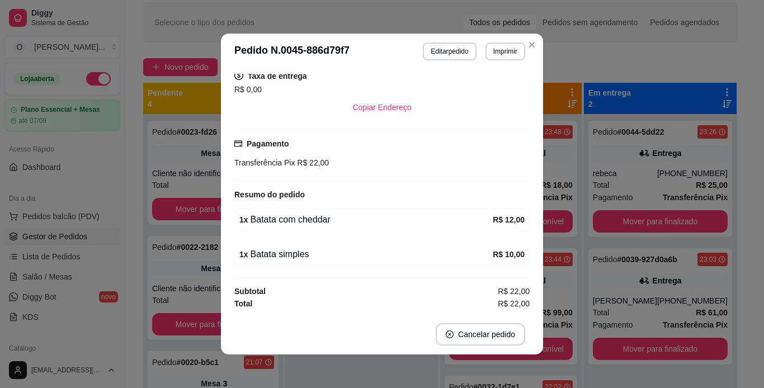
click at [599, 302] on div "**********" at bounding box center [382, 194] width 764 height 388
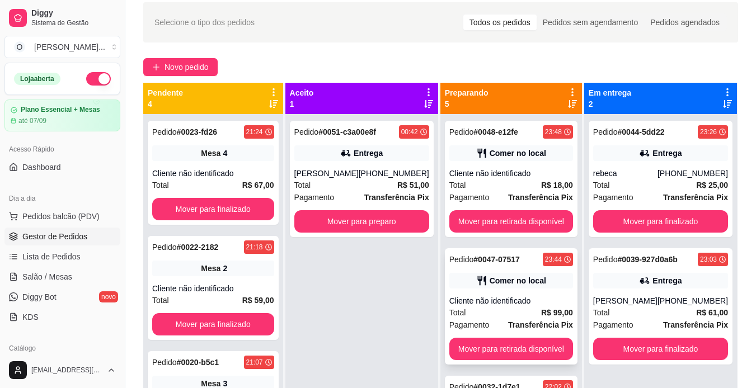
click at [530, 309] on div "Total R$ 99,00" at bounding box center [511, 313] width 124 height 12
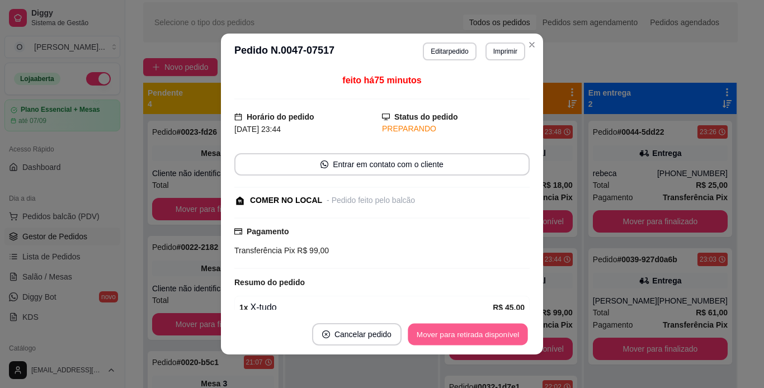
click at [495, 329] on button "Mover para retirada disponível" at bounding box center [468, 335] width 120 height 22
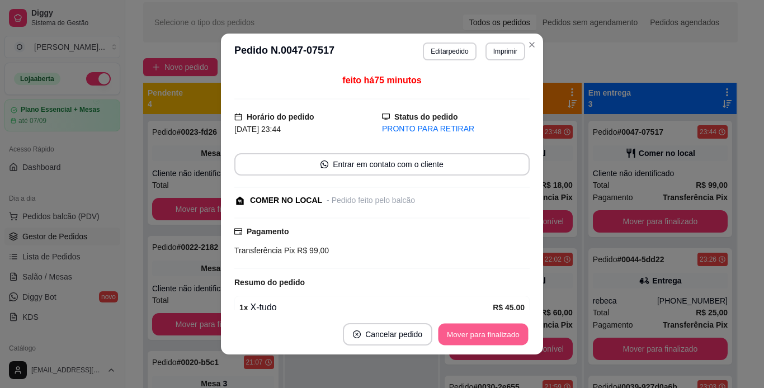
click at [495, 329] on button "Mover para finalizado" at bounding box center [484, 335] width 90 height 22
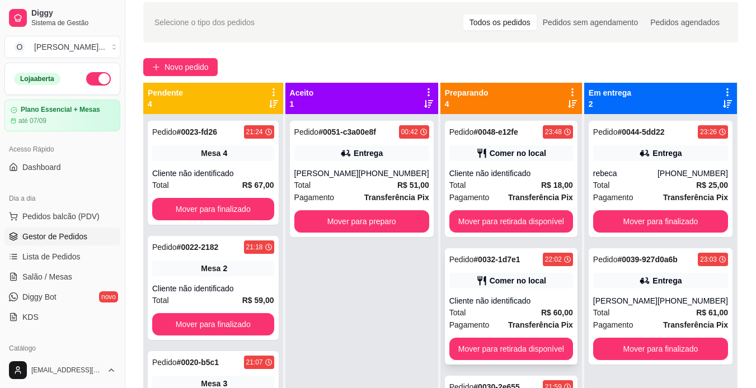
click at [504, 279] on div "Comer no local" at bounding box center [518, 280] width 57 height 11
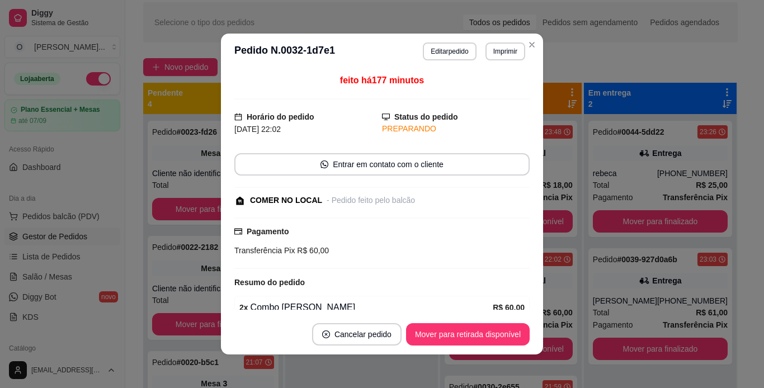
scroll to position [53, 0]
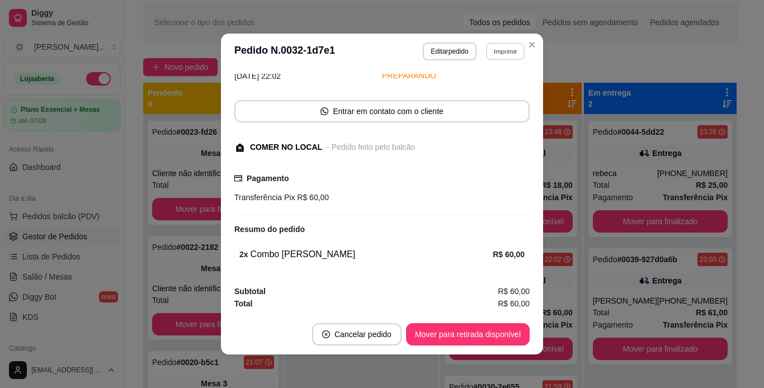
click at [506, 55] on button "Imprimir" at bounding box center [505, 51] width 39 height 17
click at [502, 92] on button "IMPRESSORA" at bounding box center [481, 90] width 78 height 17
click at [475, 331] on button "Mover para retirada disponível" at bounding box center [468, 335] width 120 height 22
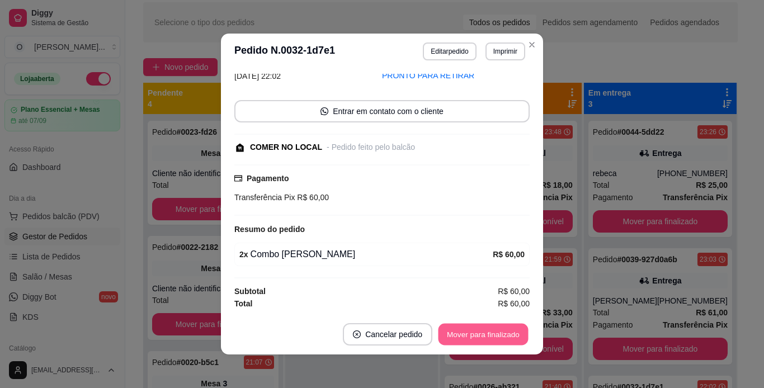
click at [475, 331] on button "Mover para finalizado" at bounding box center [484, 335] width 90 height 22
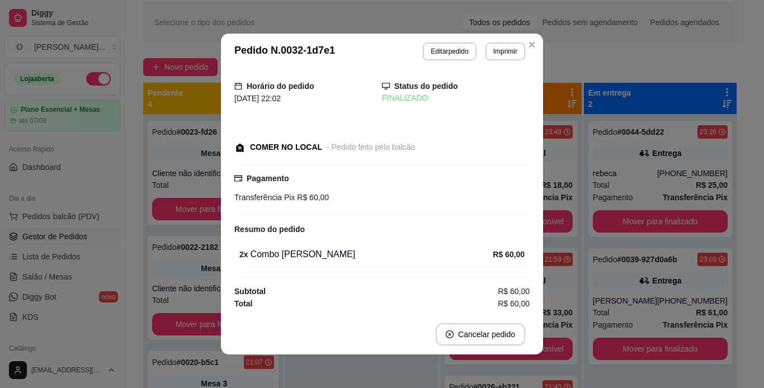
scroll to position [5, 0]
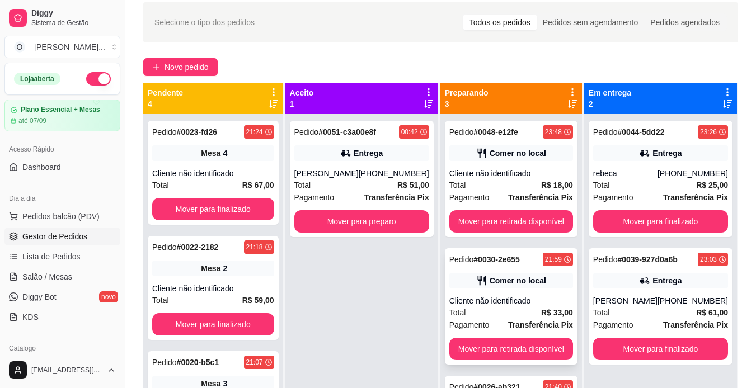
click at [544, 292] on div "Pedido # 0030-2e655 21:59 Comer no local Cliente não identificado Total R$ 33,0…" at bounding box center [511, 306] width 133 height 116
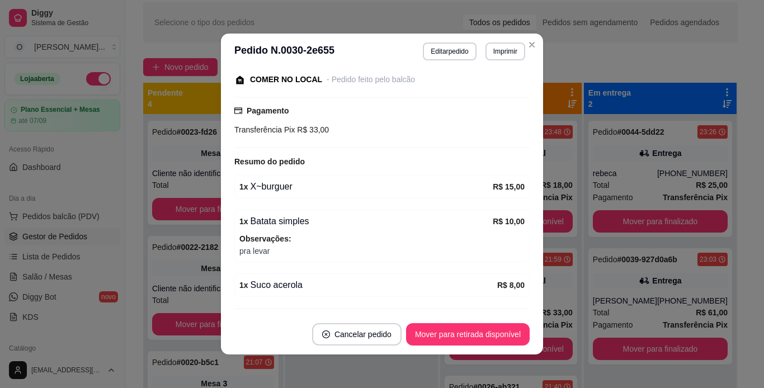
scroll to position [152, 0]
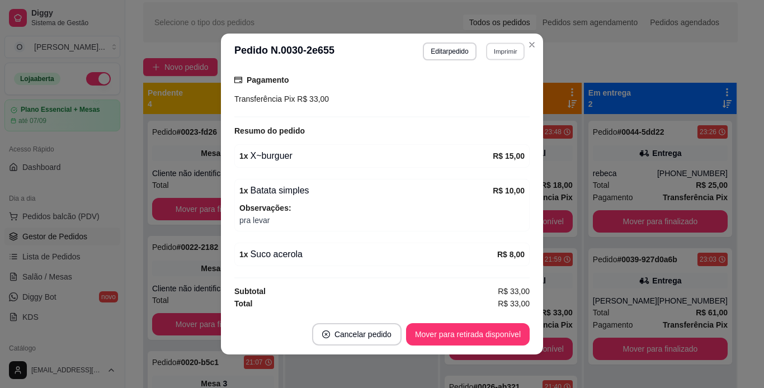
click at [495, 50] on button "Imprimir" at bounding box center [505, 51] width 39 height 17
click at [499, 90] on button "IMPRESSORA" at bounding box center [481, 90] width 78 height 17
click at [485, 332] on button "Mover para retirada disponível" at bounding box center [468, 335] width 120 height 22
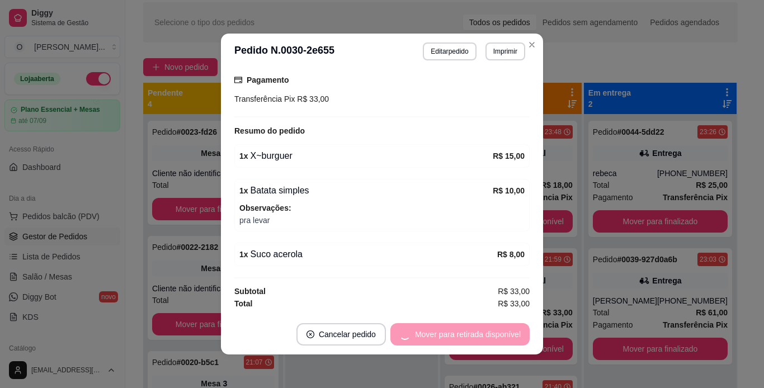
click at [485, 332] on div "Mover para retirada disponível" at bounding box center [460, 334] width 139 height 22
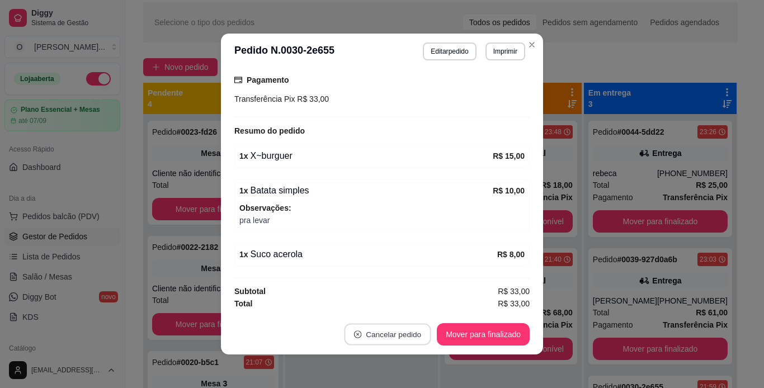
click at [403, 338] on button "Cancelar pedido" at bounding box center [388, 335] width 87 height 22
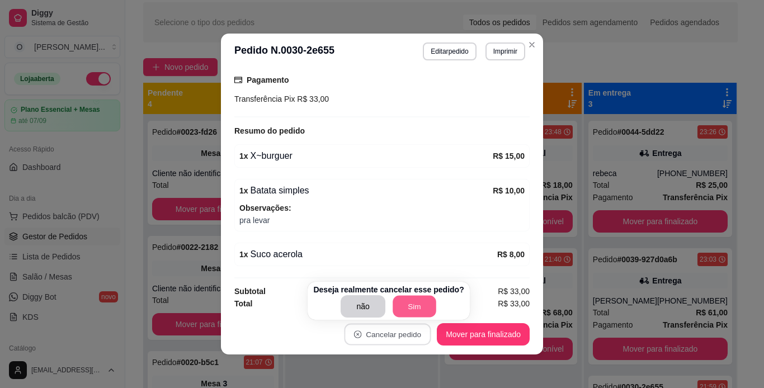
click at [410, 304] on button "Sim" at bounding box center [415, 307] width 44 height 22
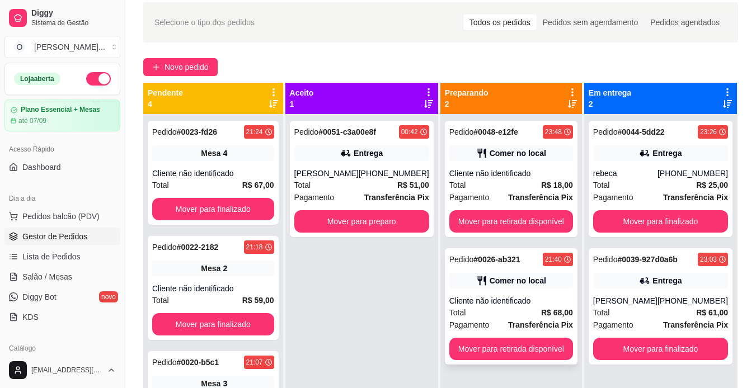
click at [515, 291] on div "Pedido # 0026-ab321 21:40 Comer no local Cliente não identificado Total R$ 68,0…" at bounding box center [511, 306] width 133 height 116
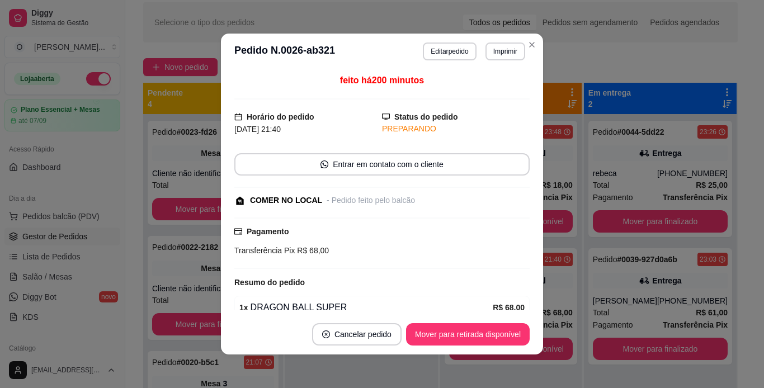
scroll to position [86, 0]
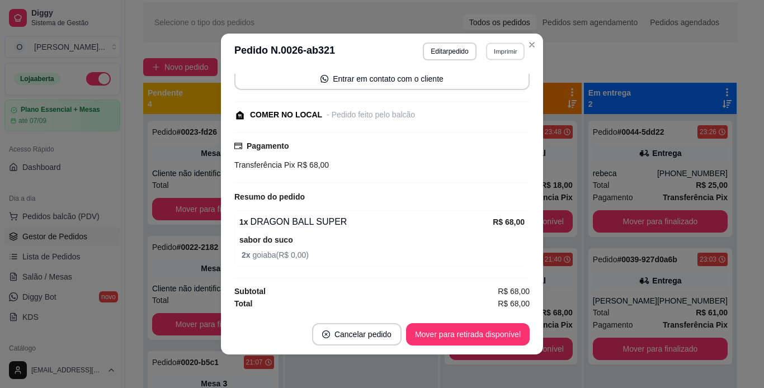
click at [503, 48] on button "Imprimir" at bounding box center [505, 51] width 39 height 17
click at [502, 87] on button "IMPRESSORA" at bounding box center [481, 90] width 78 height 17
click at [485, 336] on button "Mover para retirada disponível" at bounding box center [468, 335] width 120 height 22
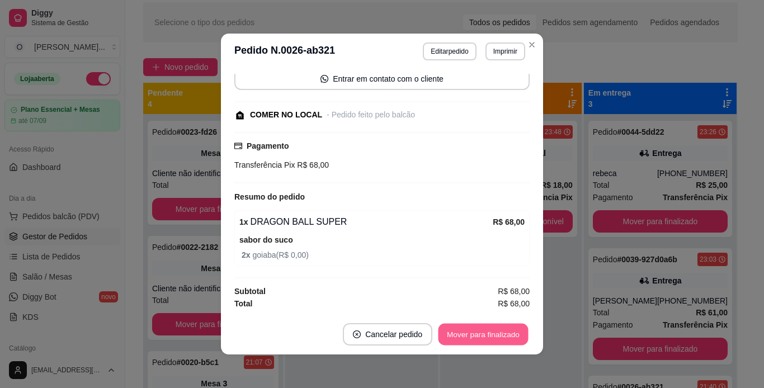
click at [485, 336] on button "Mover para finalizado" at bounding box center [484, 335] width 90 height 22
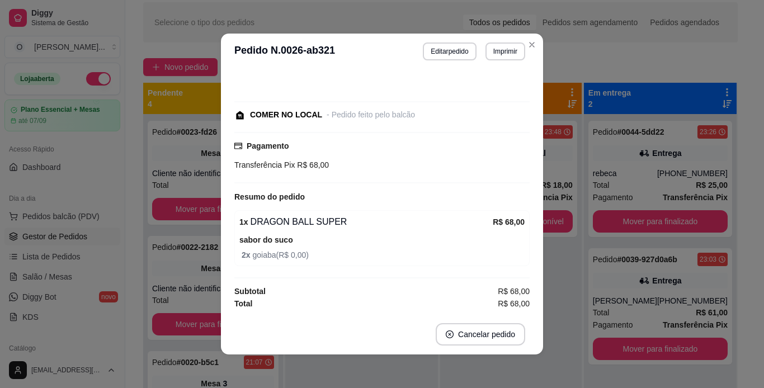
scroll to position [37, 0]
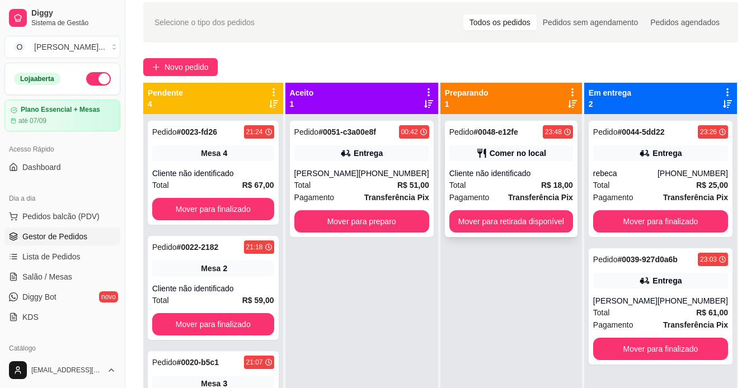
click at [511, 185] on div "Total R$ 18,00" at bounding box center [511, 185] width 124 height 12
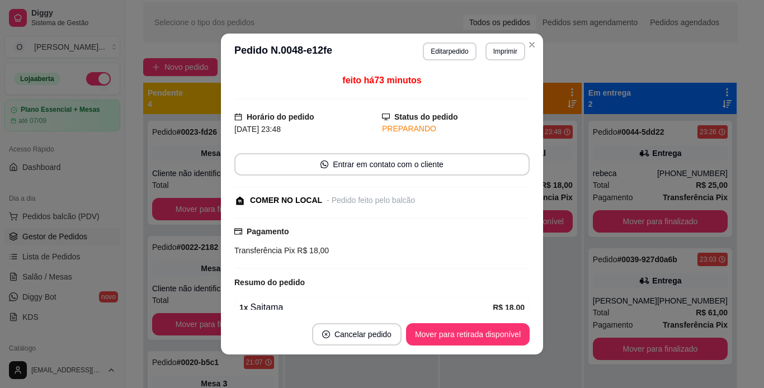
scroll to position [53, 0]
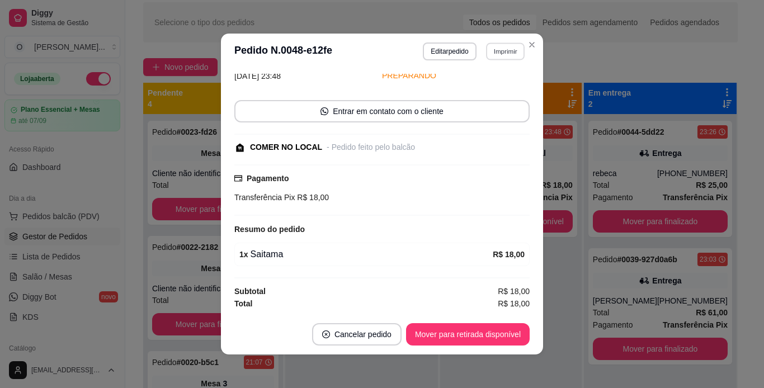
click at [509, 54] on button "Imprimir" at bounding box center [505, 51] width 39 height 17
click at [501, 95] on button "IMPRESSORA" at bounding box center [481, 90] width 78 height 17
click at [495, 332] on button "Mover para retirada disponível" at bounding box center [468, 335] width 120 height 22
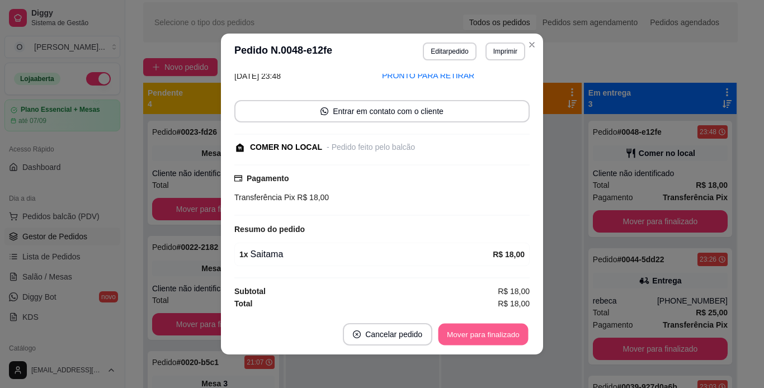
click at [495, 332] on button "Mover para finalizado" at bounding box center [484, 335] width 90 height 22
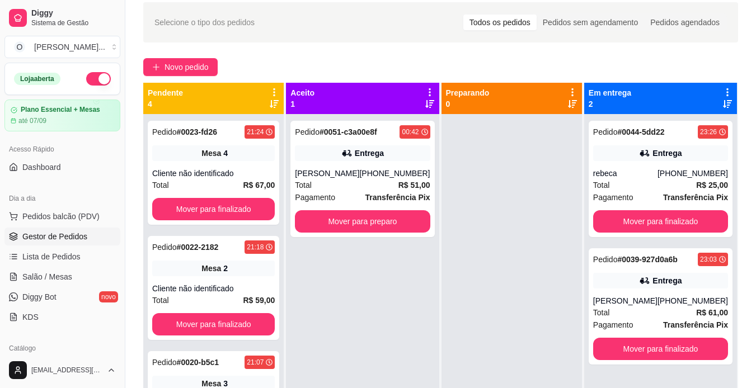
scroll to position [31, 0]
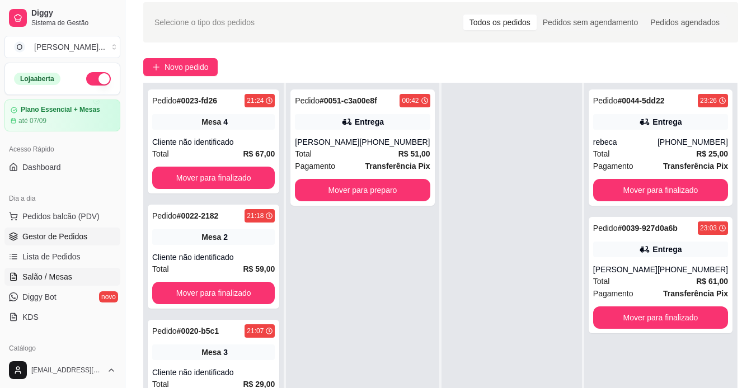
click at [54, 277] on span "Salão / Mesas" at bounding box center [47, 276] width 50 height 11
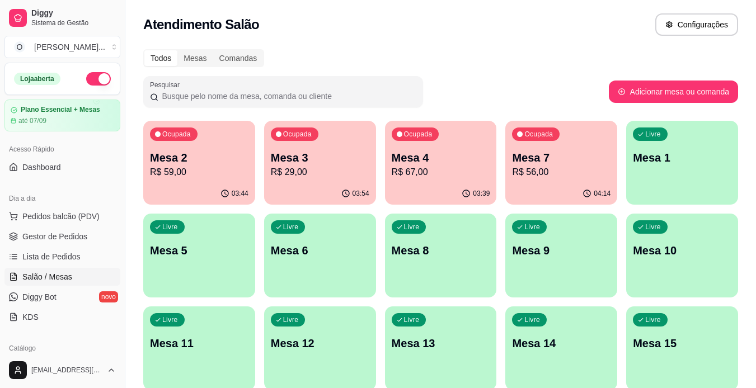
click at [54, 277] on span "Salão / Mesas" at bounding box center [47, 276] width 50 height 11
click at [182, 173] on p "R$ 59,00" at bounding box center [200, 172] width 96 height 13
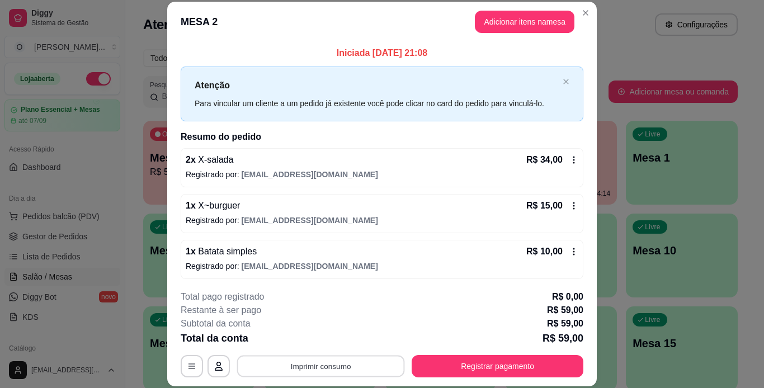
click at [386, 358] on button "Imprimir consumo" at bounding box center [321, 366] width 168 height 22
click at [327, 343] on button "IMPRESSORA" at bounding box center [320, 340] width 78 height 17
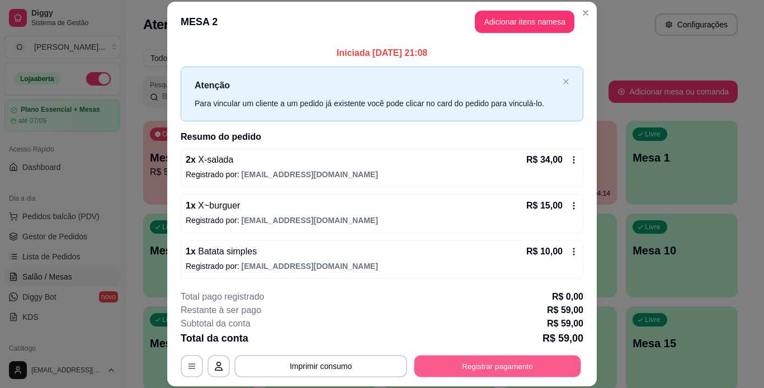
click at [456, 366] on button "Registrar pagamento" at bounding box center [498, 366] width 167 height 22
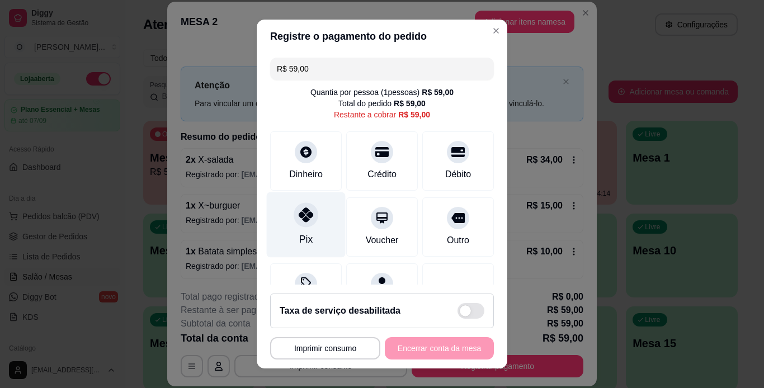
click at [299, 222] on icon at bounding box center [306, 215] width 15 height 15
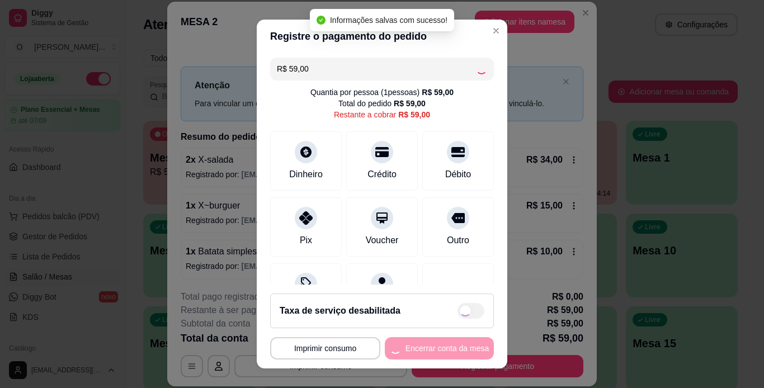
type input "R$ 0,00"
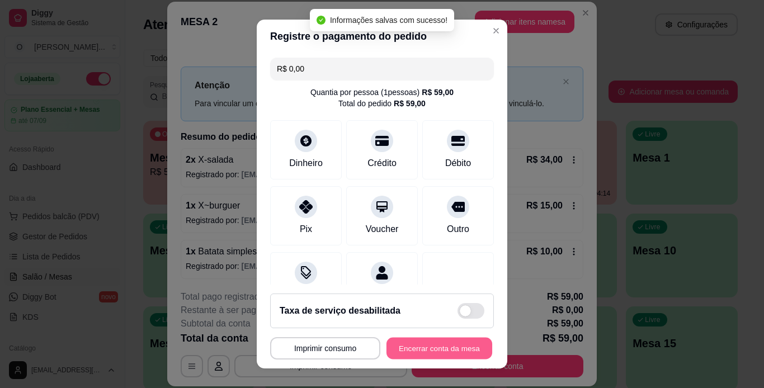
click at [437, 343] on button "Encerrar conta da mesa" at bounding box center [440, 349] width 106 height 22
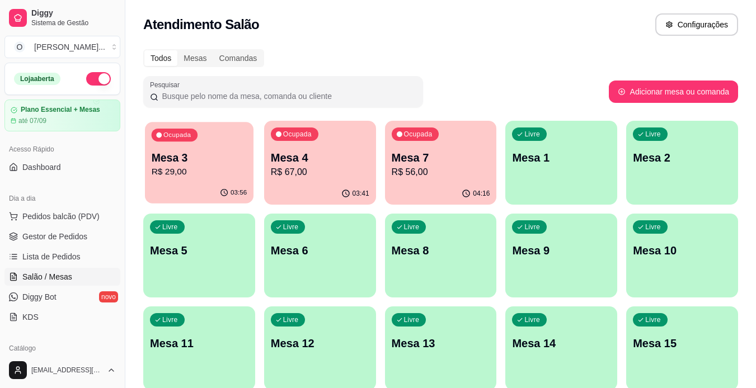
click at [236, 134] on div "Ocupada Mesa 3 R$ 29,00" at bounding box center [199, 152] width 109 height 60
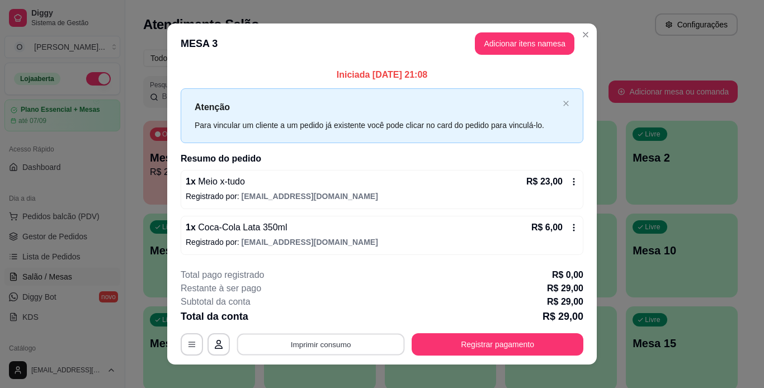
click at [378, 334] on button "Imprimir consumo" at bounding box center [321, 345] width 168 height 22
click at [336, 314] on button "IMPRESSORA" at bounding box center [320, 318] width 78 height 17
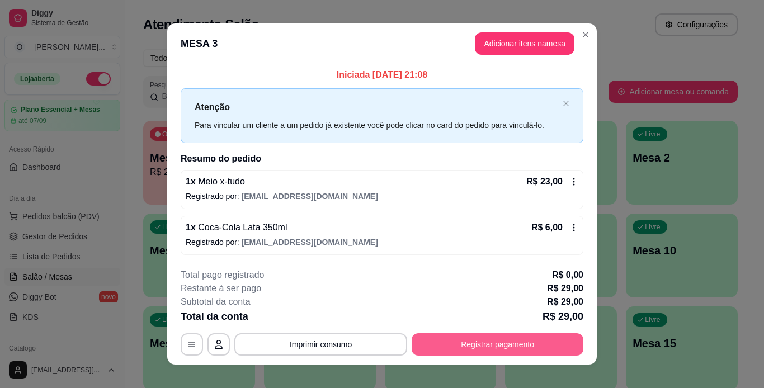
click at [463, 348] on button "Registrar pagamento" at bounding box center [498, 345] width 172 height 22
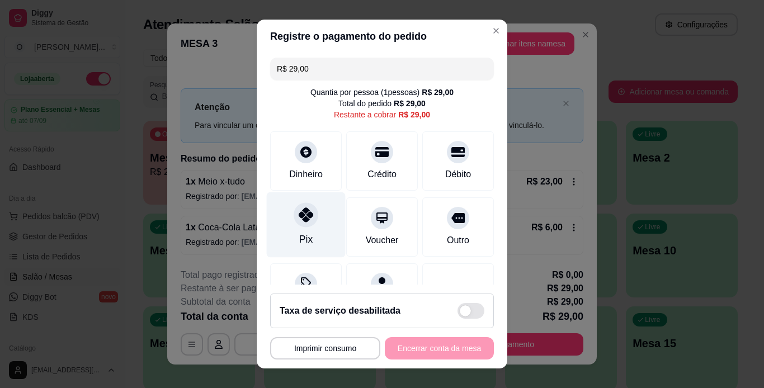
click at [301, 210] on icon at bounding box center [306, 215] width 15 height 15
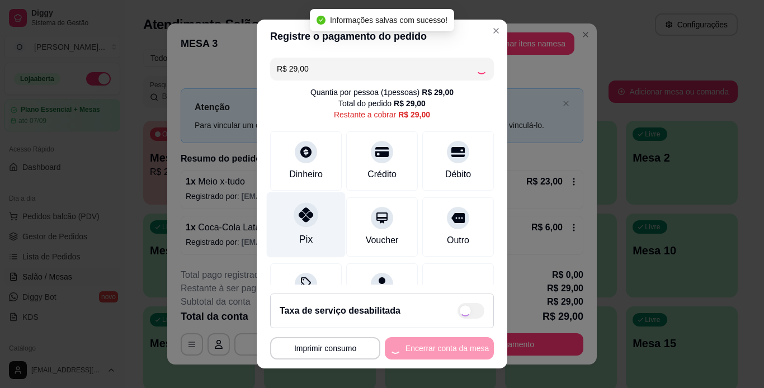
type input "R$ 0,00"
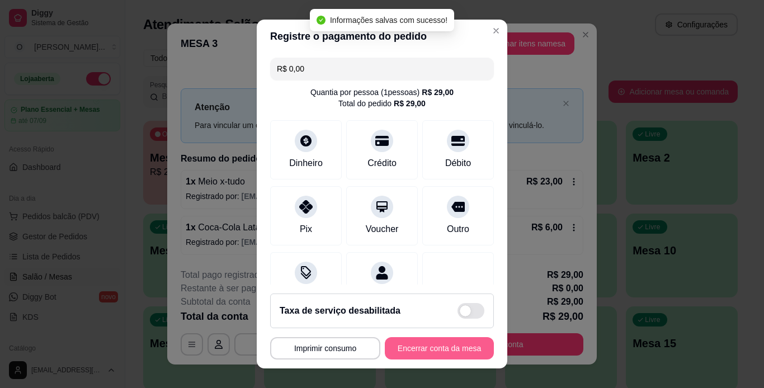
click at [447, 349] on button "Encerrar conta da mesa" at bounding box center [439, 348] width 109 height 22
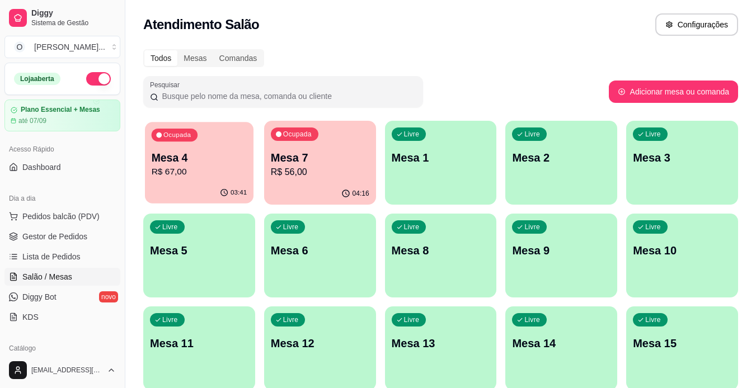
click at [208, 147] on div "Ocupada Mesa 4 R$ 67,00" at bounding box center [199, 152] width 109 height 60
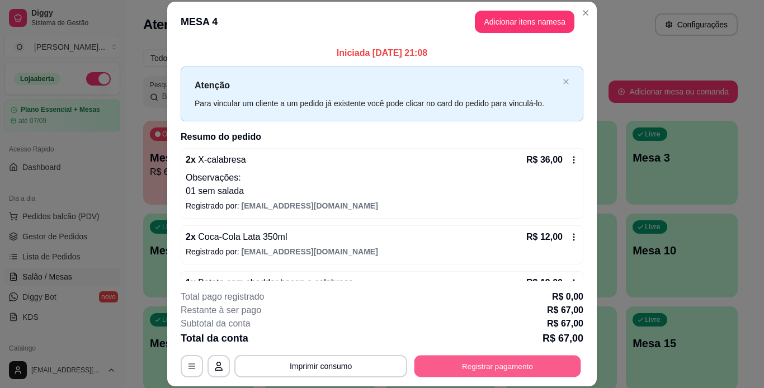
click at [458, 374] on button "Registrar pagamento" at bounding box center [498, 366] width 167 height 22
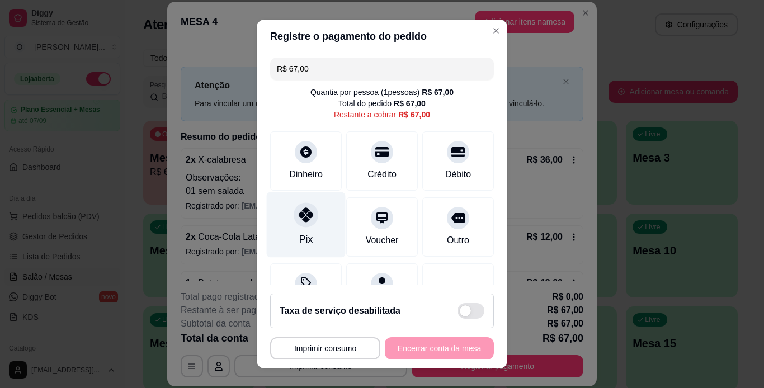
click at [299, 209] on icon at bounding box center [306, 215] width 15 height 15
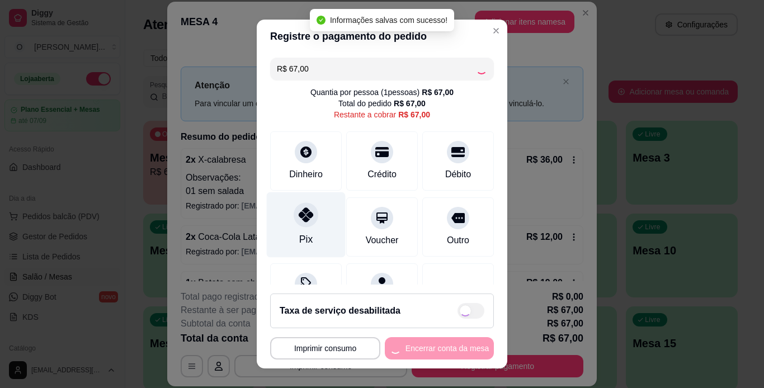
type input "R$ 0,00"
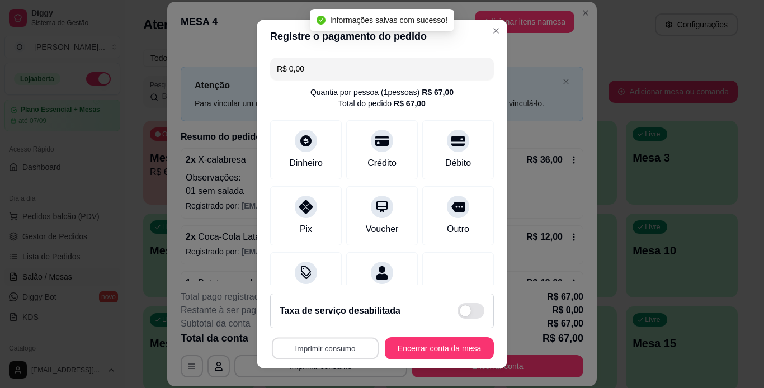
click at [321, 347] on button "Imprimir consumo" at bounding box center [325, 349] width 107 height 22
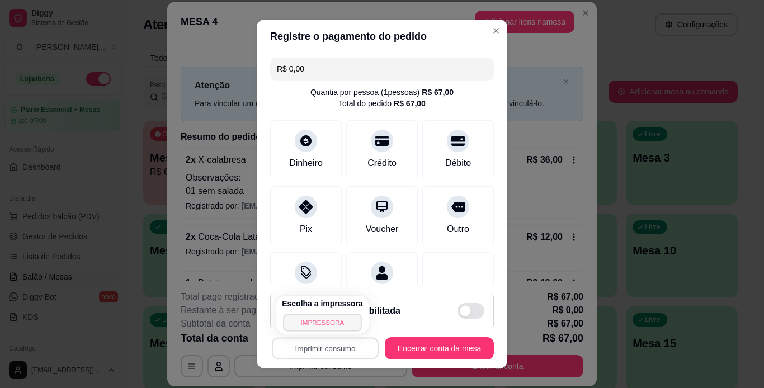
click at [322, 326] on button "IMPRESSORA" at bounding box center [322, 322] width 78 height 17
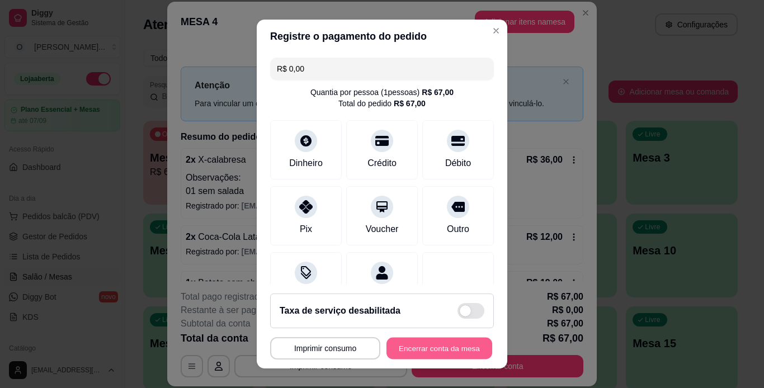
click at [431, 353] on button "Encerrar conta da mesa" at bounding box center [440, 349] width 106 height 22
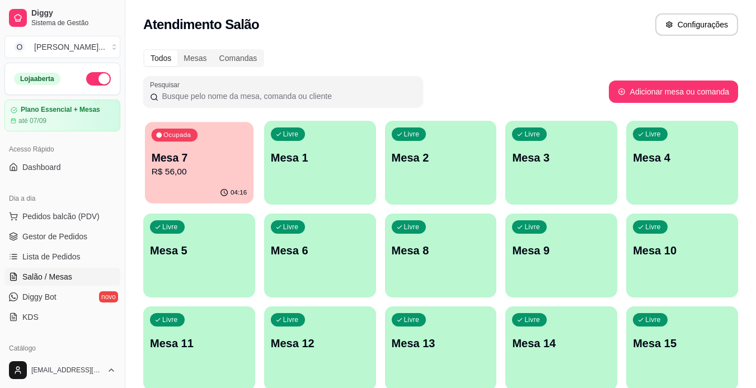
click at [243, 158] on p "Mesa 7" at bounding box center [200, 158] width 96 height 15
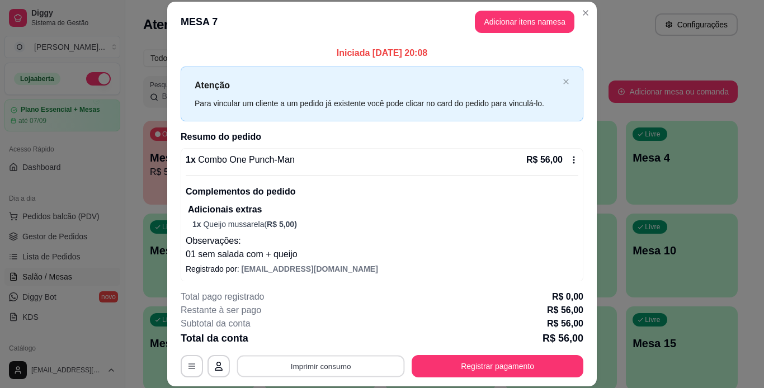
click at [374, 375] on button "Imprimir consumo" at bounding box center [321, 366] width 168 height 22
click at [347, 341] on button "IMPRESSORA" at bounding box center [320, 340] width 78 height 17
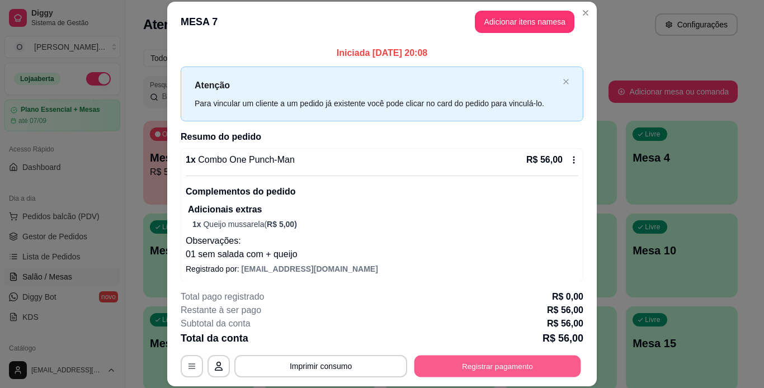
click at [445, 368] on button "Registrar pagamento" at bounding box center [498, 366] width 167 height 22
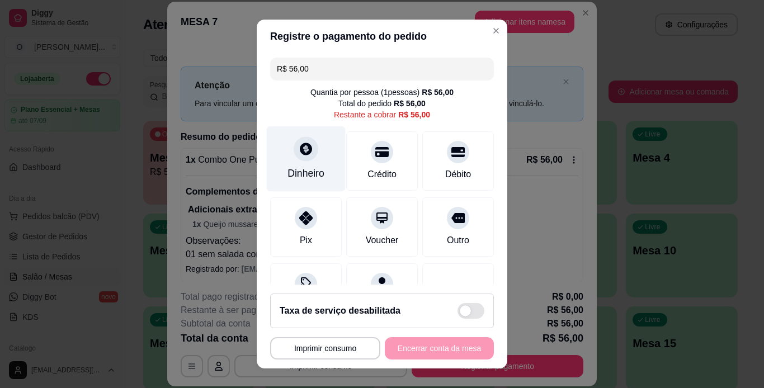
click at [309, 167] on div "Dinheiro" at bounding box center [306, 173] width 37 height 15
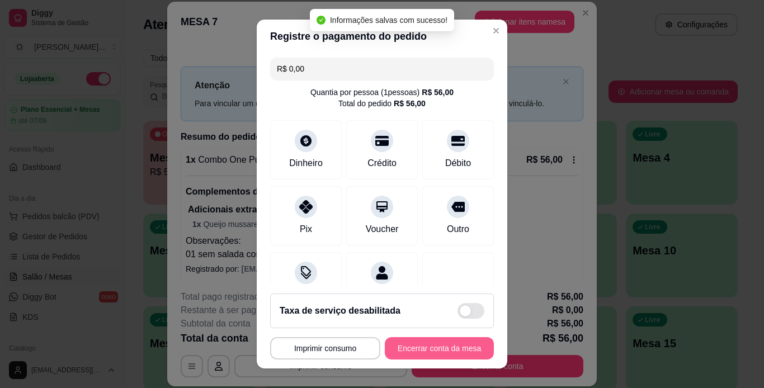
type input "R$ 0,00"
click at [428, 349] on button "Encerrar conta da mesa" at bounding box center [440, 349] width 106 height 22
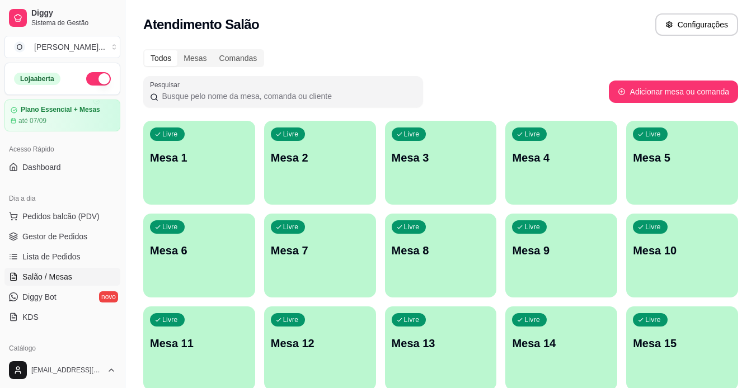
click at [86, 80] on button "button" at bounding box center [98, 78] width 25 height 13
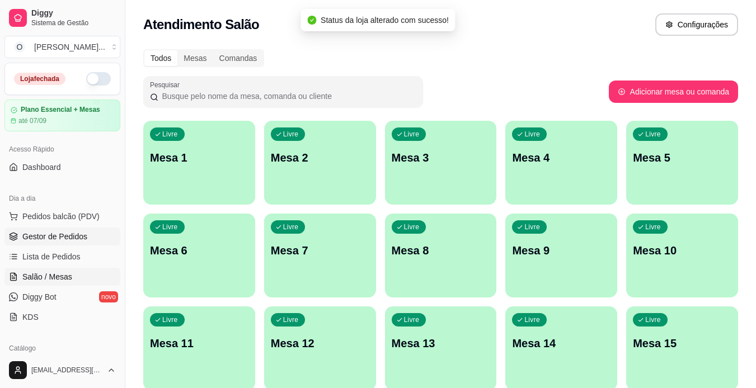
click at [76, 231] on link "Gestor de Pedidos" at bounding box center [62, 237] width 116 height 18
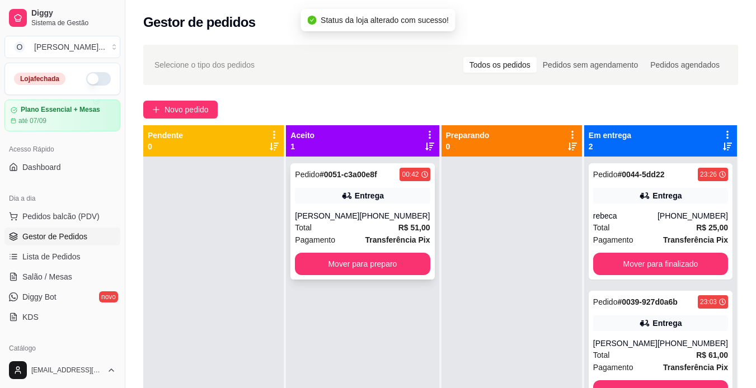
click at [372, 187] on div "Pedido # 0051-c3a00e8f 00:42 Entrega [PERSON_NAME] [PHONE_NUMBER] Total R$ 51,0…" at bounding box center [362, 221] width 144 height 116
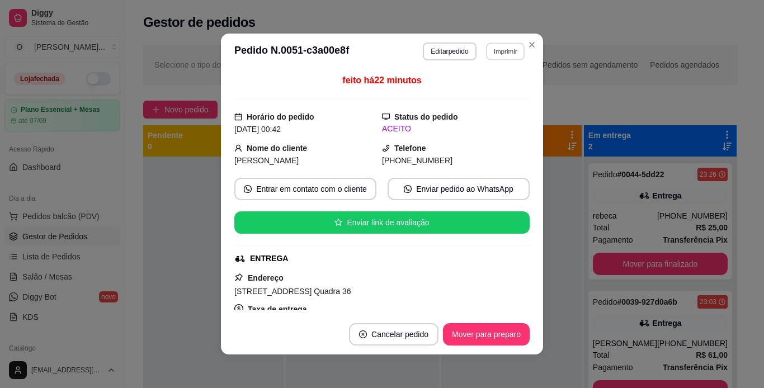
click at [495, 46] on button "Imprimir" at bounding box center [505, 51] width 39 height 17
click at [496, 91] on button "IMPRESSORA" at bounding box center [481, 90] width 78 height 17
click at [499, 337] on button "Mover para preparo" at bounding box center [486, 335] width 84 height 22
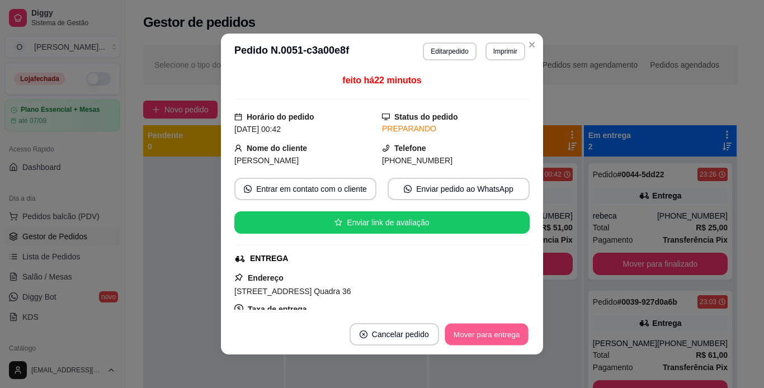
click at [515, 337] on button "Mover para entrega" at bounding box center [487, 335] width 84 height 22
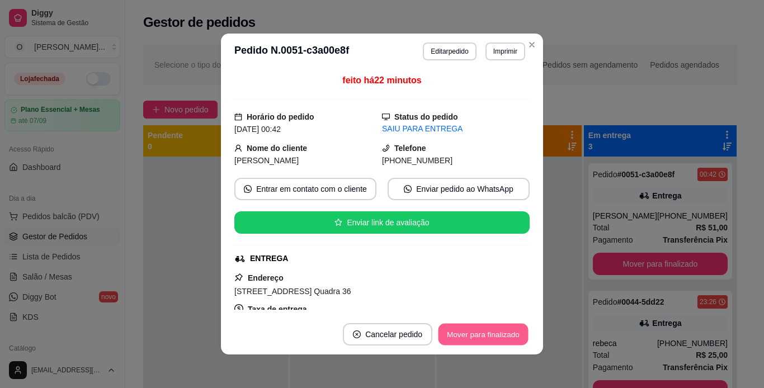
click at [517, 336] on button "Mover para finalizado" at bounding box center [484, 335] width 90 height 22
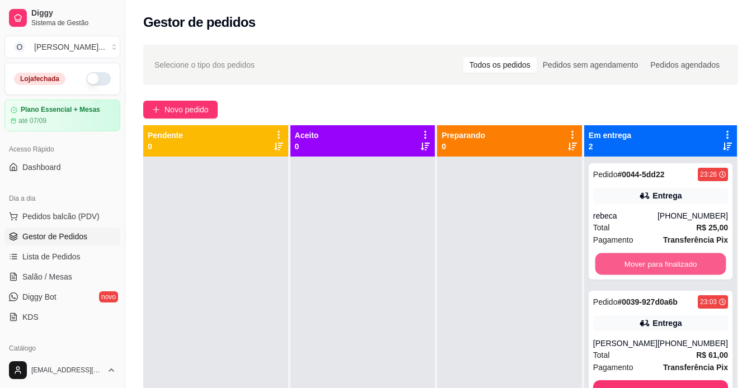
click at [625, 266] on button "Mover para finalizado" at bounding box center [660, 264] width 131 height 22
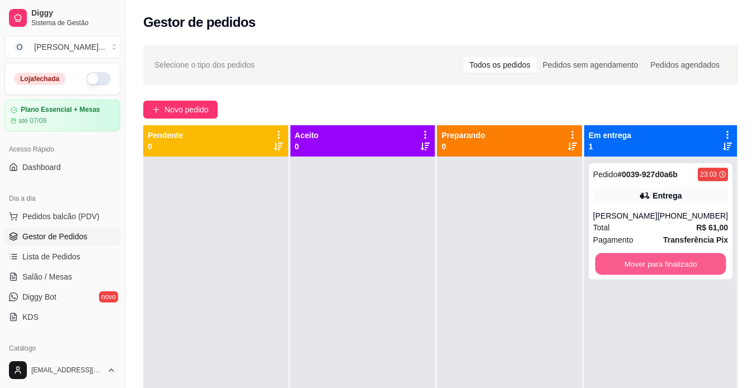
click at [625, 266] on button "Mover para finalizado" at bounding box center [660, 264] width 131 height 22
